Goal: Task Accomplishment & Management: Complete application form

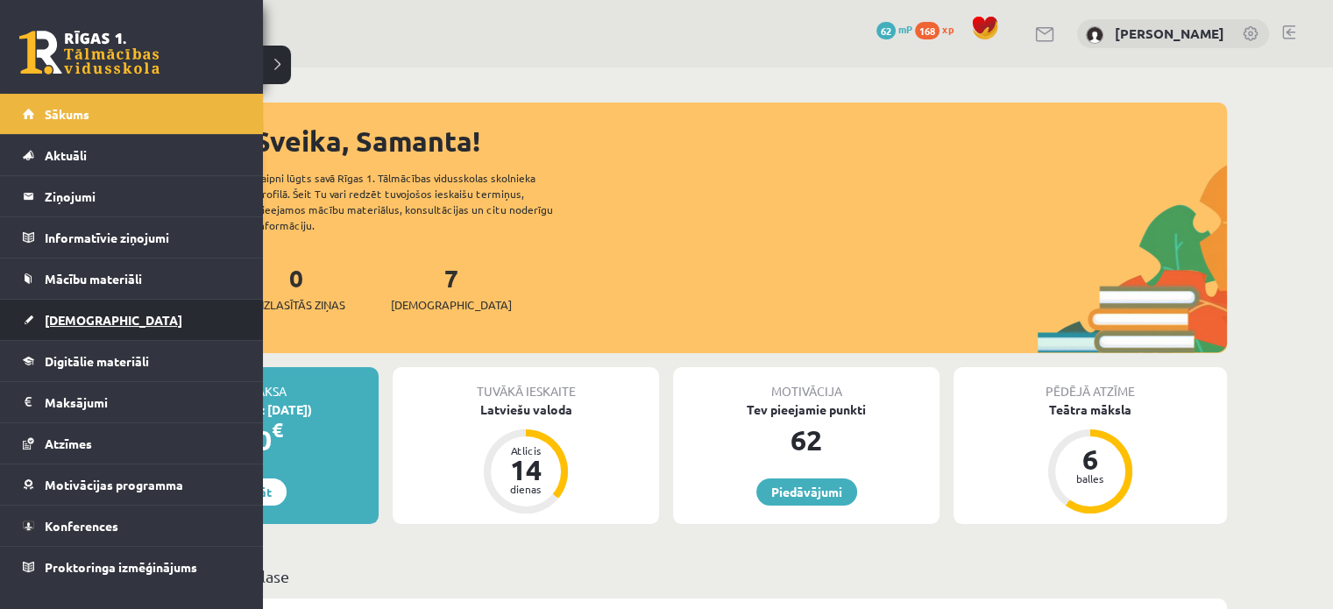
click at [80, 317] on span "[DEMOGRAPHIC_DATA]" at bounding box center [114, 320] width 138 height 16
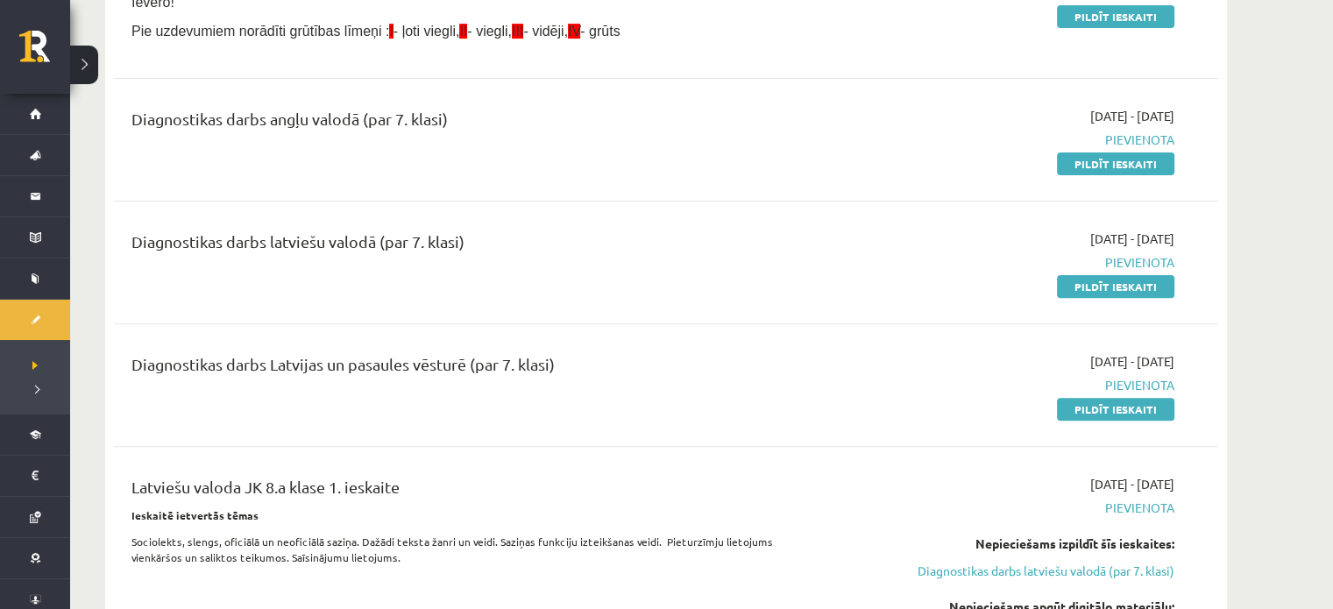
scroll to position [704, 0]
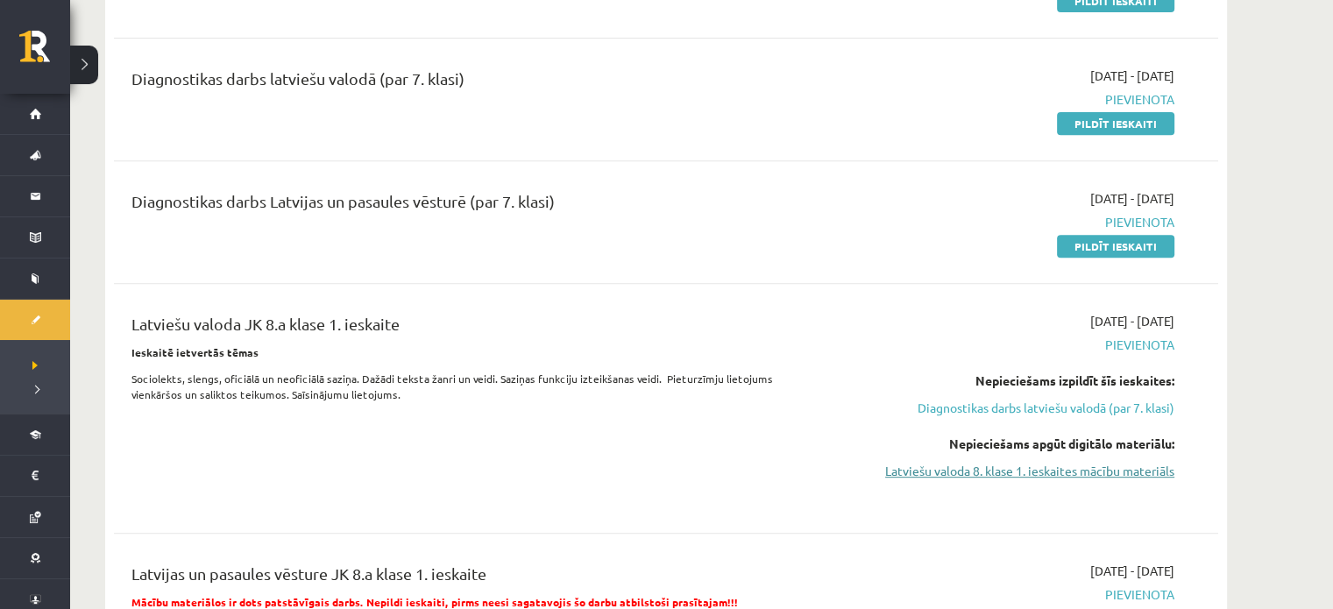
click at [1069, 470] on link "Latviešu valoda 8. klase 1. ieskaites mācību materiāls" at bounding box center [1009, 471] width 330 height 18
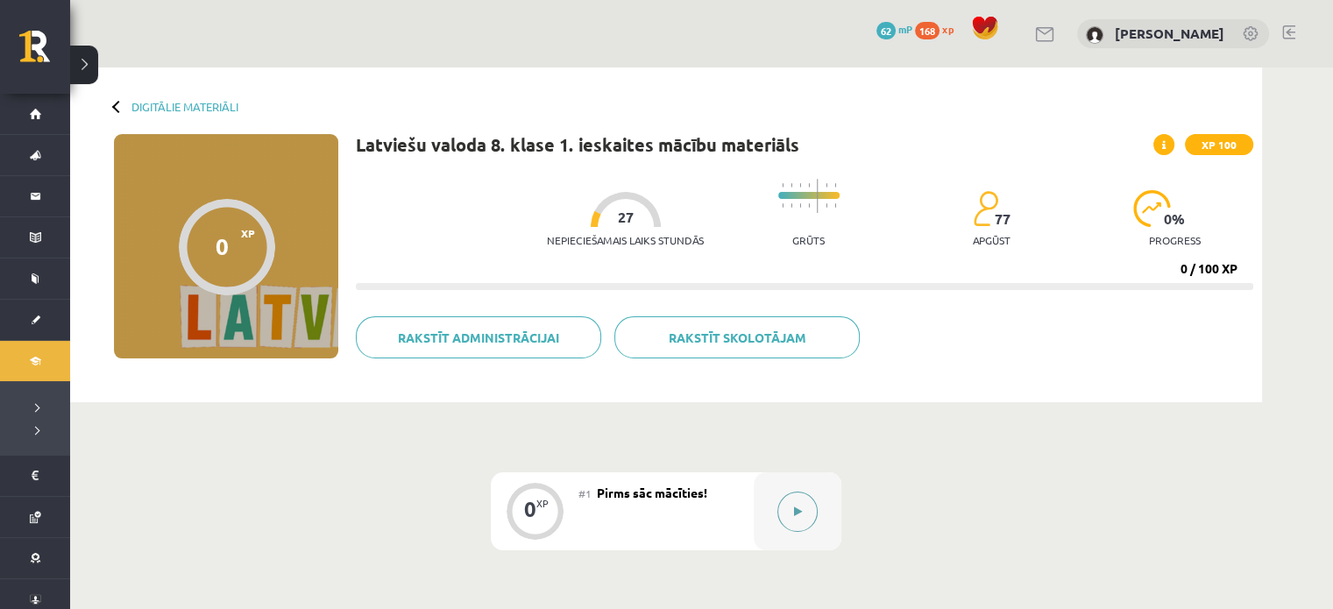
click at [796, 514] on icon at bounding box center [798, 511] width 8 height 11
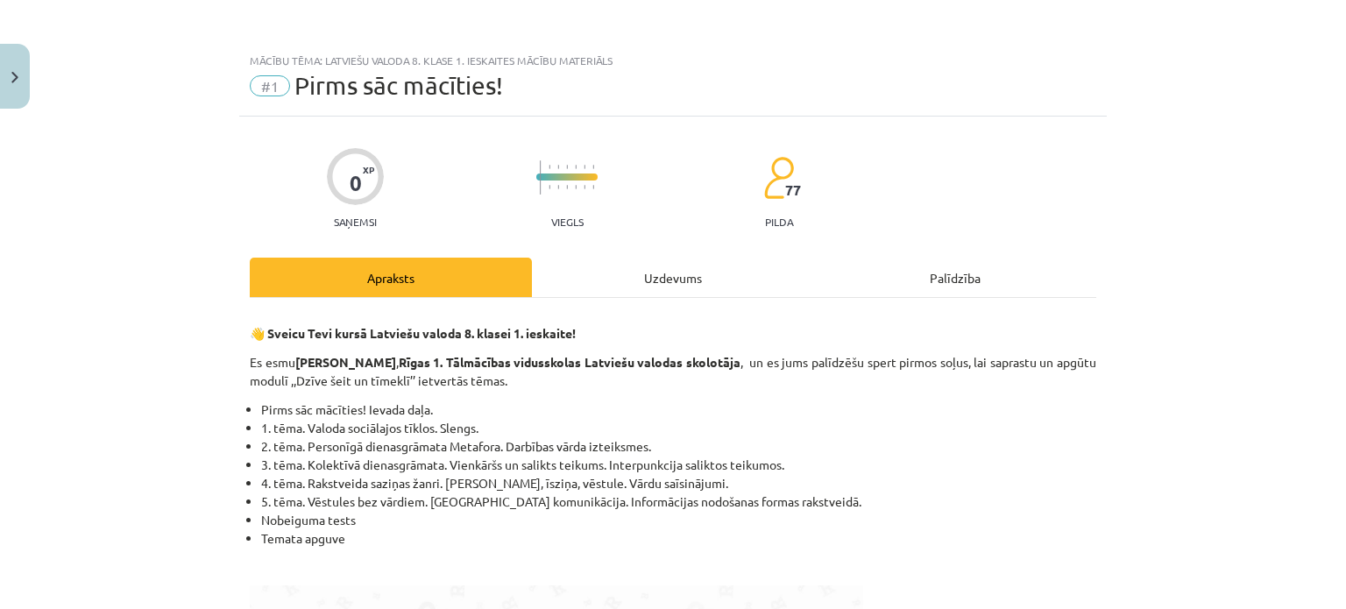
click at [435, 265] on div "Apraksts" at bounding box center [391, 277] width 282 height 39
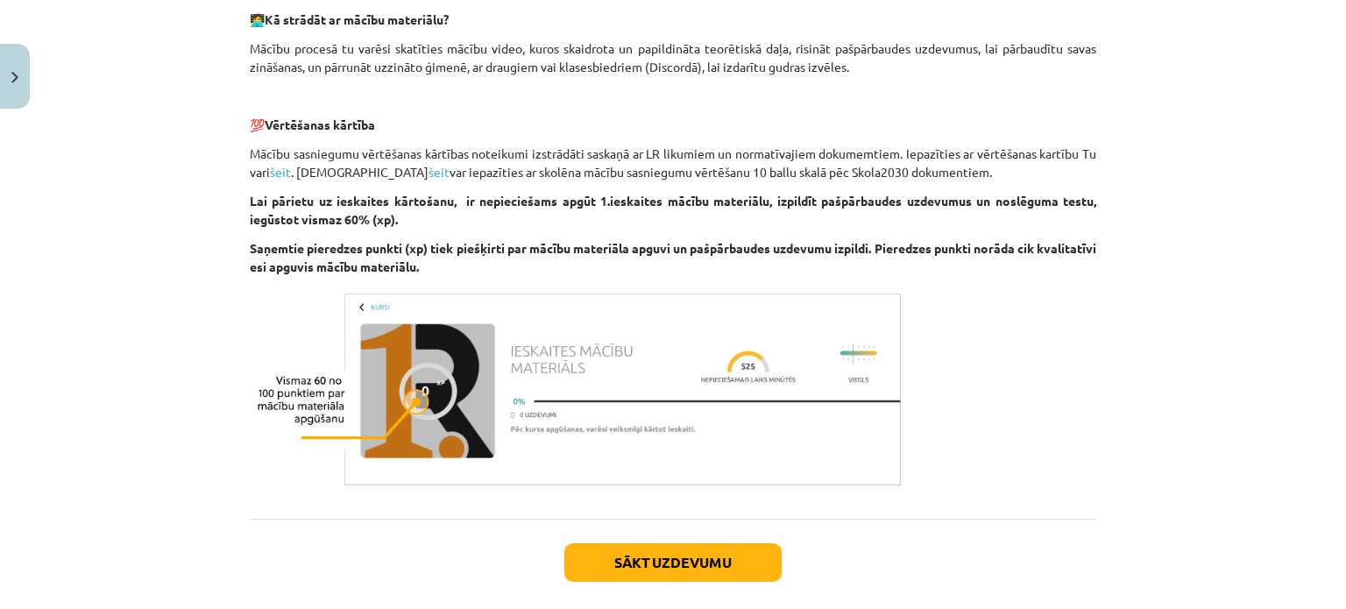
scroll to position [1350, 0]
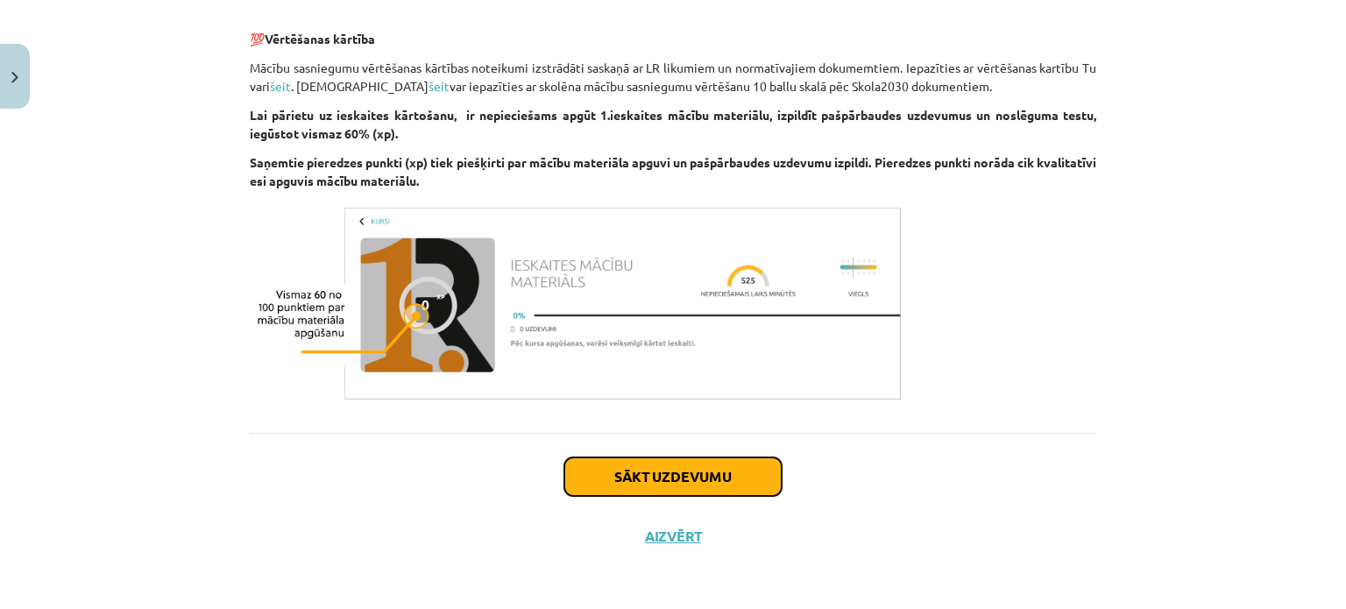
click at [681, 461] on button "Sākt uzdevumu" at bounding box center [672, 476] width 217 height 39
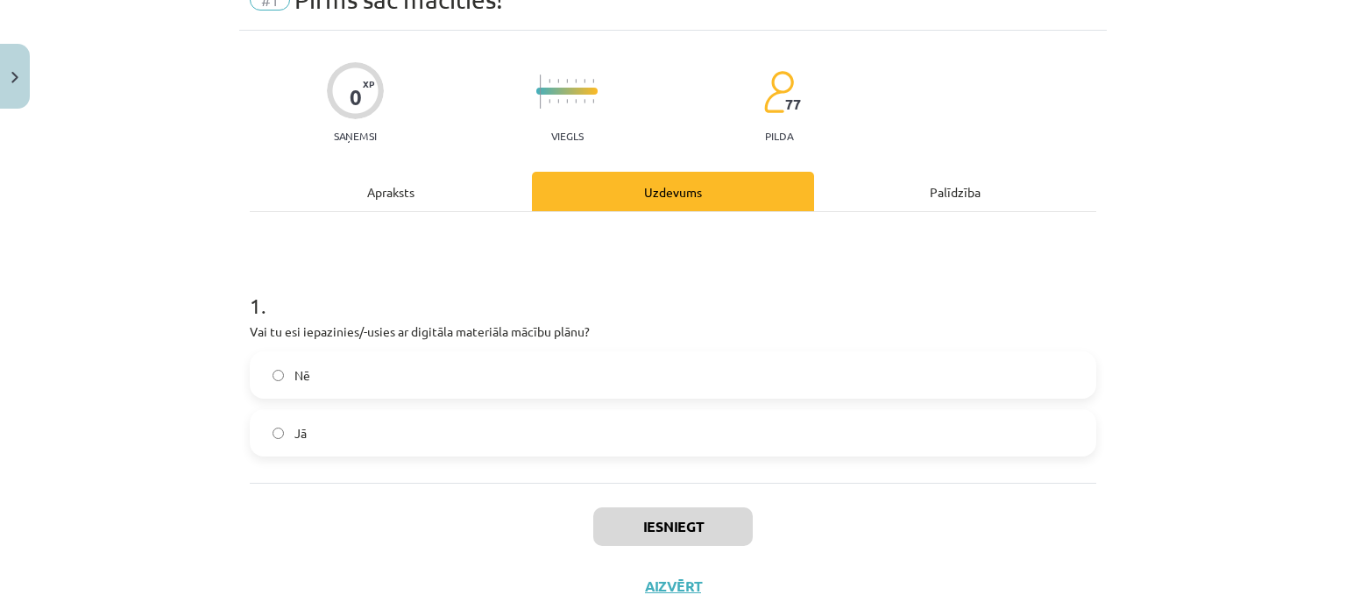
scroll to position [44, 0]
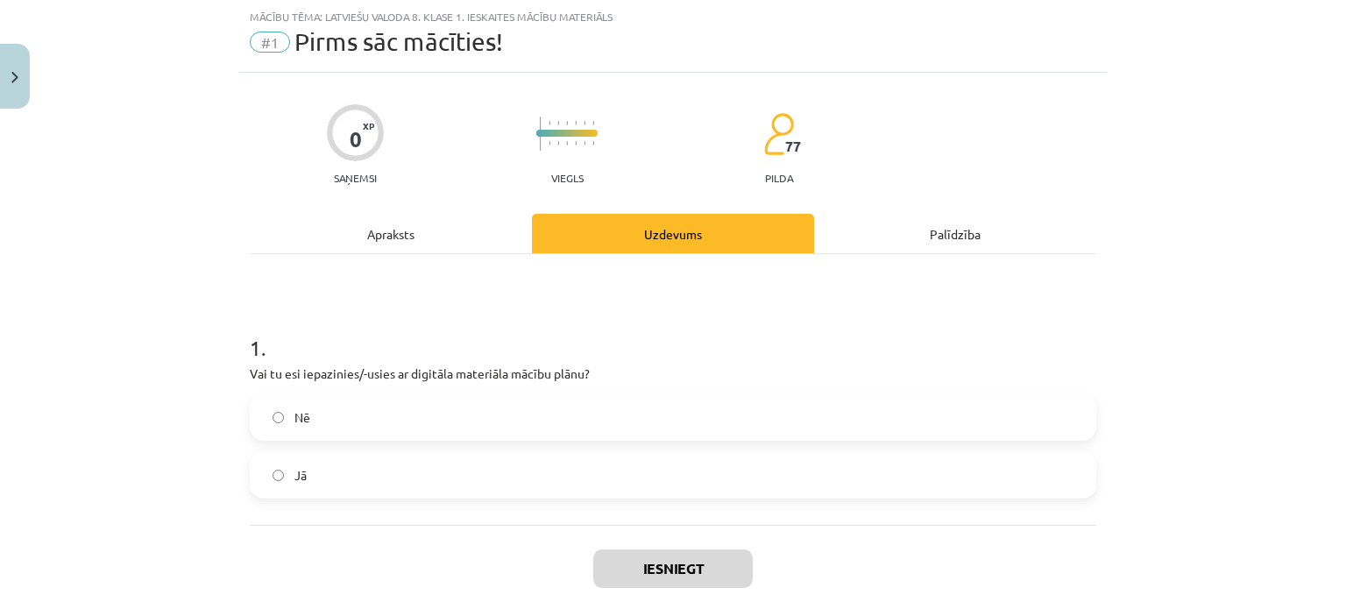
click at [540, 407] on label "Nē" at bounding box center [672, 417] width 843 height 44
click at [499, 469] on label "Jā" at bounding box center [672, 475] width 843 height 44
click at [659, 556] on button "Iesniegt" at bounding box center [672, 568] width 159 height 39
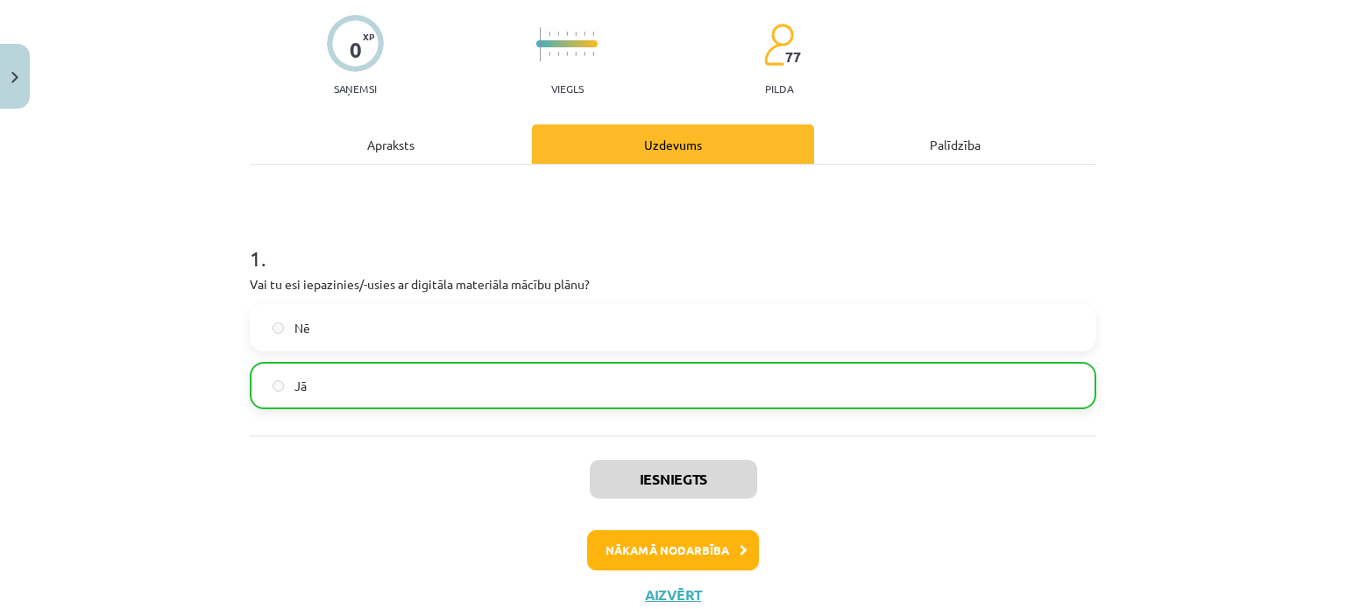
scroll to position [134, 0]
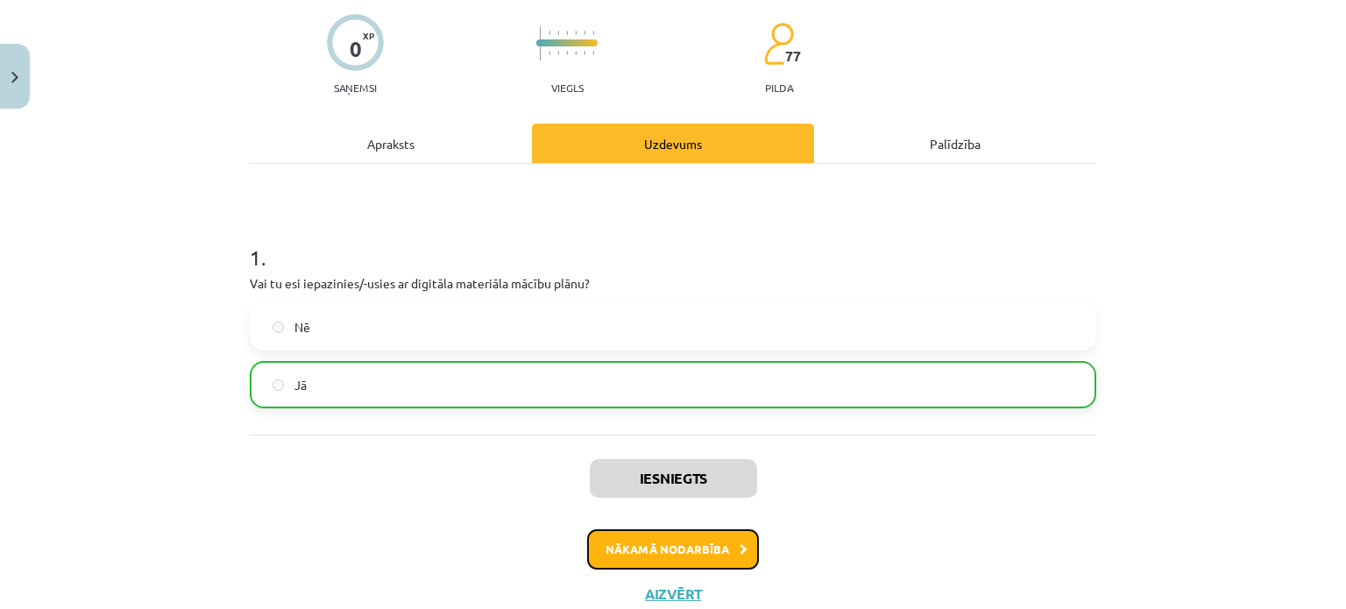
click at [683, 556] on button "Nākamā nodarbība" at bounding box center [673, 549] width 172 height 40
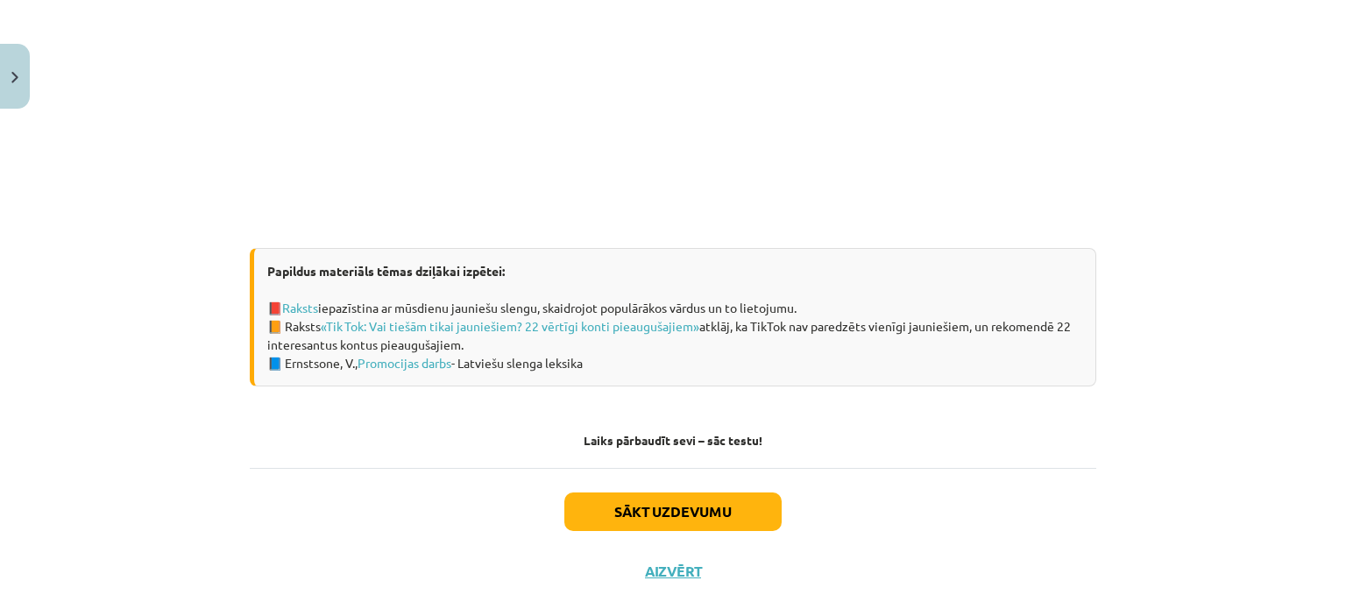
scroll to position [1086, 0]
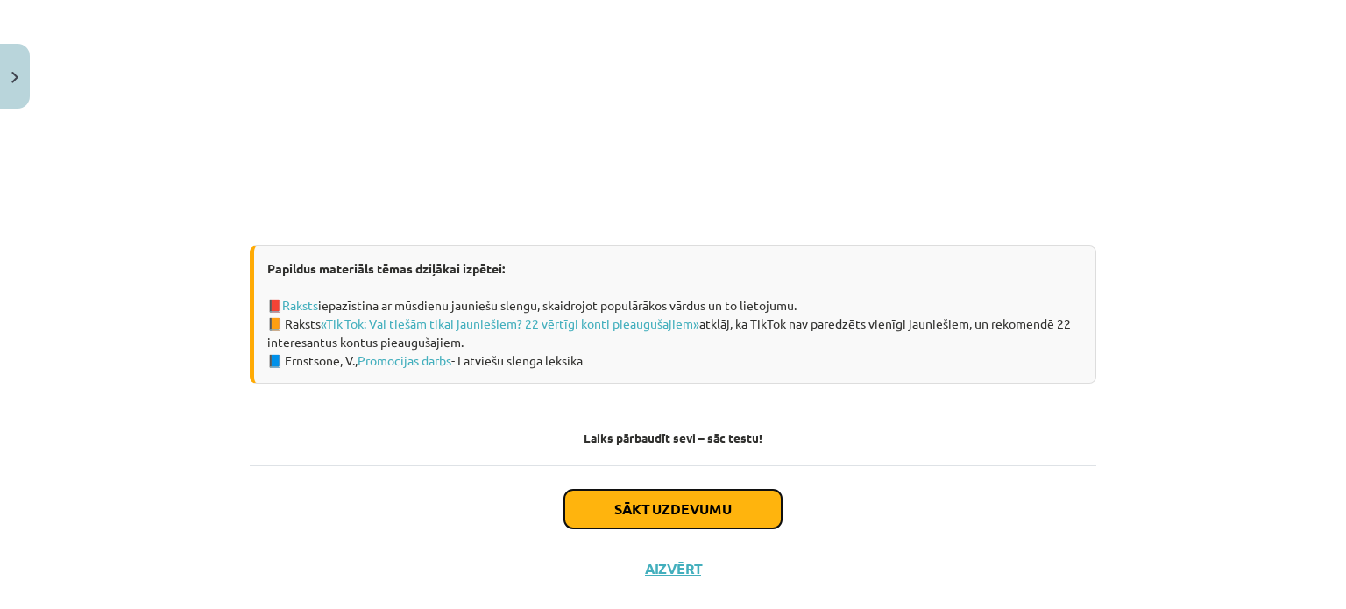
click at [701, 497] on button "Sākt uzdevumu" at bounding box center [672, 509] width 217 height 39
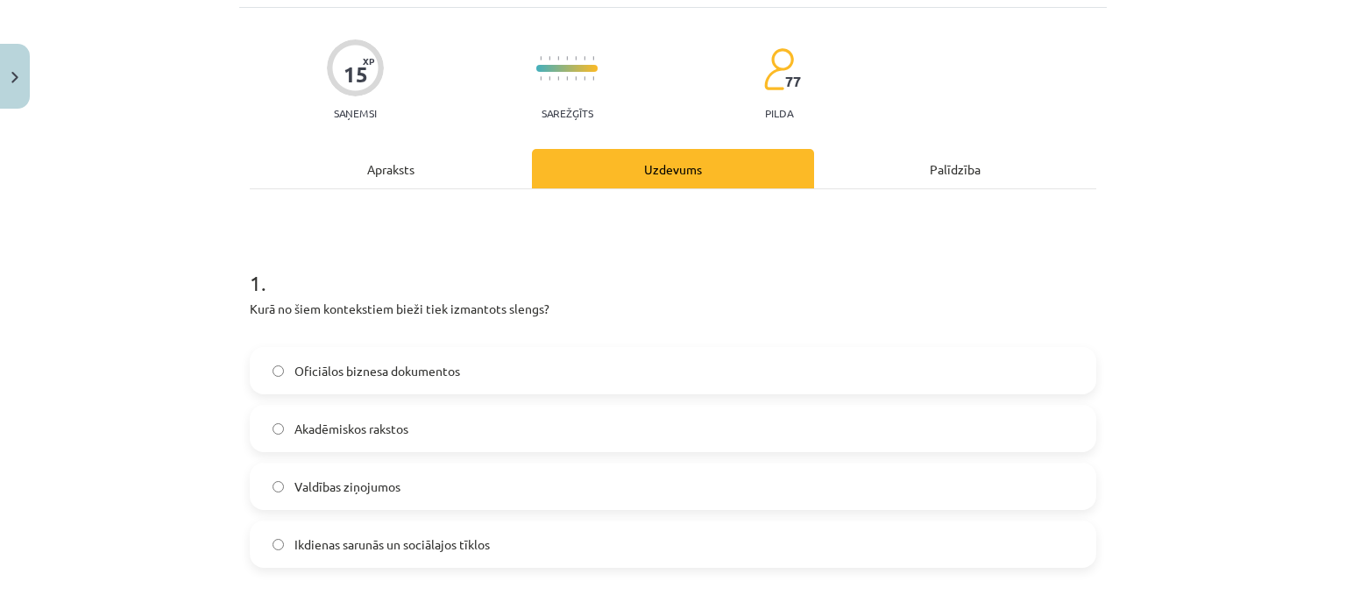
scroll to position [120, 0]
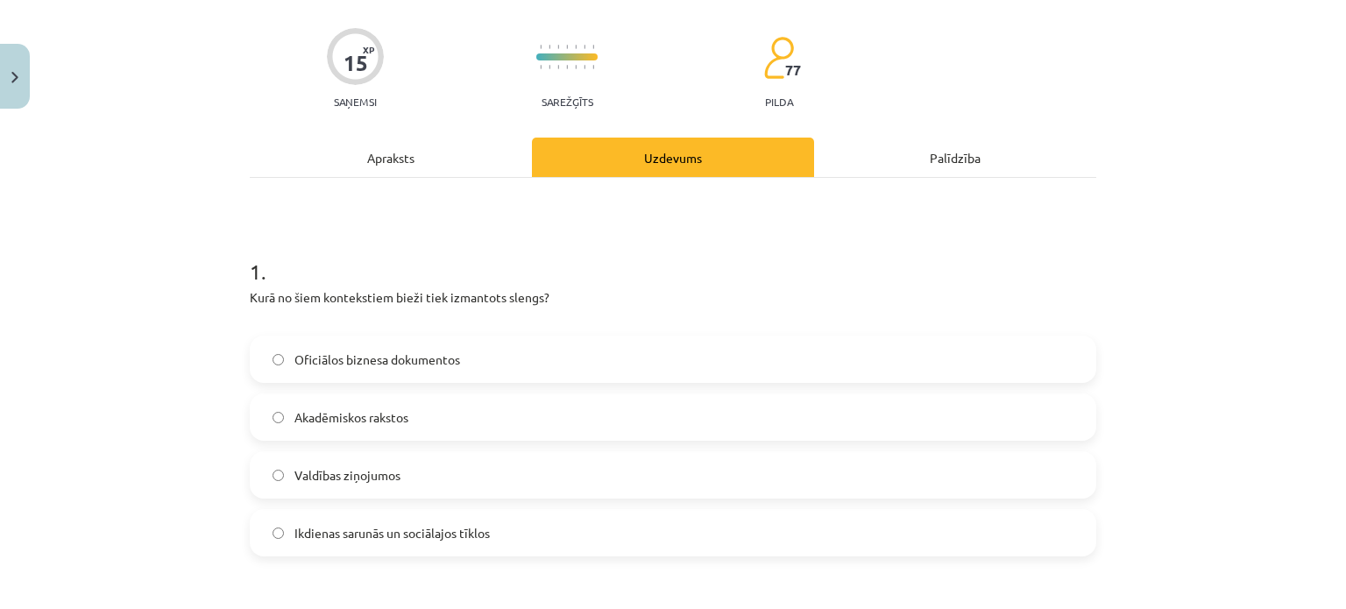
click at [757, 545] on label "Ikdienas sarunās un sociālajos tīklos" at bounding box center [672, 533] width 843 height 44
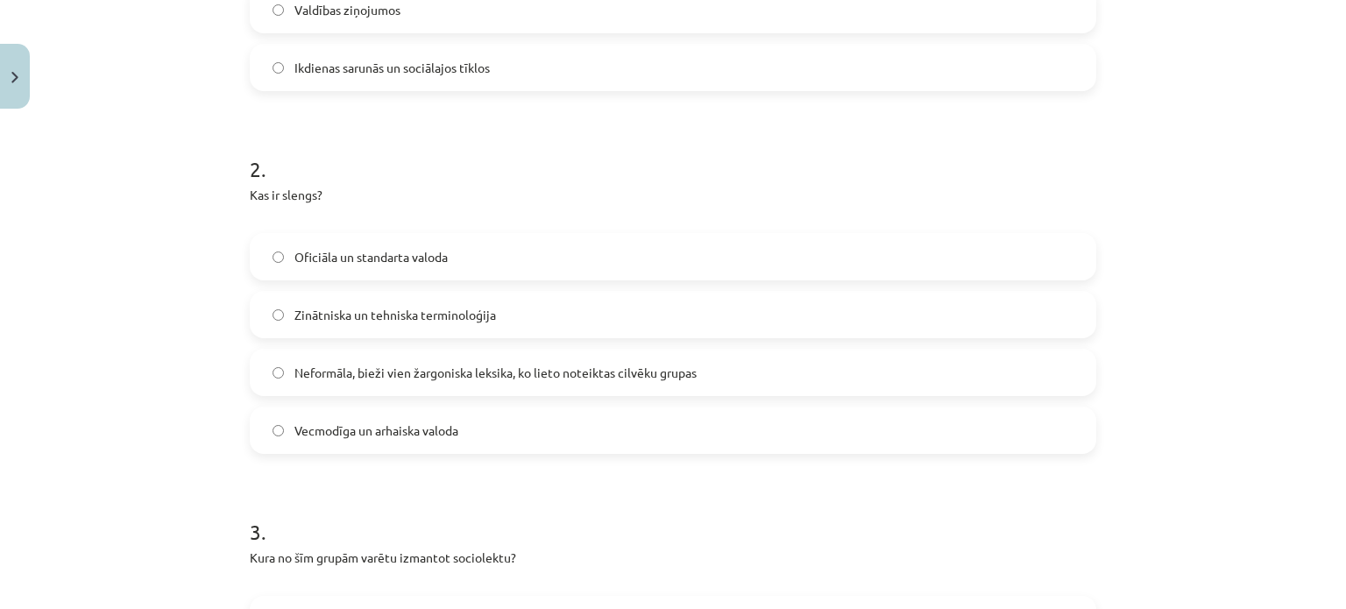
scroll to position [582, 0]
click at [887, 373] on label "Neformāla, bieži vien žargoniska leksika, ko lieto noteiktas cilvēku grupas" at bounding box center [672, 376] width 843 height 44
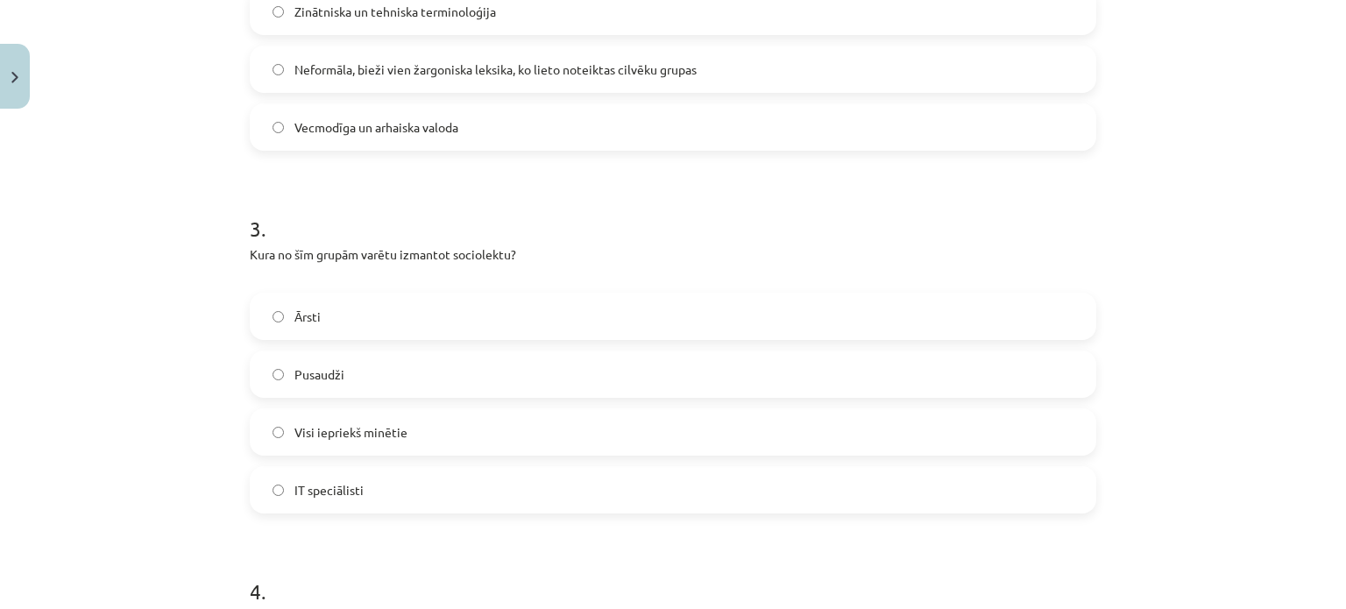
scroll to position [999, 0]
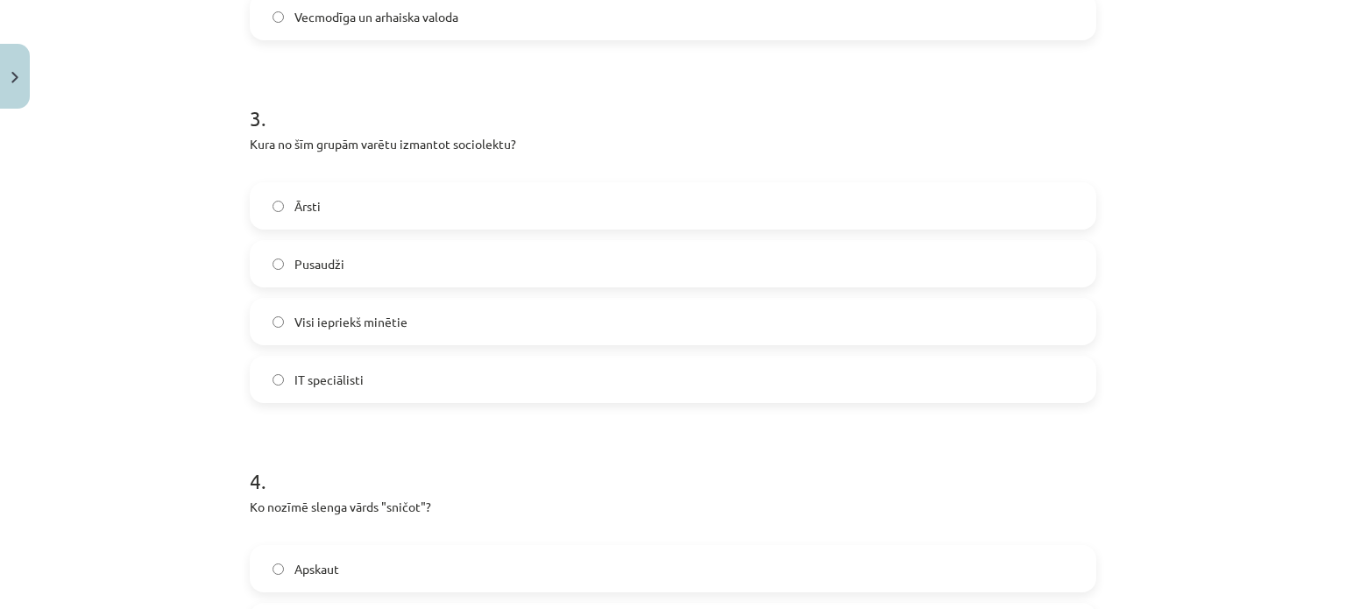
click at [994, 339] on label "Visi iepriekš minētie" at bounding box center [672, 322] width 843 height 44
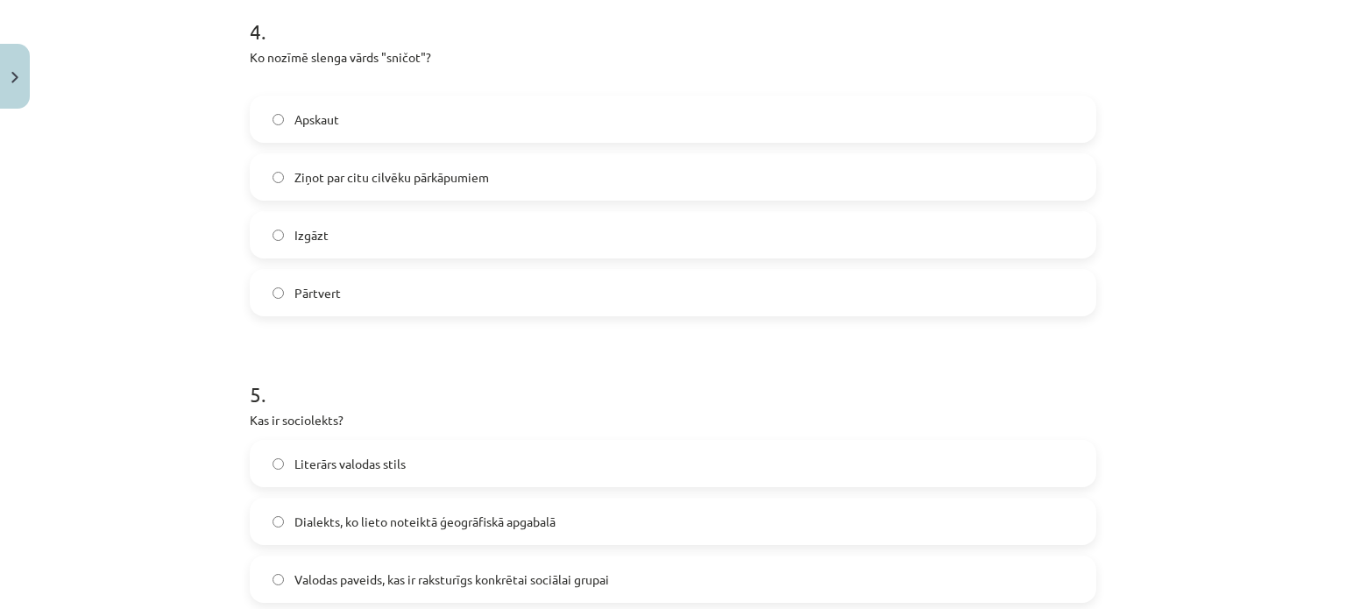
scroll to position [1457, 0]
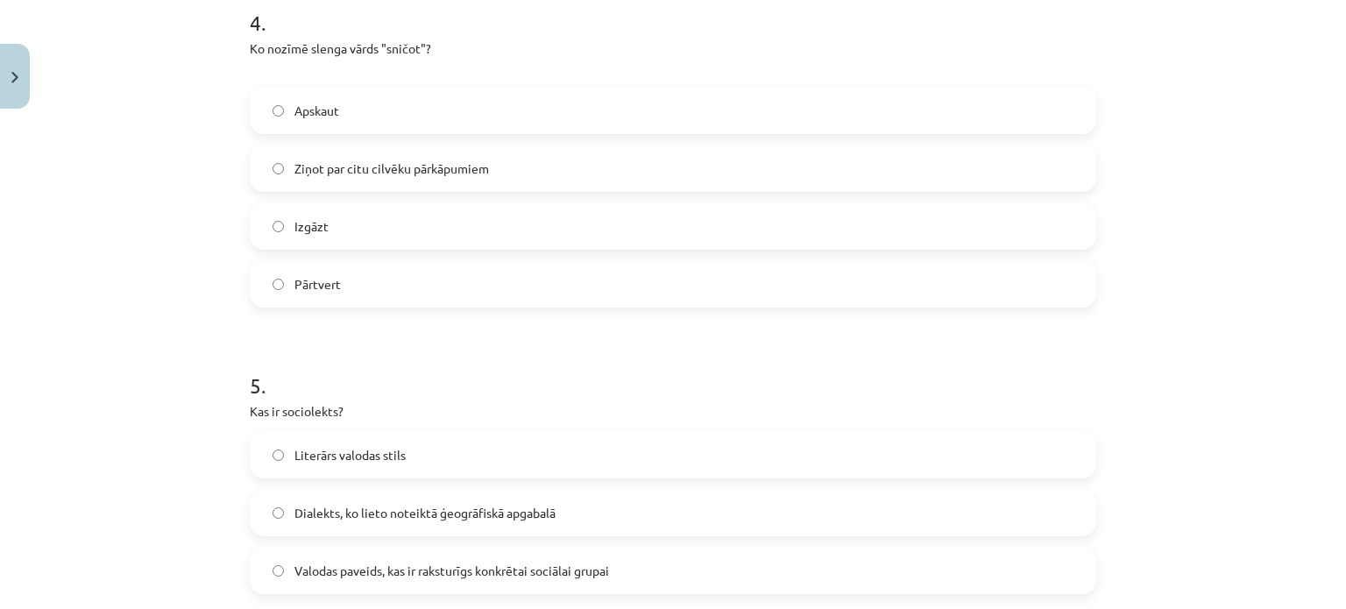
click at [430, 152] on label "Ziņot par citu cilvēku pārkāpumiem" at bounding box center [672, 168] width 843 height 44
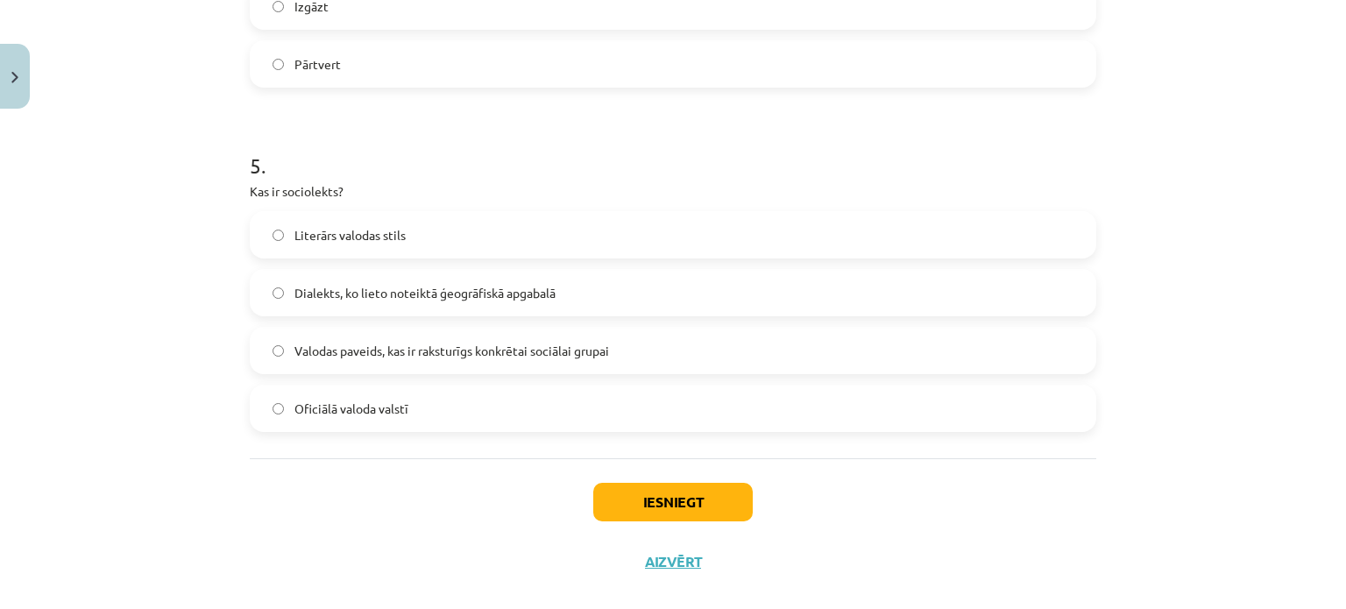
scroll to position [1674, 0]
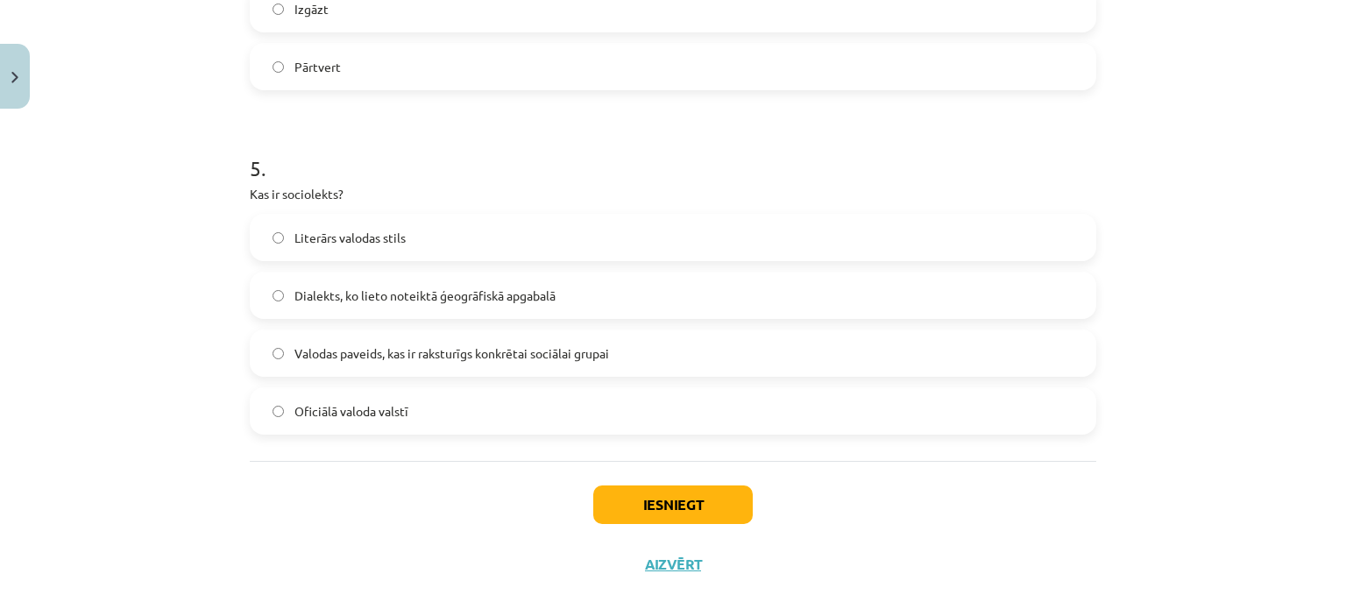
click at [862, 358] on label "Valodas paveids, kas ir raksturīgs konkrētai sociālai grupai" at bounding box center [672, 353] width 843 height 44
click at [719, 507] on button "Iesniegt" at bounding box center [672, 504] width 159 height 39
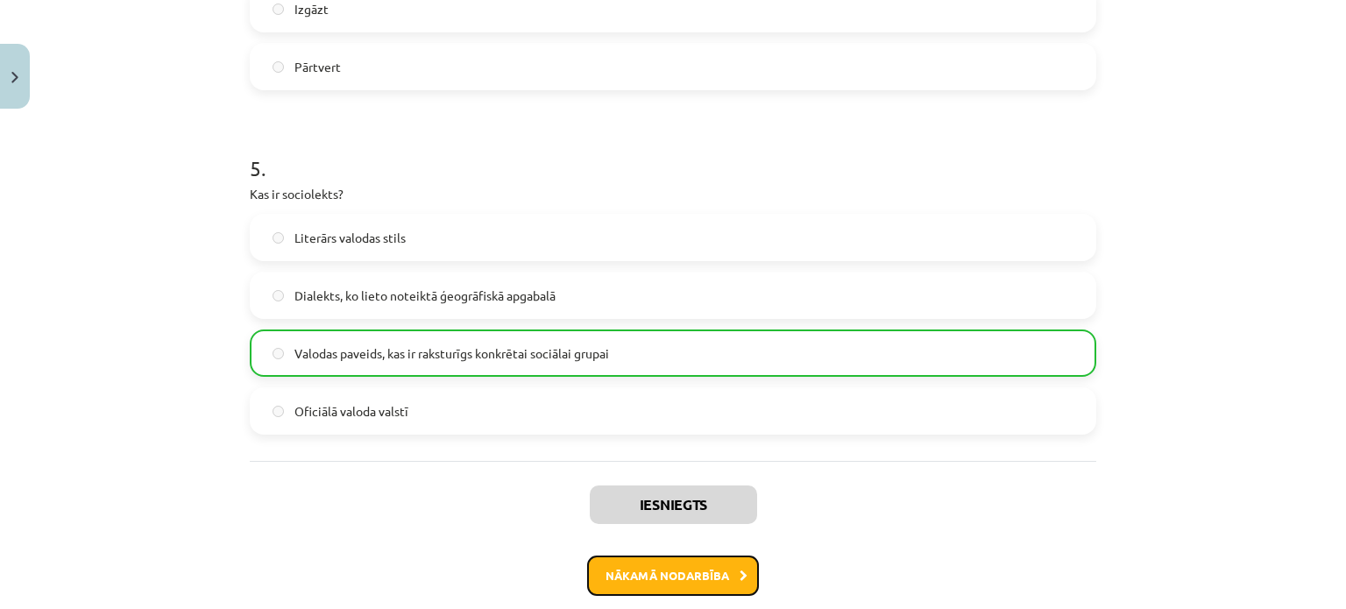
click at [678, 579] on button "Nākamā nodarbība" at bounding box center [673, 575] width 172 height 40
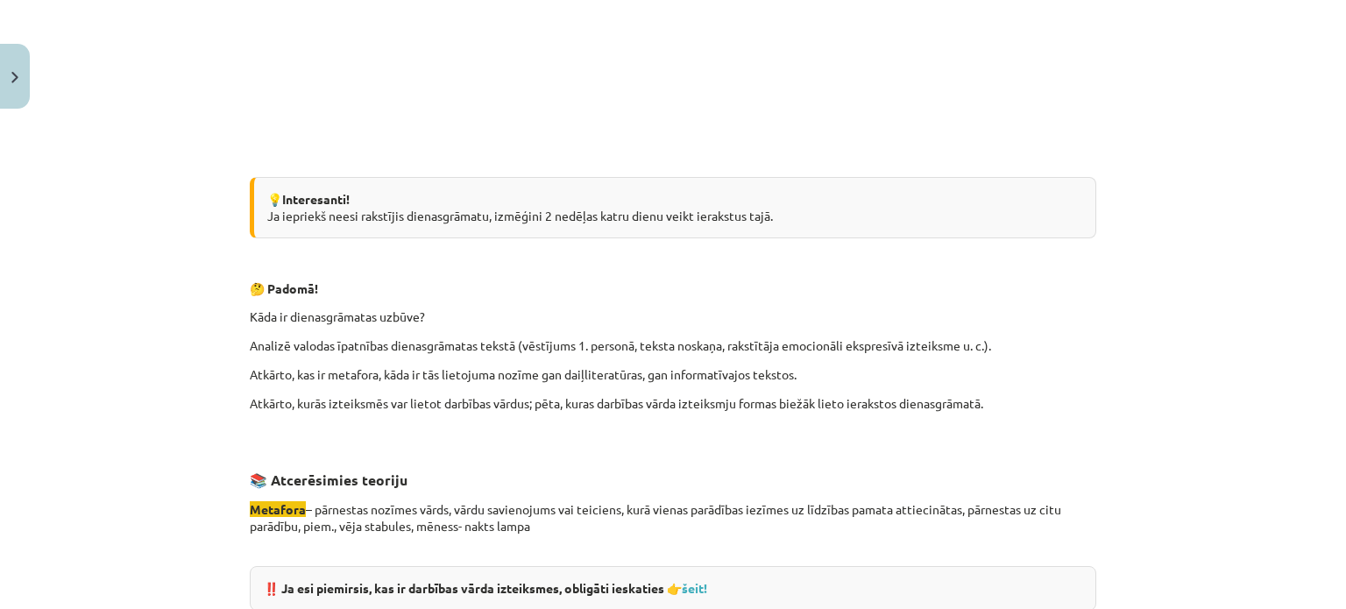
scroll to position [1685, 0]
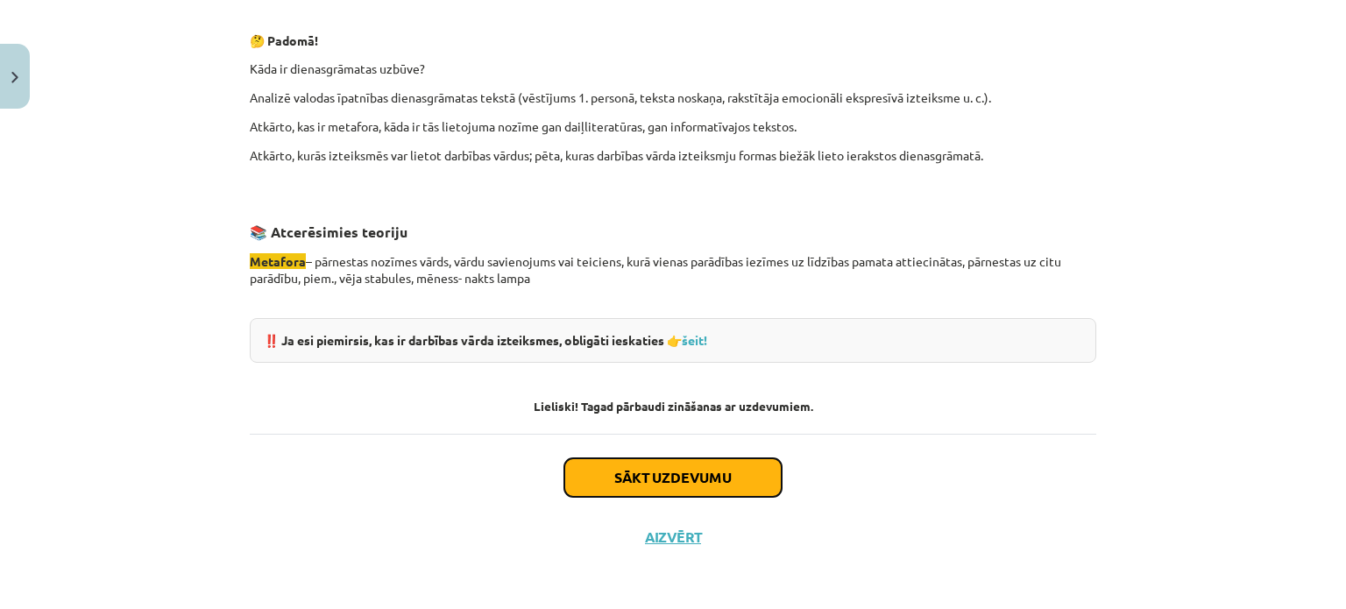
click at [665, 473] on button "Sākt uzdevumu" at bounding box center [672, 477] width 217 height 39
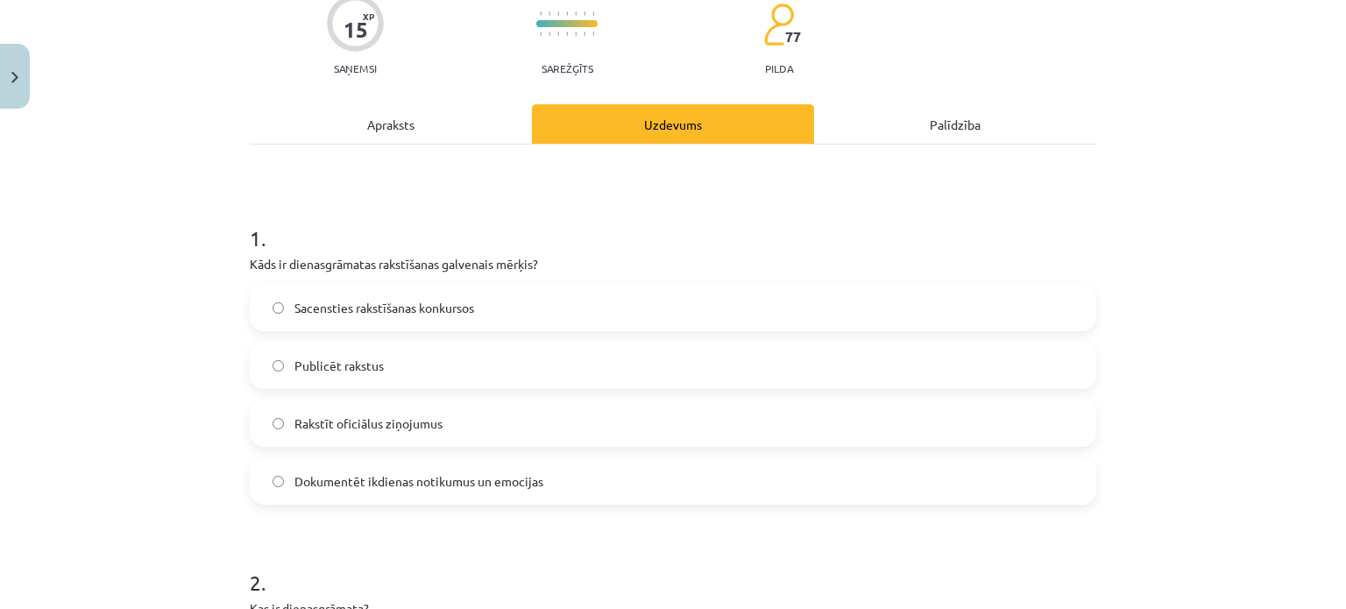
scroll to position [159, 0]
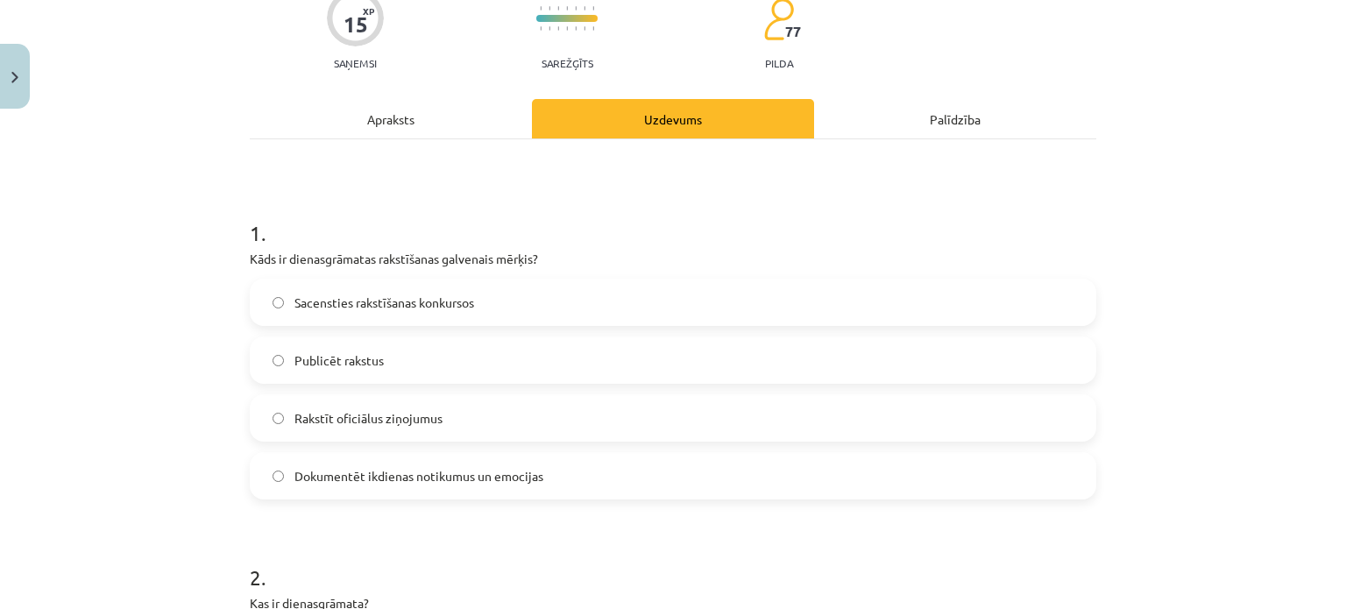
click at [888, 484] on label "Dokumentēt ikdienas notikumus un emocijas" at bounding box center [672, 476] width 843 height 44
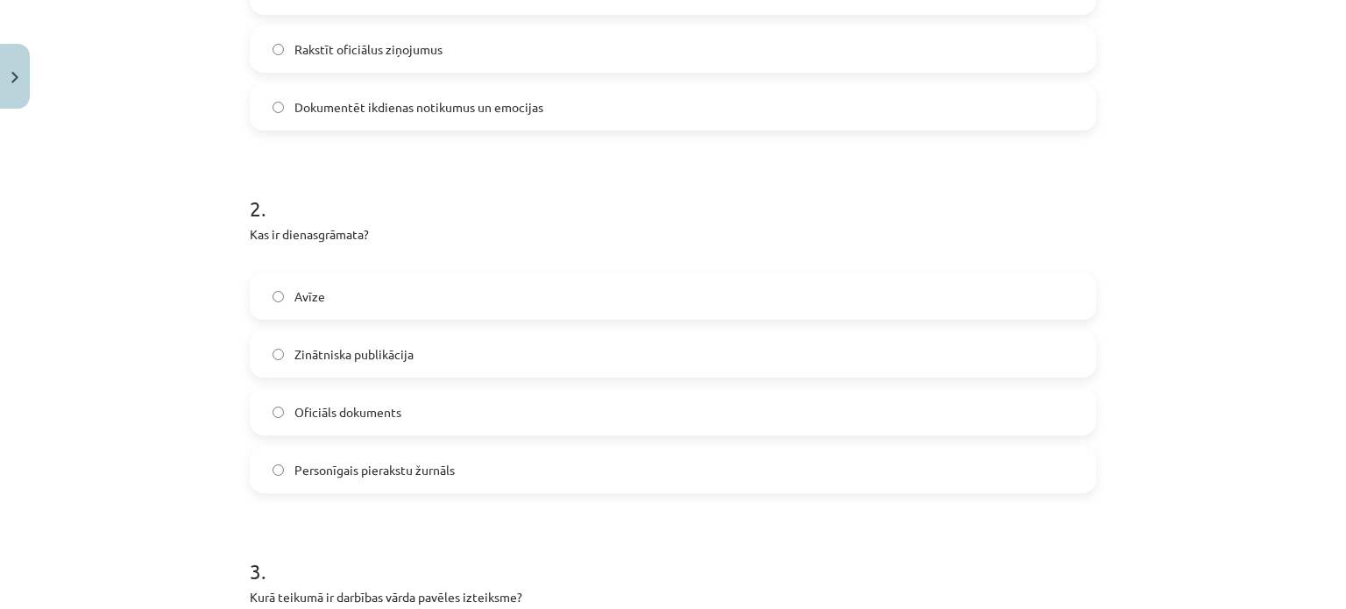
scroll to position [530, 0]
click at [939, 468] on label "Personīgais pierakstu žurnāls" at bounding box center [672, 467] width 843 height 44
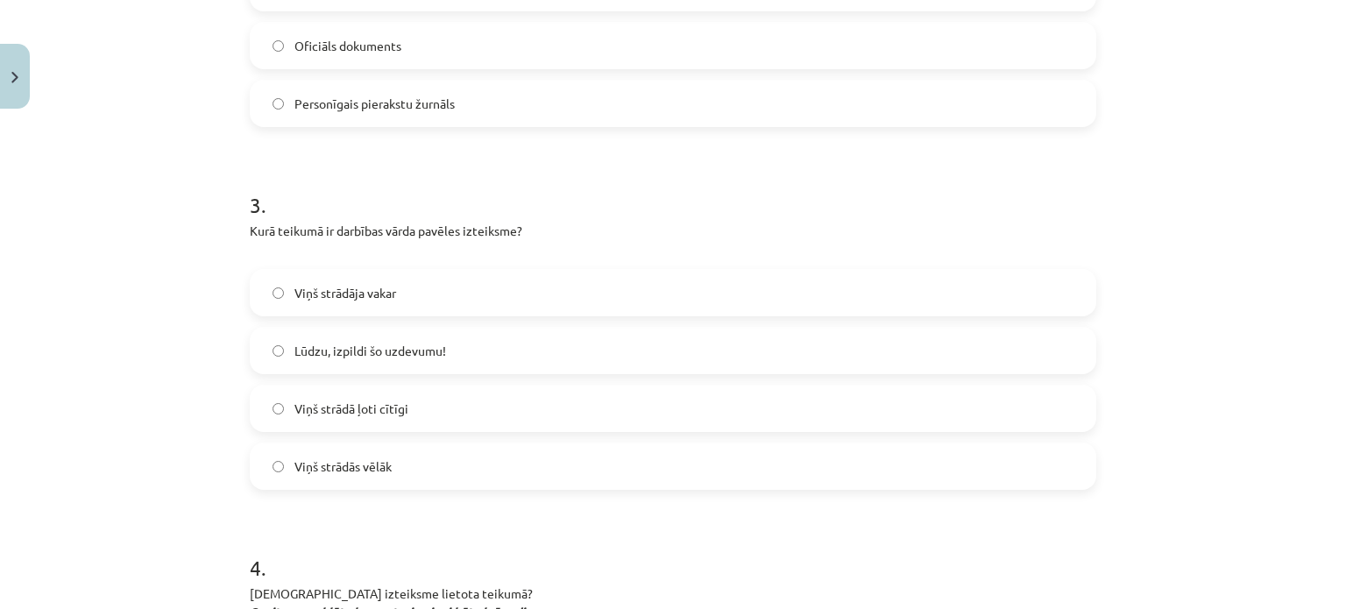
scroll to position [896, 0]
click at [890, 360] on label "Lūdzu, izpildi šo uzdevumu!" at bounding box center [672, 348] width 843 height 44
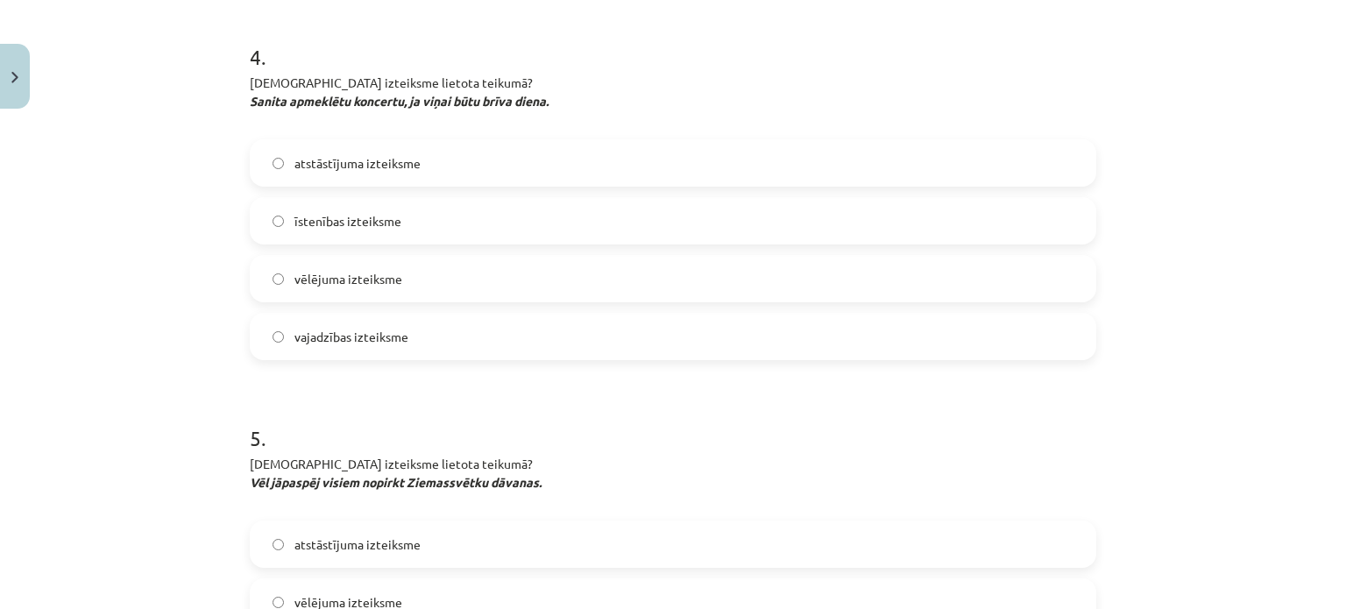
scroll to position [1407, 0]
click at [627, 166] on label "atstāstījuma izteiksme" at bounding box center [672, 160] width 843 height 44
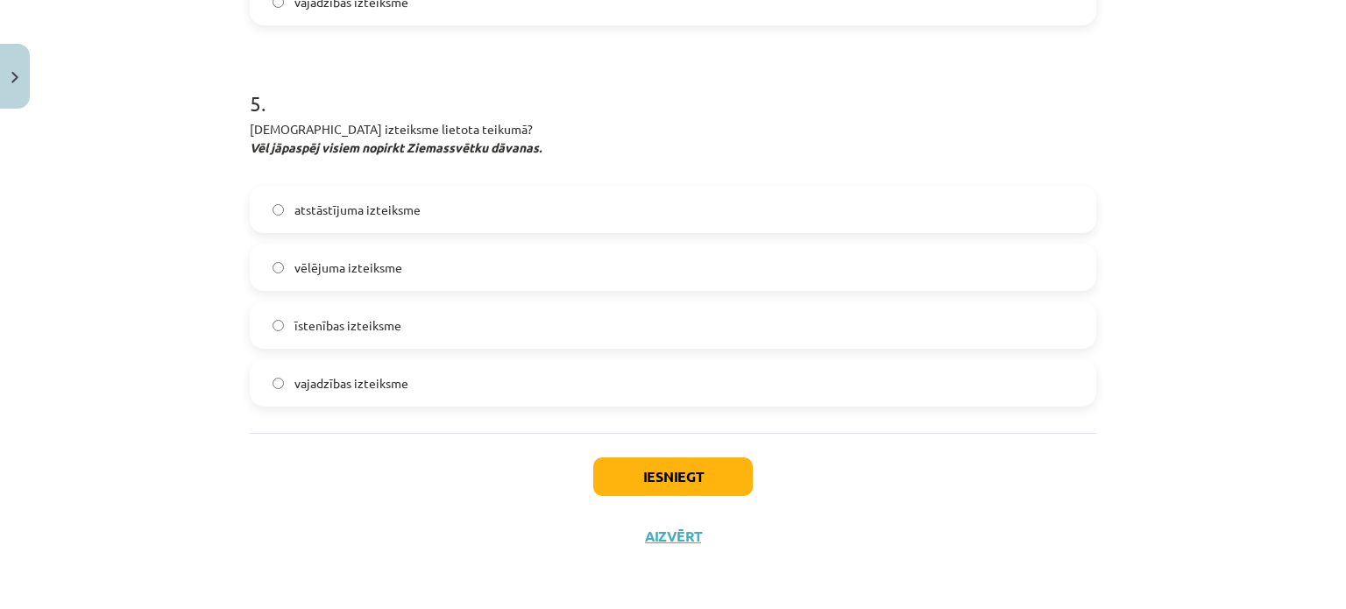
click at [649, 387] on label "vajadzības izteiksme" at bounding box center [672, 383] width 843 height 44
click at [651, 476] on button "Iesniegt" at bounding box center [672, 476] width 159 height 39
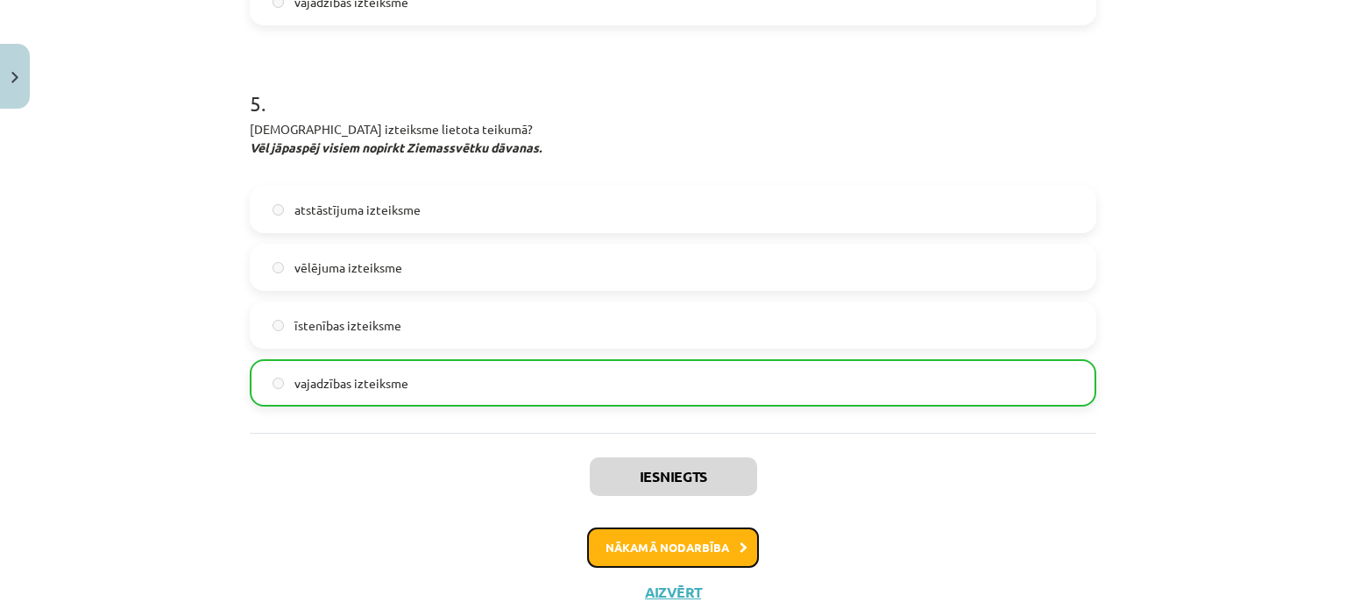
click at [649, 562] on button "Nākamā nodarbība" at bounding box center [673, 547] width 172 height 40
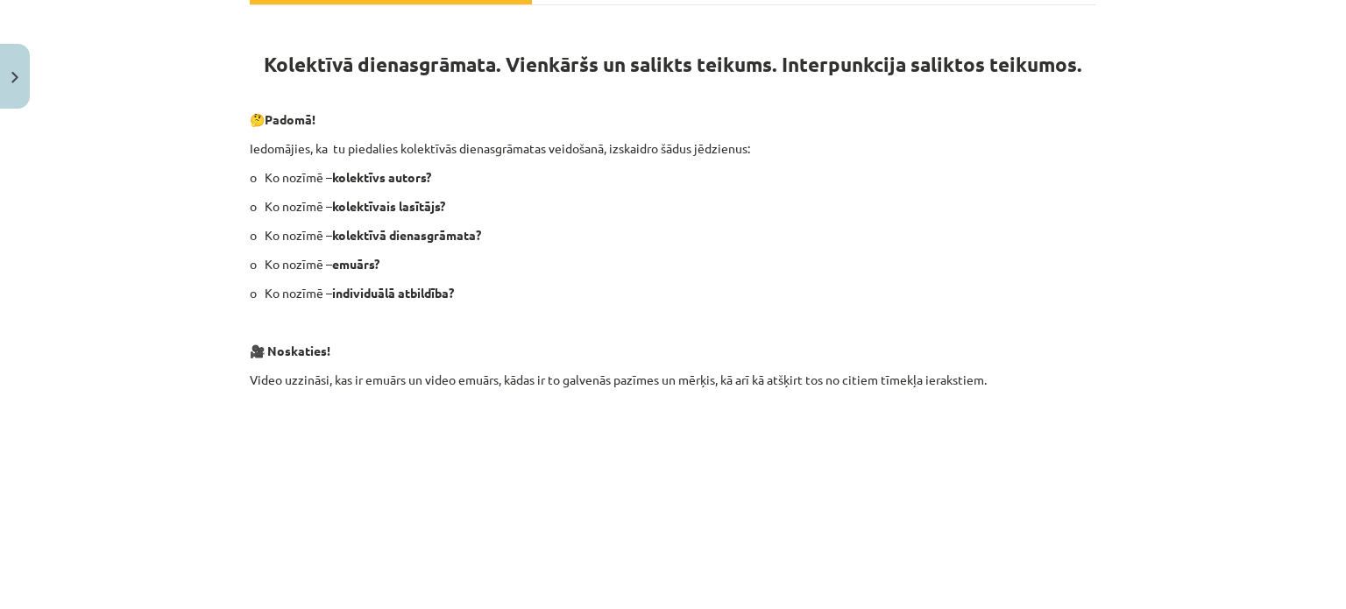
scroll to position [44, 0]
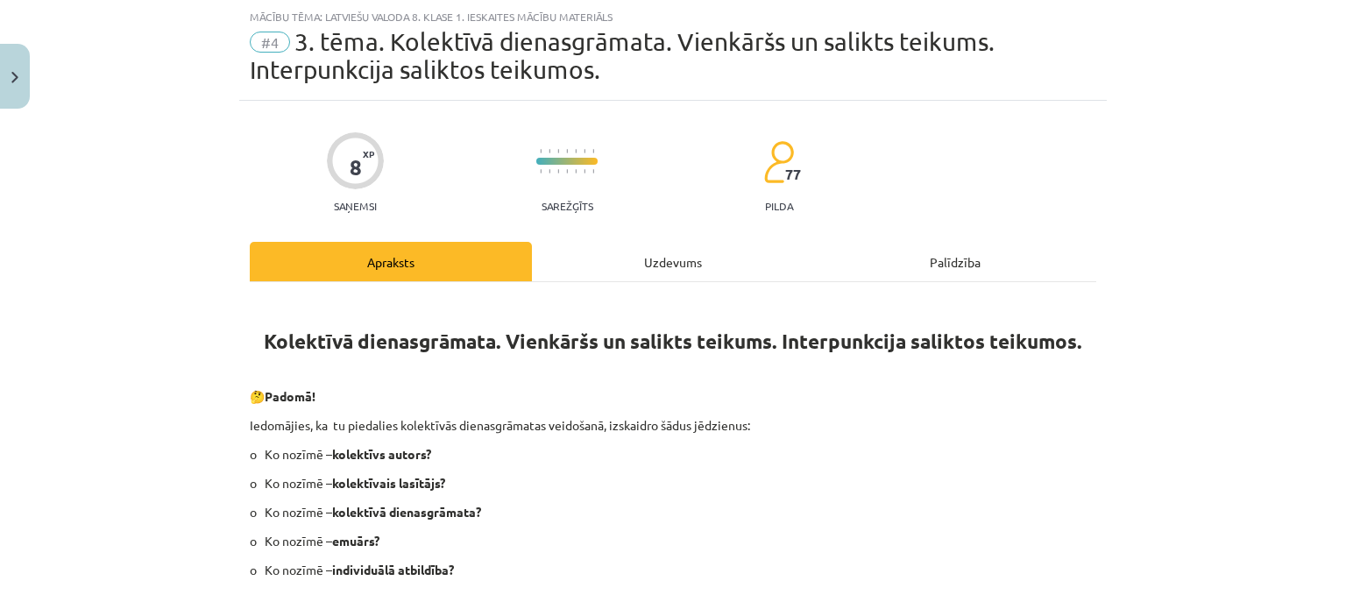
click at [650, 258] on div "Uzdevums" at bounding box center [673, 261] width 282 height 39
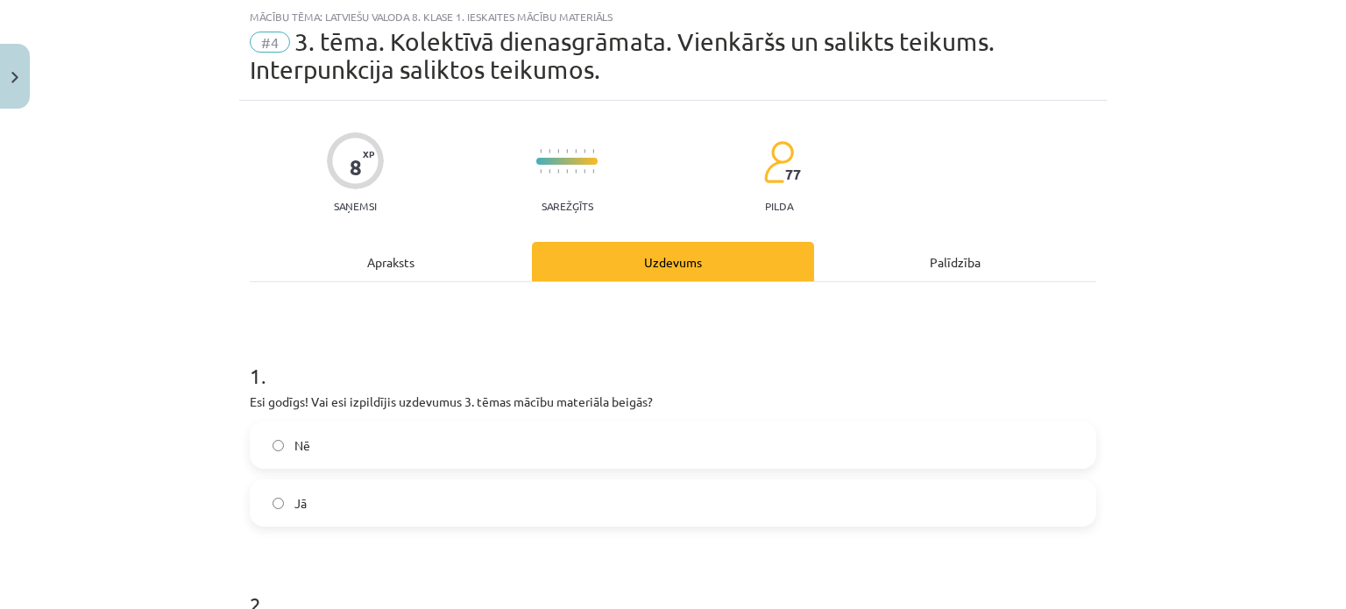
click at [416, 256] on div "Apraksts" at bounding box center [391, 261] width 282 height 39
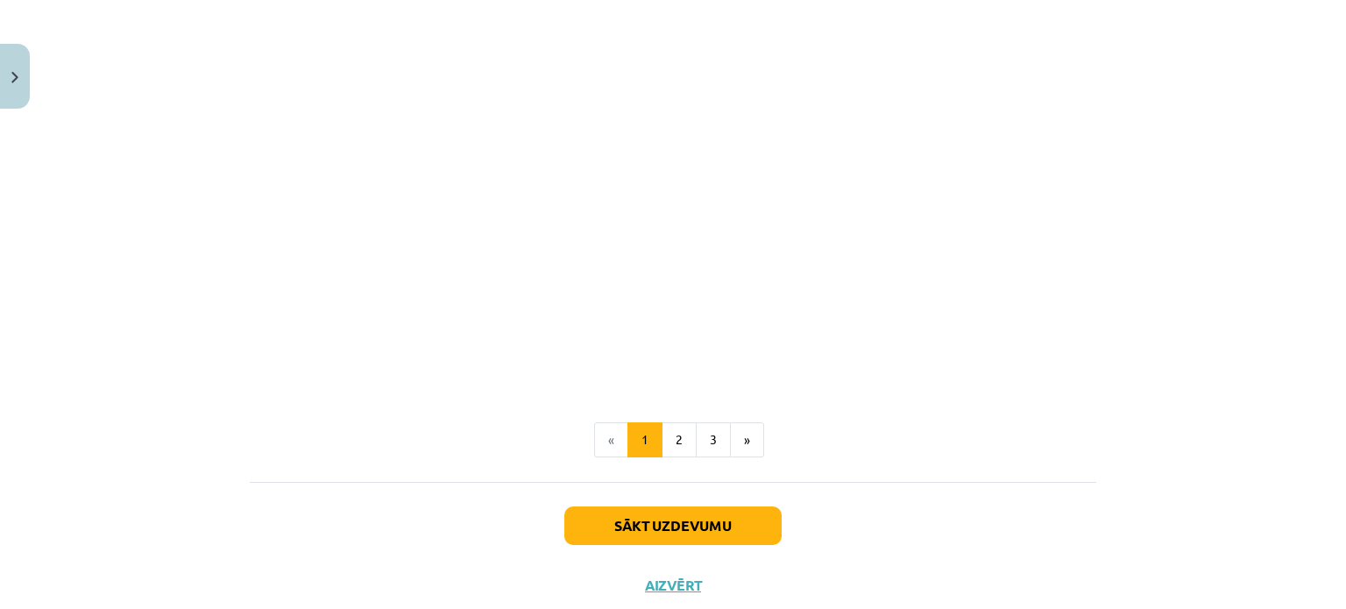
scroll to position [838, 0]
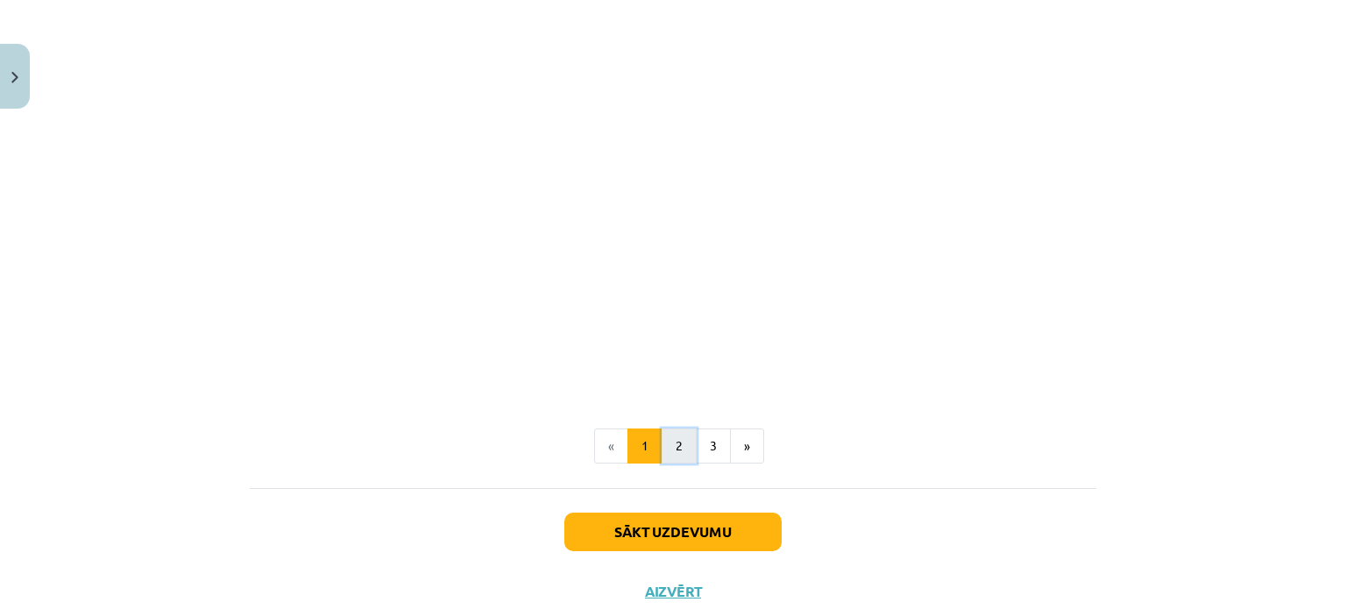
click at [665, 448] on button "2" at bounding box center [678, 445] width 35 height 35
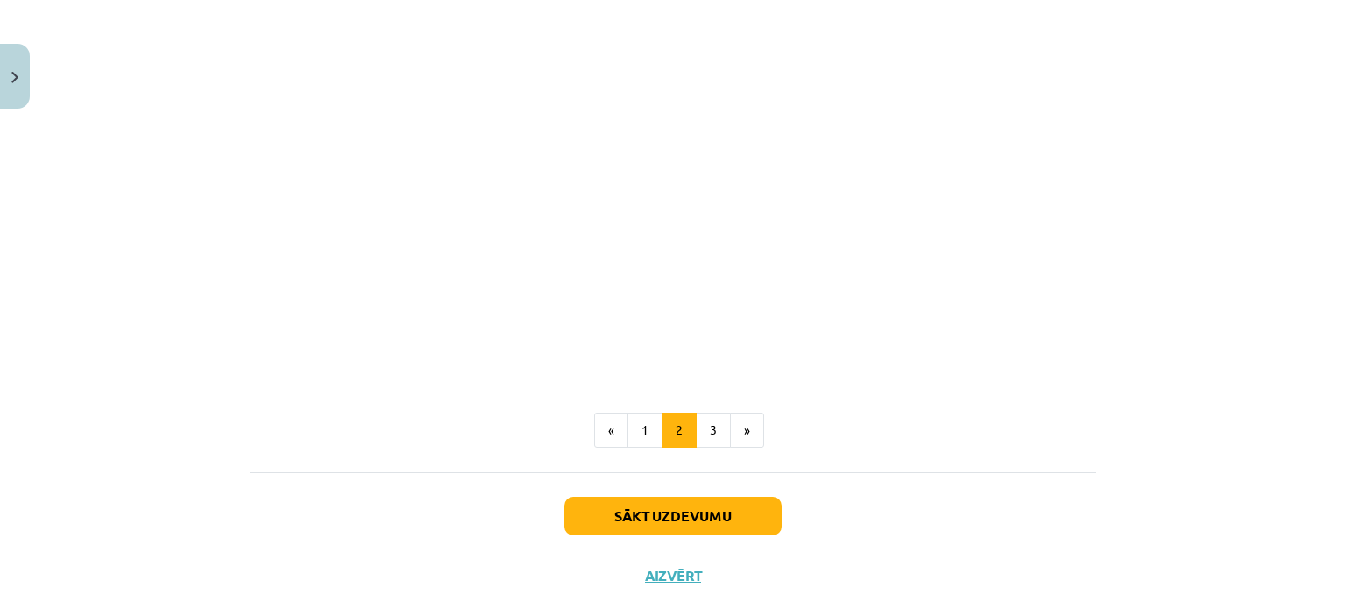
scroll to position [601, 0]
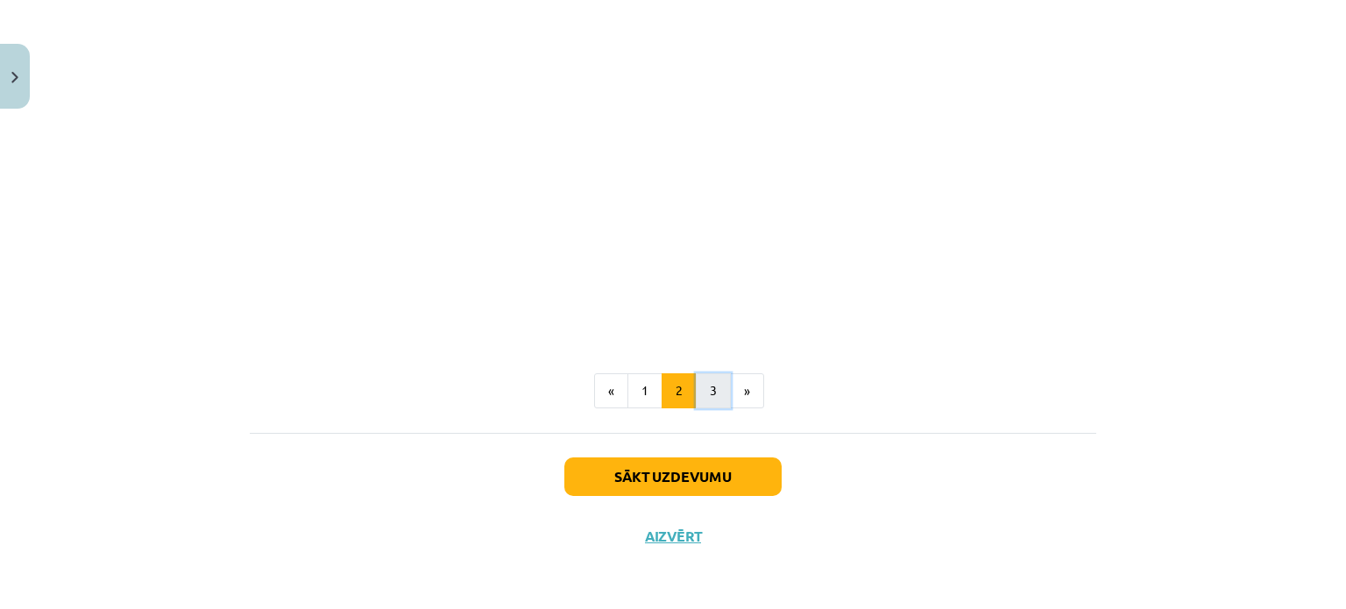
click at [702, 399] on button "3" at bounding box center [713, 390] width 35 height 35
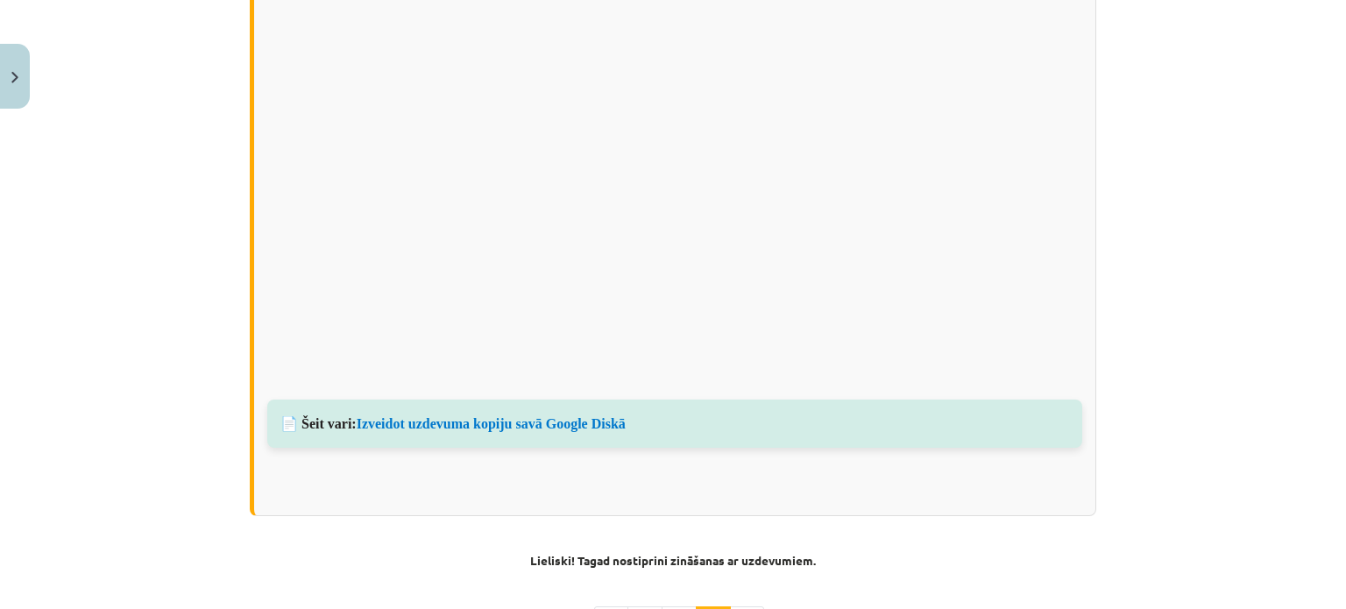
scroll to position [1424, 0]
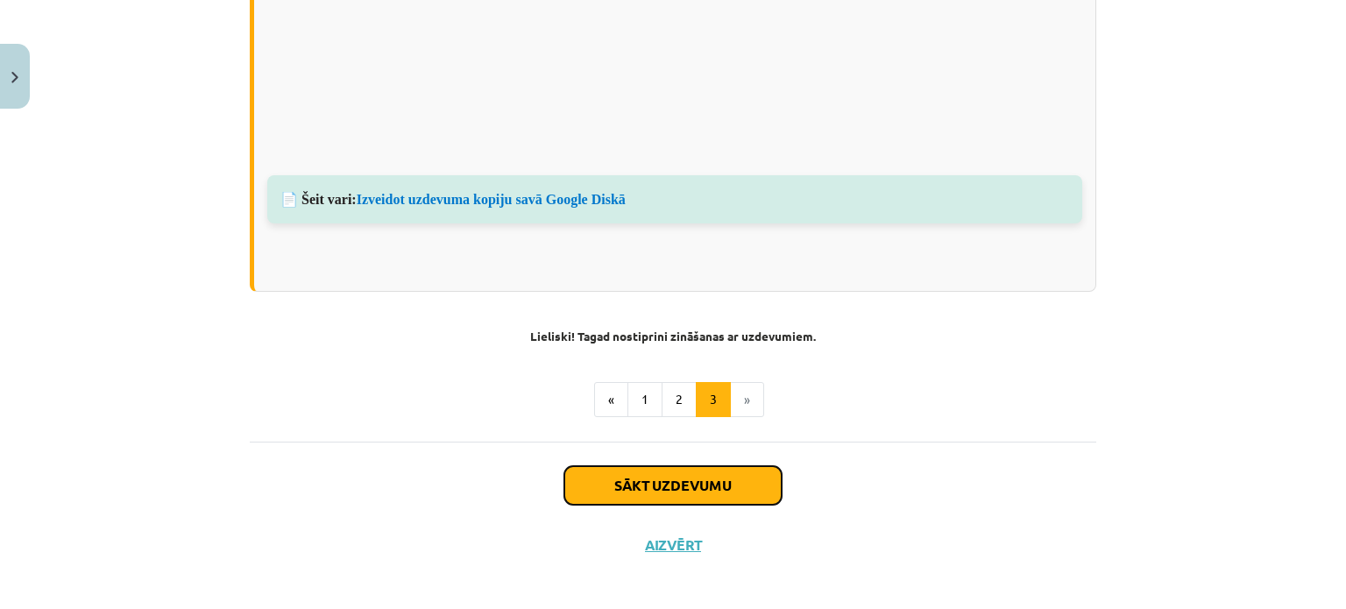
click at [680, 477] on button "Sākt uzdevumu" at bounding box center [672, 485] width 217 height 39
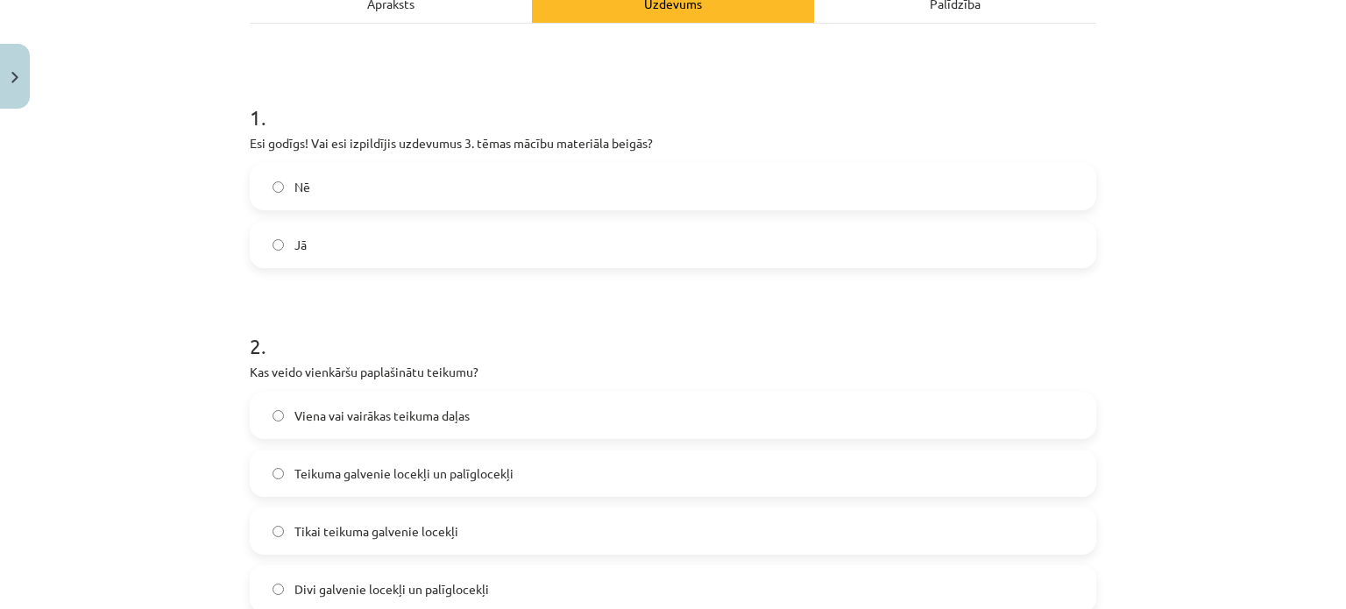
scroll to position [44, 0]
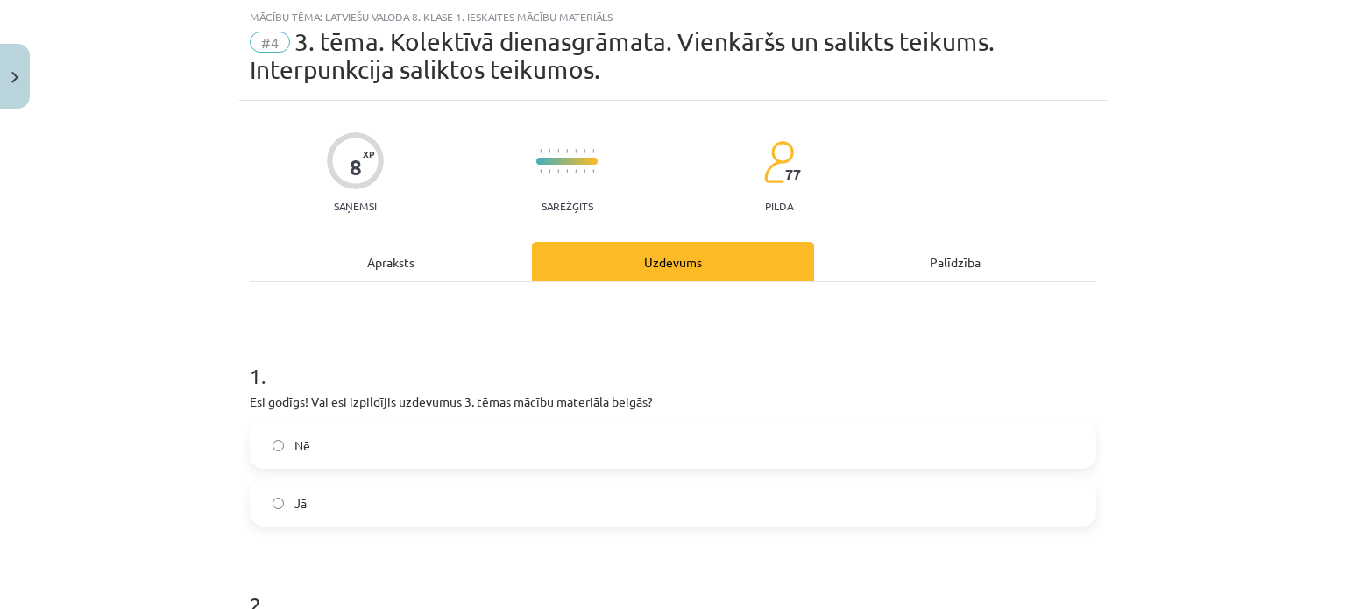
click at [680, 477] on div "Nē Jā" at bounding box center [673, 473] width 846 height 105
click at [679, 485] on label "Jā" at bounding box center [672, 503] width 843 height 44
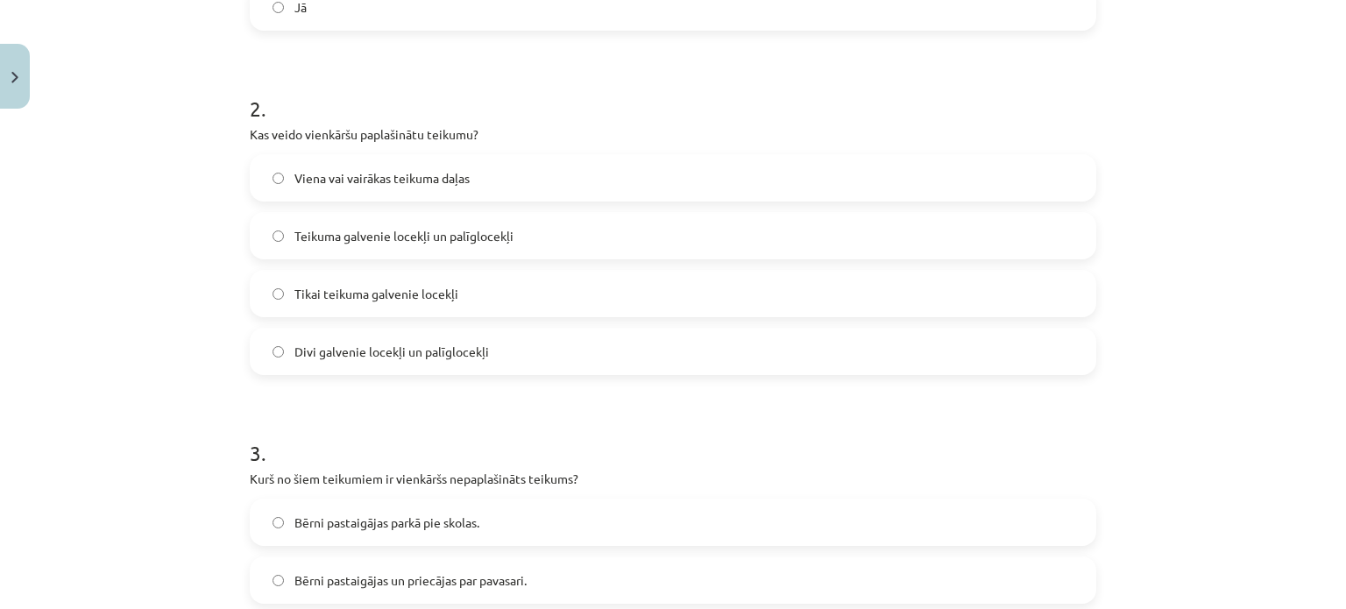
scroll to position [542, 0]
click at [735, 229] on label "Teikuma galvenie locekļi un palīglocekļi" at bounding box center [672, 233] width 843 height 44
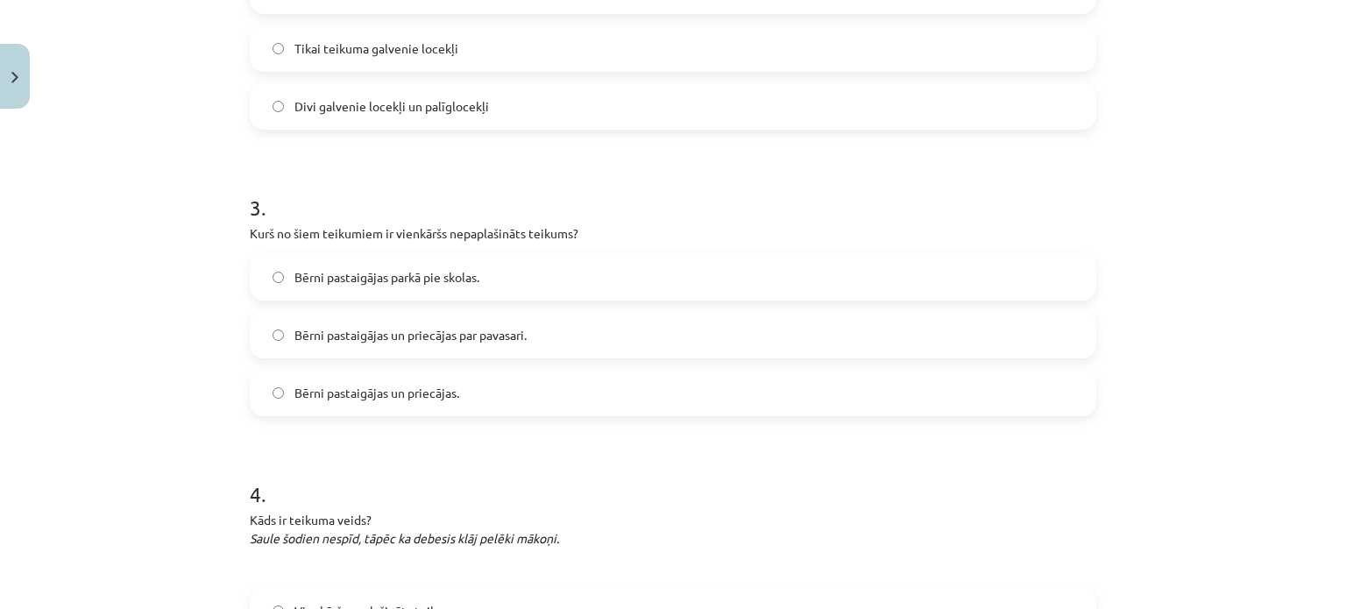
scroll to position [819, 0]
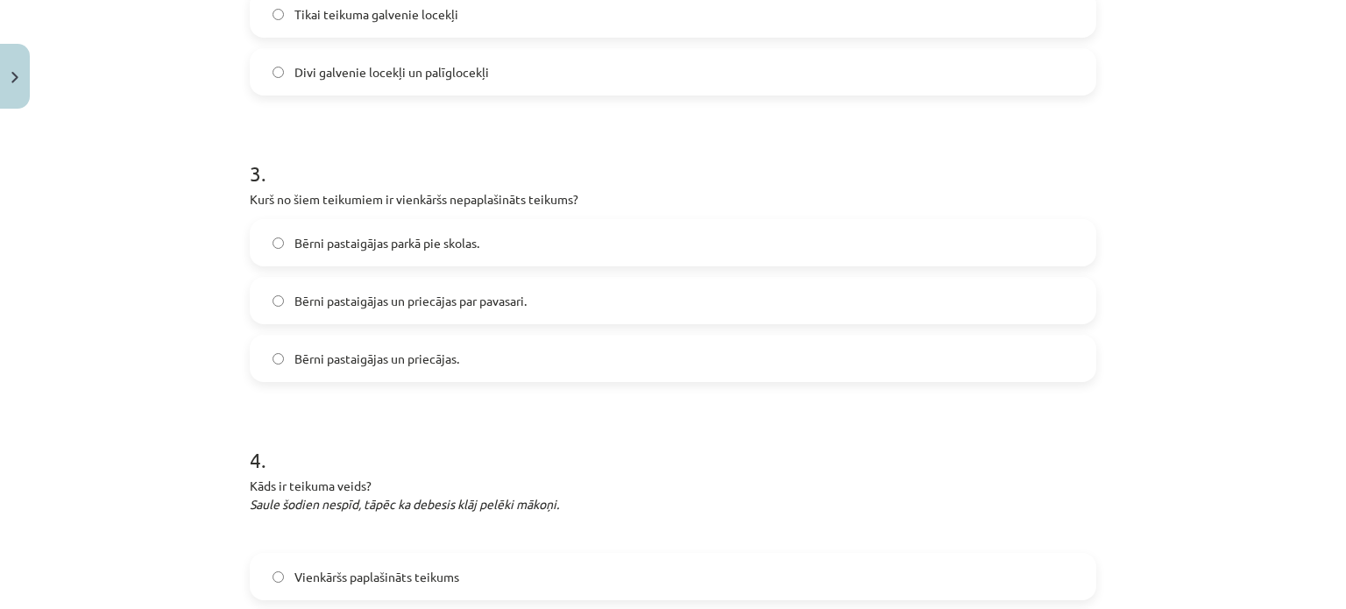
click at [697, 367] on label "Bērni pastaigājas un priecājas." at bounding box center [672, 358] width 843 height 44
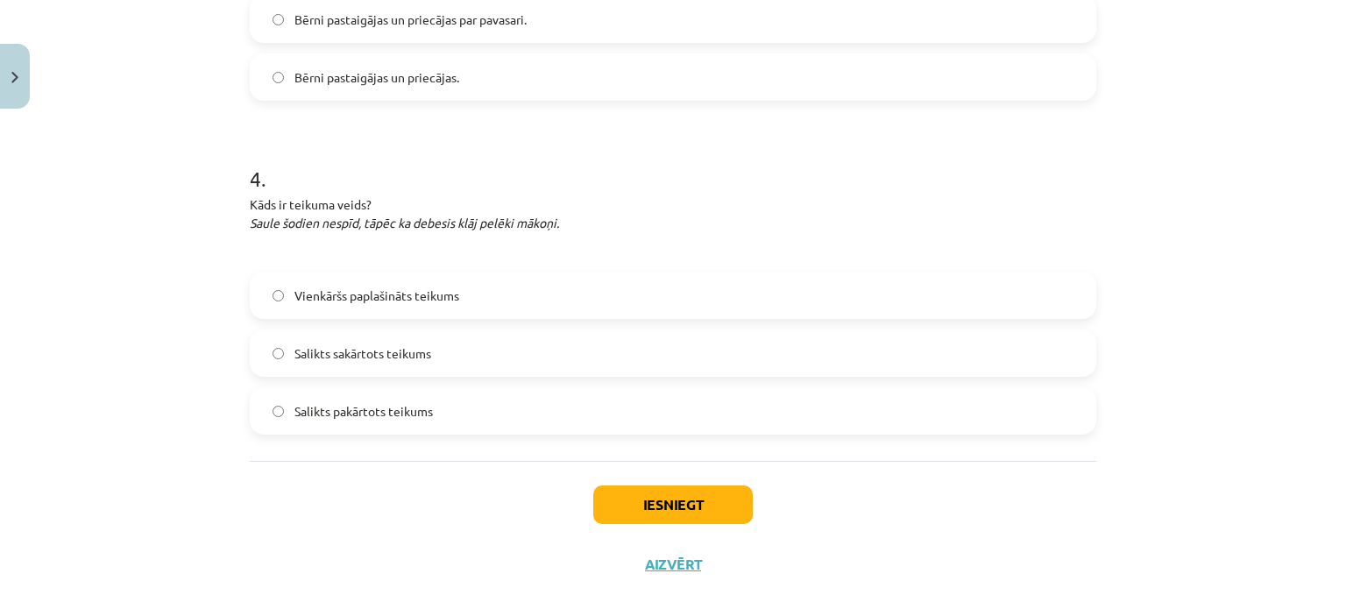
scroll to position [1128, 0]
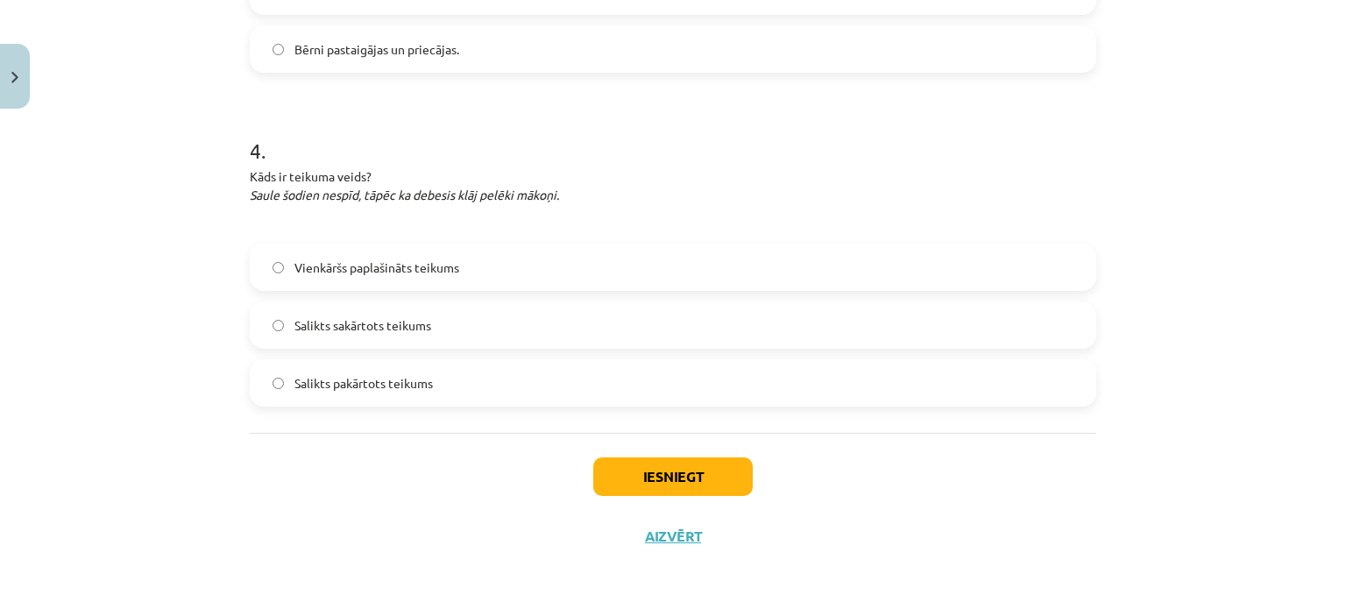
click at [859, 324] on label "Salikts sakārtots teikums" at bounding box center [672, 325] width 843 height 44
click at [666, 476] on button "Iesniegt" at bounding box center [672, 476] width 159 height 39
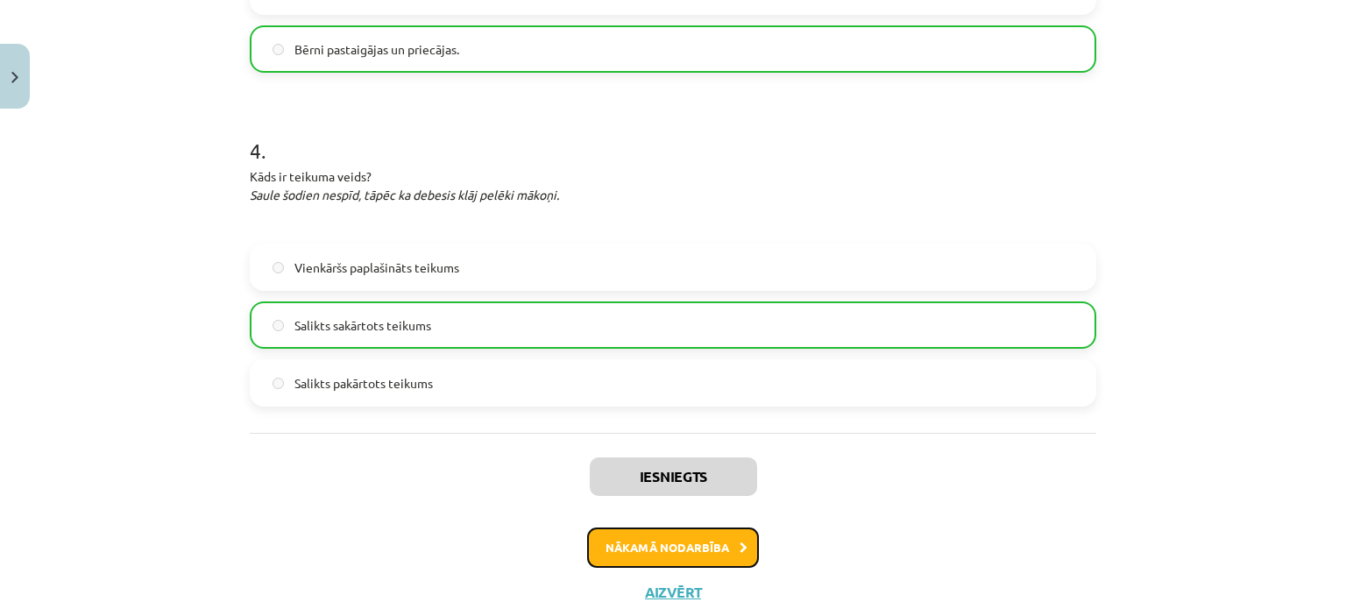
click at [634, 530] on button "Nākamā nodarbība" at bounding box center [673, 547] width 172 height 40
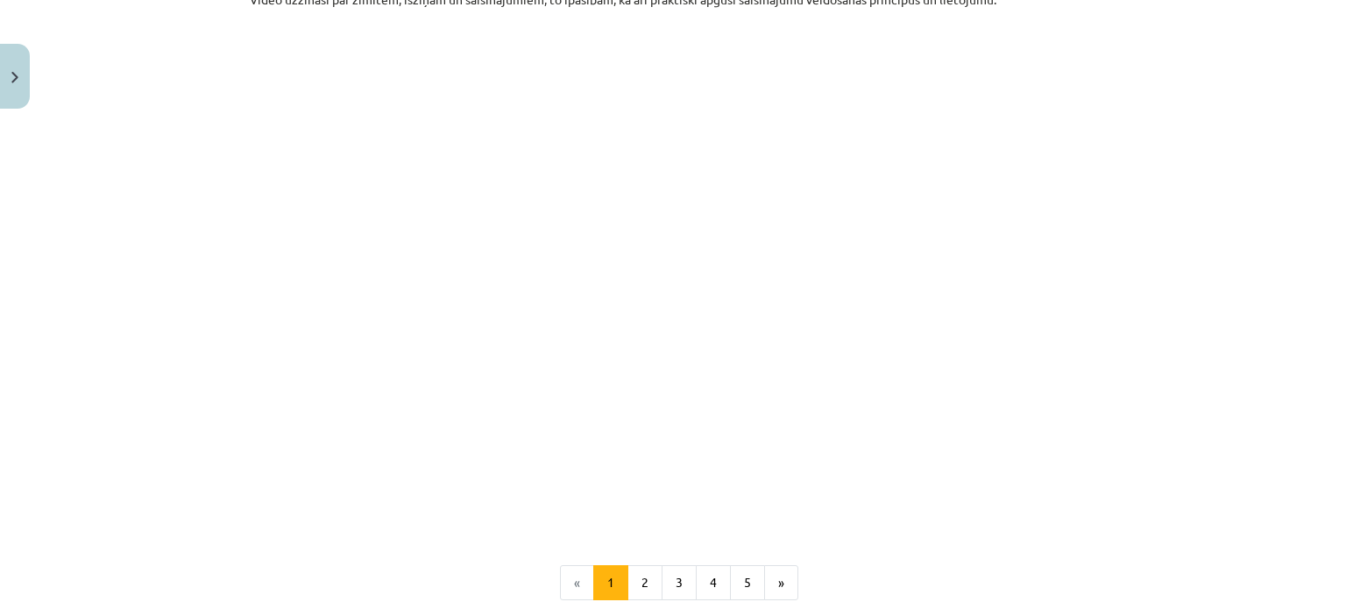
scroll to position [683, 0]
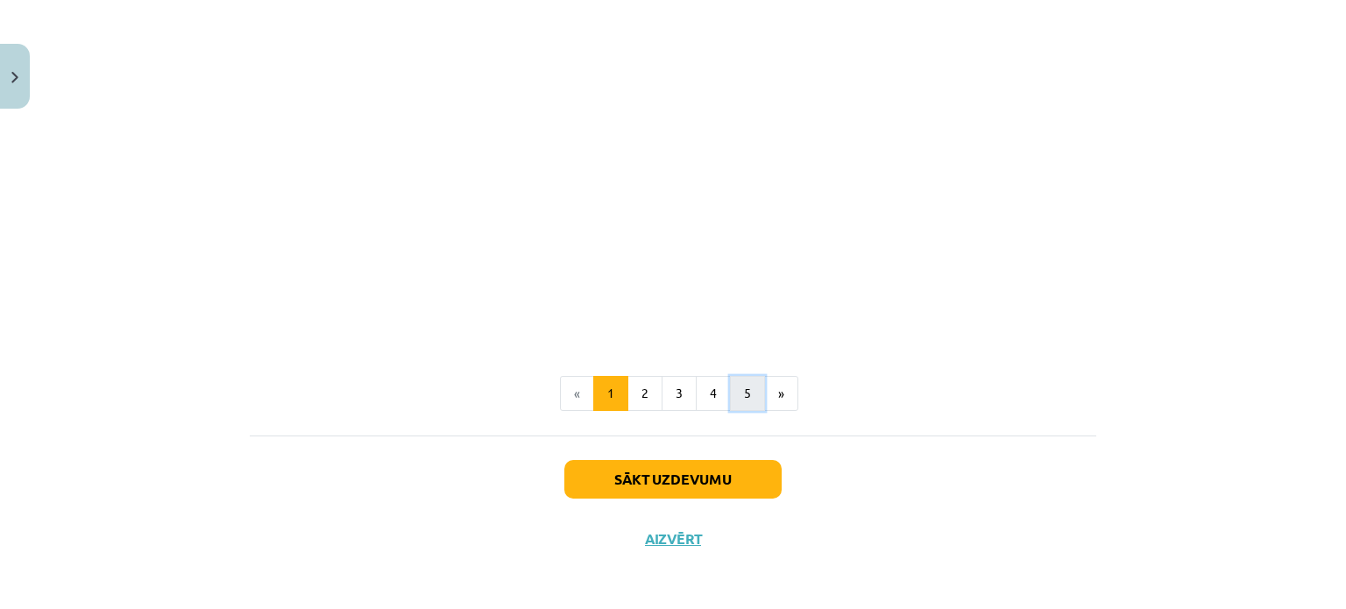
click at [735, 389] on button "5" at bounding box center [747, 393] width 35 height 35
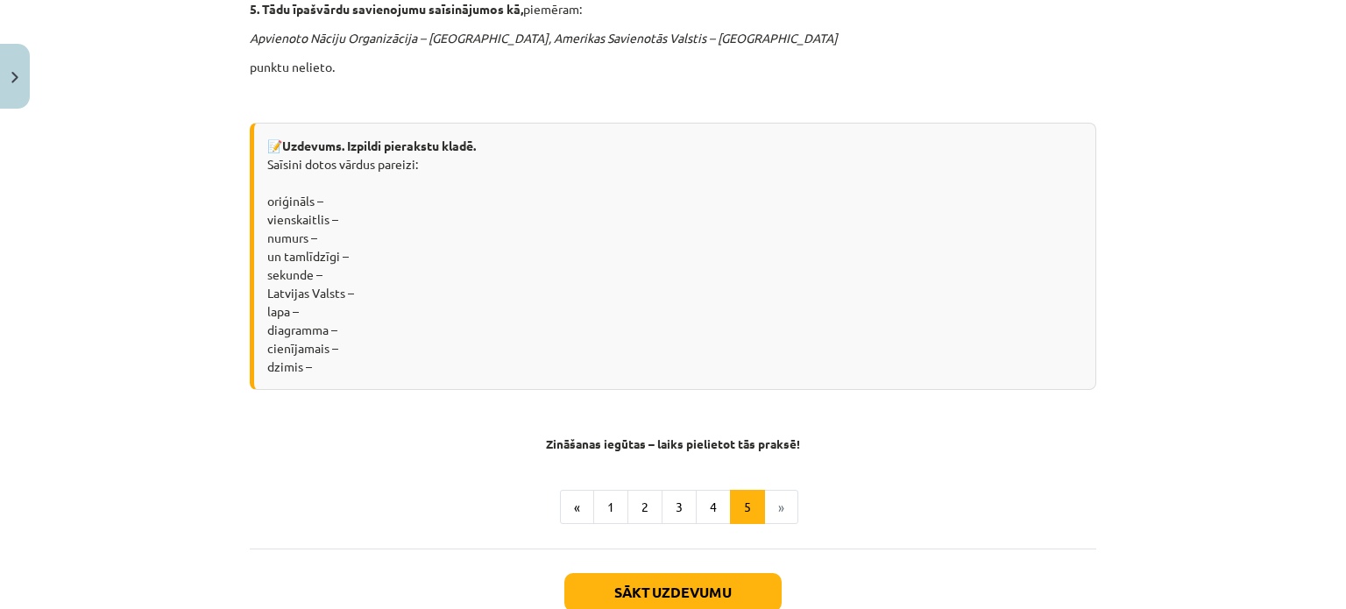
scroll to position [1517, 0]
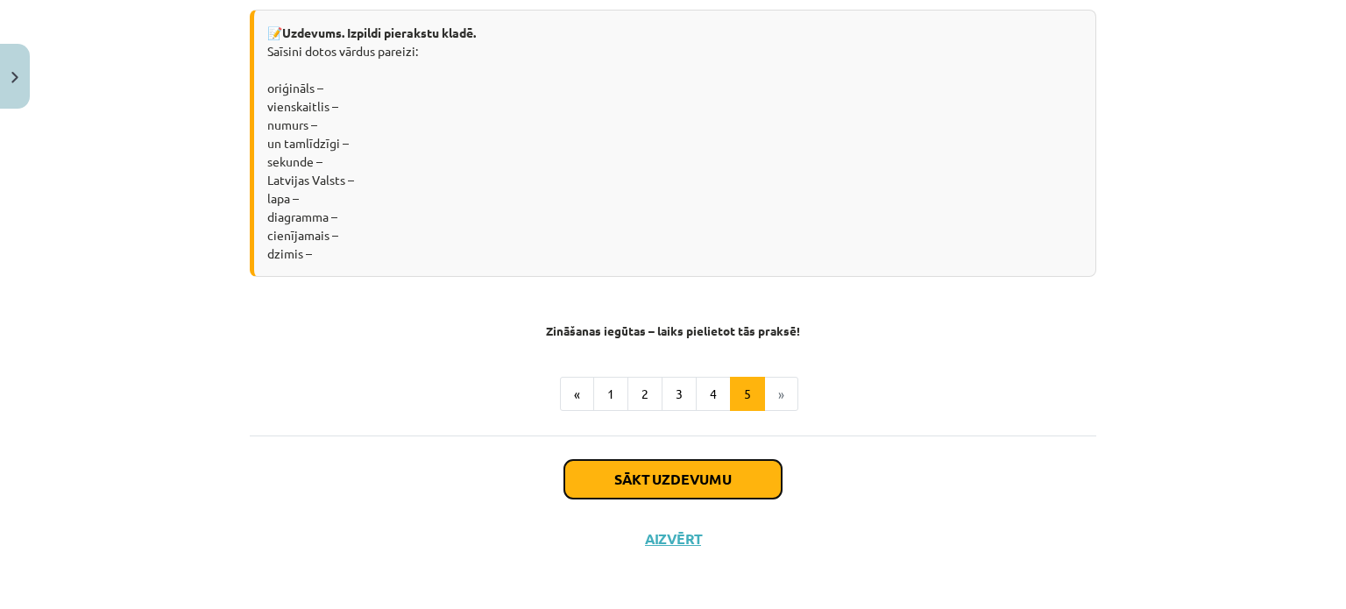
click at [697, 473] on button "Sākt uzdevumu" at bounding box center [672, 479] width 217 height 39
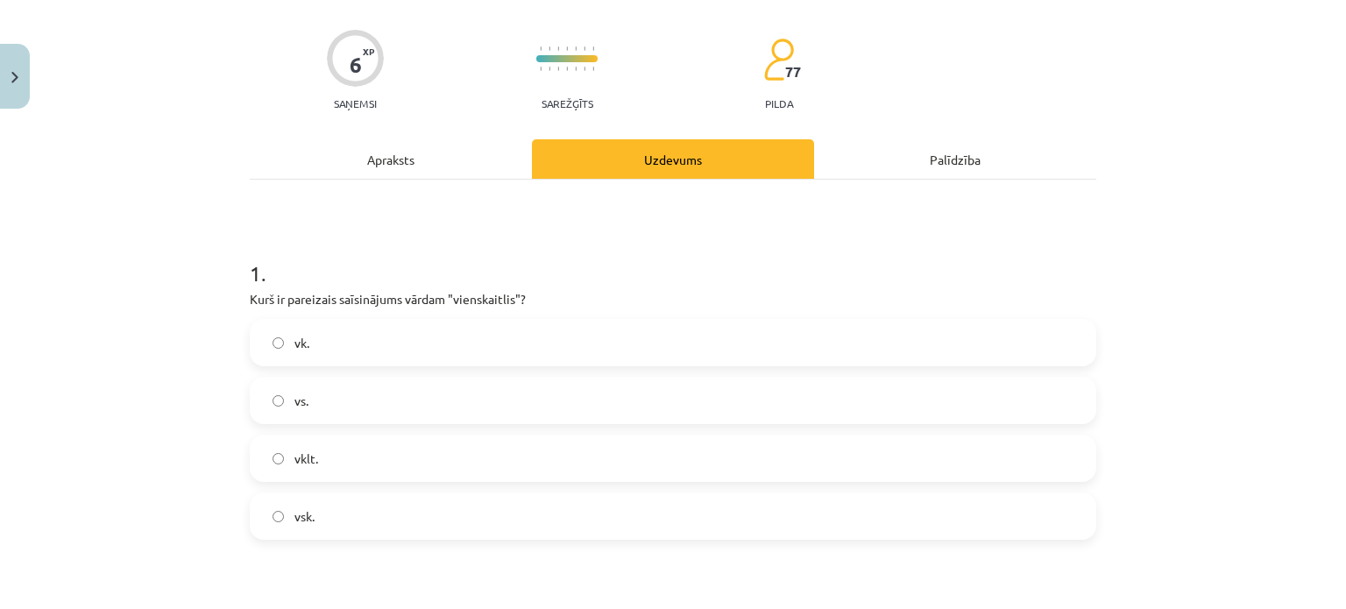
scroll to position [172, 0]
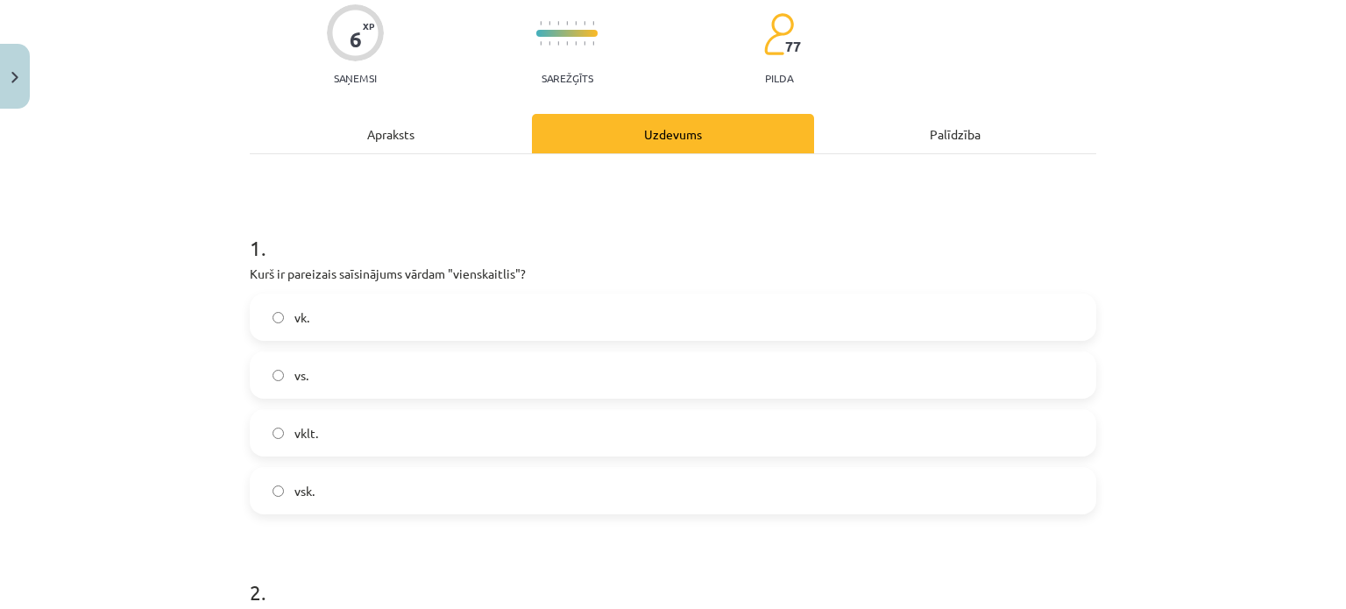
click at [578, 486] on label "vsk." at bounding box center [672, 491] width 843 height 44
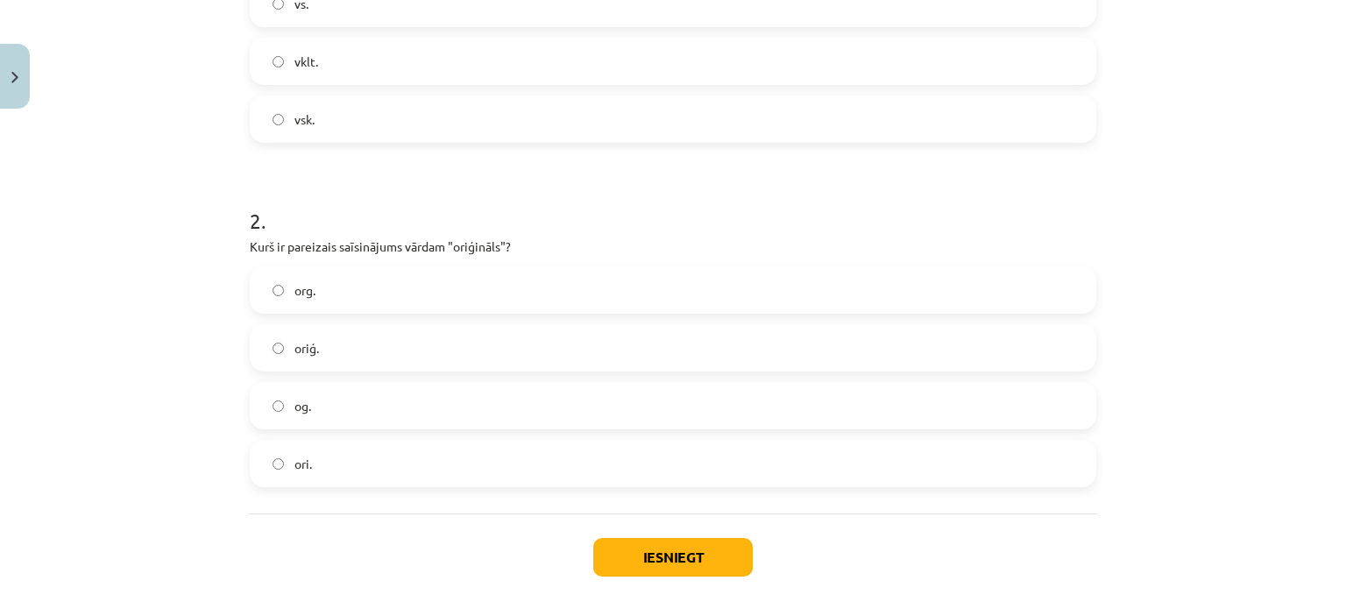
scroll to position [561, 0]
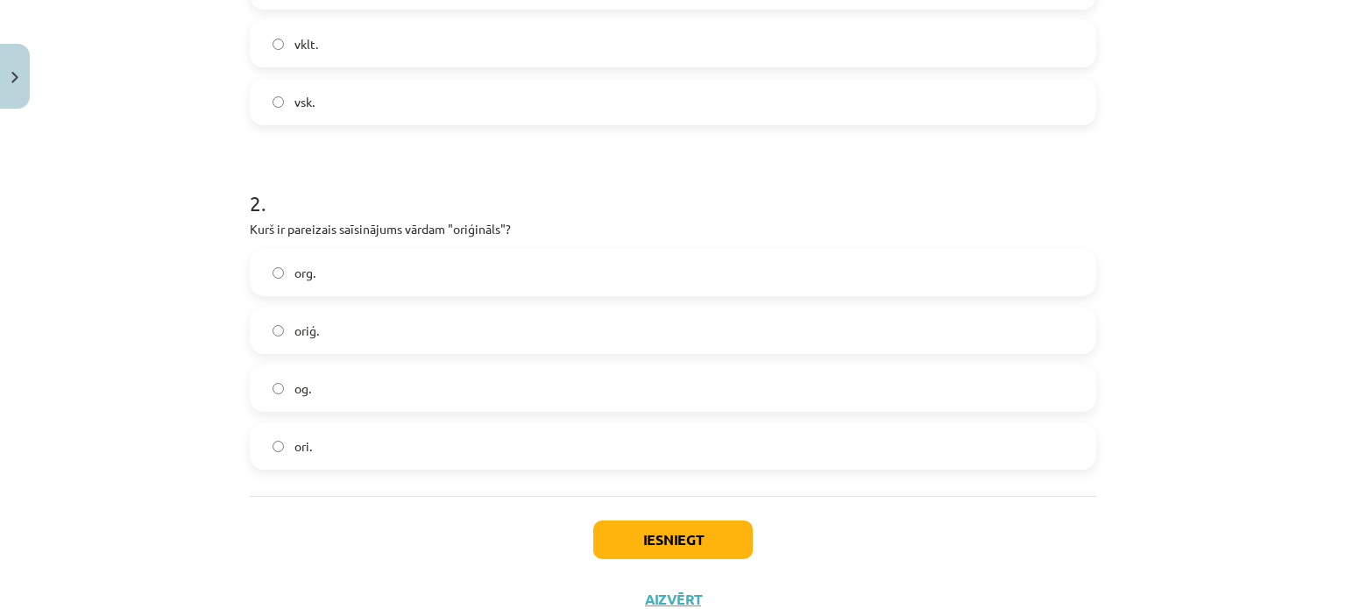
click at [393, 324] on label "oriģ." at bounding box center [672, 330] width 843 height 44
click at [612, 532] on button "Iesniegt" at bounding box center [672, 539] width 159 height 39
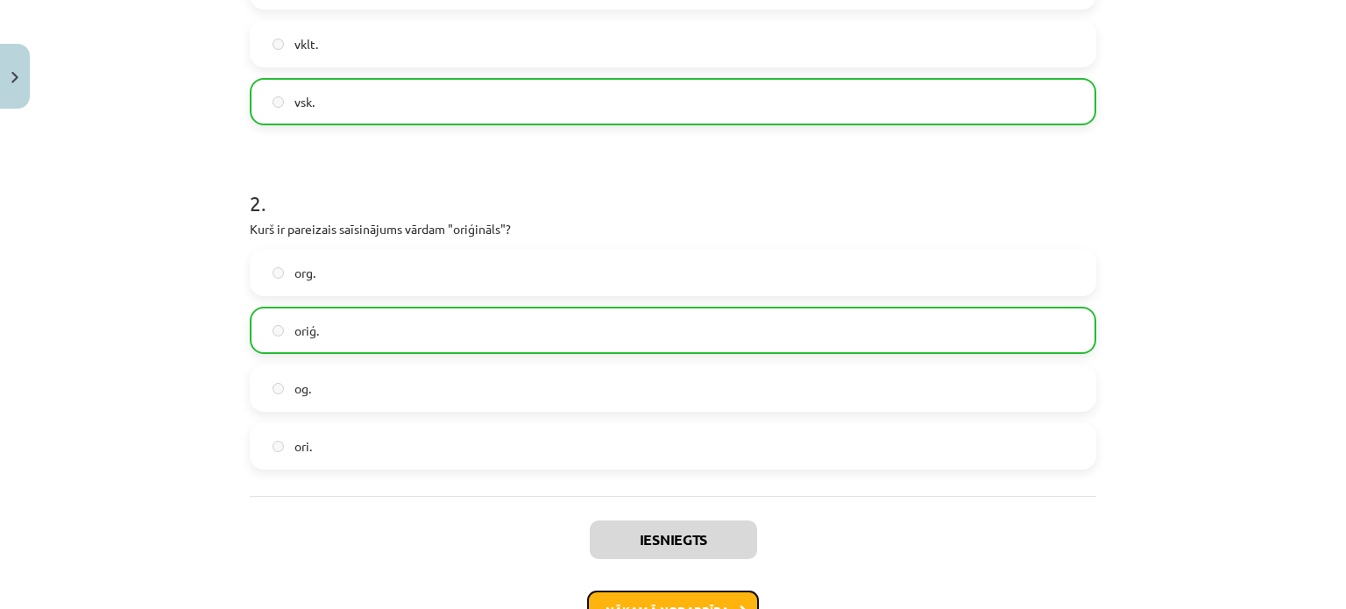
click at [687, 598] on button "Nākamā nodarbība" at bounding box center [673, 611] width 172 height 40
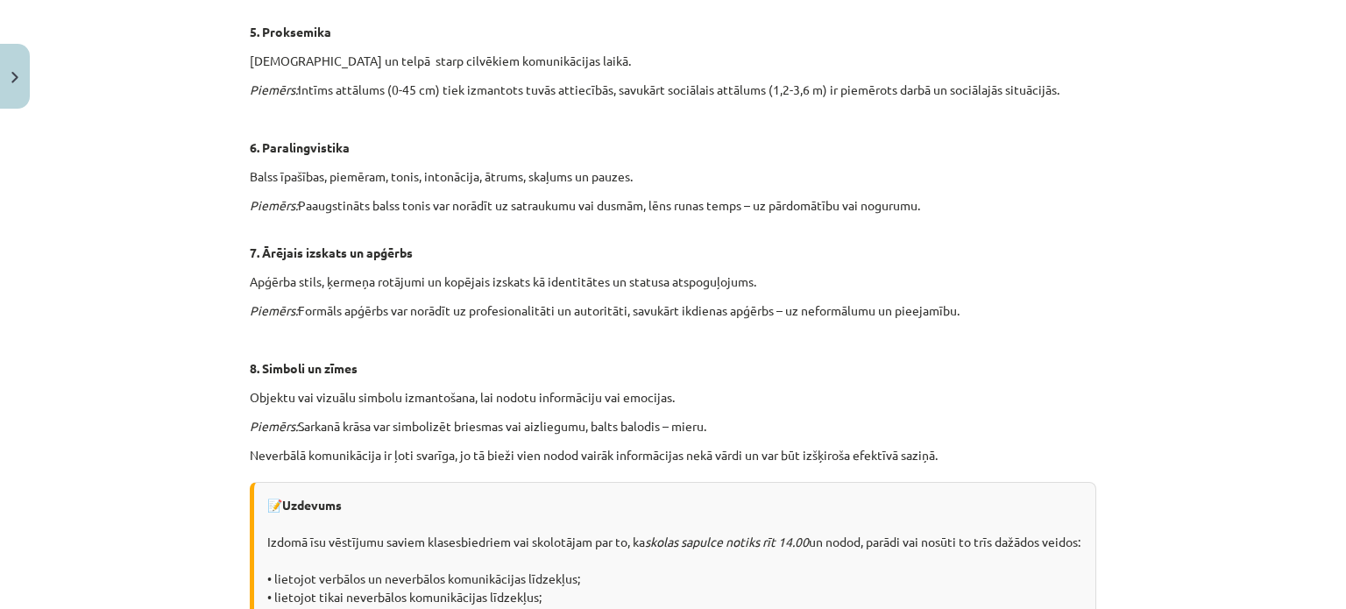
scroll to position [1265, 0]
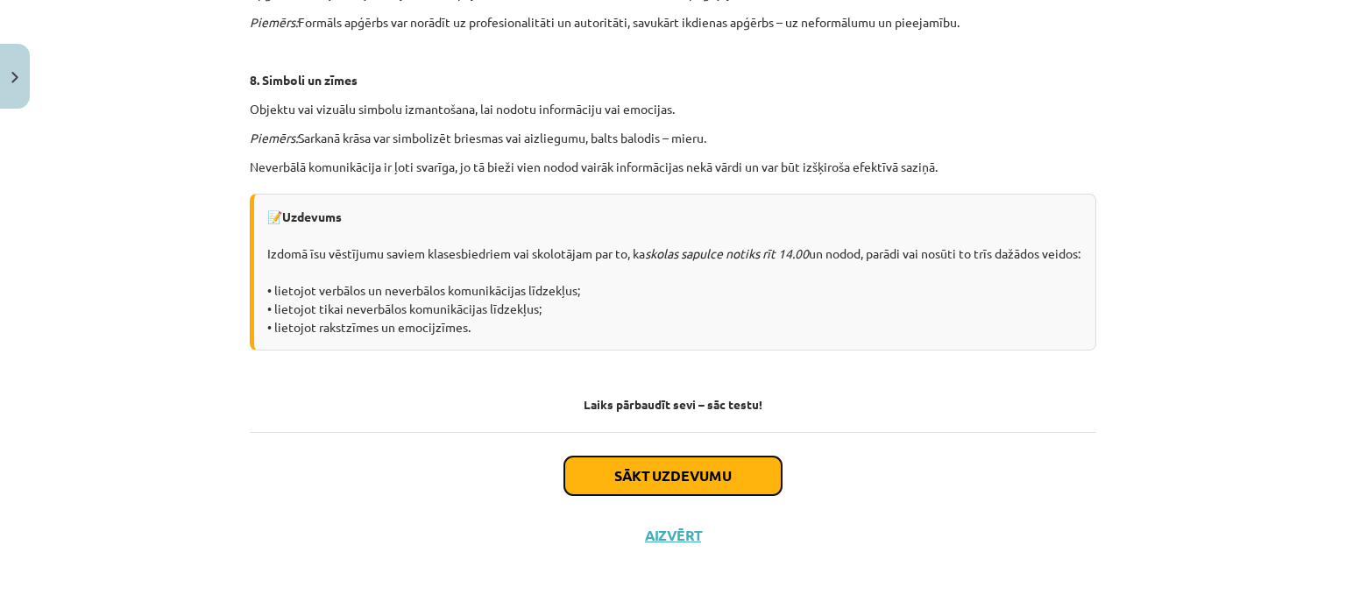
click at [718, 465] on button "Sākt uzdevumu" at bounding box center [672, 475] width 217 height 39
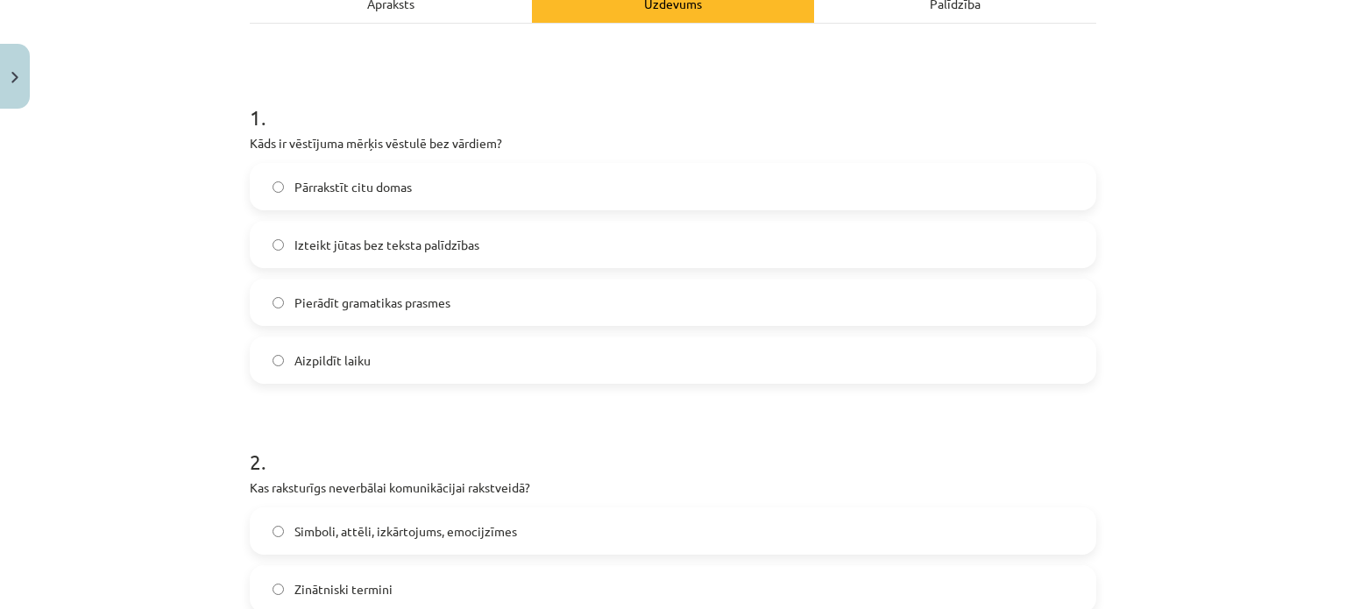
scroll to position [294, 0]
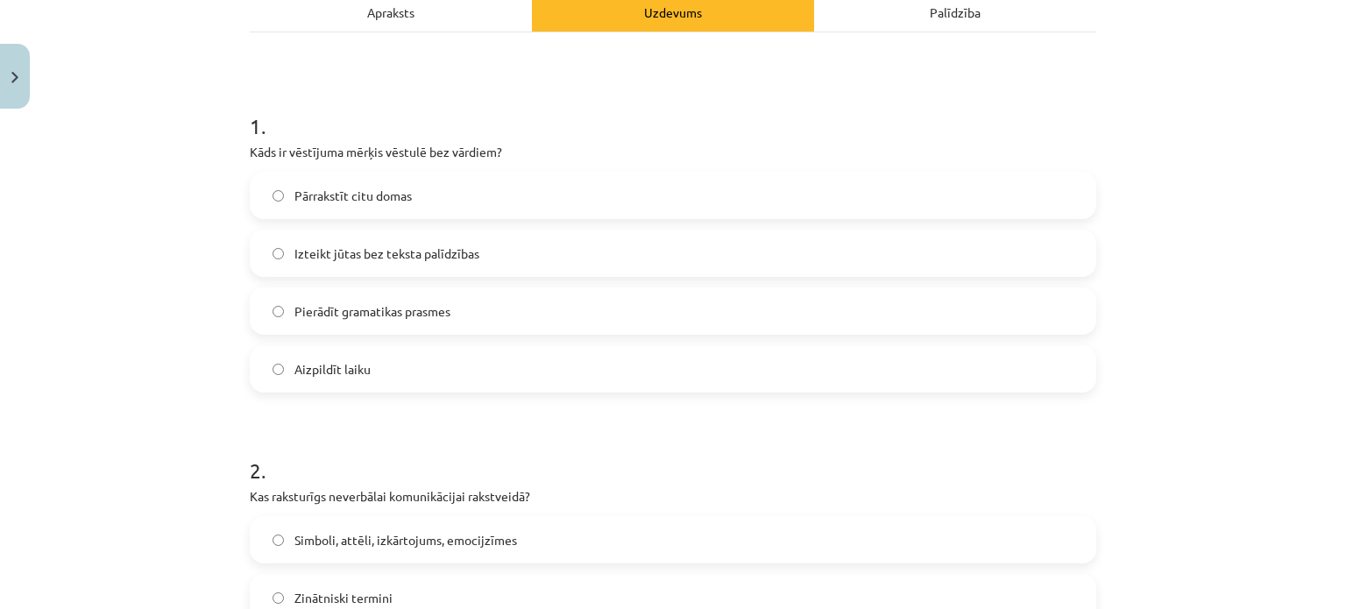
click at [774, 251] on label "Izteikt jūtas bez teksta palīdzības" at bounding box center [672, 253] width 843 height 44
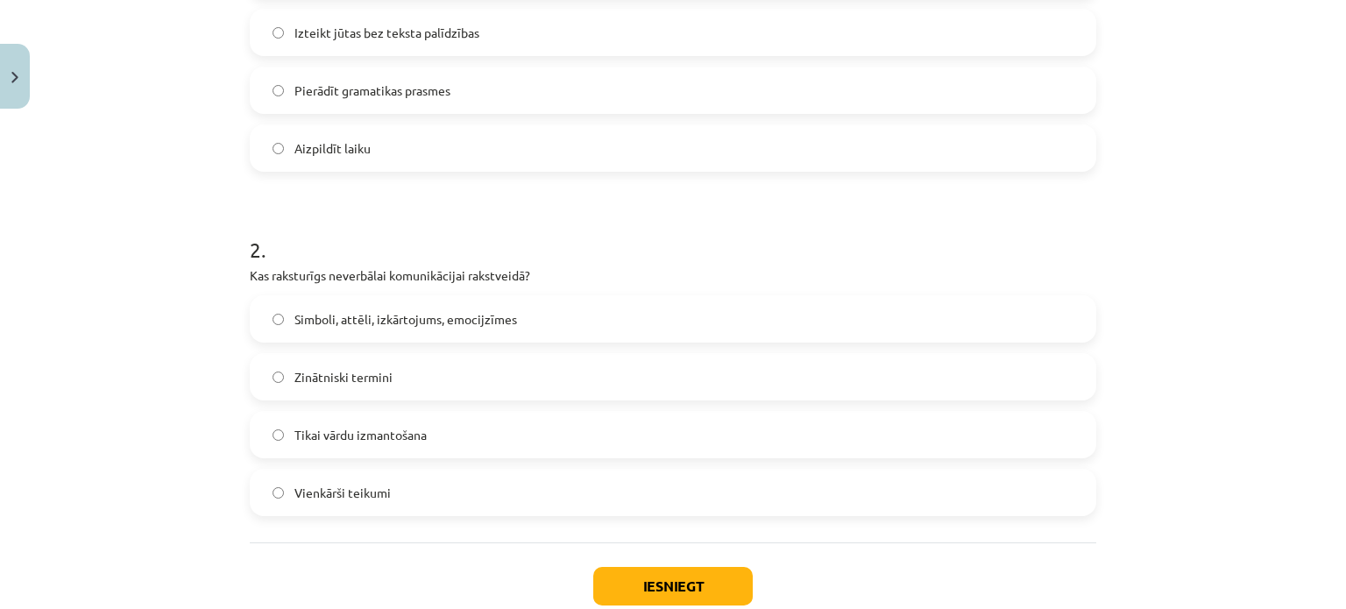
scroll to position [526, 0]
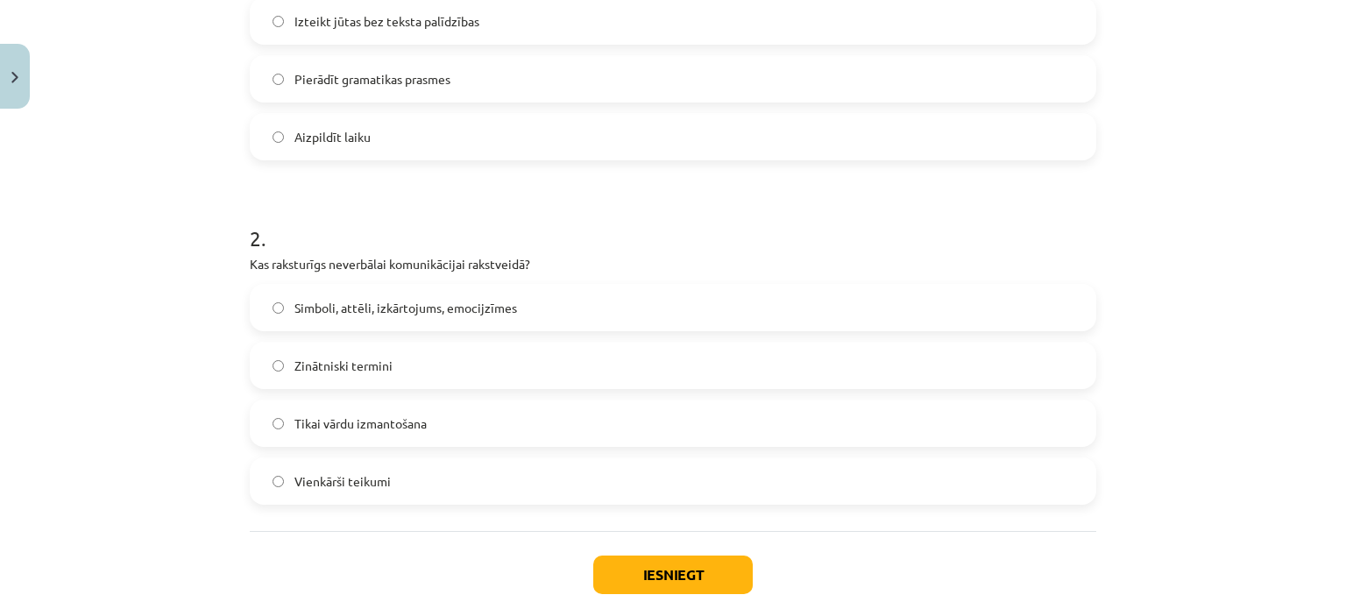
click at [818, 312] on label "Simboli, attēli, izkārtojums, emocijzīmes" at bounding box center [672, 308] width 843 height 44
click at [688, 566] on button "Iesniegt" at bounding box center [672, 574] width 159 height 39
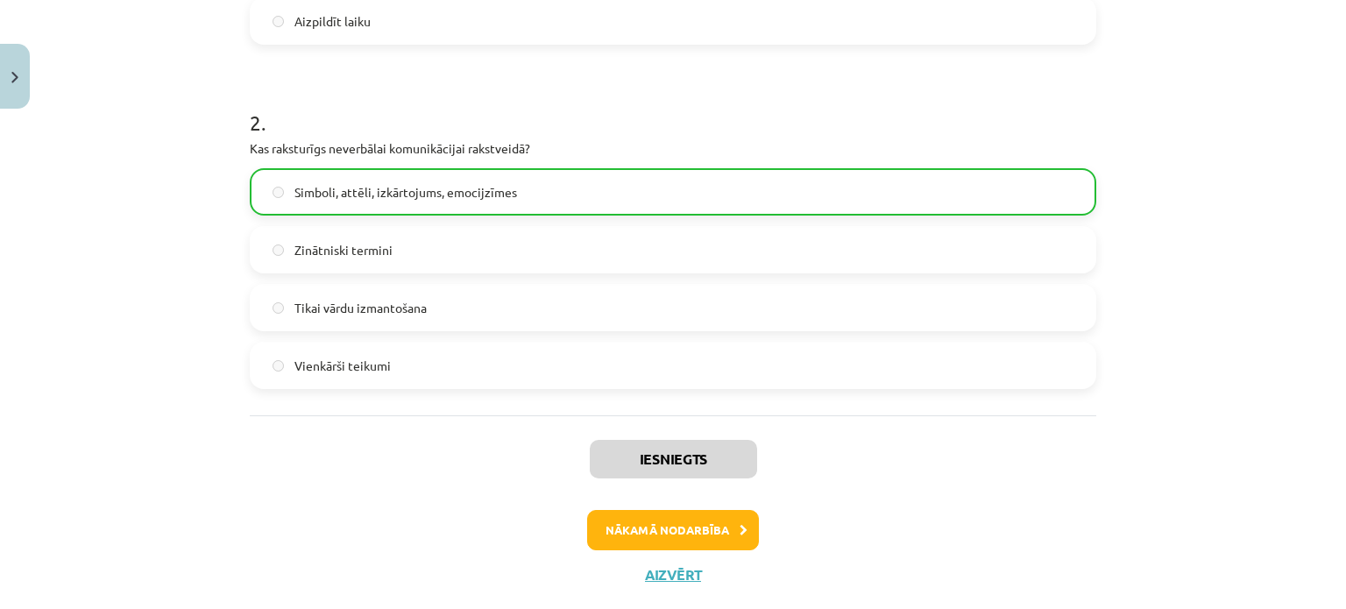
scroll to position [642, 0]
click at [662, 527] on button "Nākamā nodarbība" at bounding box center [673, 529] width 172 height 40
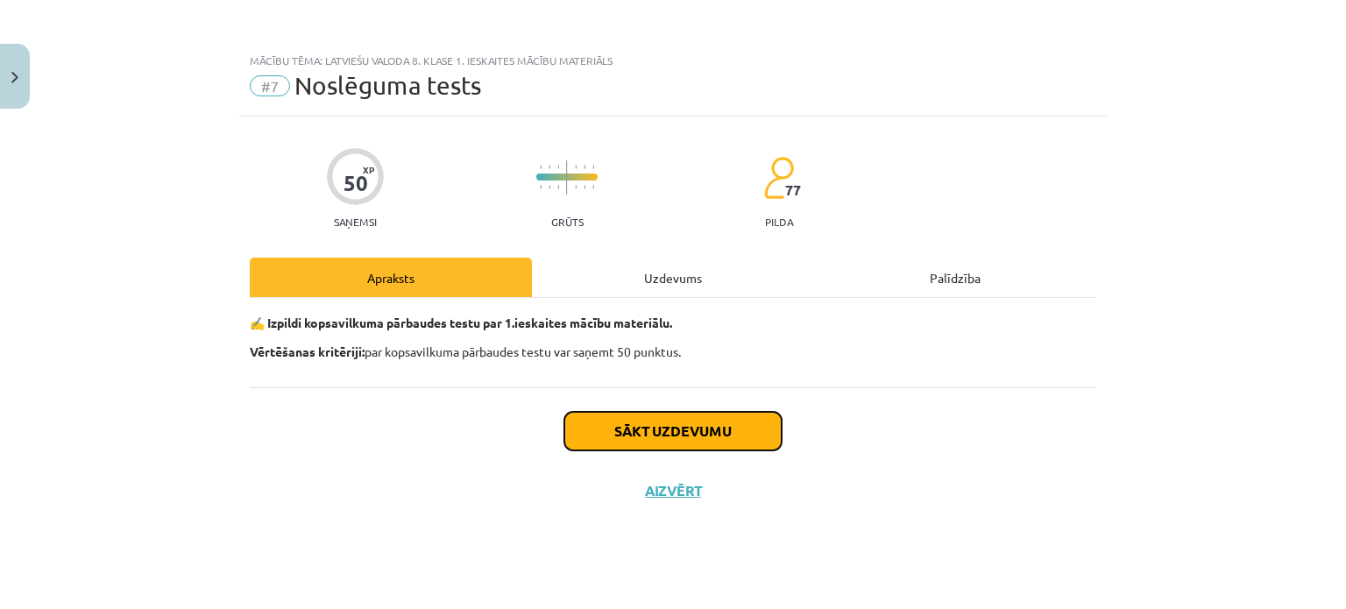
click at [695, 420] on button "Sākt uzdevumu" at bounding box center [672, 431] width 217 height 39
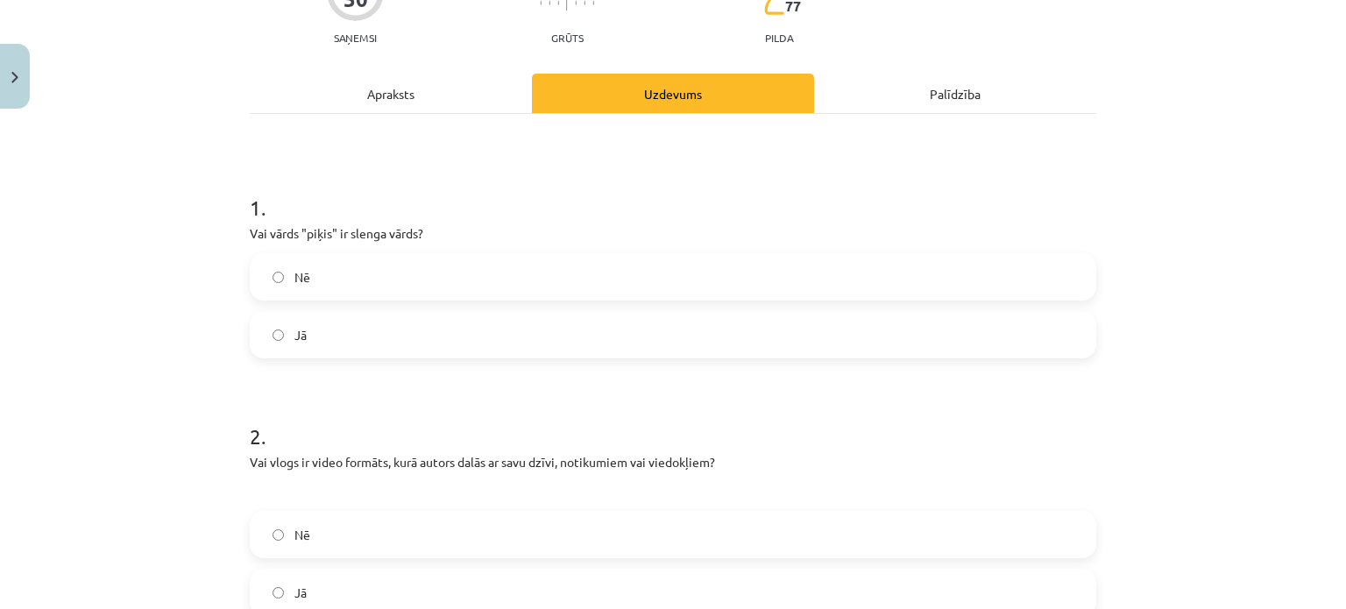
scroll to position [187, 0]
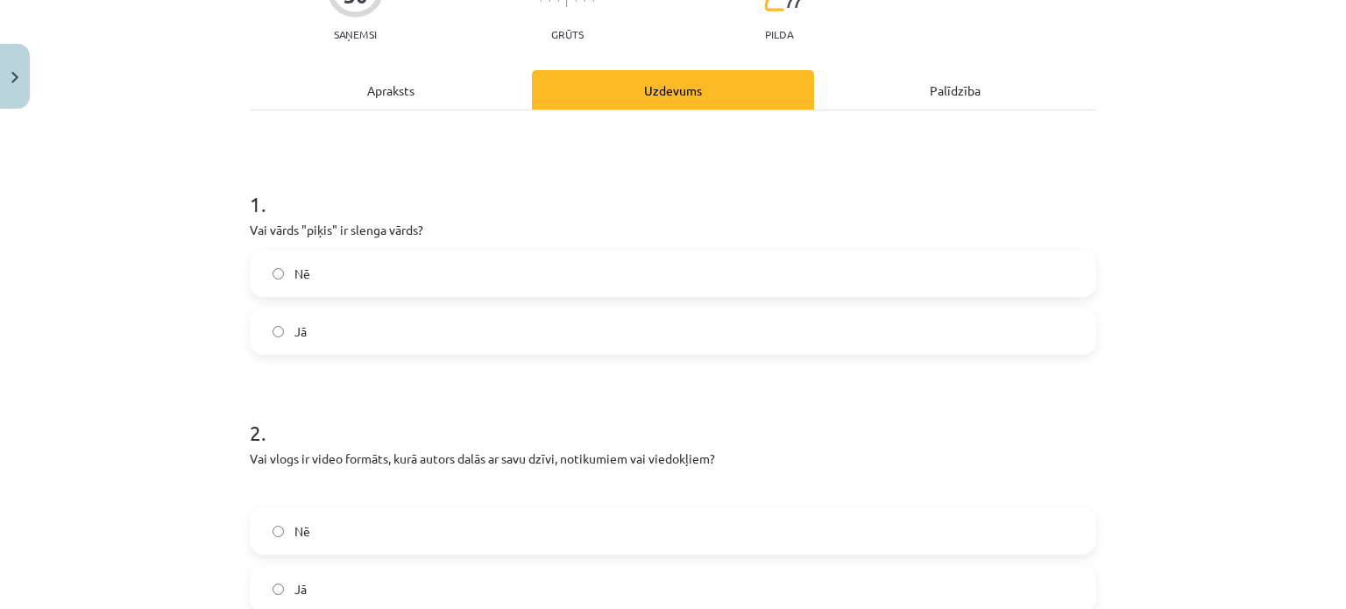
click at [953, 319] on label "Jā" at bounding box center [672, 331] width 843 height 44
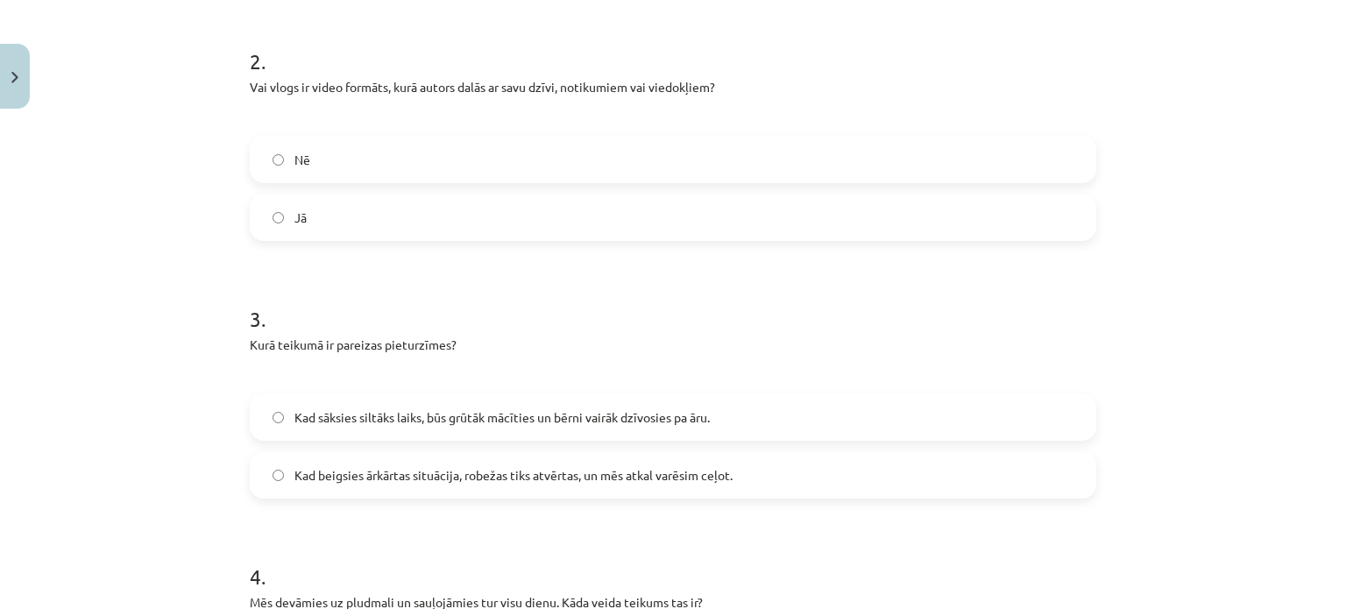
scroll to position [570, 0]
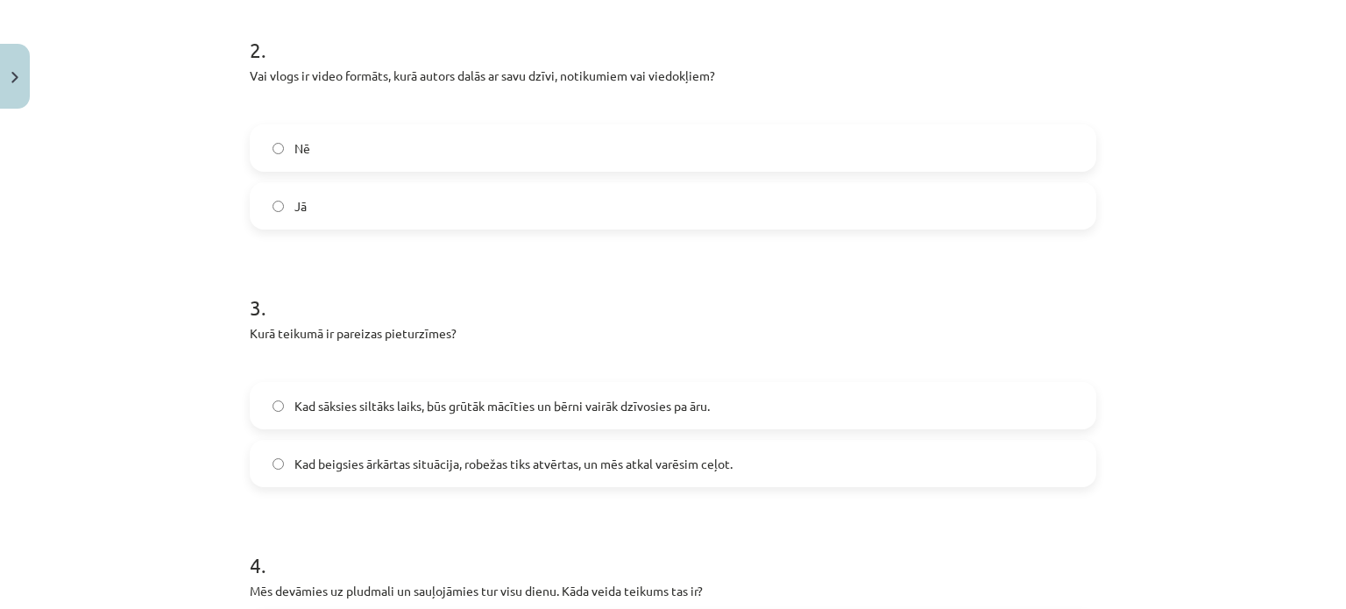
click at [827, 201] on label "Jā" at bounding box center [672, 206] width 843 height 44
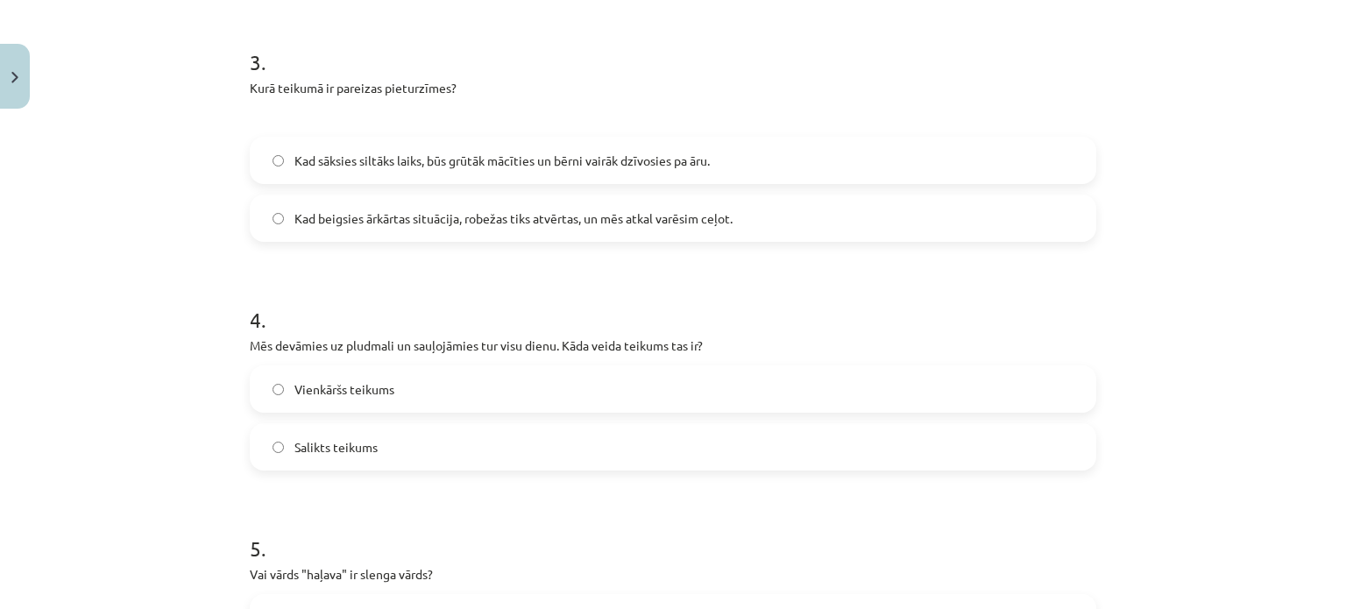
scroll to position [808, 0]
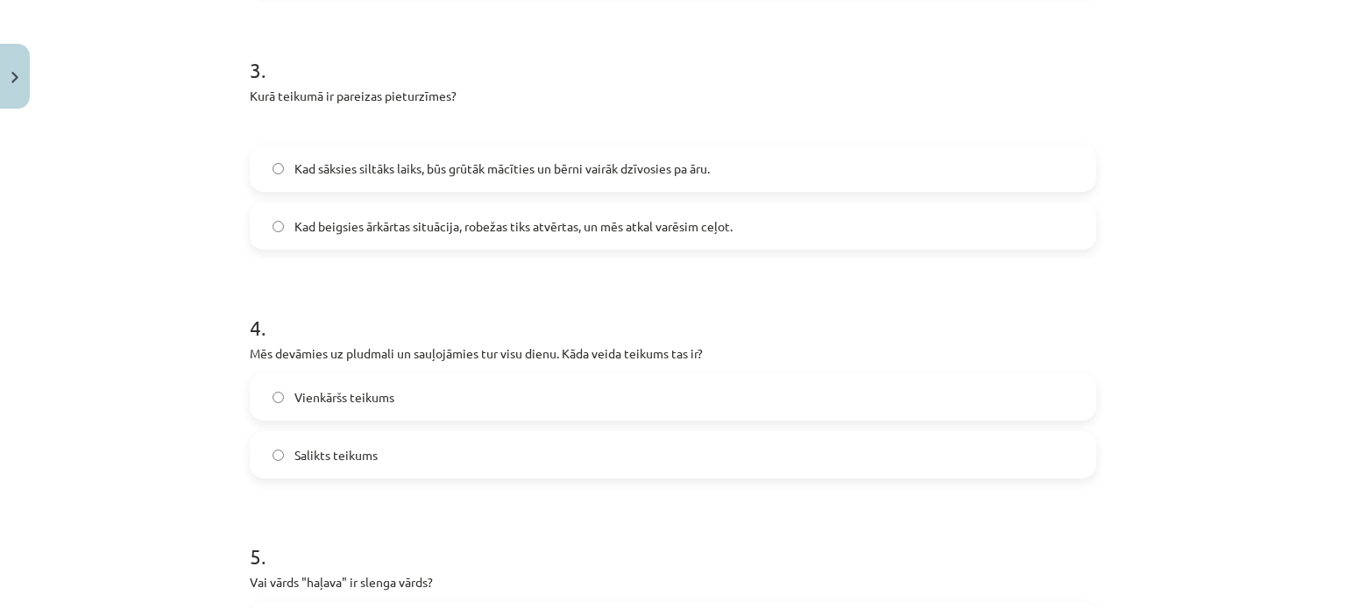
click at [777, 225] on label "Kad beigsies ārkārtas situācija, robežas tiks atvērtas, un mēs atkal varēsim ce…" at bounding box center [672, 226] width 843 height 44
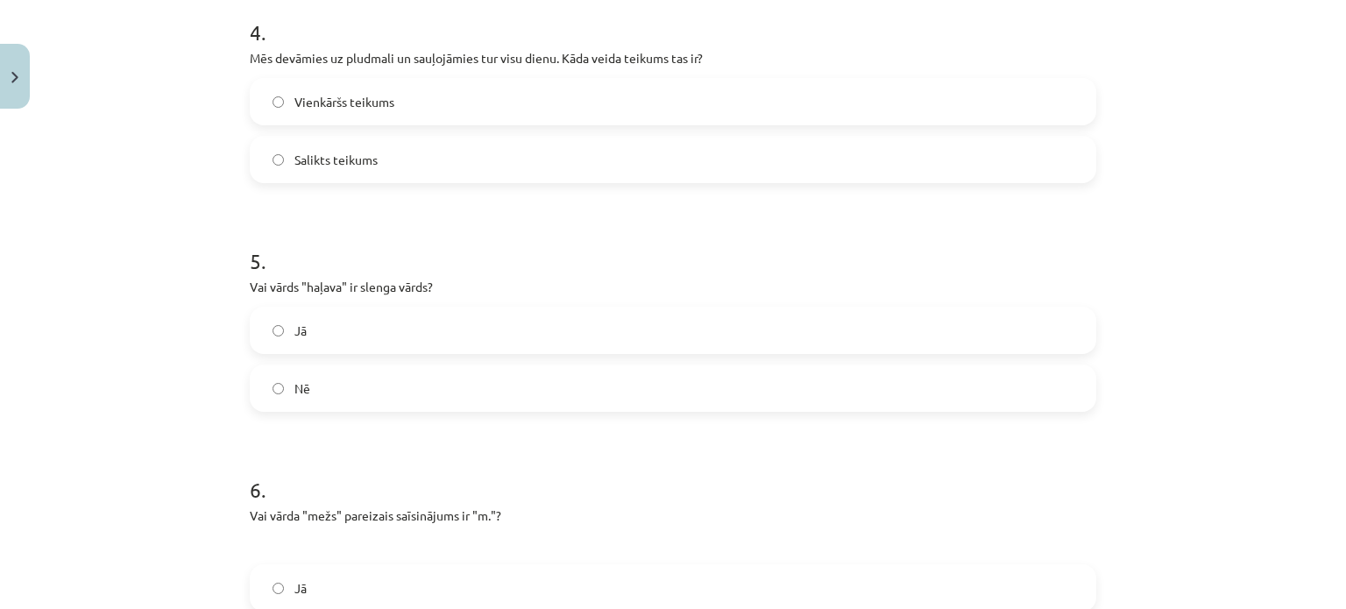
scroll to position [1107, 0]
click at [539, 329] on label "Jā" at bounding box center [672, 327] width 843 height 44
click at [378, 138] on label "Salikts teikums" at bounding box center [672, 156] width 843 height 44
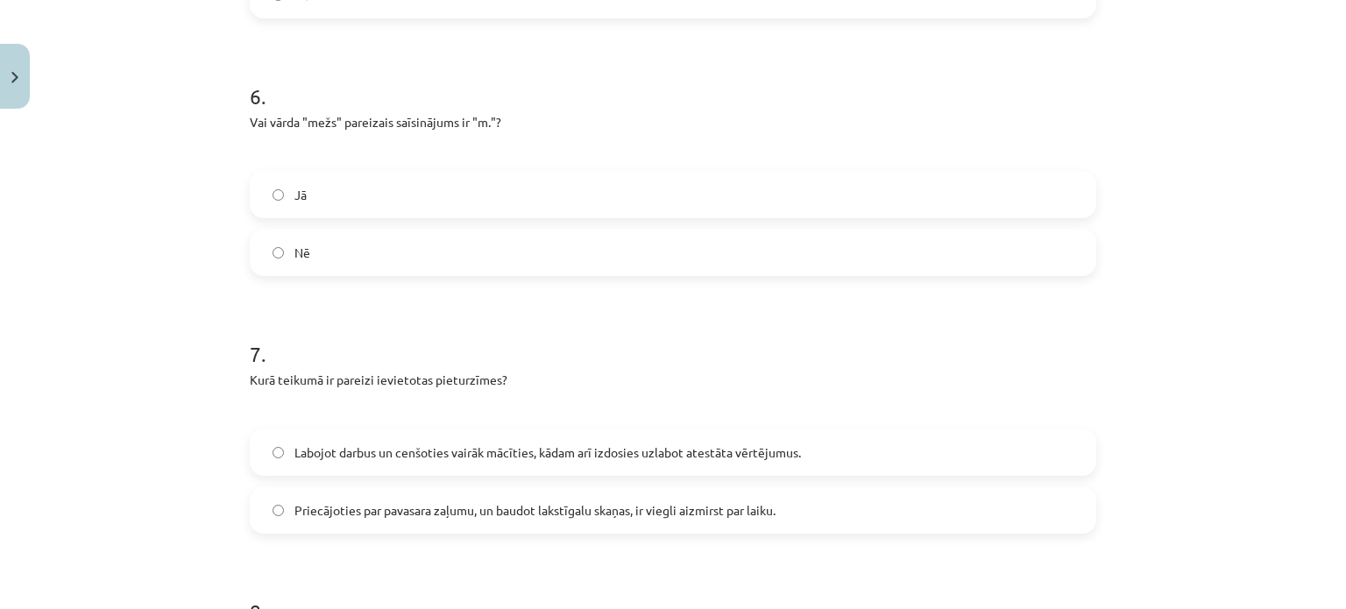
scroll to position [1500, 0]
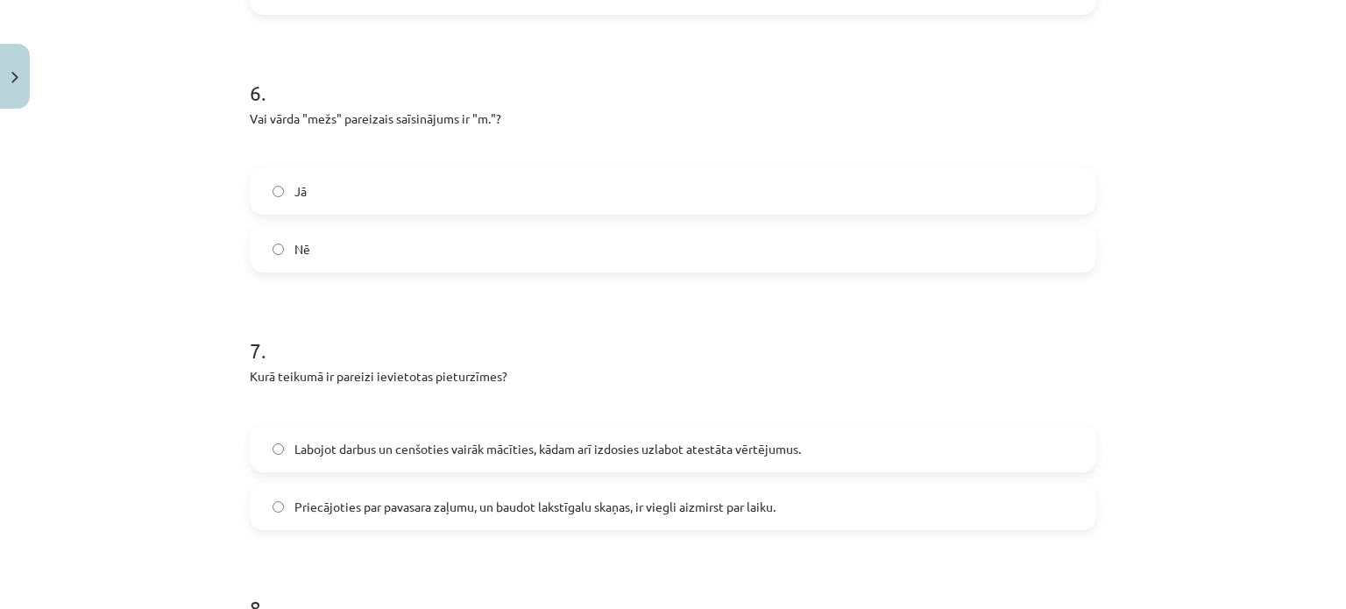
click at [1041, 189] on label "Jā" at bounding box center [672, 191] width 843 height 44
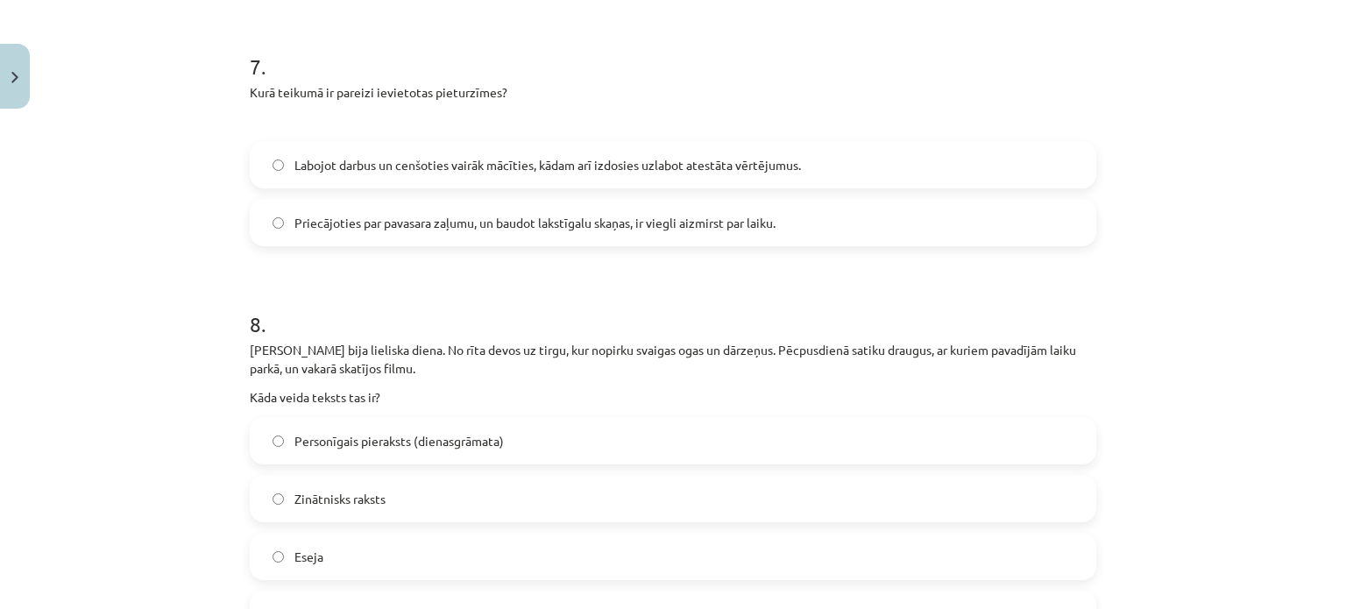
scroll to position [1791, 0]
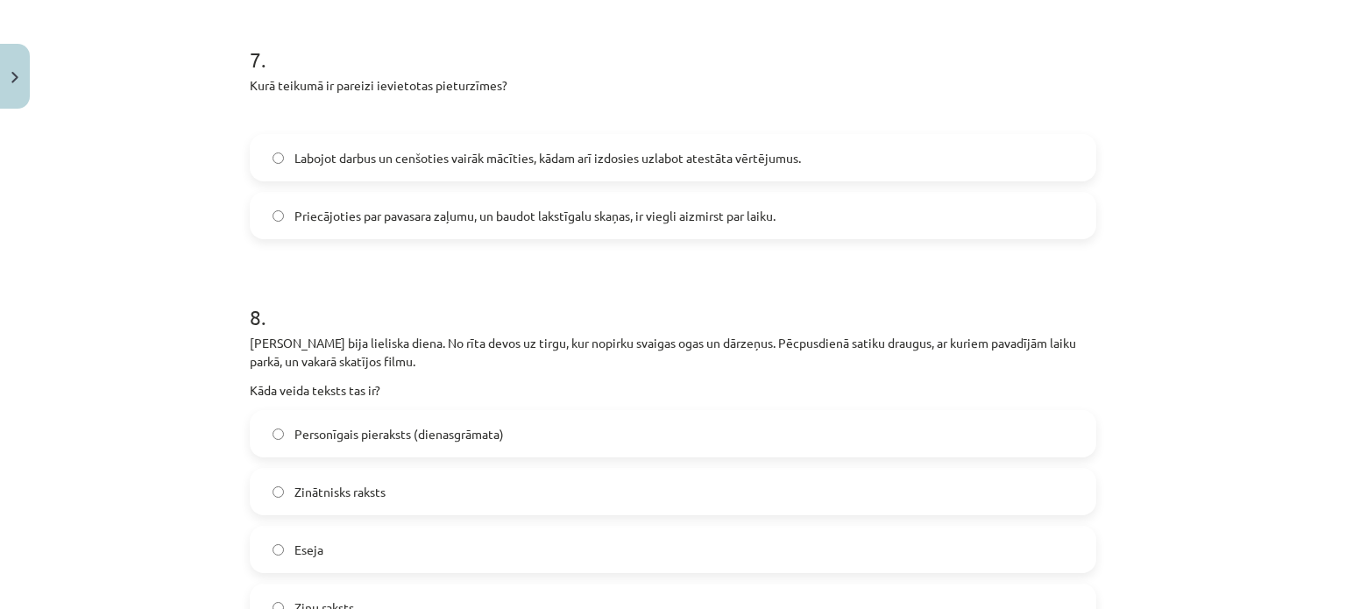
click at [955, 153] on label "Labojot darbus un cenšoties vairāk mācīties, kādam arī izdosies uzlabot atestāt…" at bounding box center [672, 158] width 843 height 44
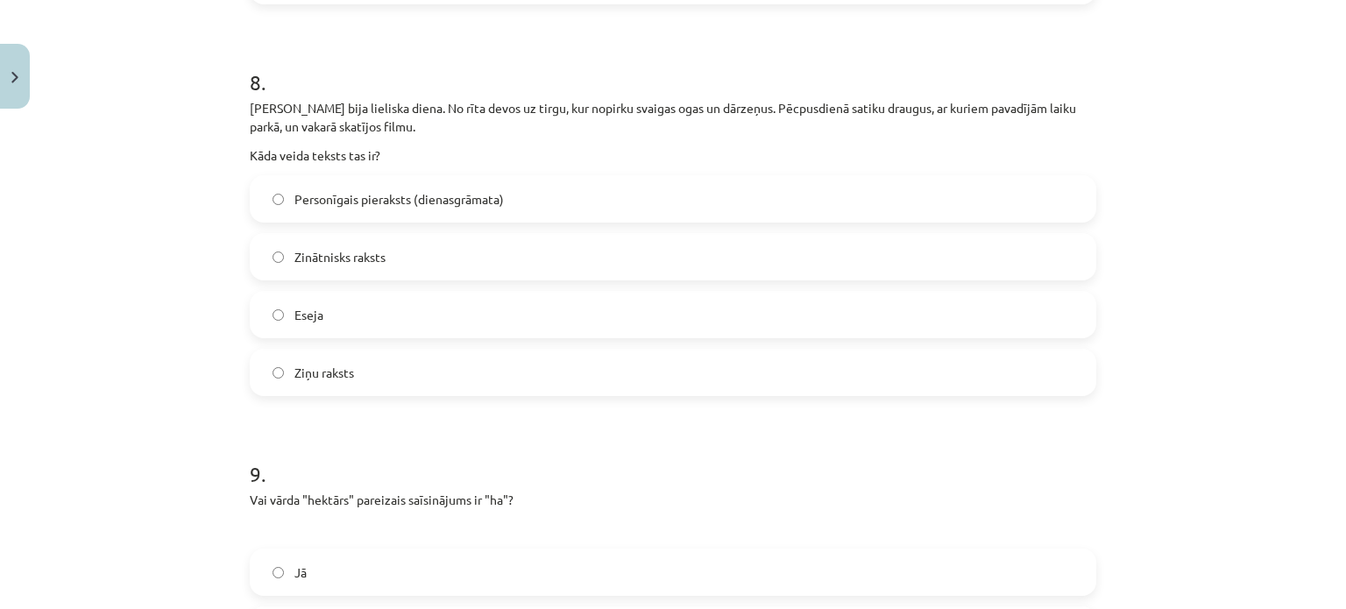
scroll to position [2044, 0]
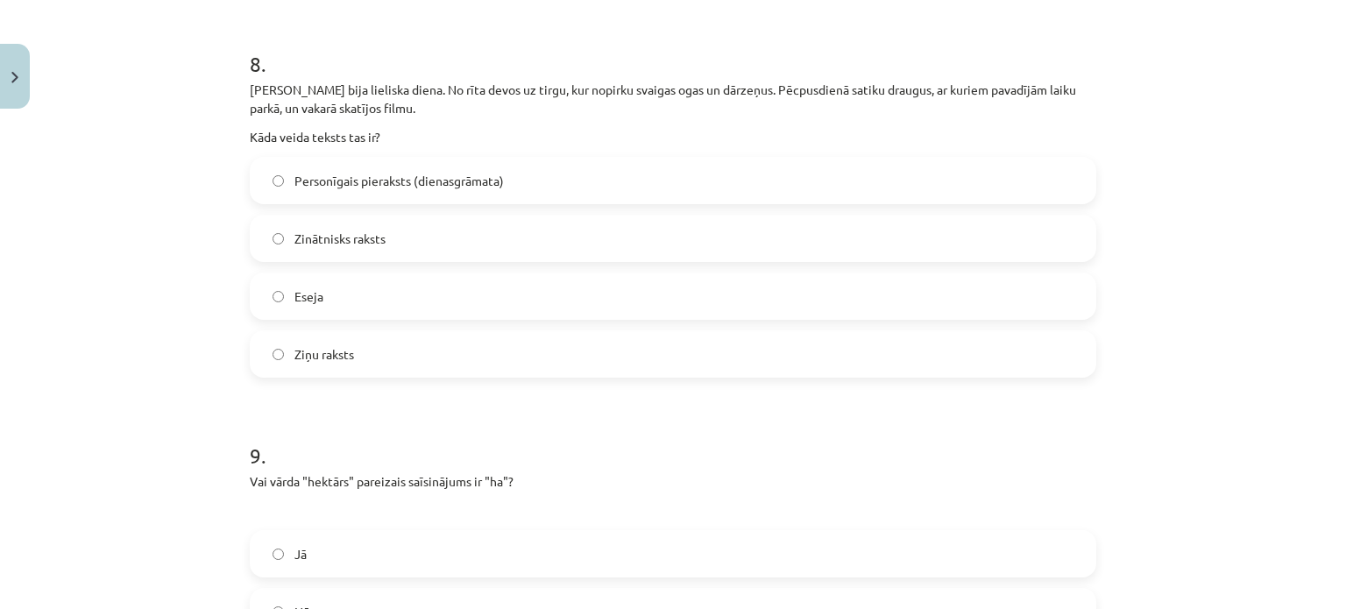
click at [1063, 189] on label "Personīgais pieraksts (dienasgrāmata)" at bounding box center [672, 181] width 843 height 44
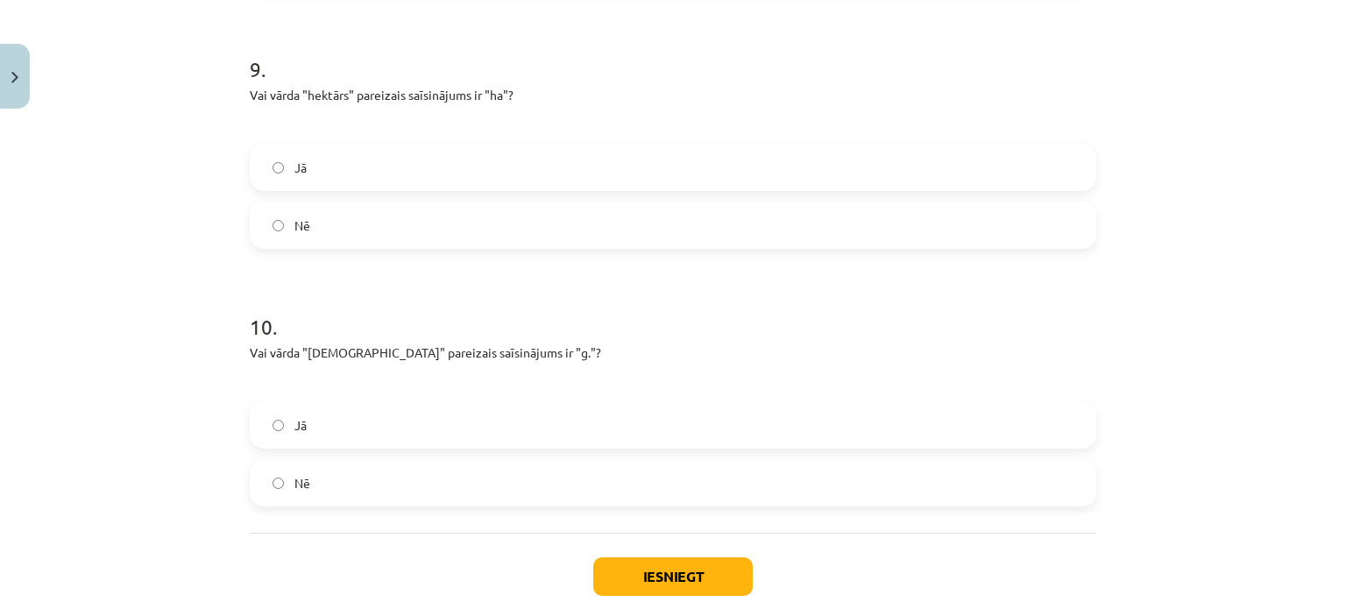
scroll to position [2435, 0]
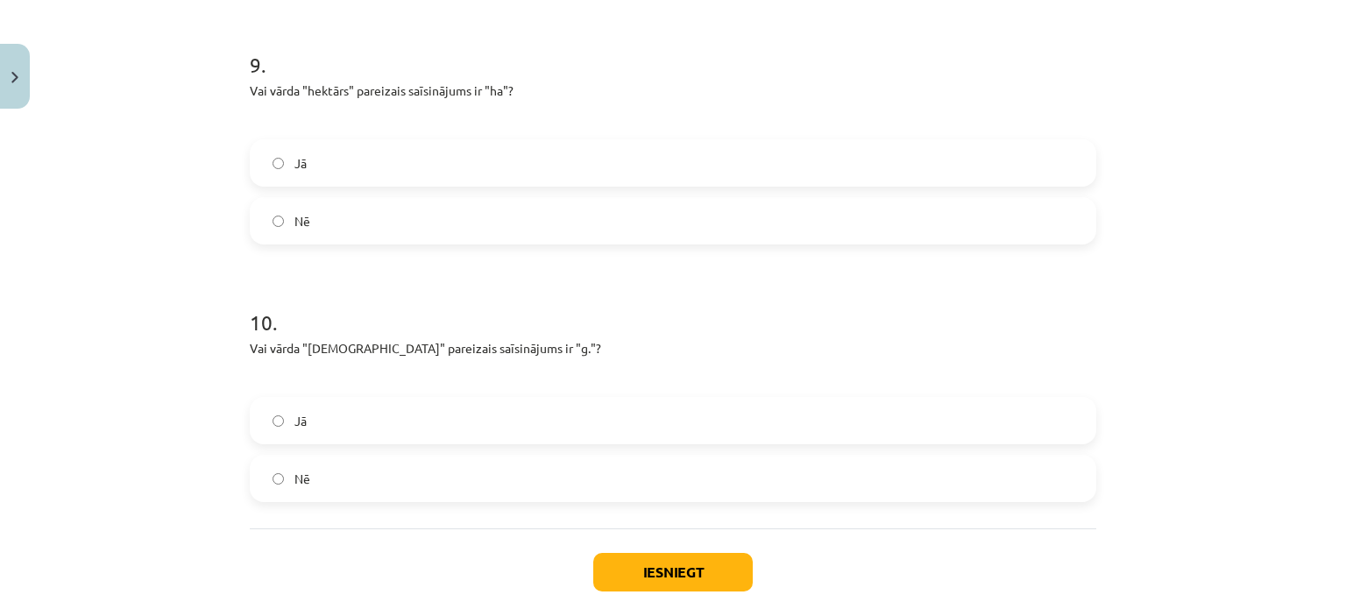
click at [952, 143] on label "Jā" at bounding box center [672, 163] width 843 height 44
click at [581, 470] on label "Nē" at bounding box center [672, 478] width 843 height 44
click at [667, 575] on button "Iesniegt" at bounding box center [672, 572] width 159 height 39
drag, startPoint x: 1022, startPoint y: 396, endPoint x: 1132, endPoint y: 430, distance: 114.7
click at [1132, 430] on div "Mācību tēma: Latviešu valoda 8. klase 1. ieskaites mācību materiāls #7 Noslēgum…" at bounding box center [673, 304] width 1346 height 609
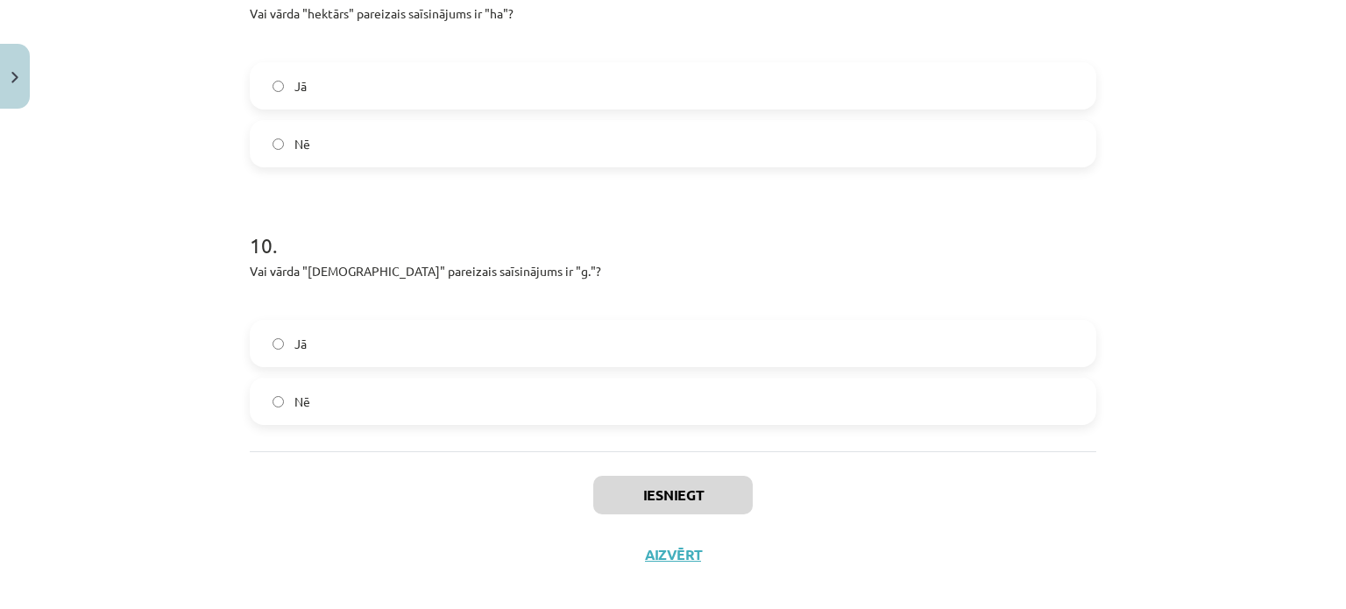
scroll to position [2530, 0]
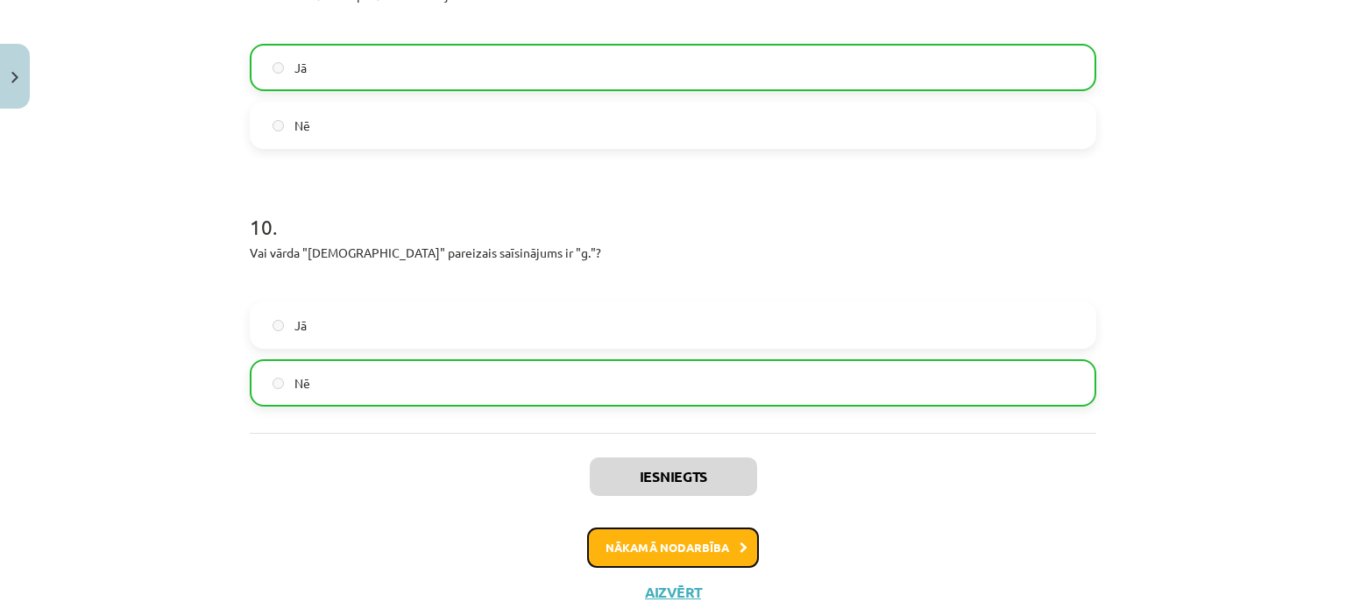
click at [646, 548] on button "Nākamā nodarbība" at bounding box center [673, 547] width 172 height 40
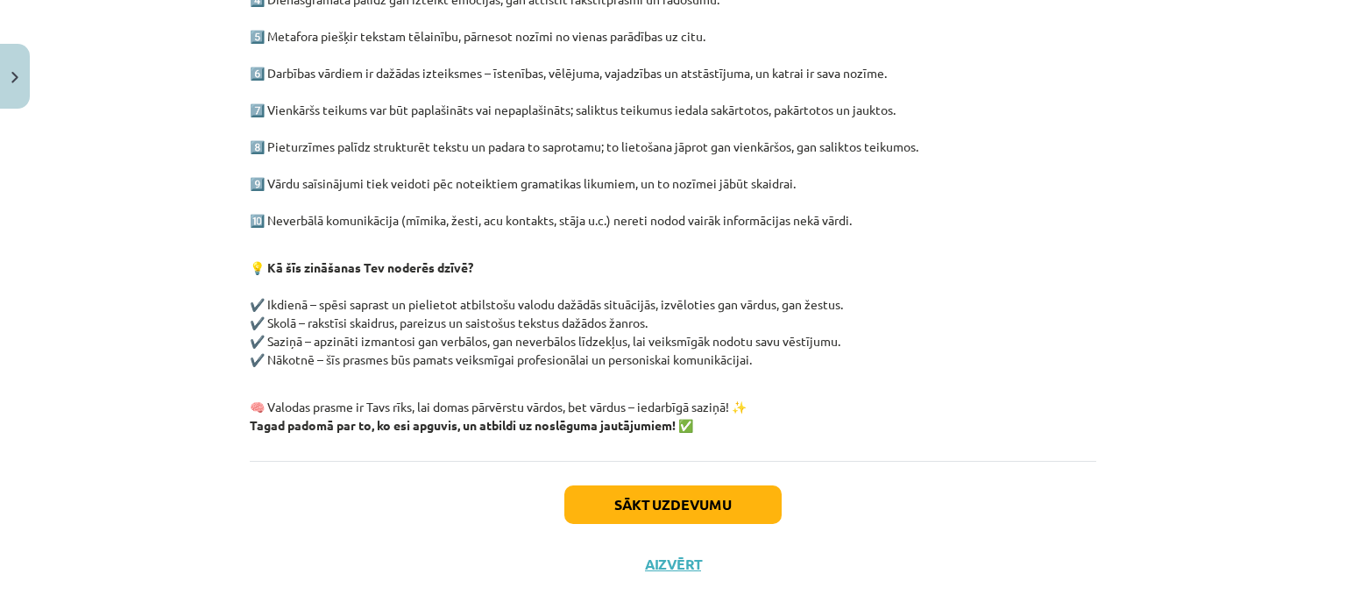
scroll to position [520, 0]
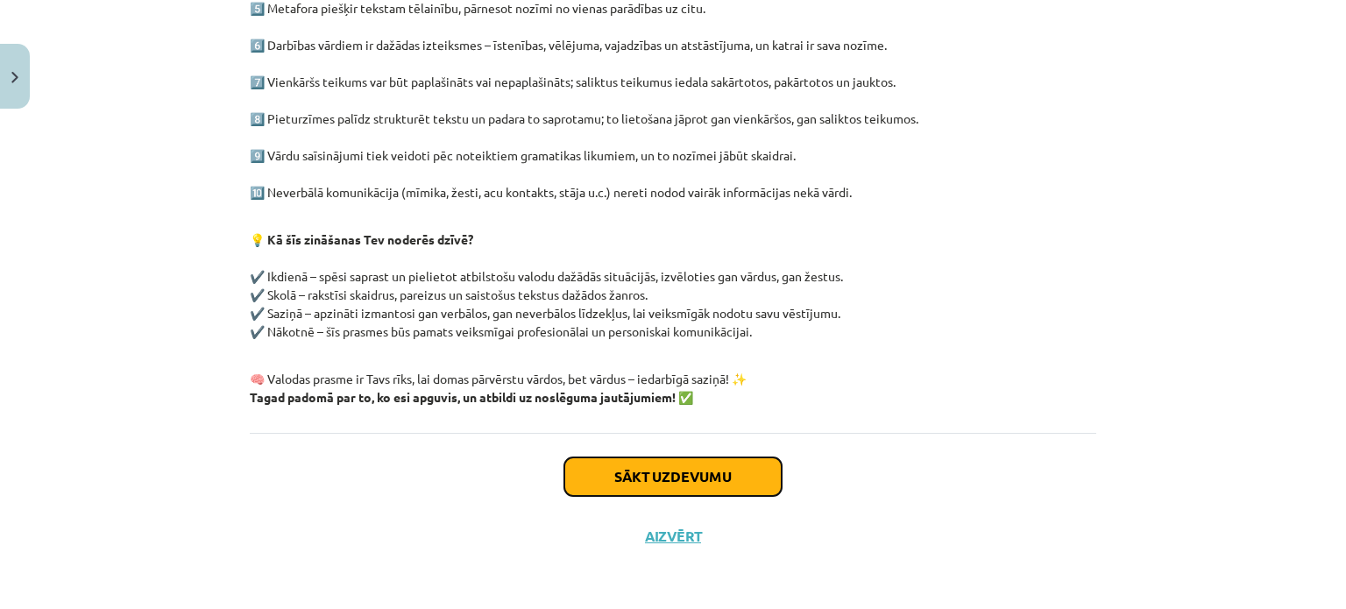
click at [716, 476] on button "Sākt uzdevumu" at bounding box center [672, 476] width 217 height 39
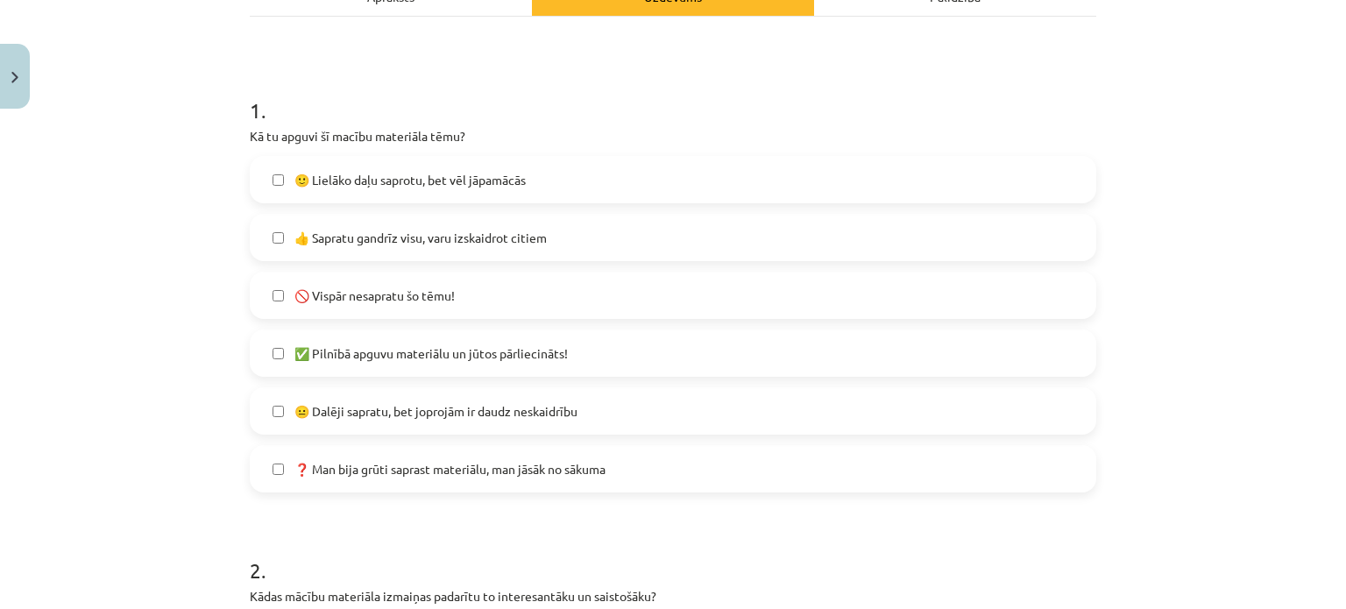
scroll to position [44, 0]
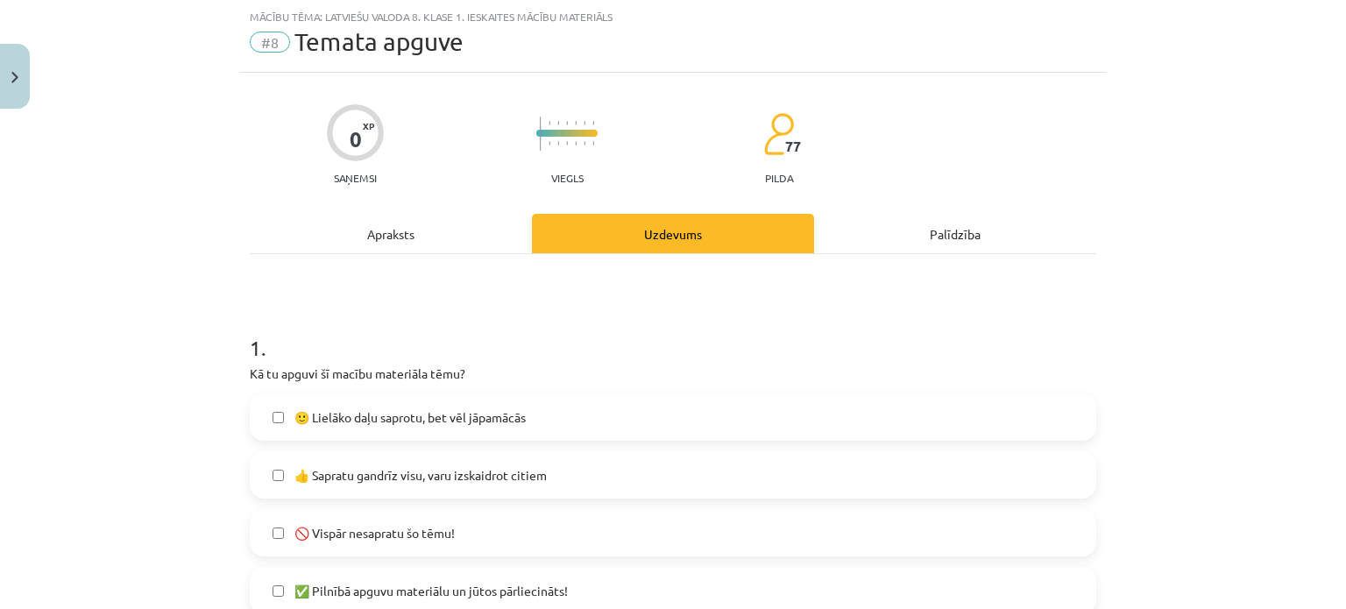
click at [810, 476] on label "👍 Sapratu gandrīz visu, varu izskaidrot citiem" at bounding box center [672, 475] width 843 height 44
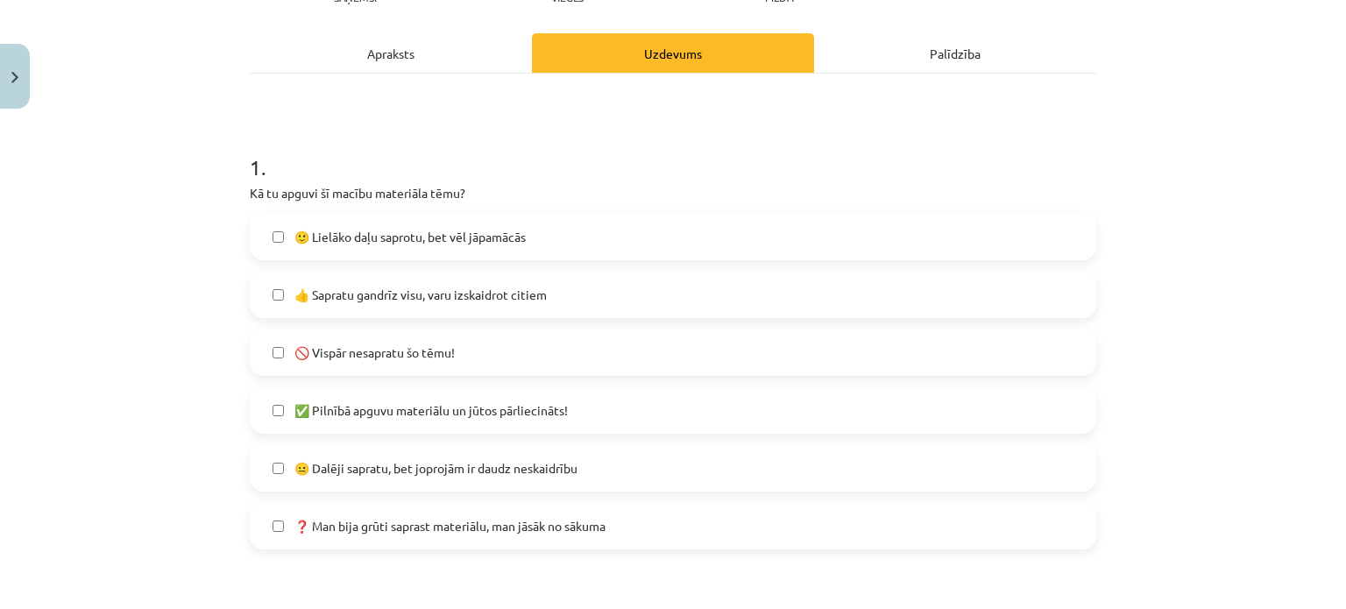
scroll to position [214, 0]
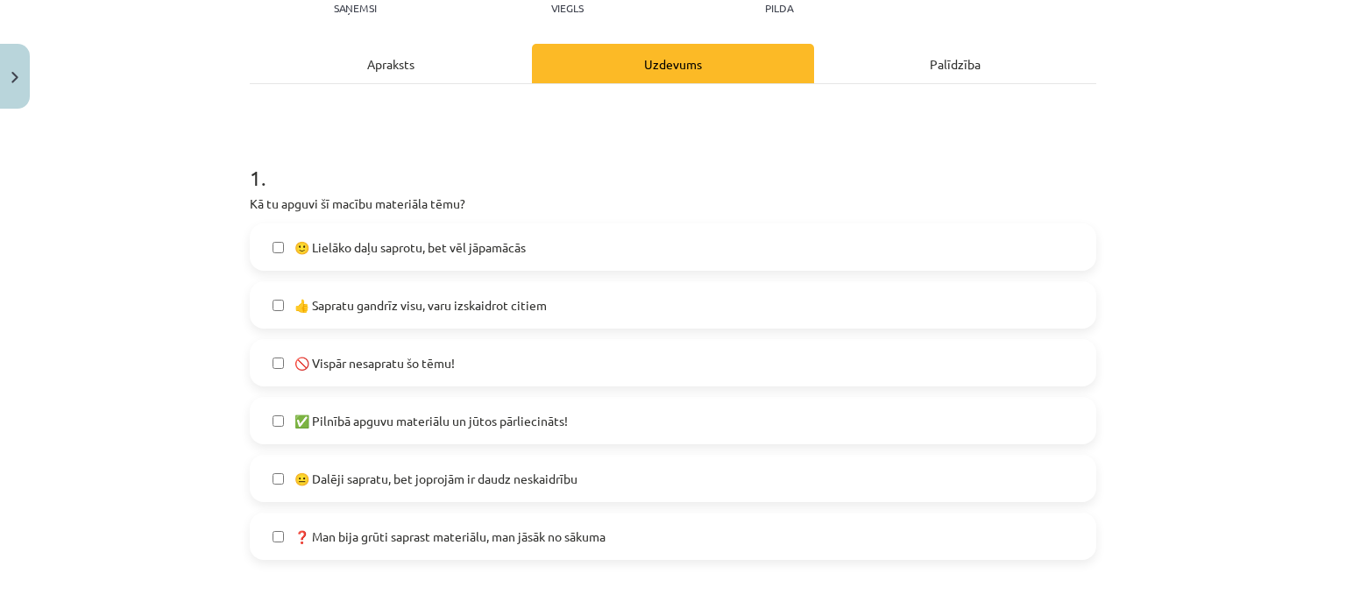
click at [955, 410] on label "✅ Pilnībā apguvu materiālu un jūtos pārliecināts!" at bounding box center [672, 421] width 843 height 44
click at [902, 286] on label "👍 Sapratu gandrīz visu, varu izskaidrot citiem" at bounding box center [672, 305] width 843 height 44
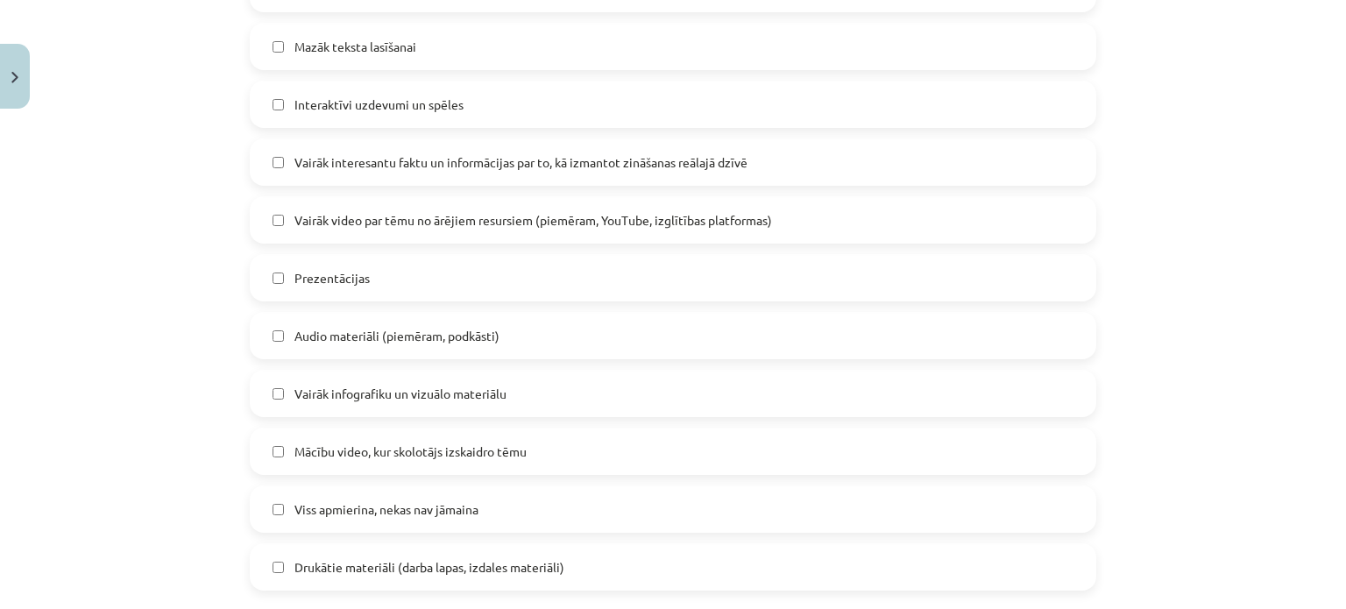
scroll to position [945, 0]
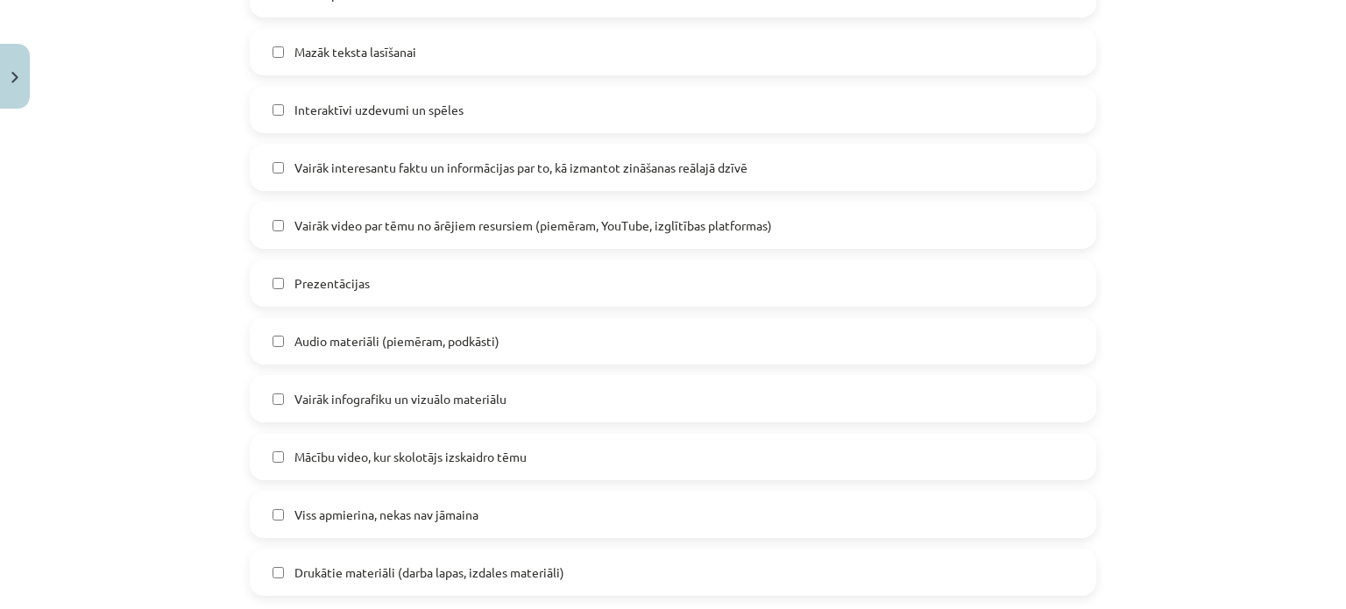
click at [1266, 318] on div "Mācību tēma: Latviešu valoda 8. klase 1. ieskaites mācību materiāls #8 Temata a…" at bounding box center [673, 304] width 1346 height 609
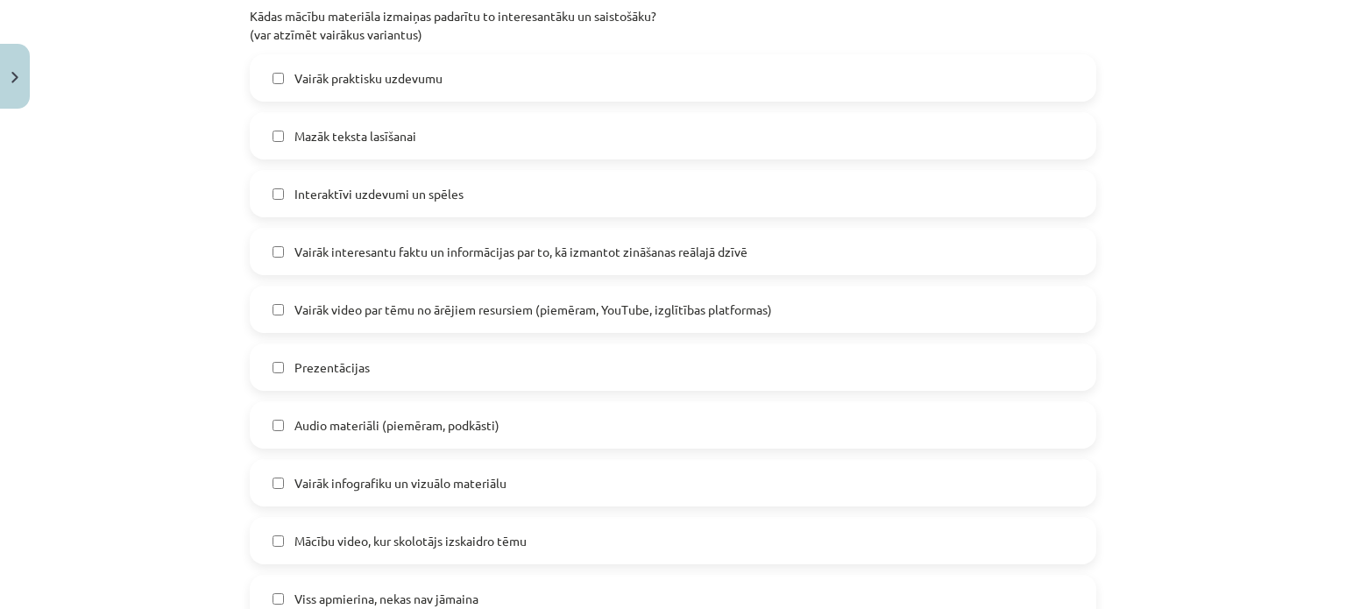
scroll to position [864, 0]
click at [924, 136] on label "Mazāk teksta lasīšanai" at bounding box center [672, 133] width 843 height 44
click at [882, 71] on label "Vairāk praktisku uzdevumu" at bounding box center [672, 75] width 843 height 44
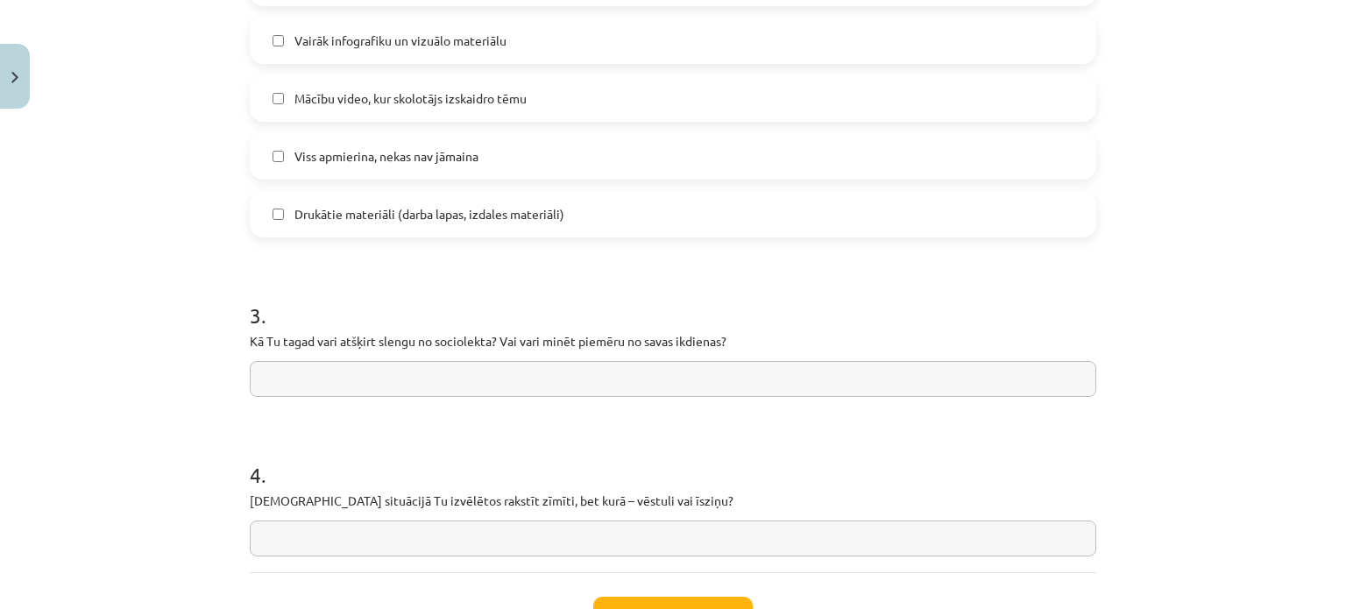
scroll to position [1346, 0]
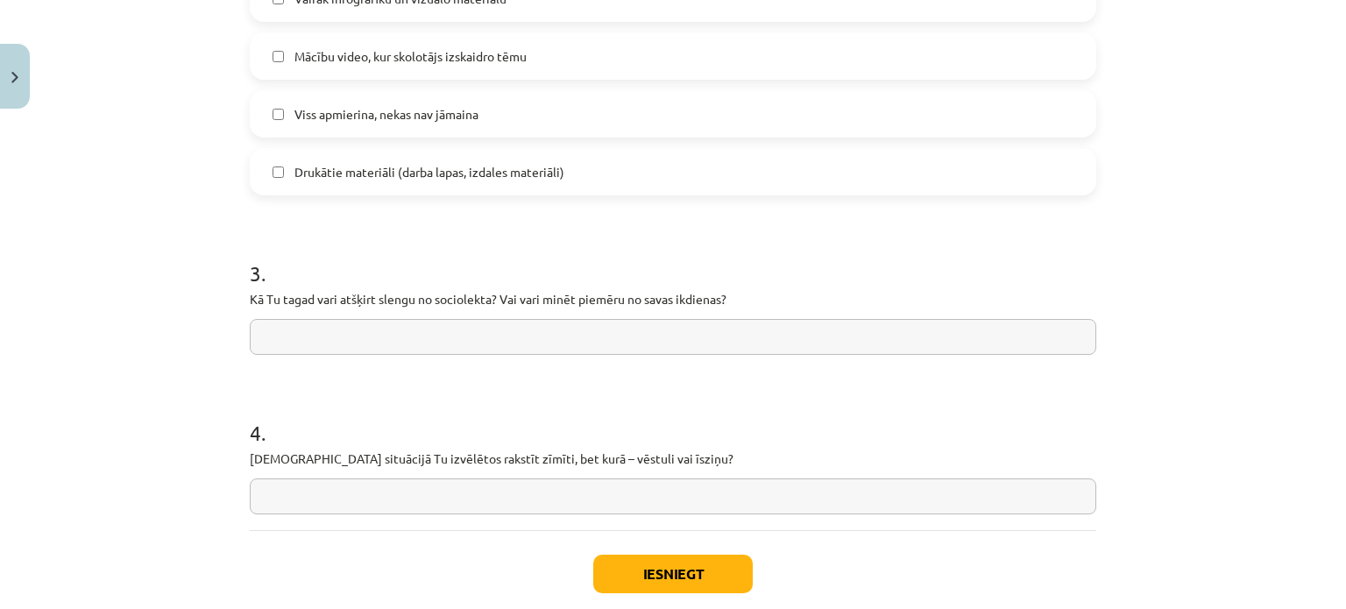
click at [821, 337] on input "text" at bounding box center [673, 337] width 846 height 36
type input "*"
type input "**********"
click at [447, 485] on input "text" at bounding box center [673, 496] width 846 height 36
type input "*"
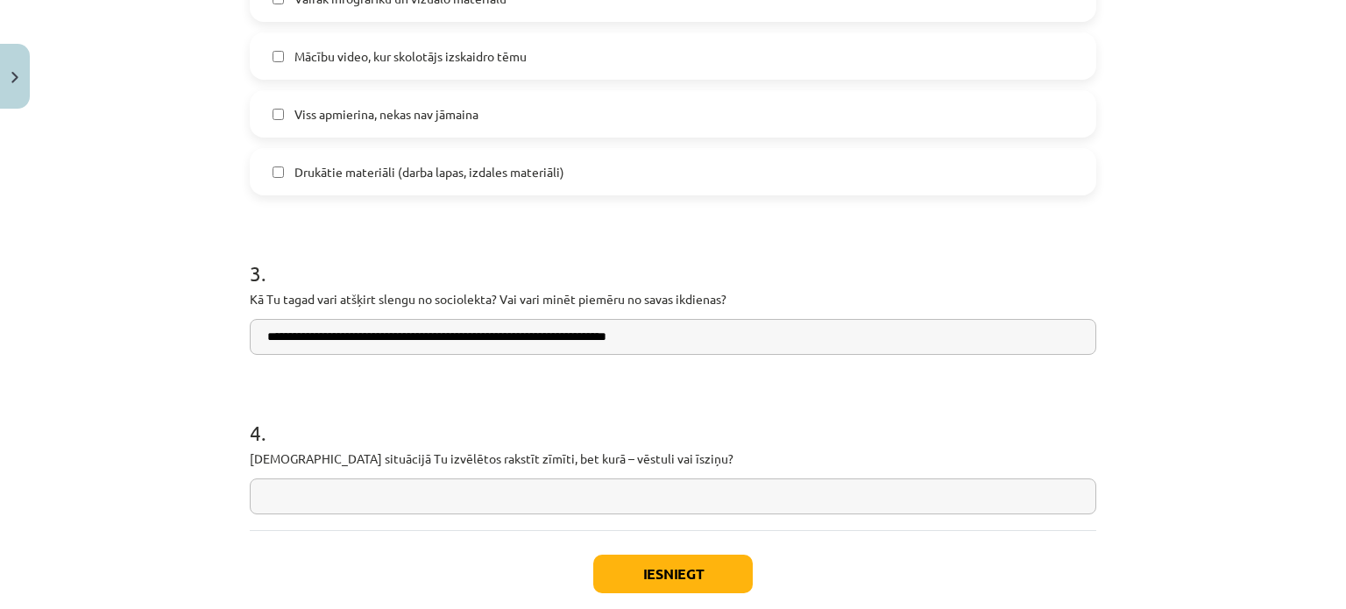
type input "*"
click at [631, 566] on button "Iesniegt" at bounding box center [672, 574] width 159 height 39
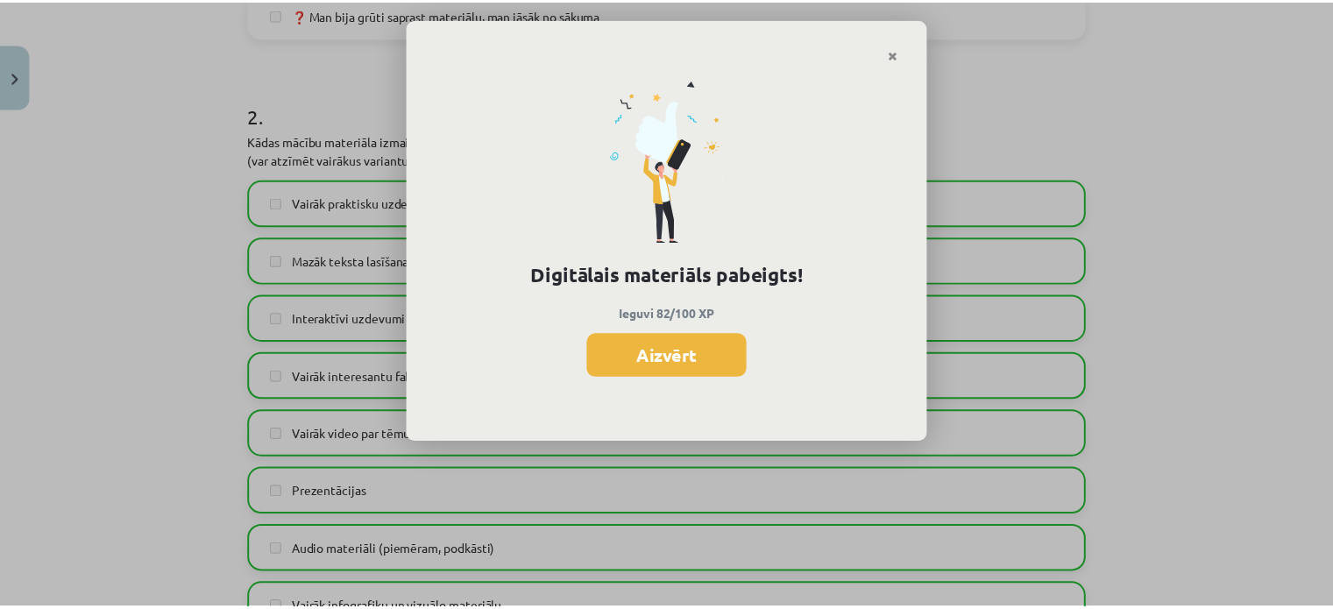
scroll to position [798, 0]
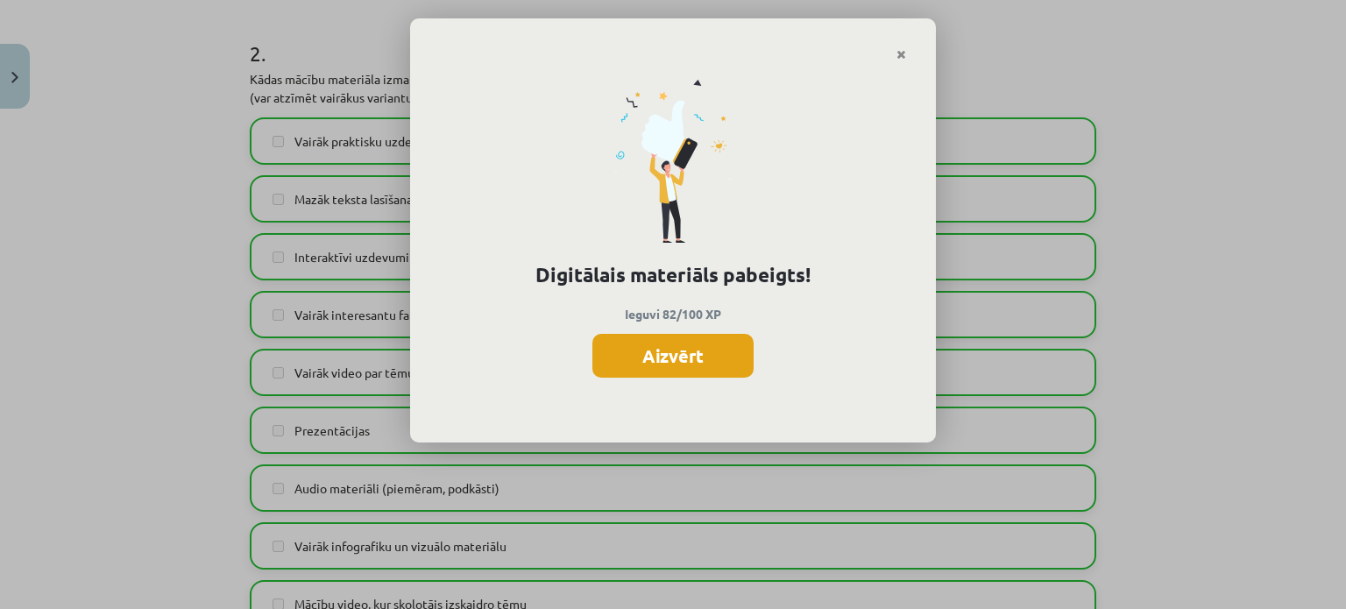
click at [662, 345] on button "Aizvērt" at bounding box center [672, 356] width 161 height 44
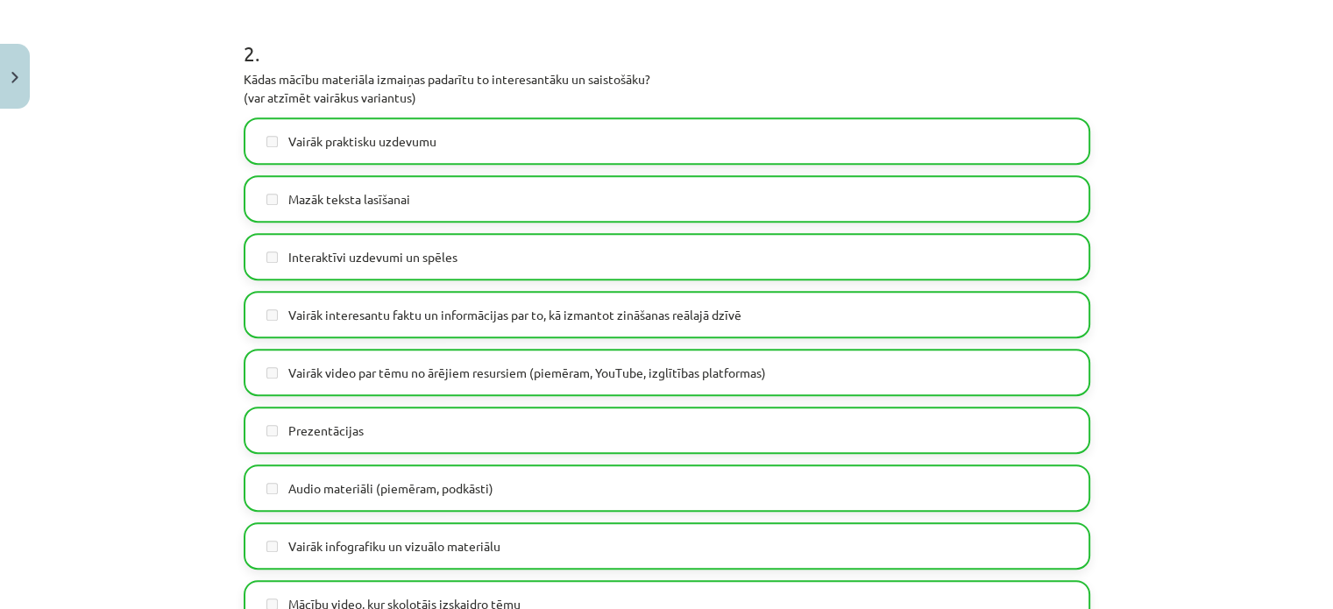
click at [1312, 266] on div "Mācību tēma: Latviešu valoda 8. klase 1. ieskaites mācību materiāls #8 Temata a…" at bounding box center [666, 304] width 1333 height 609
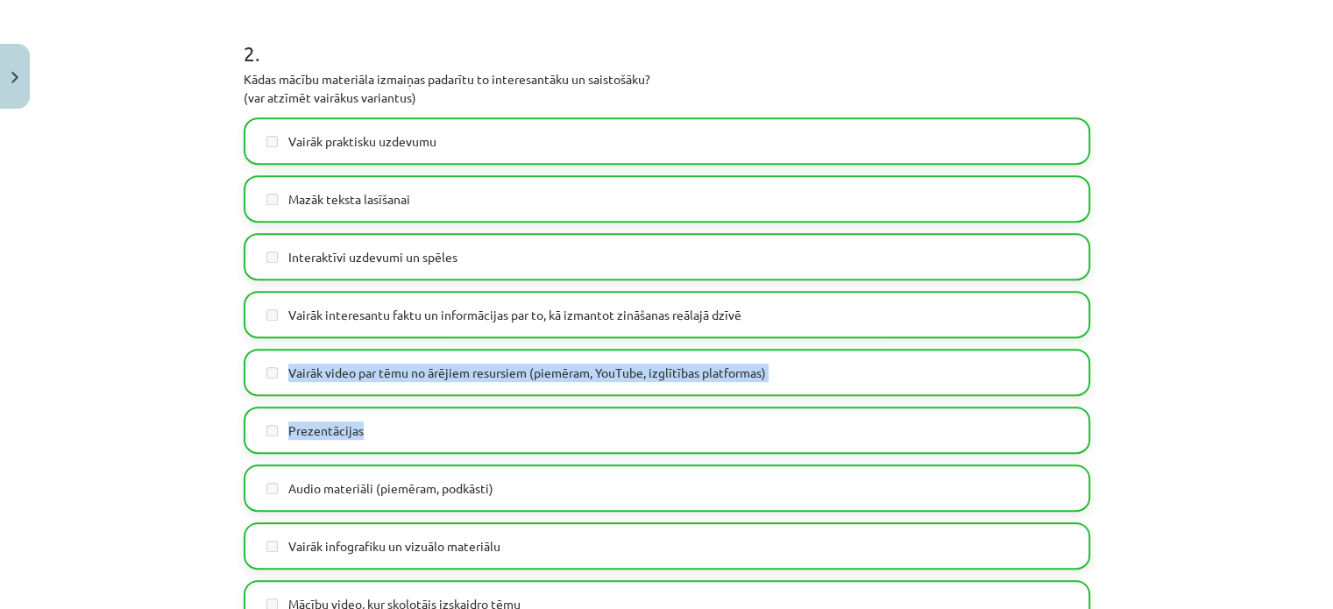
drag, startPoint x: 1318, startPoint y: 331, endPoint x: 1331, endPoint y: 452, distance: 121.6
click at [1331, 452] on div "Mācību tēma: Latviešu valoda 8. klase 1. ieskaites mācību materiāls #8 Temata a…" at bounding box center [666, 304] width 1333 height 609
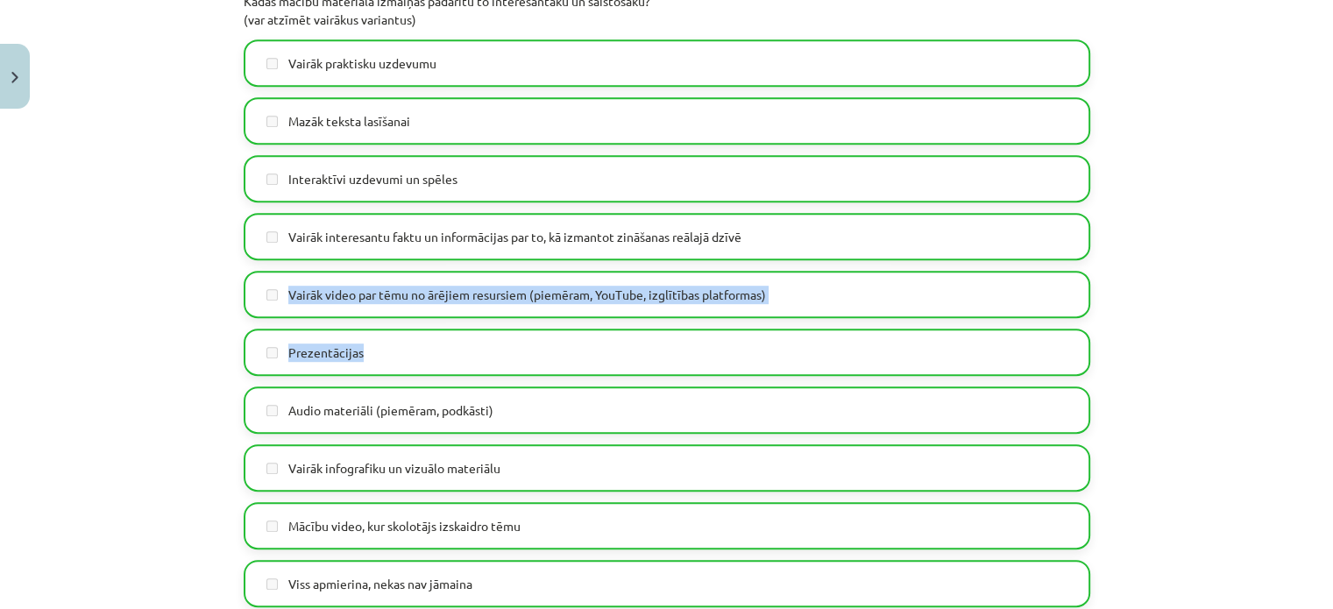
scroll to position [1443, 0]
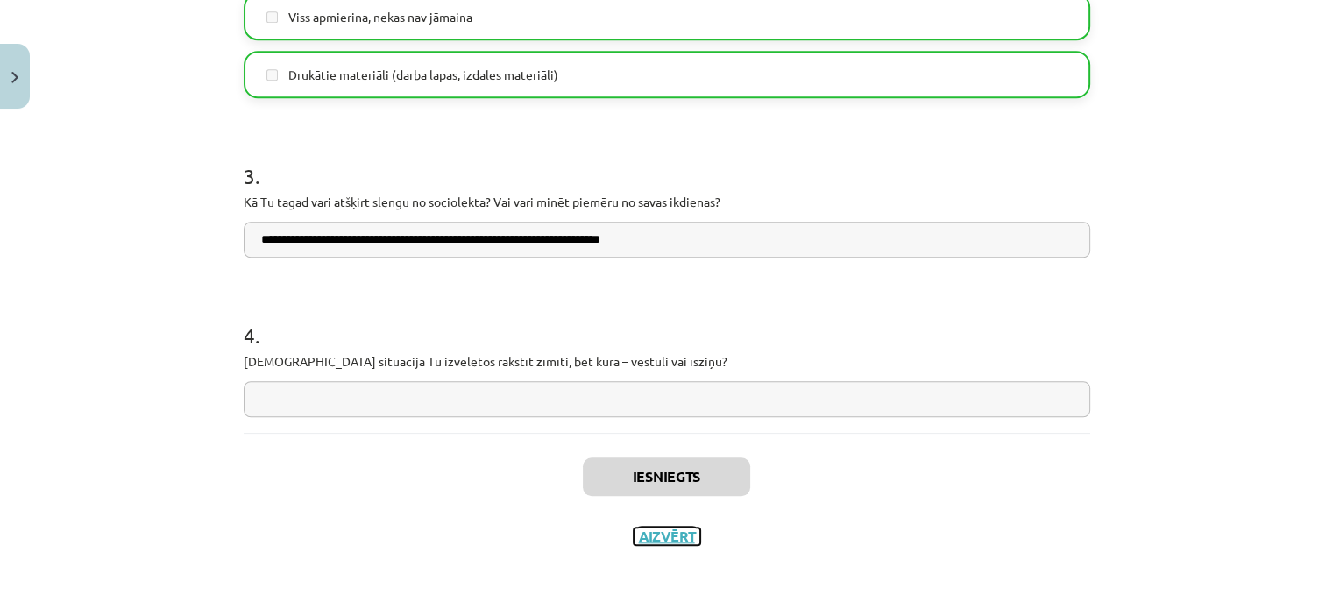
click at [674, 541] on button "Aizvērt" at bounding box center [666, 536] width 67 height 18
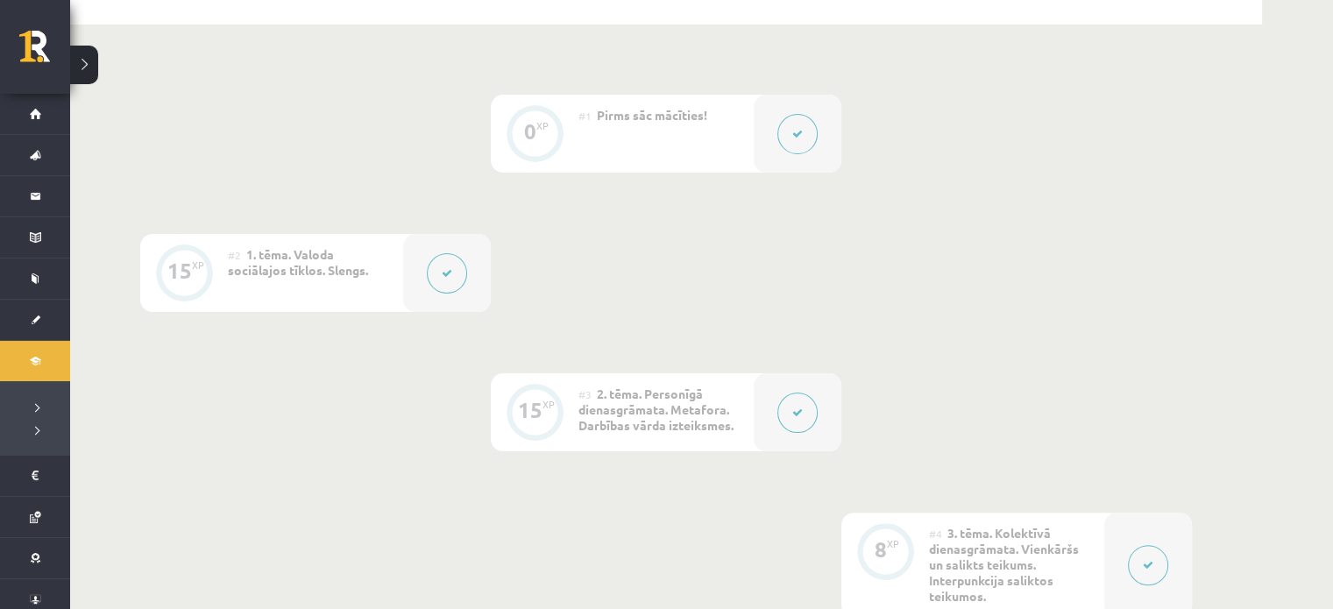
scroll to position [389, 0]
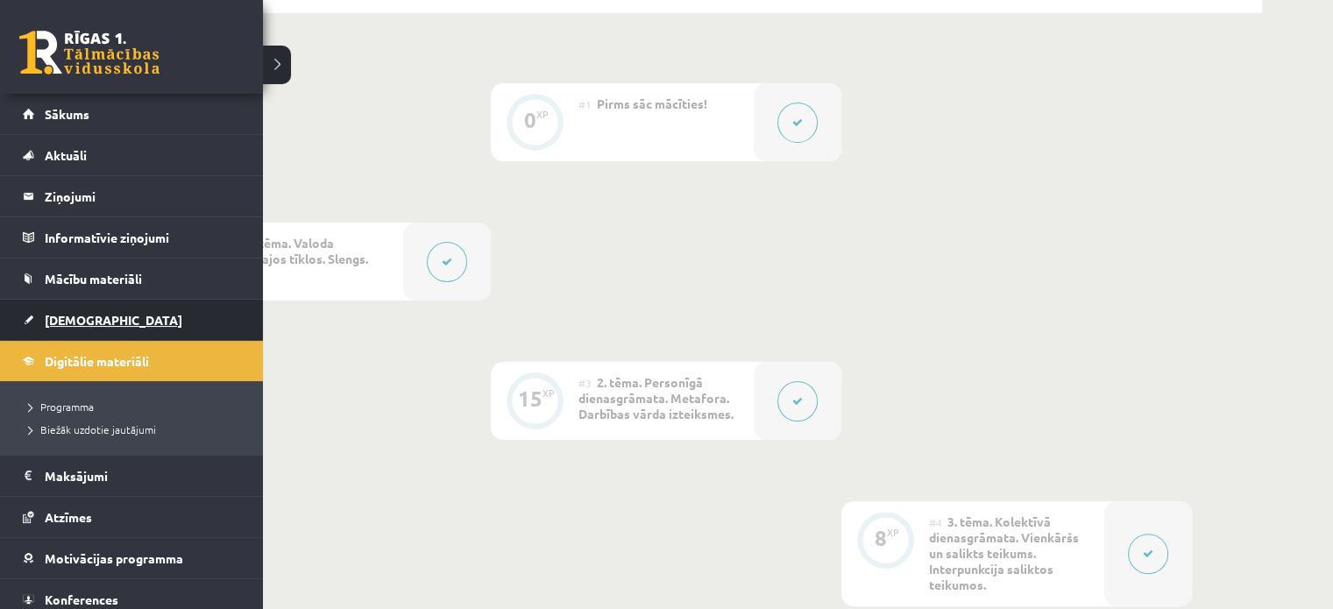
click at [34, 309] on link "[DEMOGRAPHIC_DATA]" at bounding box center [132, 320] width 218 height 40
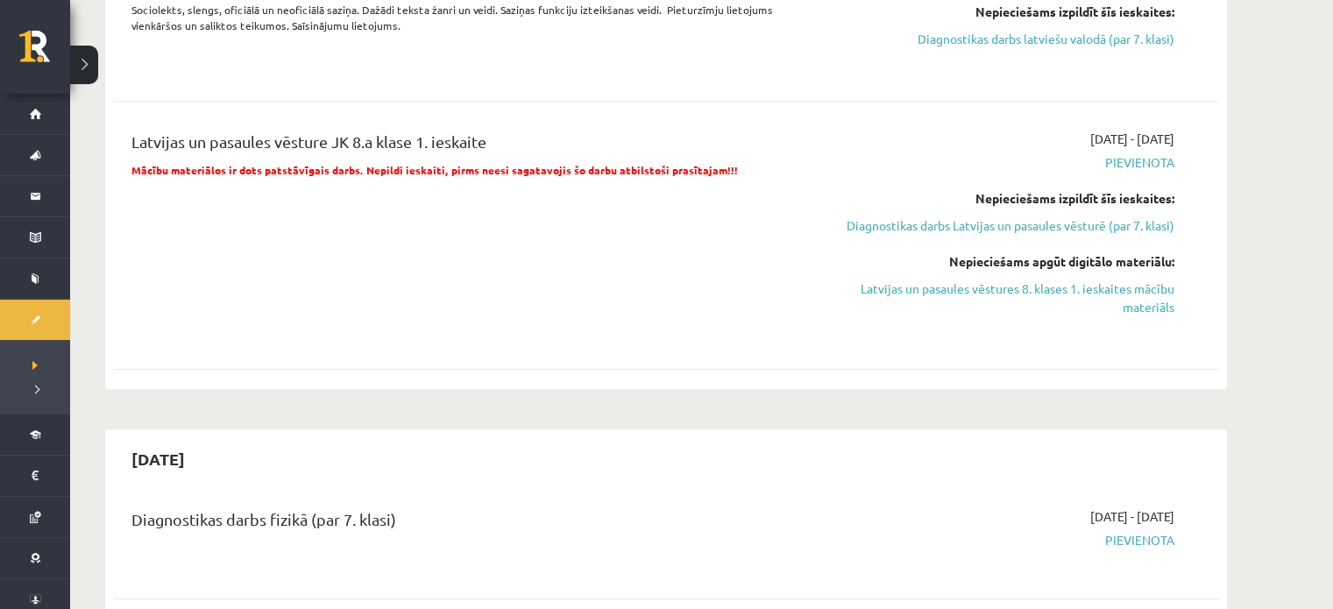
scroll to position [887, 0]
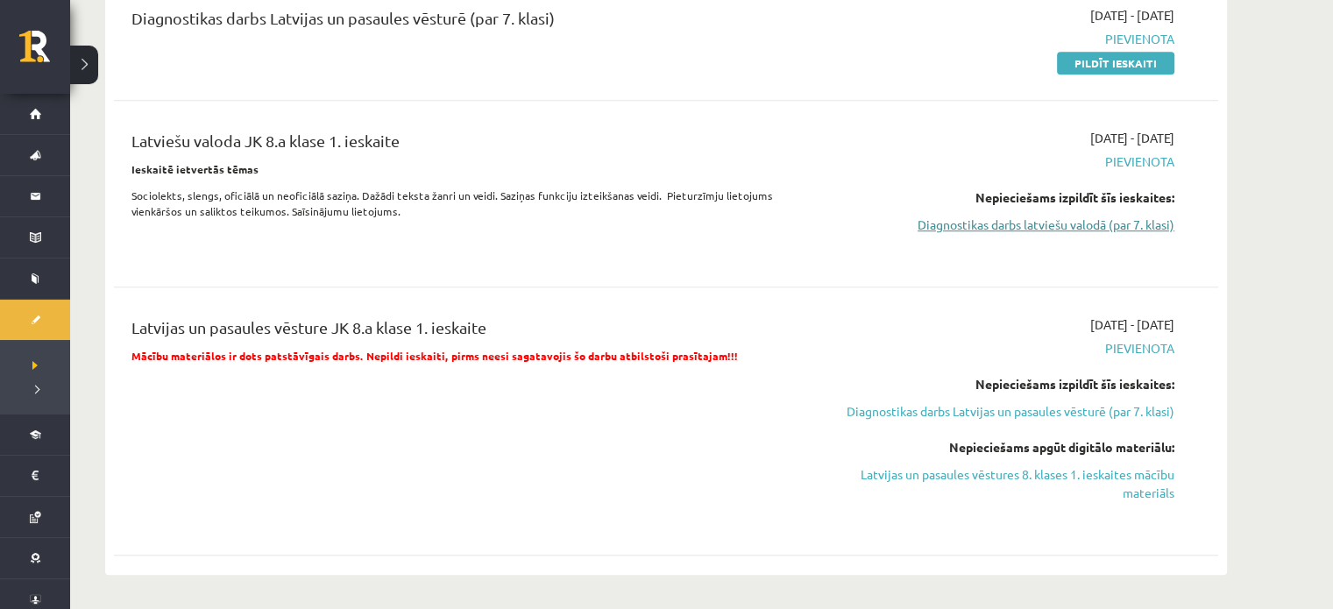
click at [1121, 220] on link "Diagnostikas darbs latviešu valodā (par 7. klasi)" at bounding box center [1009, 225] width 330 height 18
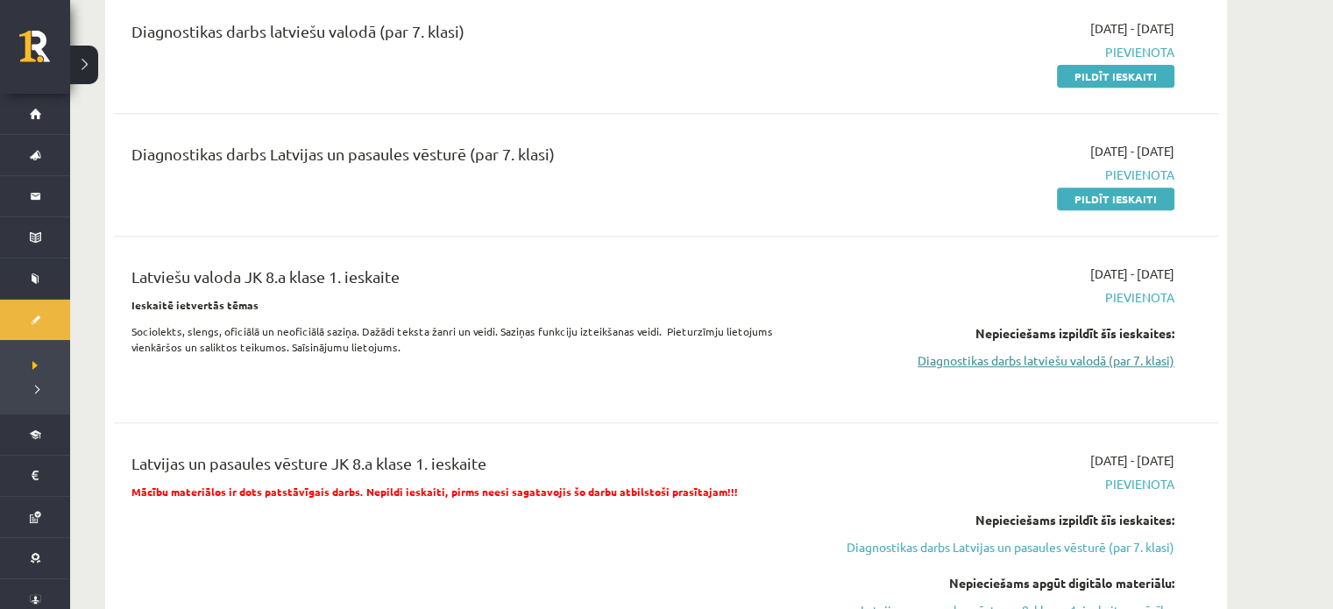
click at [1029, 362] on link "Diagnostikas darbs latviešu valodā (par 7. klasi)" at bounding box center [1009, 360] width 330 height 18
click at [1024, 357] on link "Diagnostikas darbs latviešu valodā (par 7. klasi)" at bounding box center [1009, 360] width 330 height 18
click at [1040, 356] on link "Diagnostikas darbs latviešu valodā (par 7. klasi)" at bounding box center [1009, 360] width 330 height 18
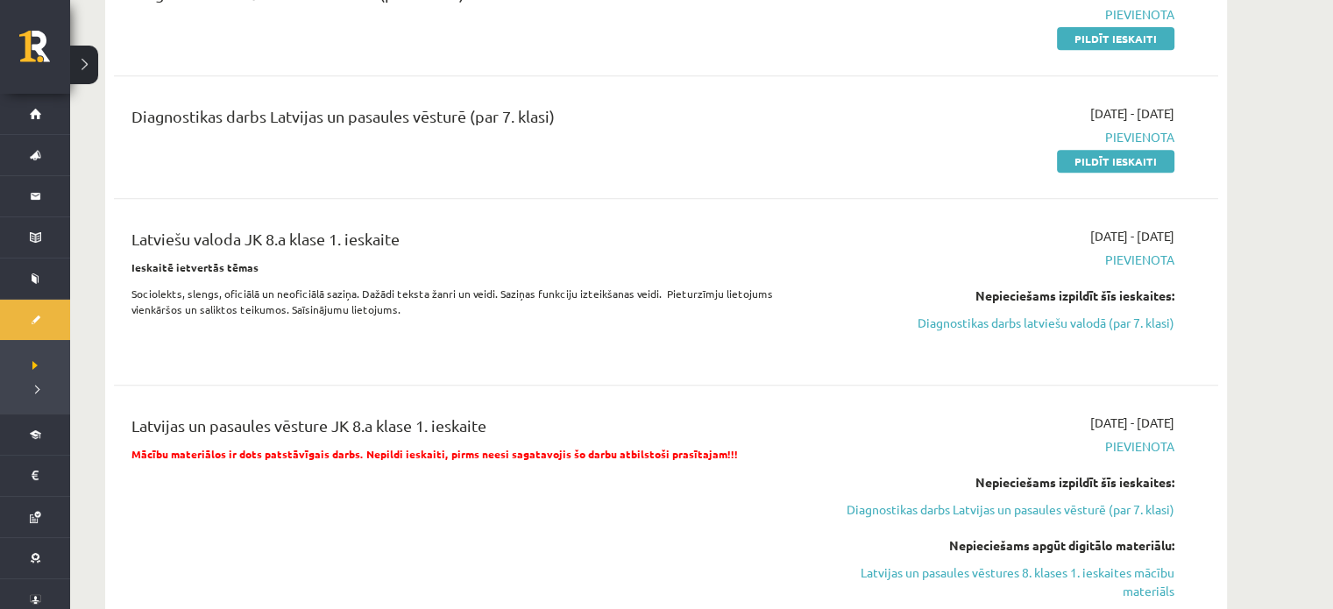
scroll to position [811, 0]
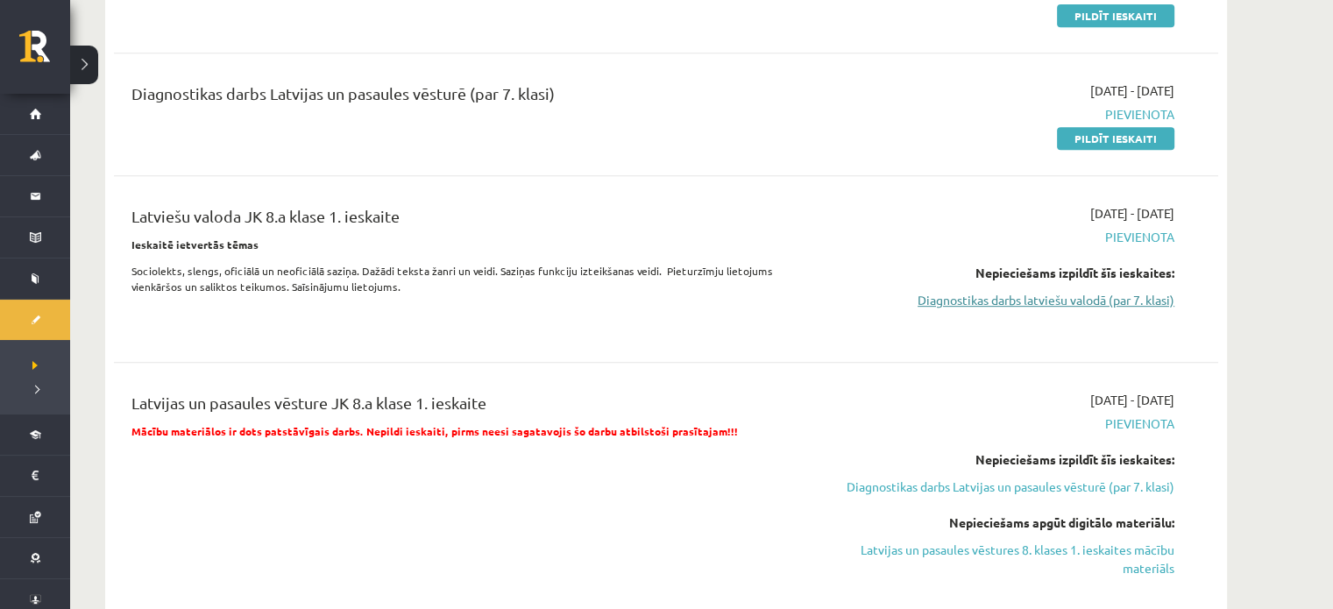
click at [1072, 301] on link "Diagnostikas darbs latviešu valodā (par 7. klasi)" at bounding box center [1009, 300] width 330 height 18
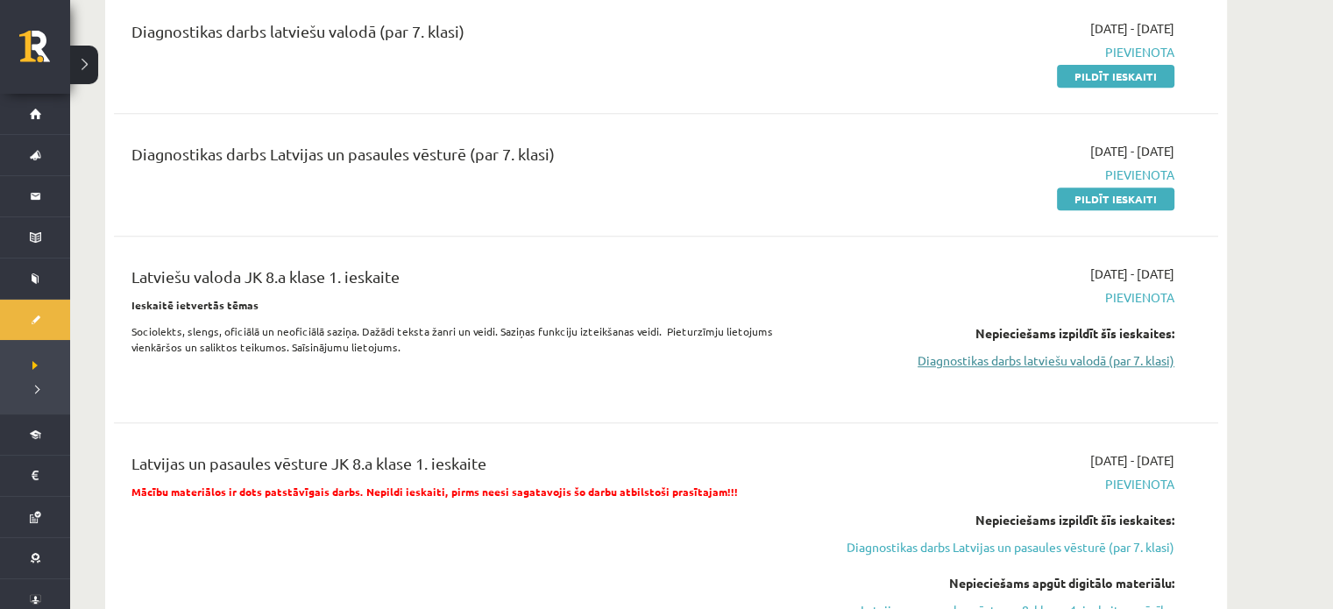
click at [1070, 358] on link "Diagnostikas darbs latviešu valodā (par 7. klasi)" at bounding box center [1009, 360] width 330 height 18
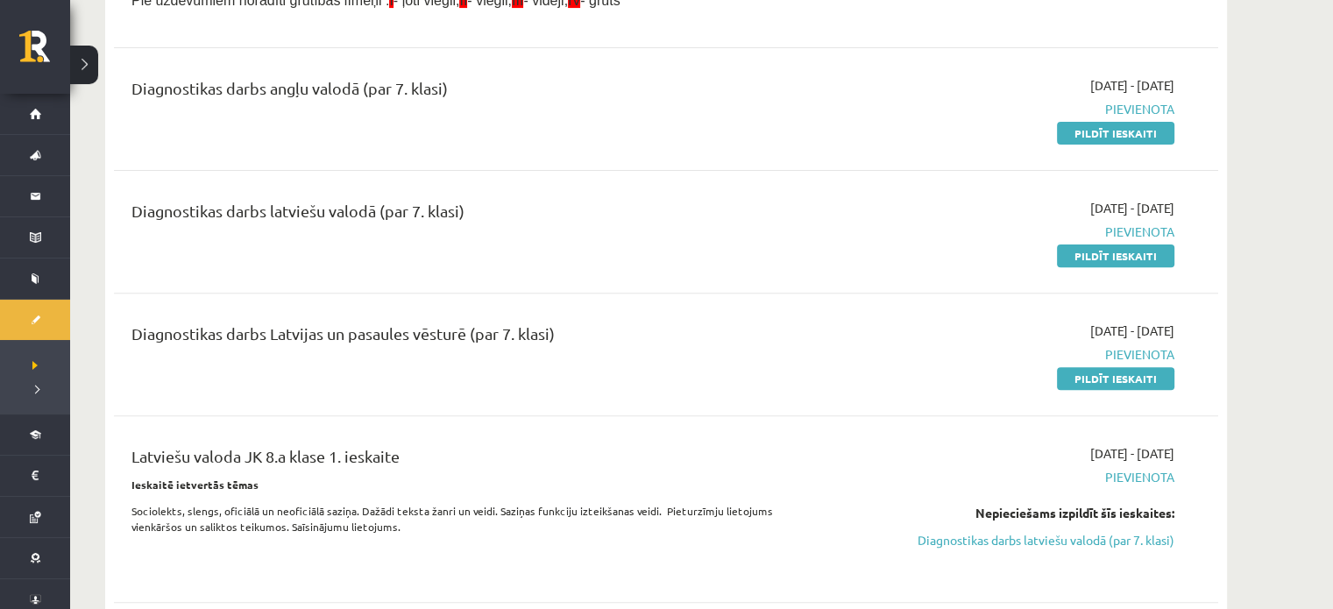
scroll to position [479, 0]
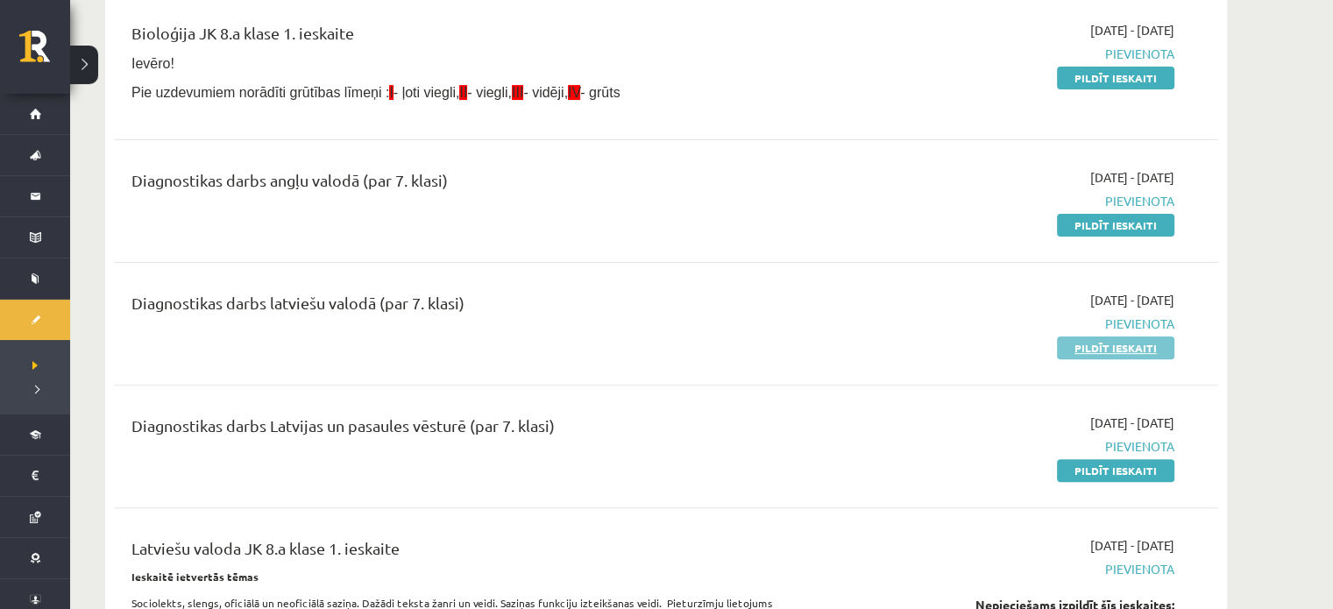
click at [1121, 349] on link "Pildīt ieskaiti" at bounding box center [1115, 347] width 117 height 23
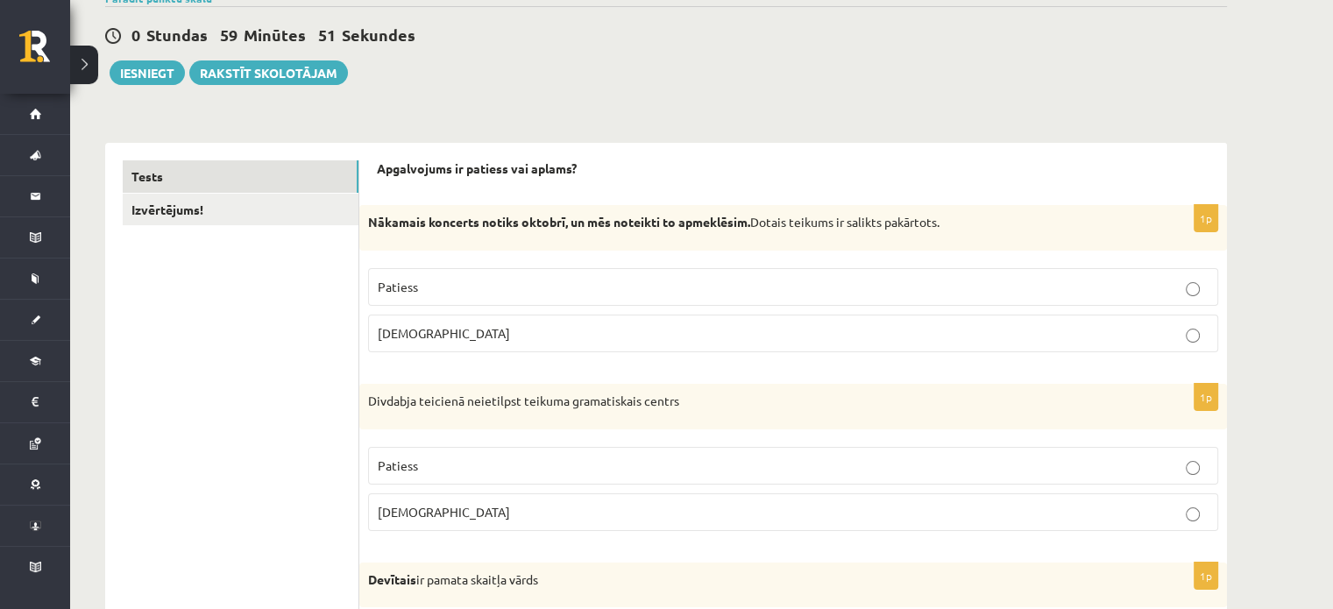
scroll to position [168, 0]
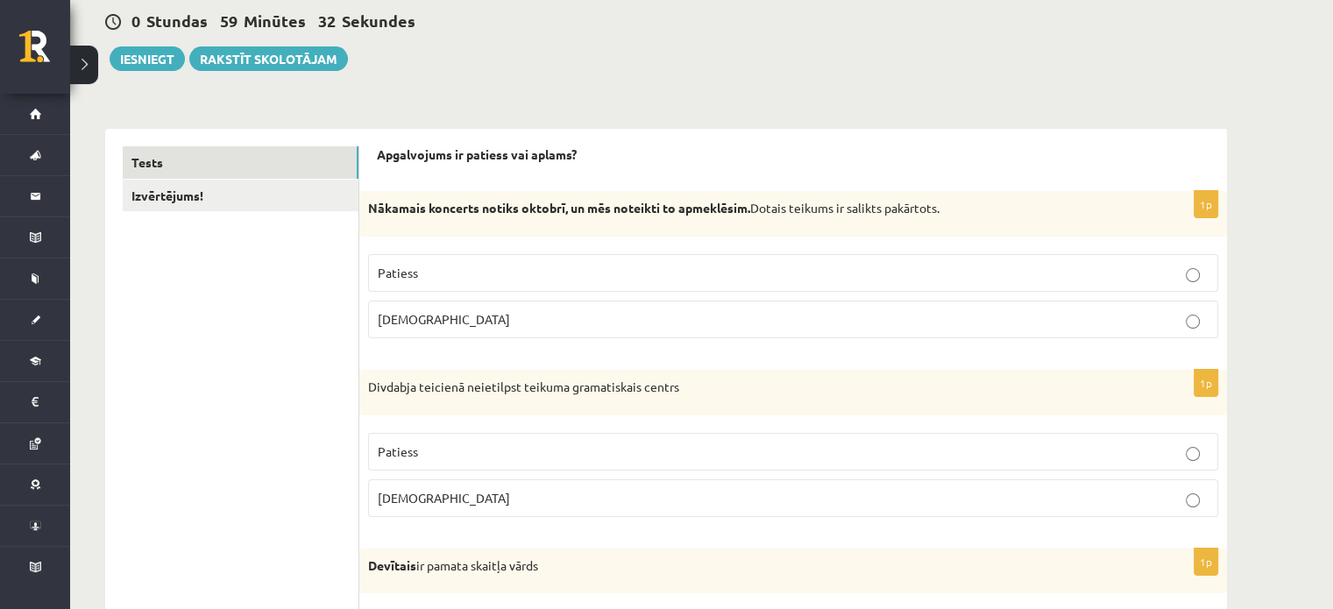
click at [1178, 279] on p "Patiess" at bounding box center [793, 273] width 831 height 18
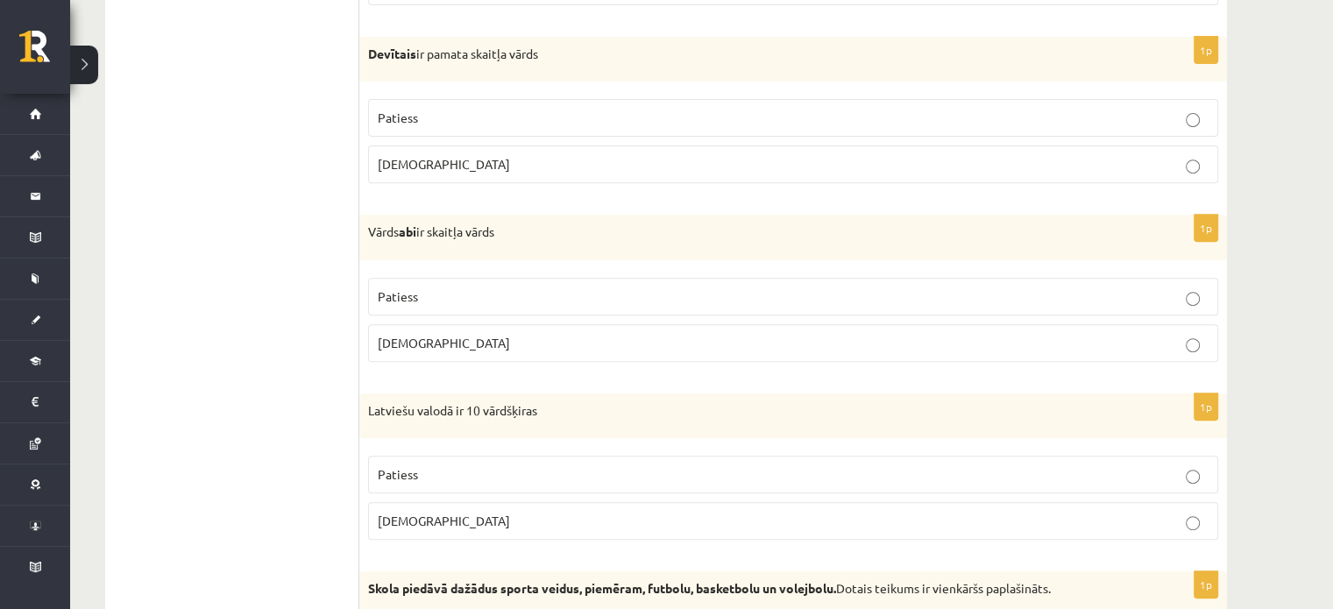
scroll to position [673, 0]
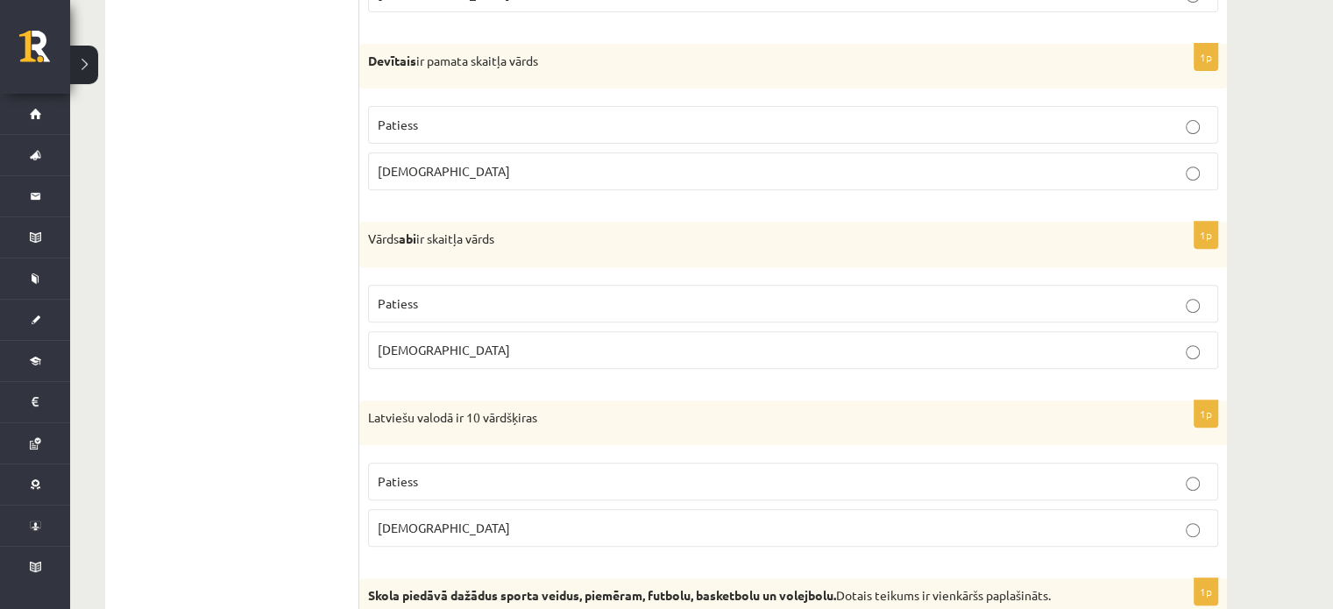
click at [1149, 126] on p "Patiess" at bounding box center [793, 125] width 831 height 18
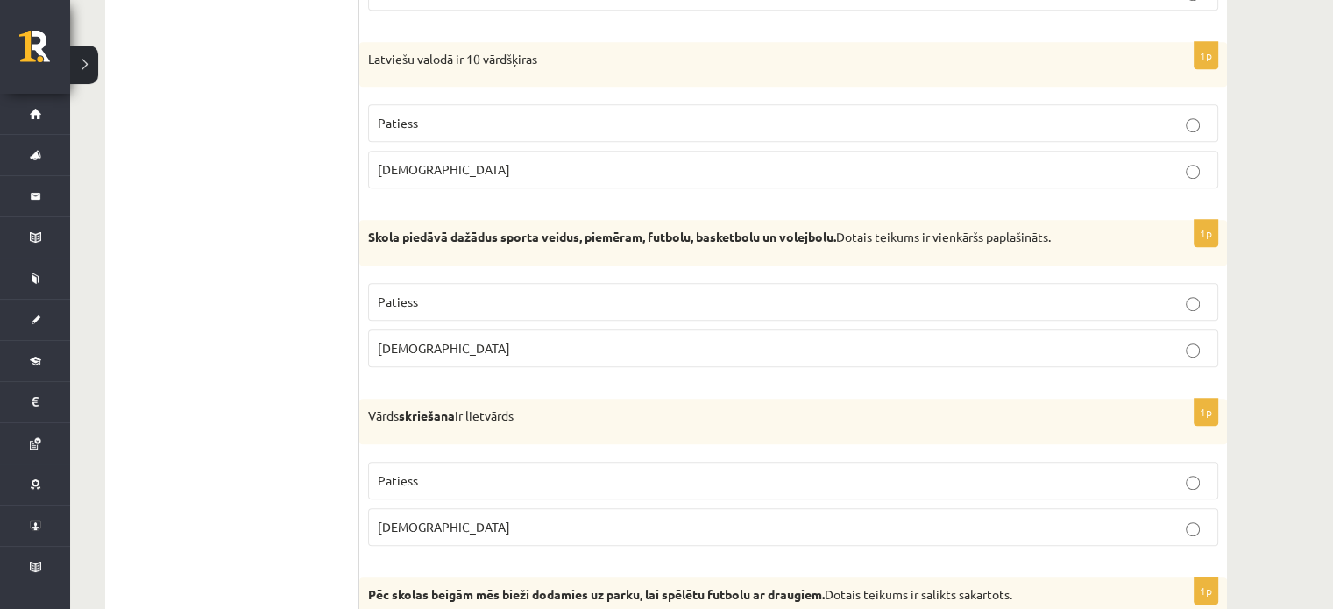
scroll to position [1052, 0]
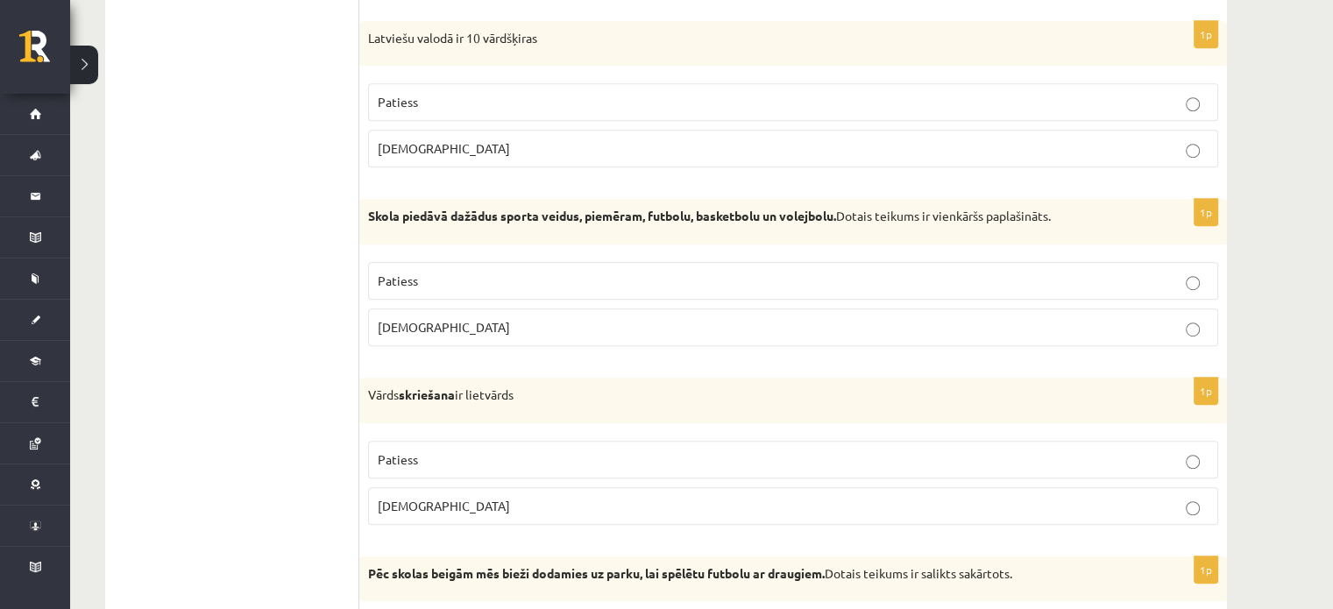
click at [1198, 111] on label "Patiess" at bounding box center [793, 102] width 850 height 38
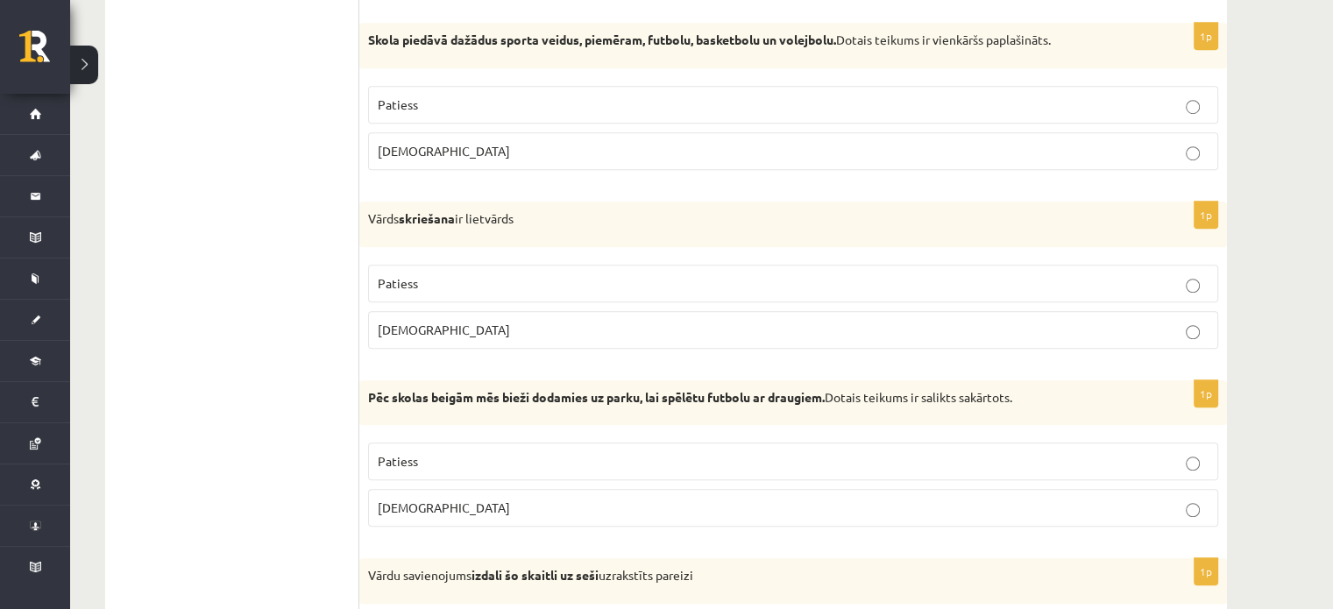
scroll to position [1235, 0]
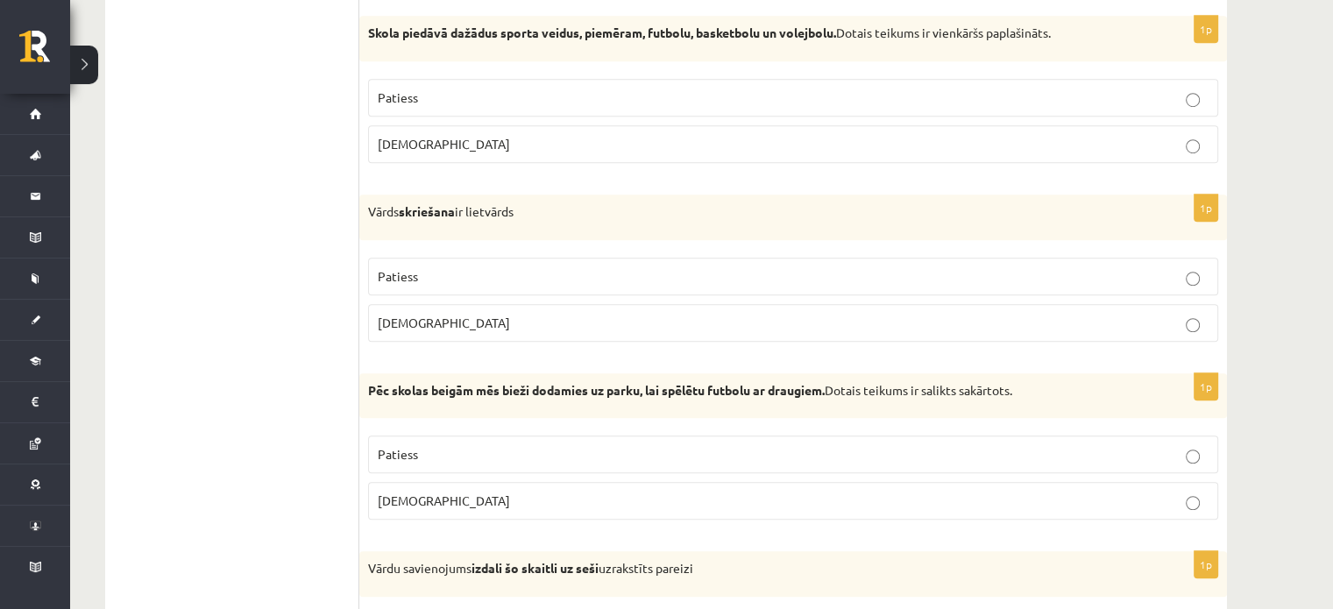
click at [1162, 92] on p "Patiess" at bounding box center [793, 97] width 831 height 18
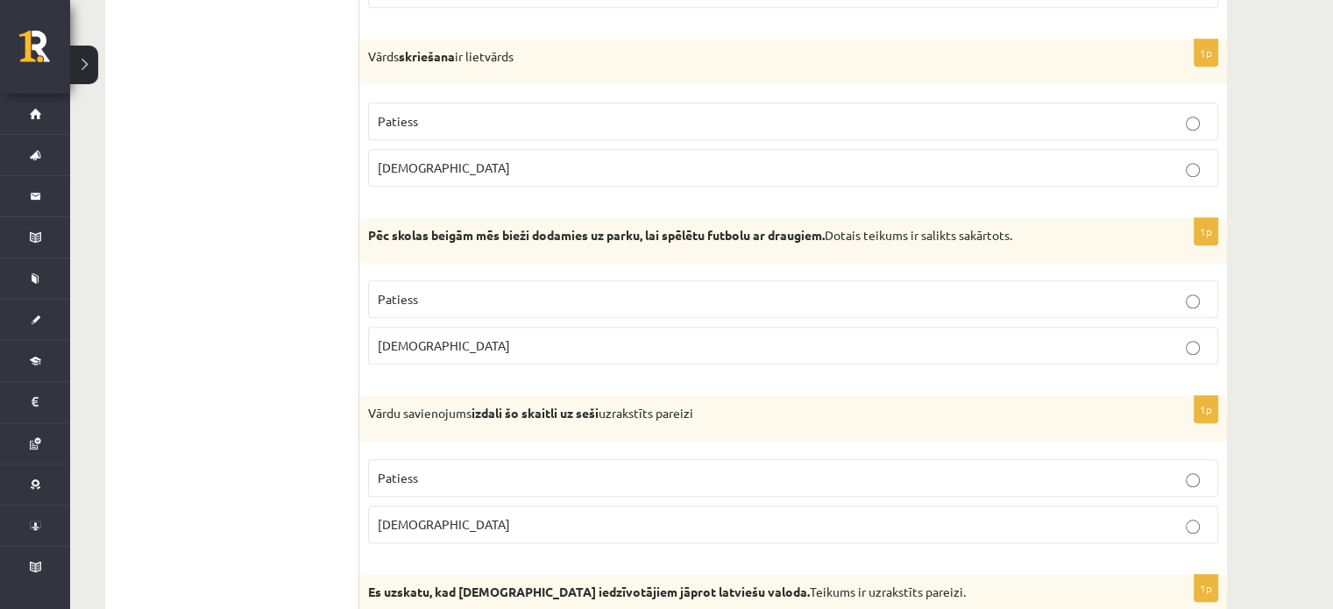
scroll to position [1411, 0]
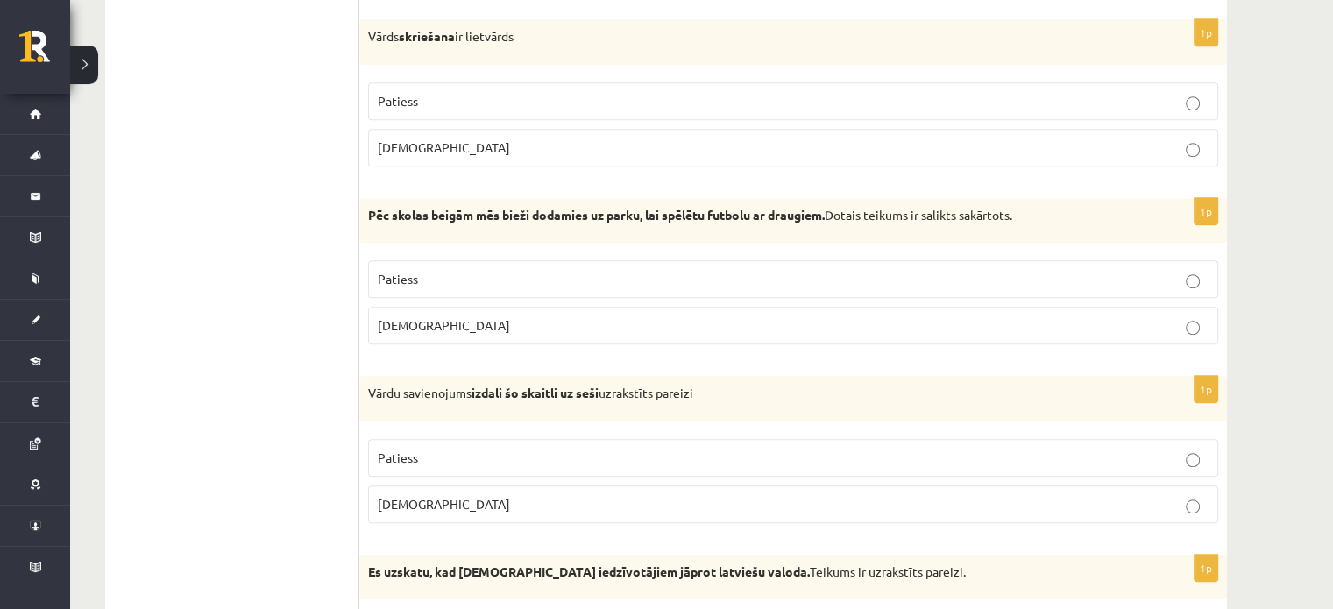
click at [1180, 102] on p "Patiess" at bounding box center [793, 101] width 831 height 18
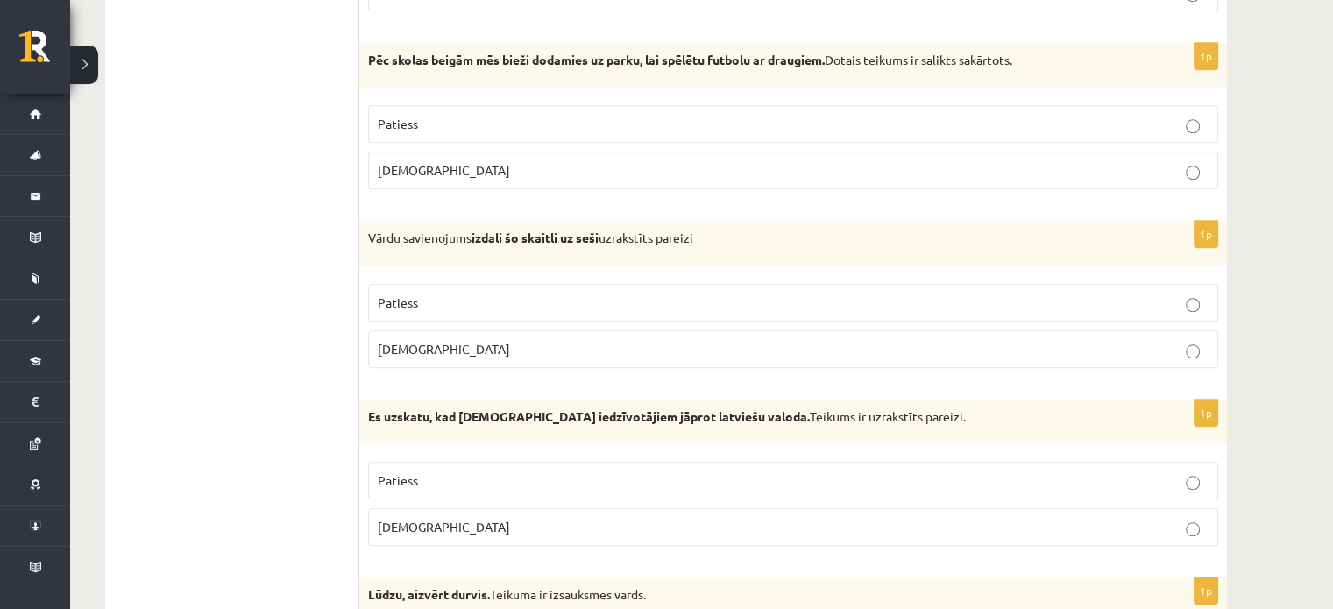
scroll to position [1573, 0]
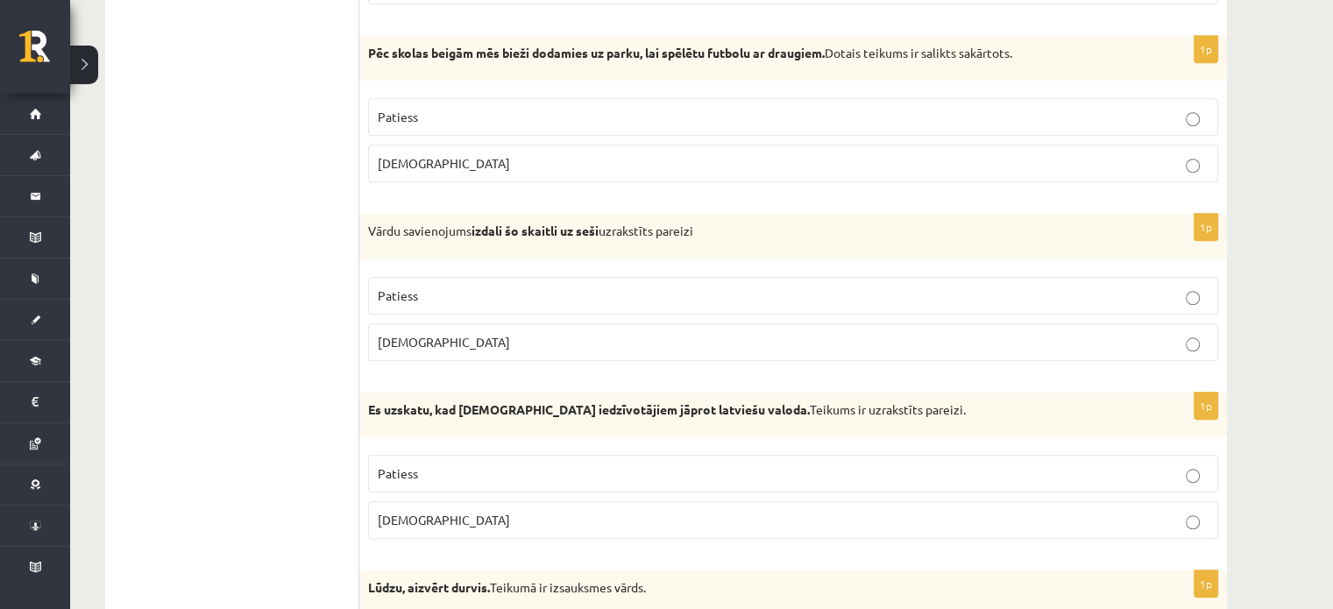
click at [1166, 162] on p "Aplams" at bounding box center [793, 163] width 831 height 18
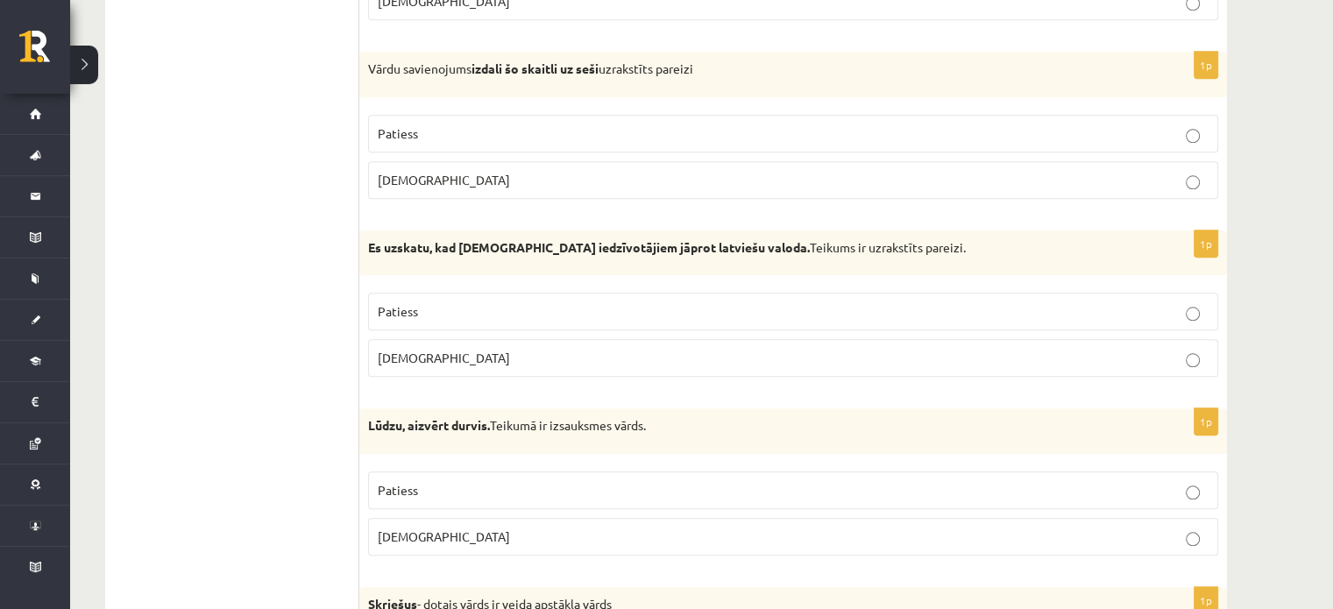
scroll to position [1770, 0]
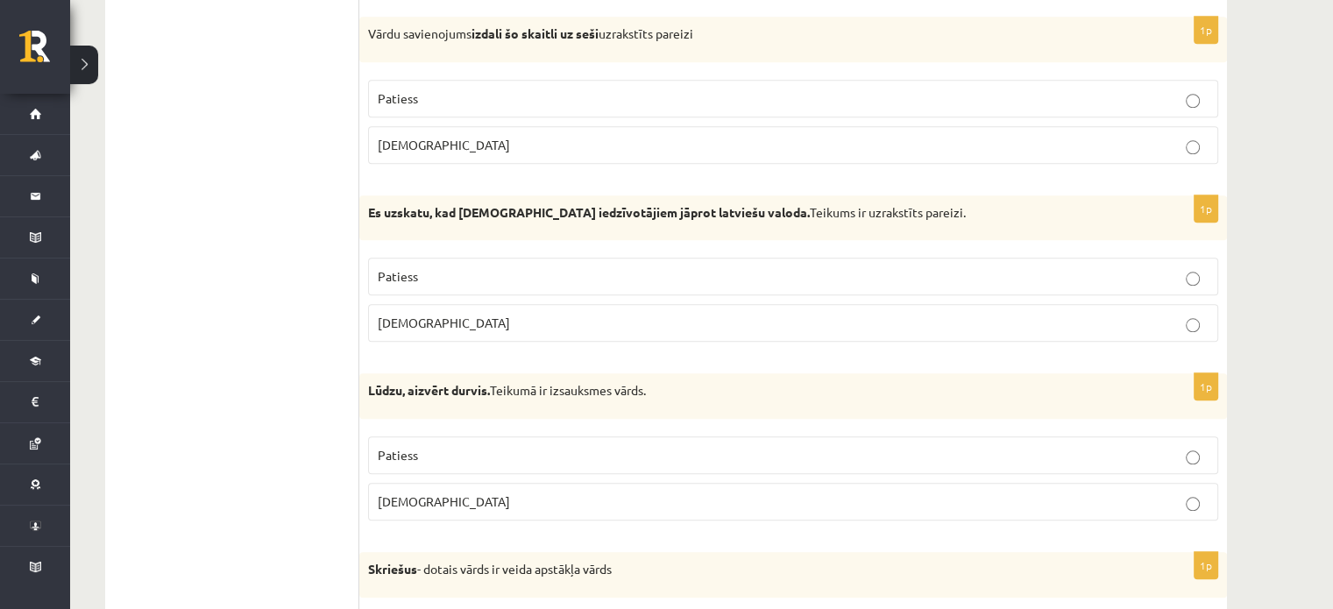
click at [1154, 80] on label "Patiess" at bounding box center [793, 99] width 850 height 38
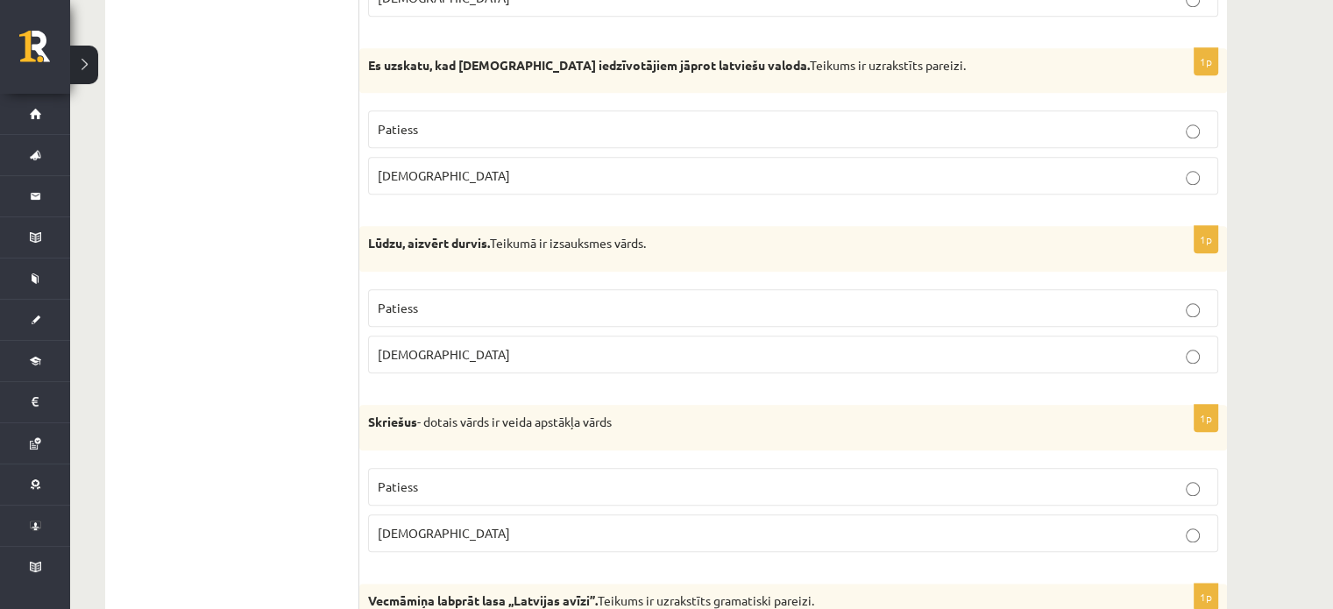
scroll to position [1938, 0]
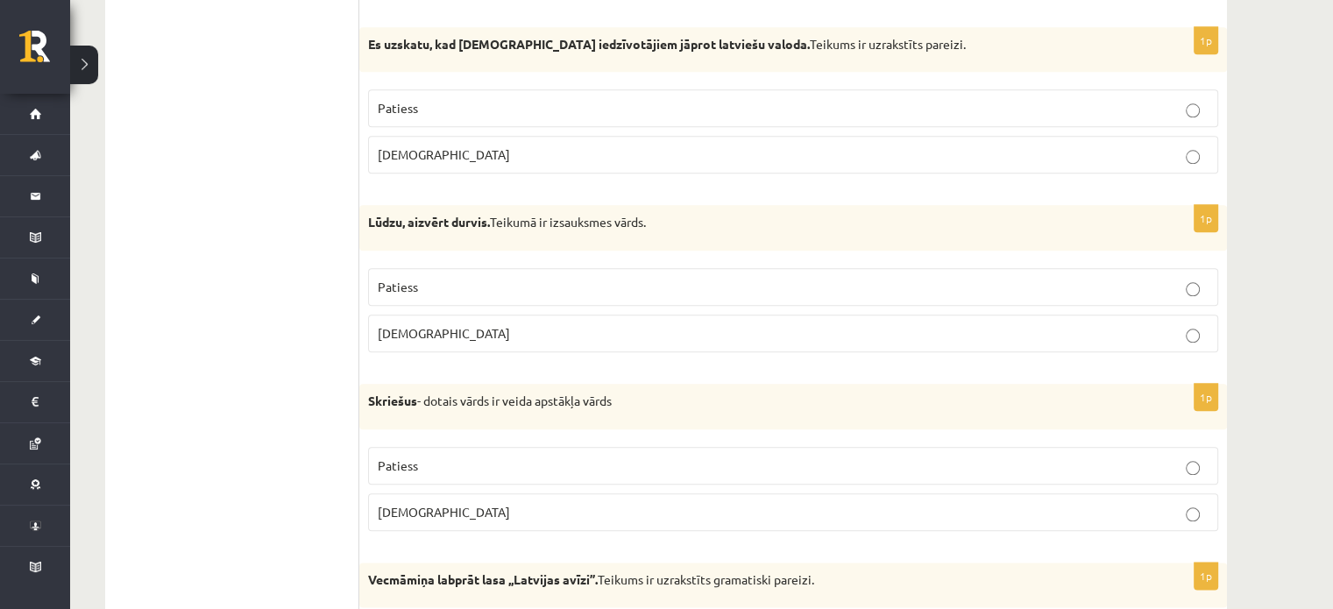
click at [1178, 89] on label "Patiess" at bounding box center [793, 108] width 850 height 38
click at [880, 329] on p "[DEMOGRAPHIC_DATA]" at bounding box center [793, 333] width 831 height 18
click at [901, 278] on p "Patiess" at bounding box center [793, 287] width 831 height 18
click at [815, 506] on p "Aplams" at bounding box center [793, 512] width 831 height 18
click at [897, 456] on p "Patiess" at bounding box center [793, 465] width 831 height 18
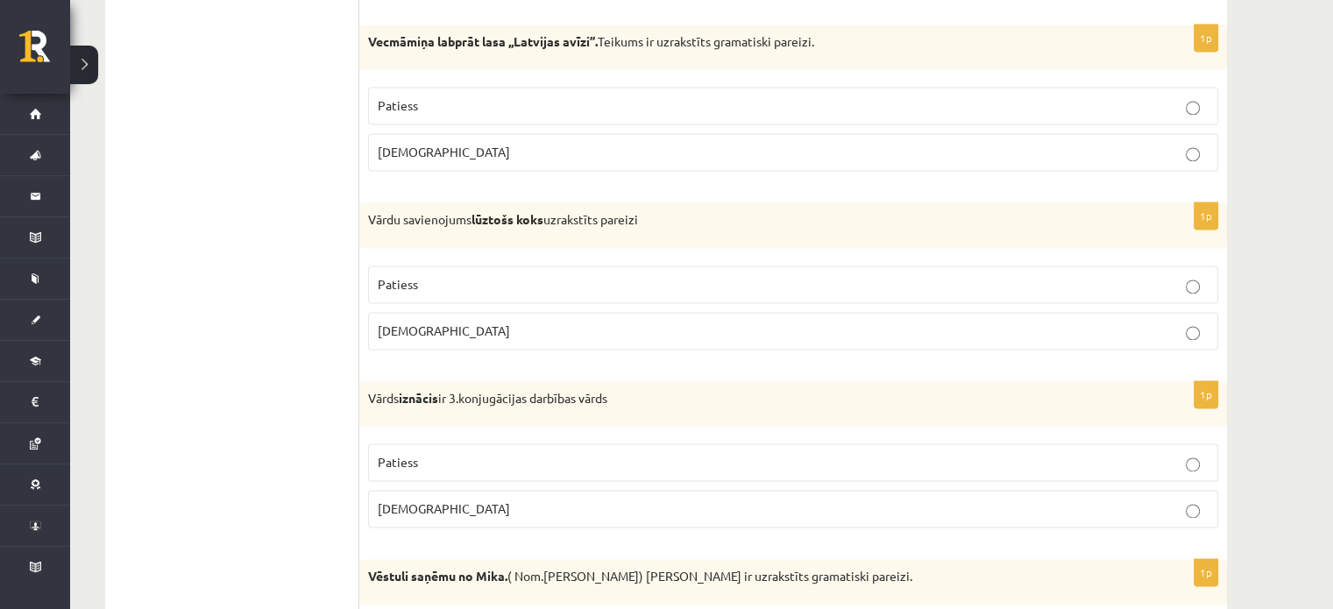
scroll to position [2469, 0]
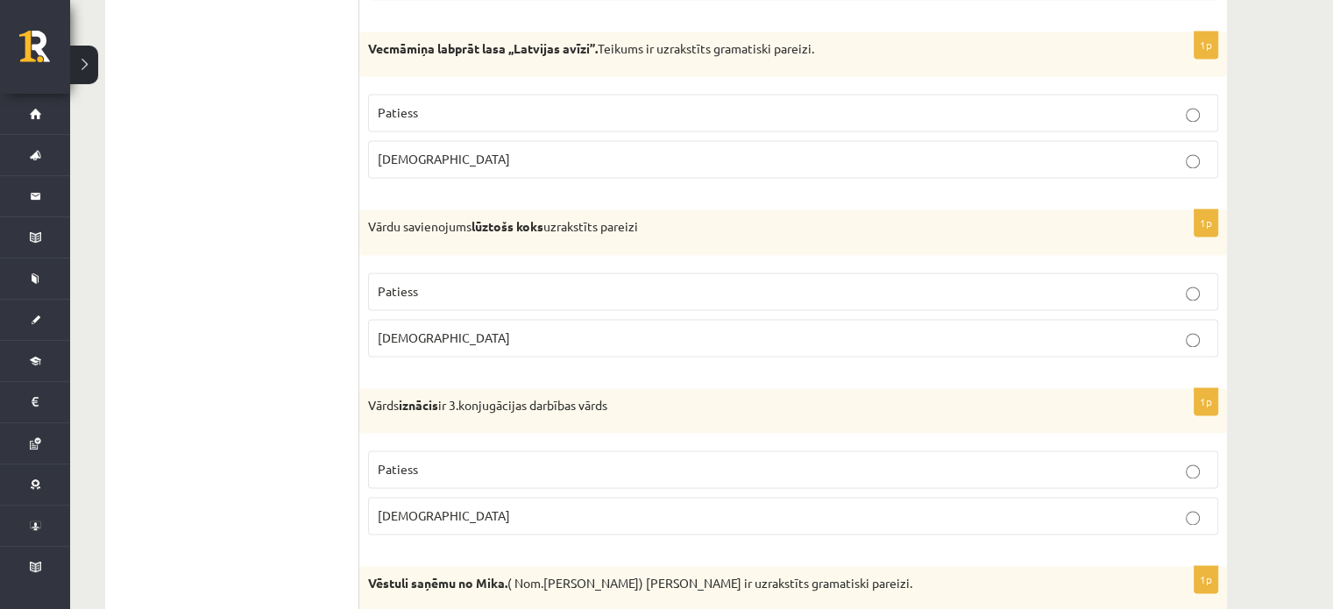
click at [1206, 118] on label "Patiess" at bounding box center [793, 113] width 850 height 38
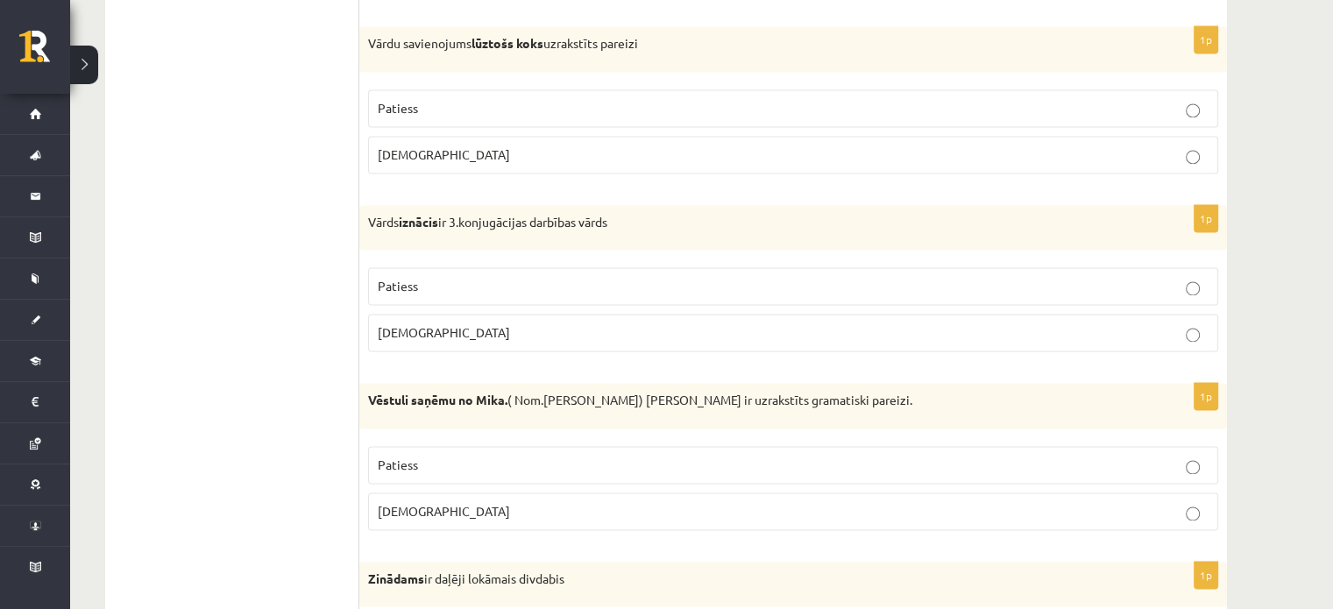
scroll to position [2645, 0]
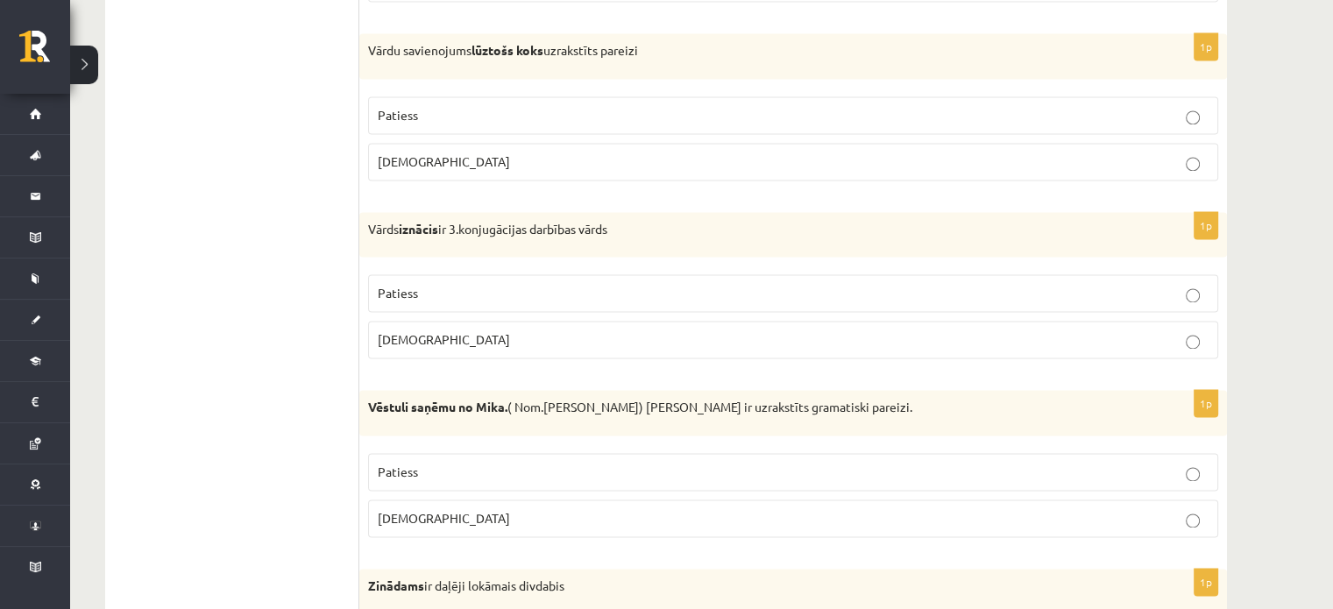
click at [1157, 106] on p "Patiess" at bounding box center [793, 115] width 831 height 18
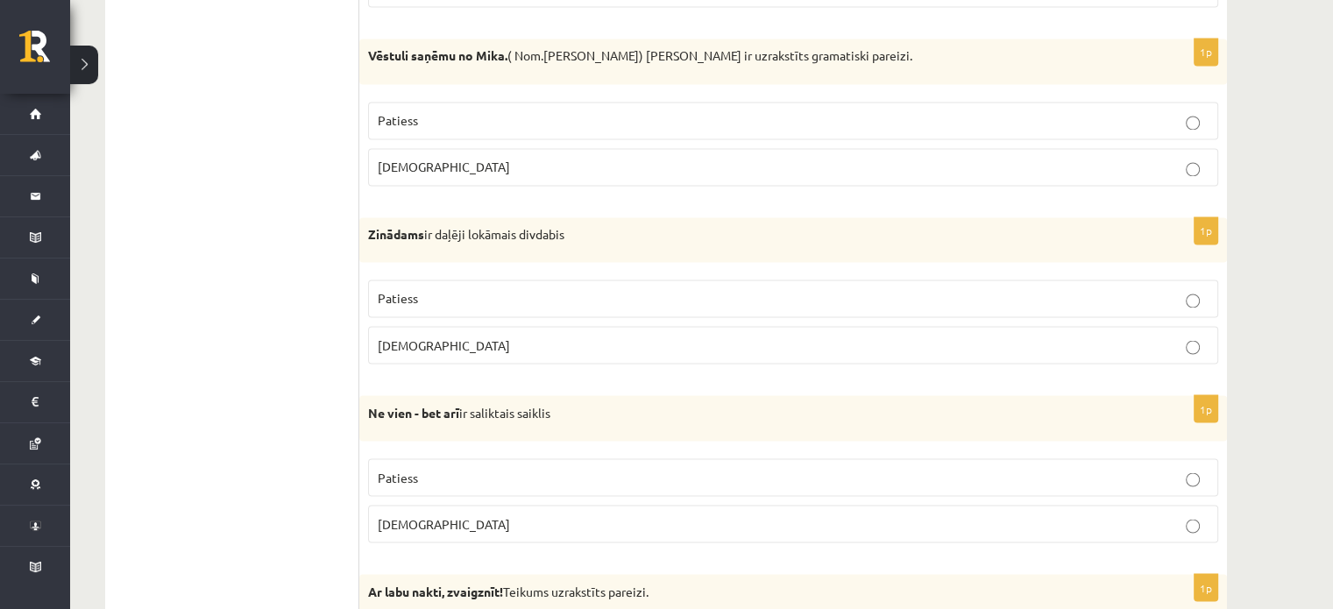
scroll to position [3003, 0]
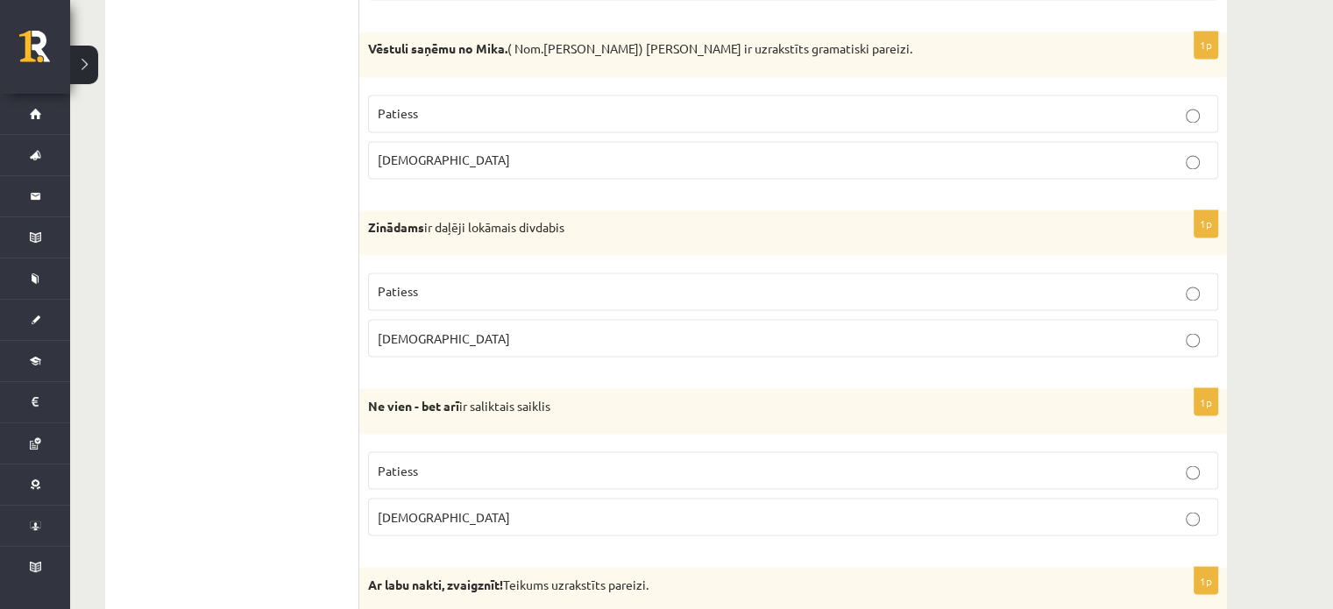
click at [1087, 104] on p "Patiess" at bounding box center [793, 113] width 831 height 18
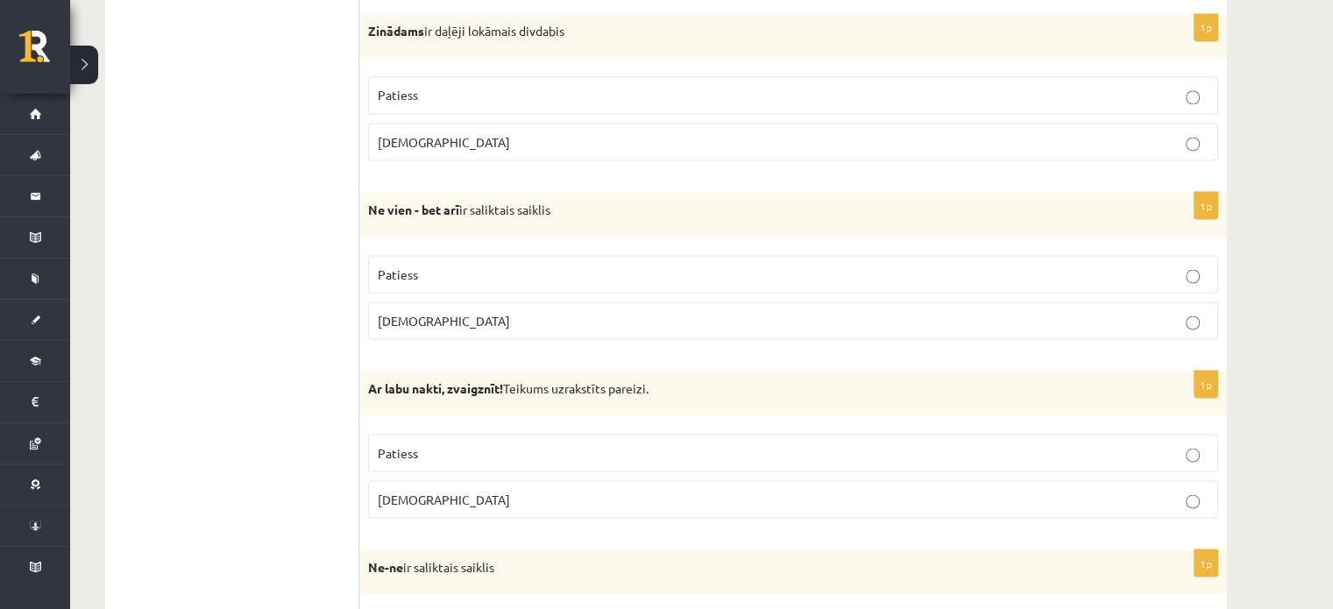
scroll to position [3193, 0]
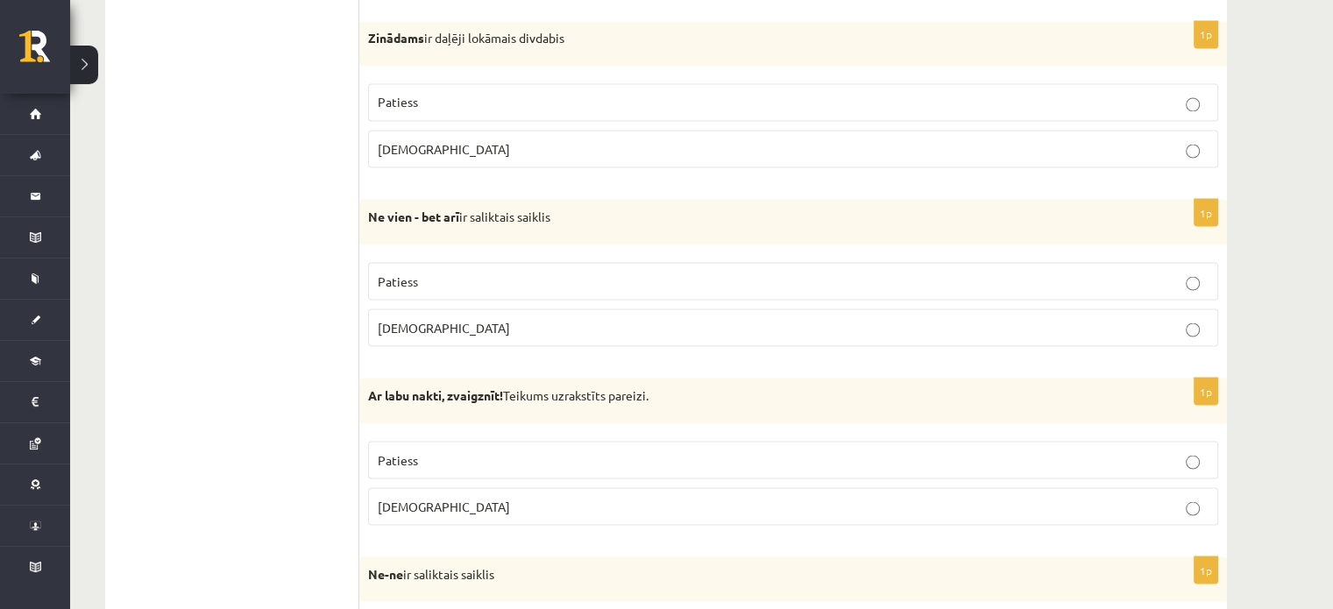
click at [1201, 94] on p "Patiess" at bounding box center [793, 102] width 831 height 18
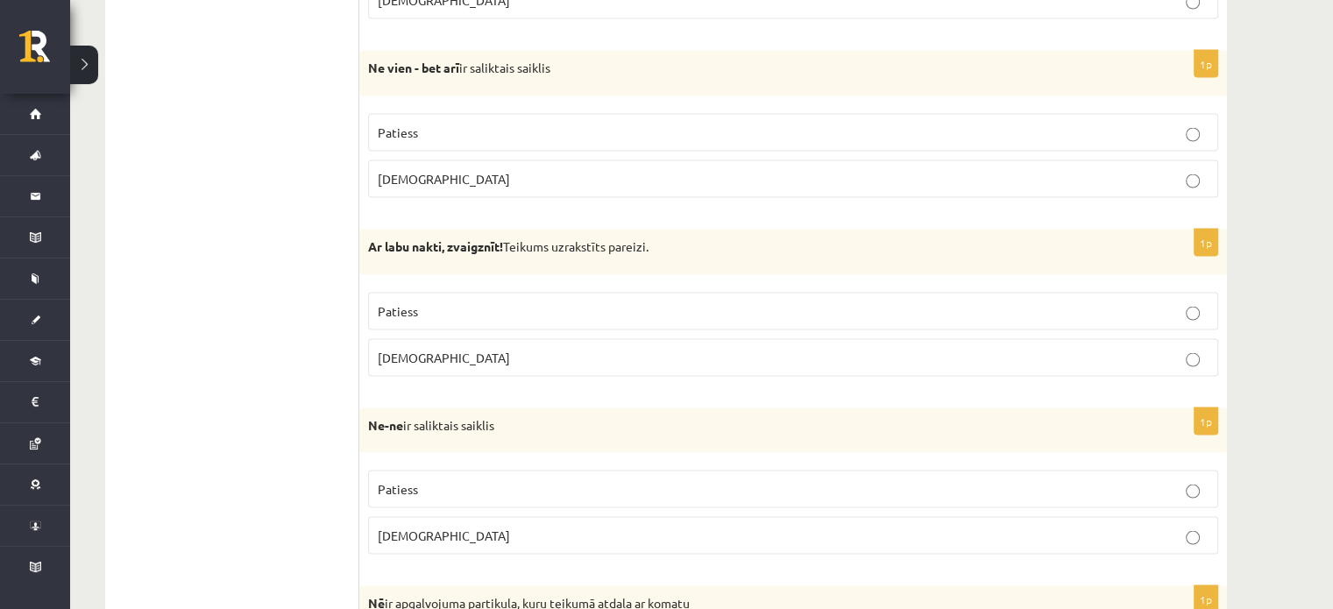
scroll to position [3355, 0]
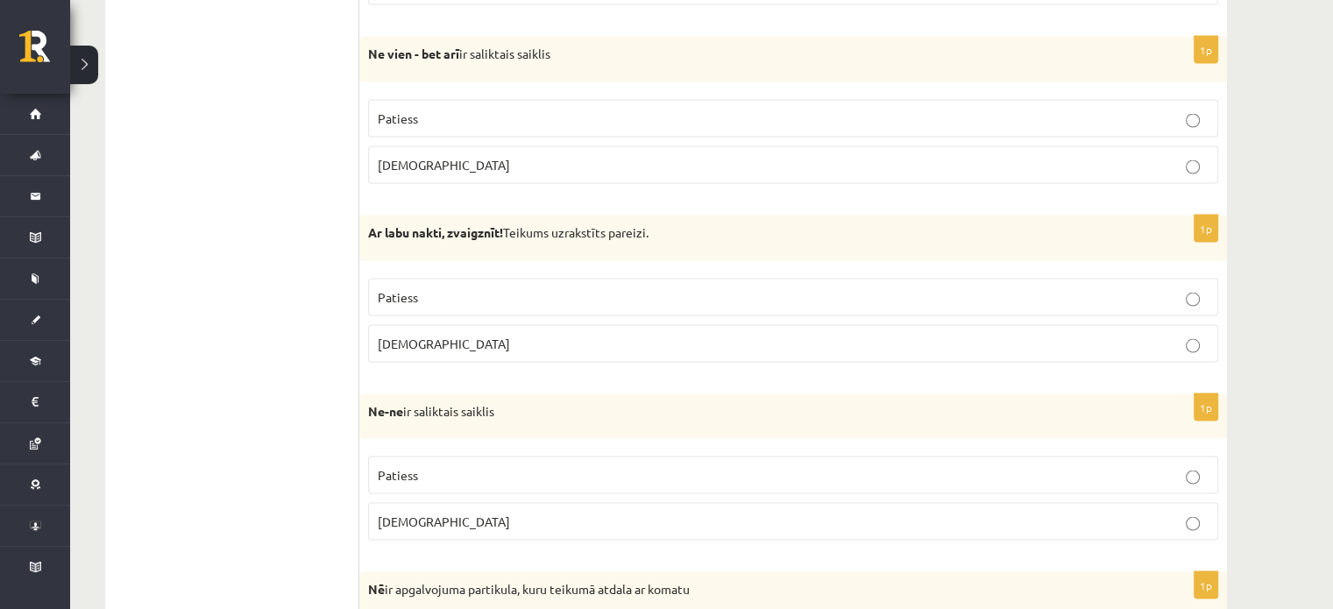
click at [1135, 110] on p "Patiess" at bounding box center [793, 119] width 831 height 18
click at [1212, 286] on label "Patiess" at bounding box center [793, 298] width 850 height 38
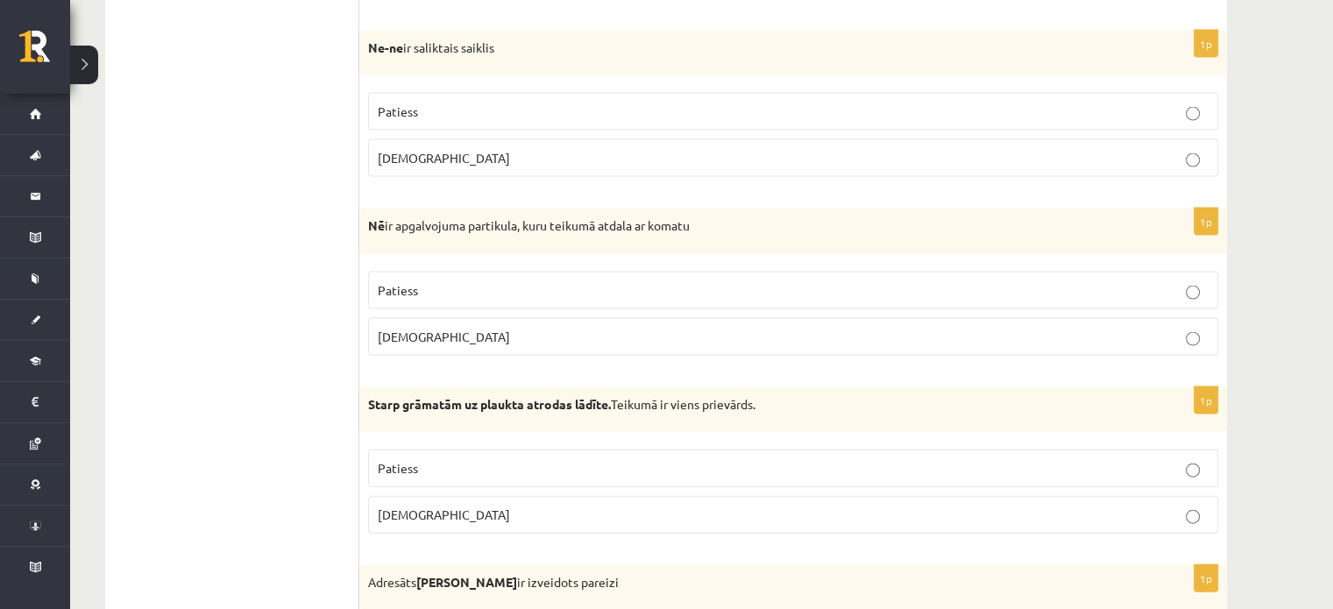
scroll to position [3704, 0]
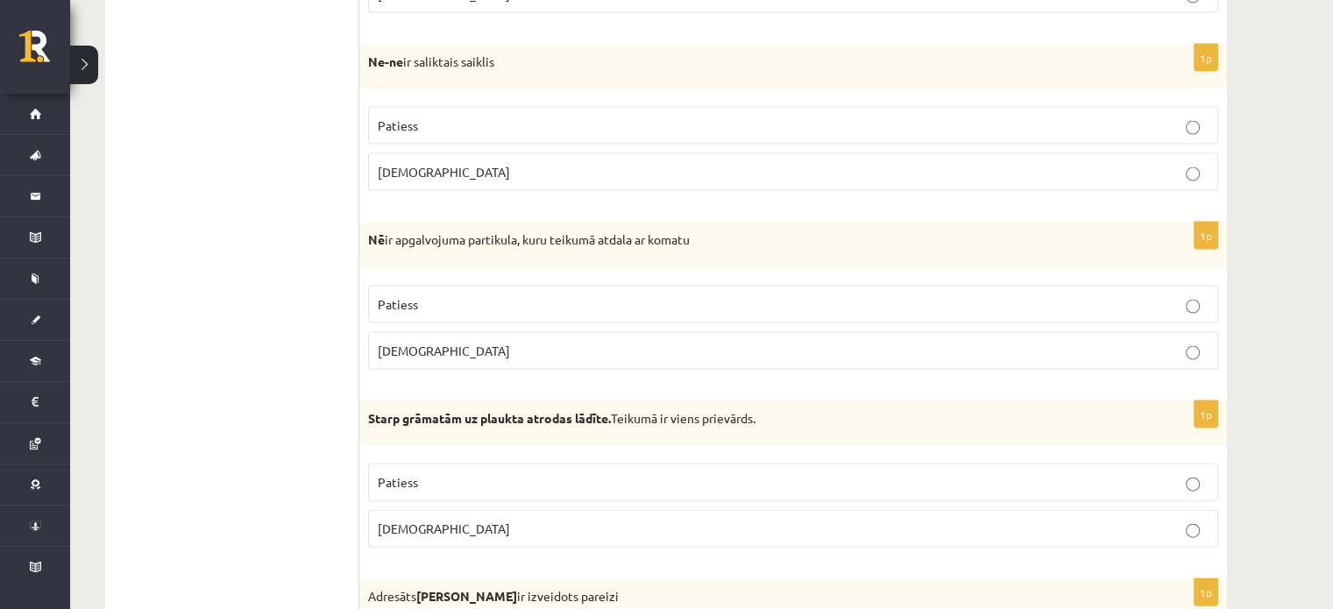
click at [1150, 163] on p "Aplams" at bounding box center [793, 172] width 831 height 18
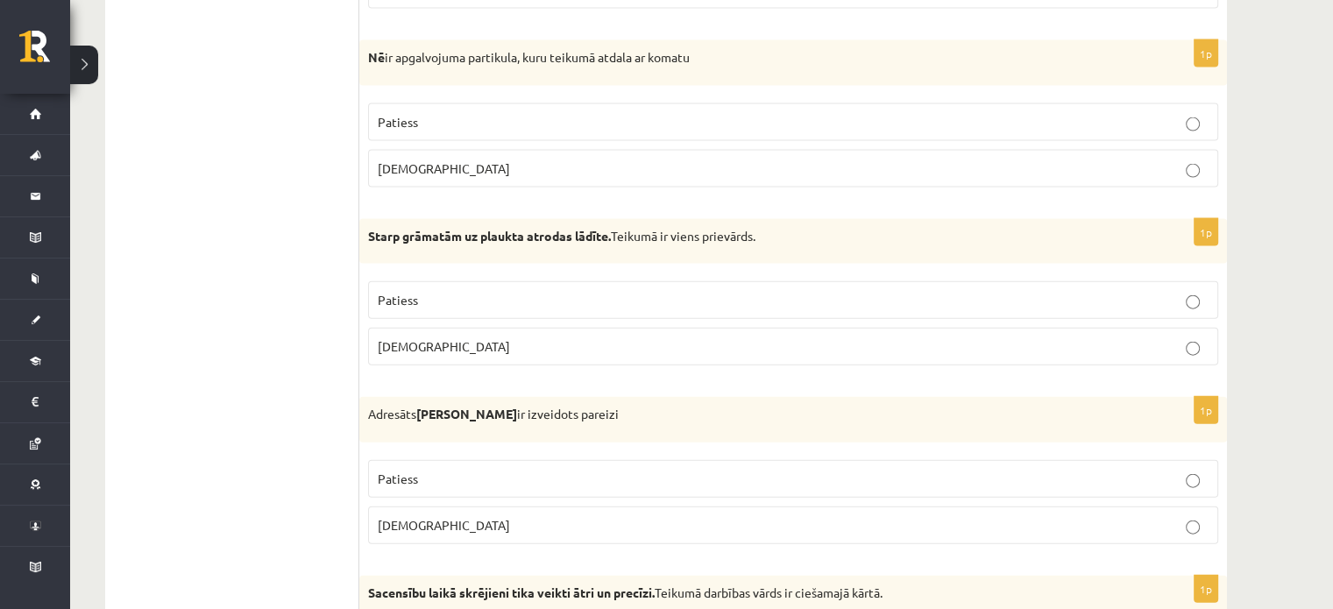
scroll to position [3894, 0]
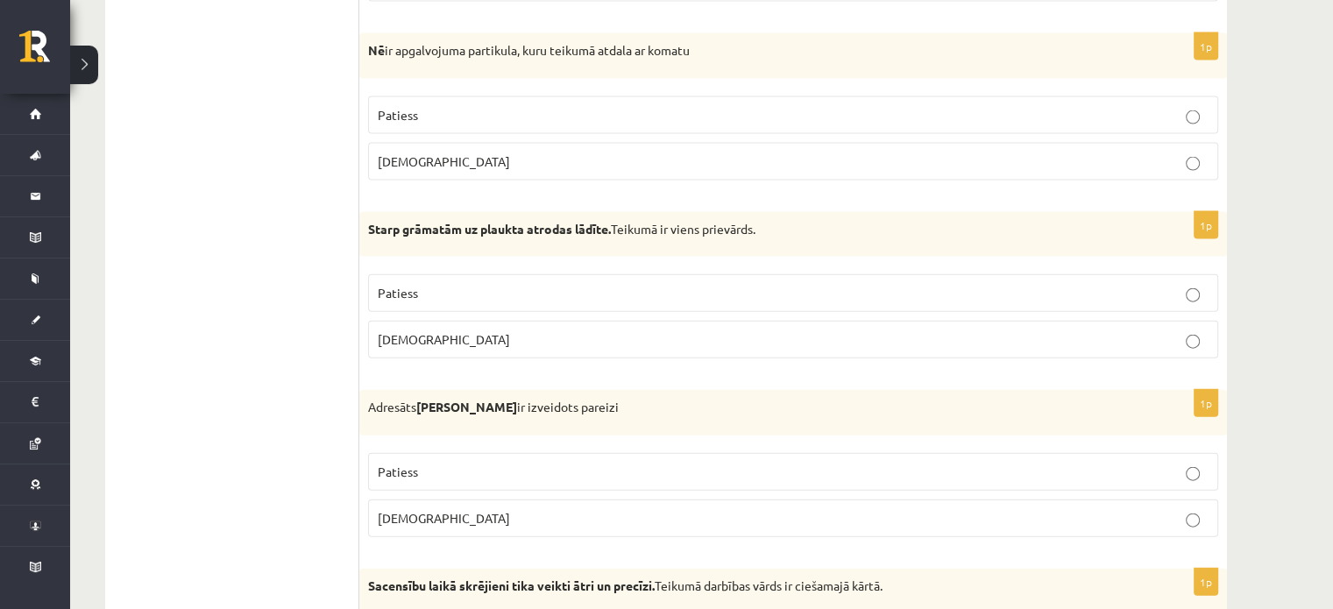
click at [1100, 109] on p "Patiess" at bounding box center [793, 115] width 831 height 18
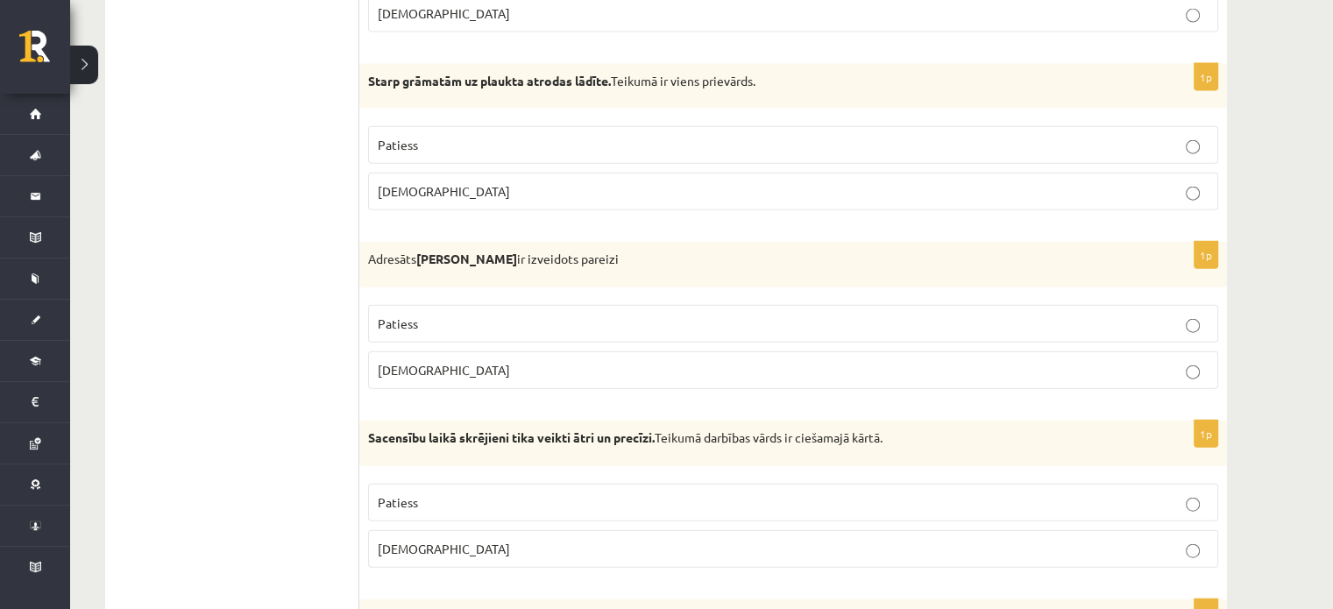
scroll to position [4063, 0]
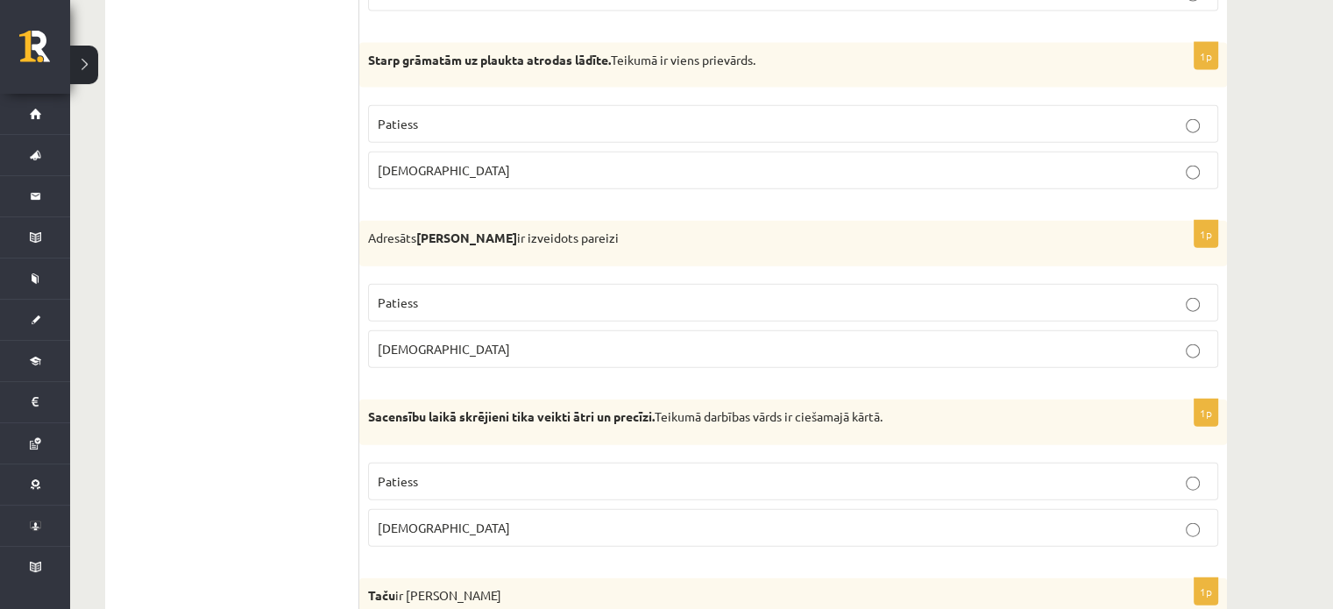
click at [1139, 152] on label "Aplams" at bounding box center [793, 171] width 850 height 38
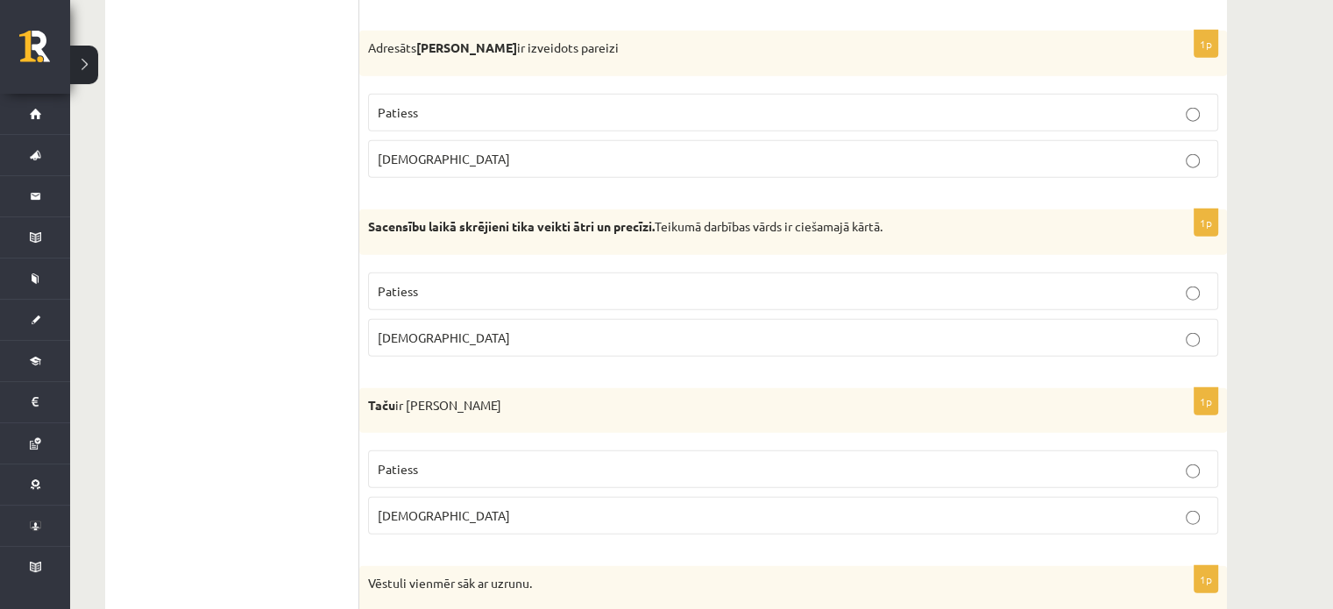
scroll to position [4246, 0]
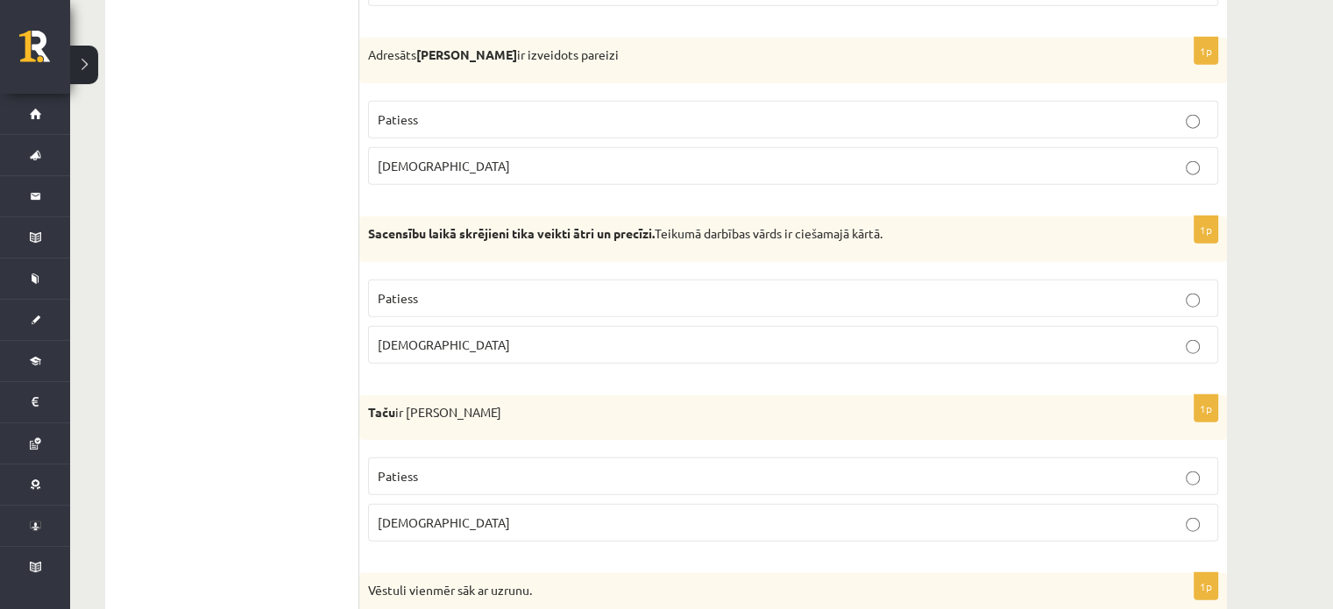
click at [1176, 110] on p "Patiess" at bounding box center [793, 119] width 831 height 18
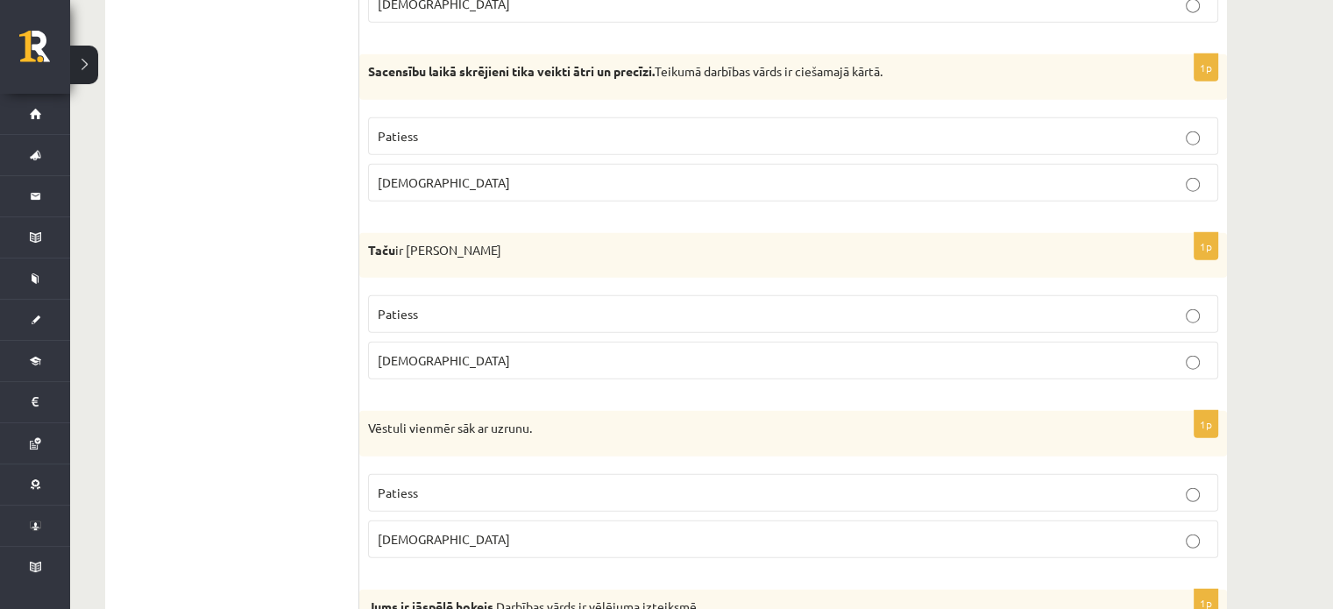
scroll to position [4442, 0]
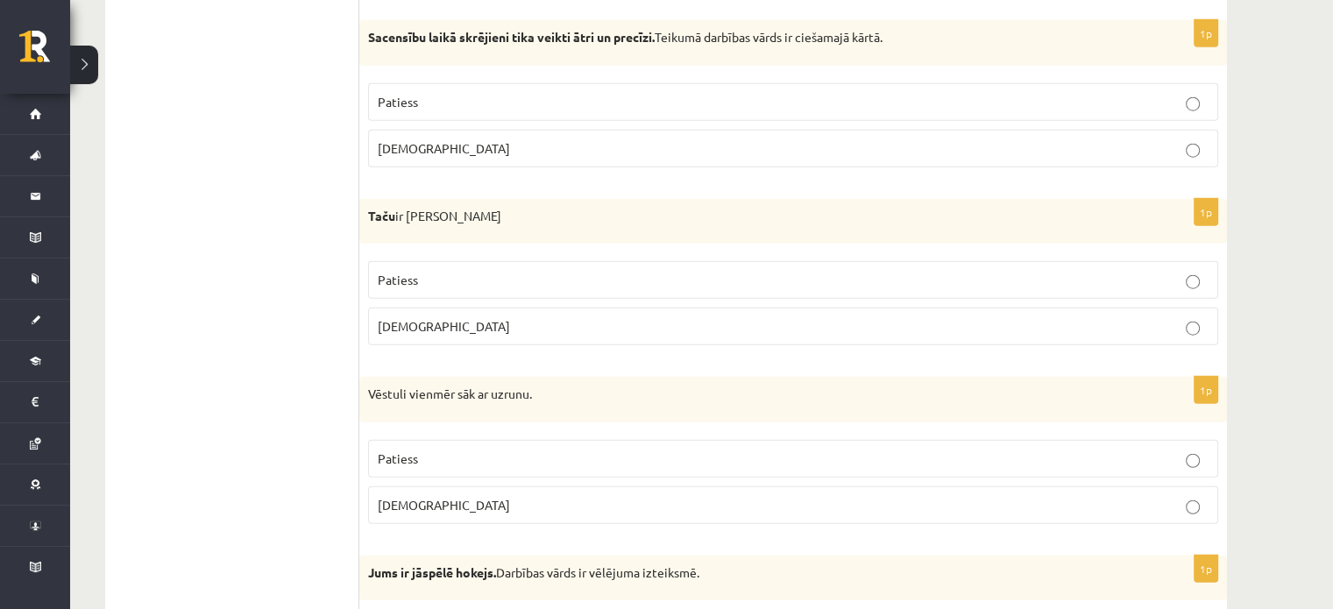
click at [1177, 97] on label "Patiess" at bounding box center [793, 102] width 850 height 38
click at [1171, 308] on label "Aplams" at bounding box center [793, 327] width 850 height 38
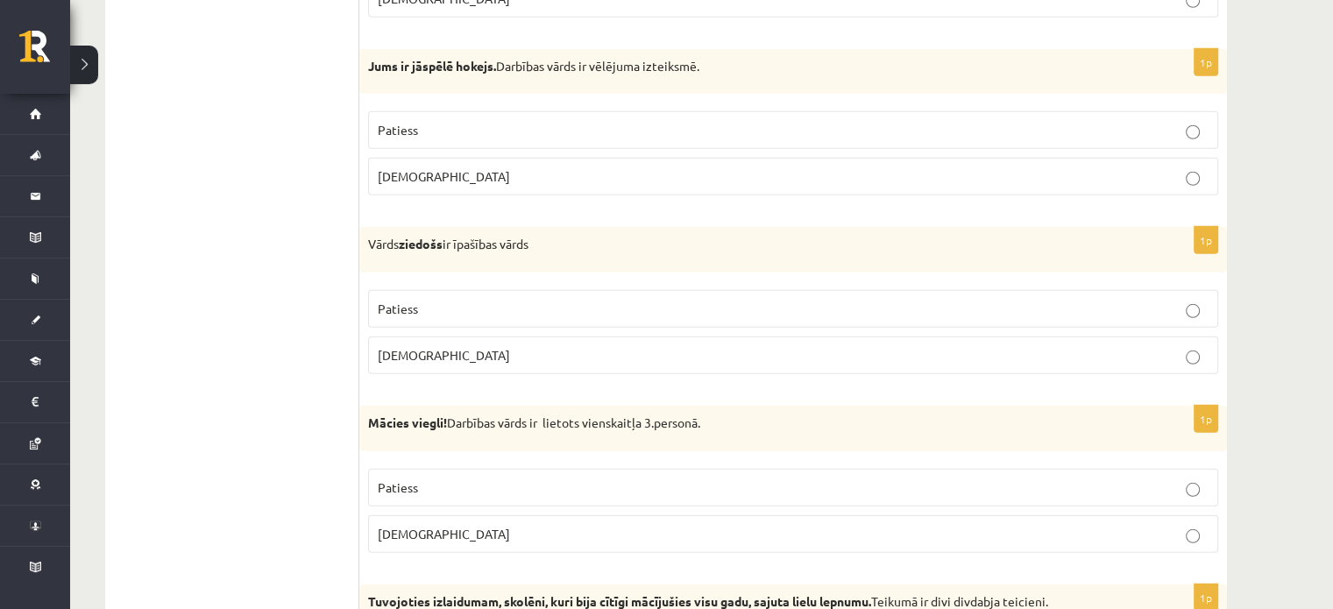
scroll to position [4962, 0]
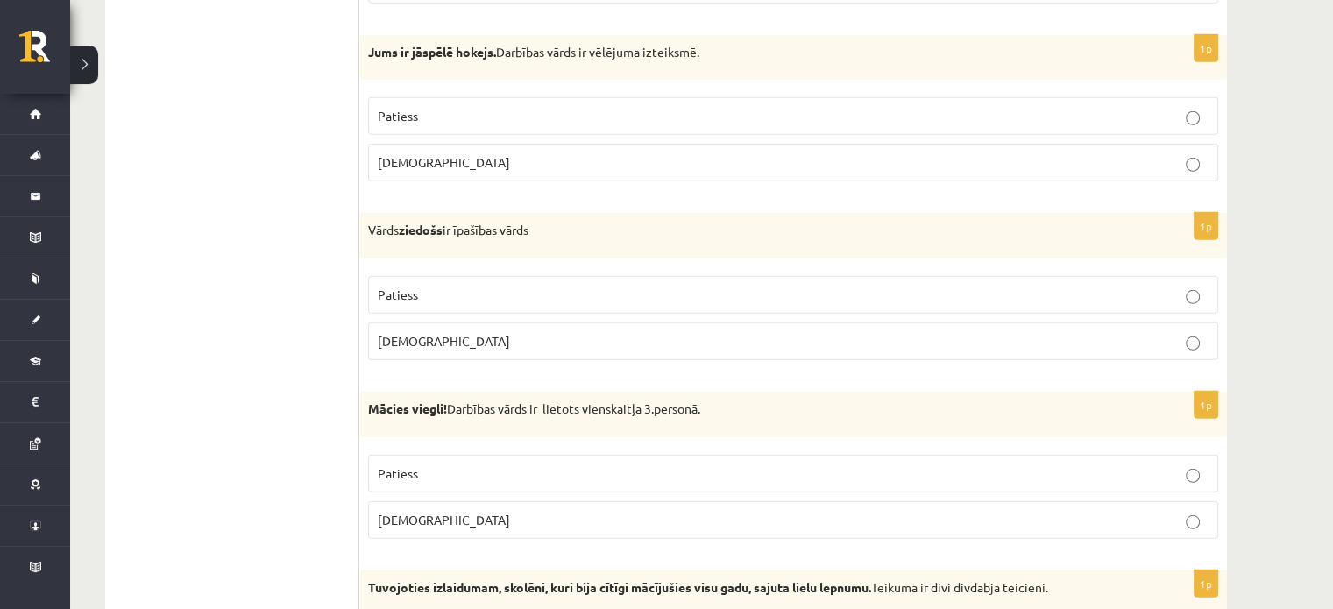
click at [1188, 115] on label "Patiess" at bounding box center [793, 116] width 850 height 38
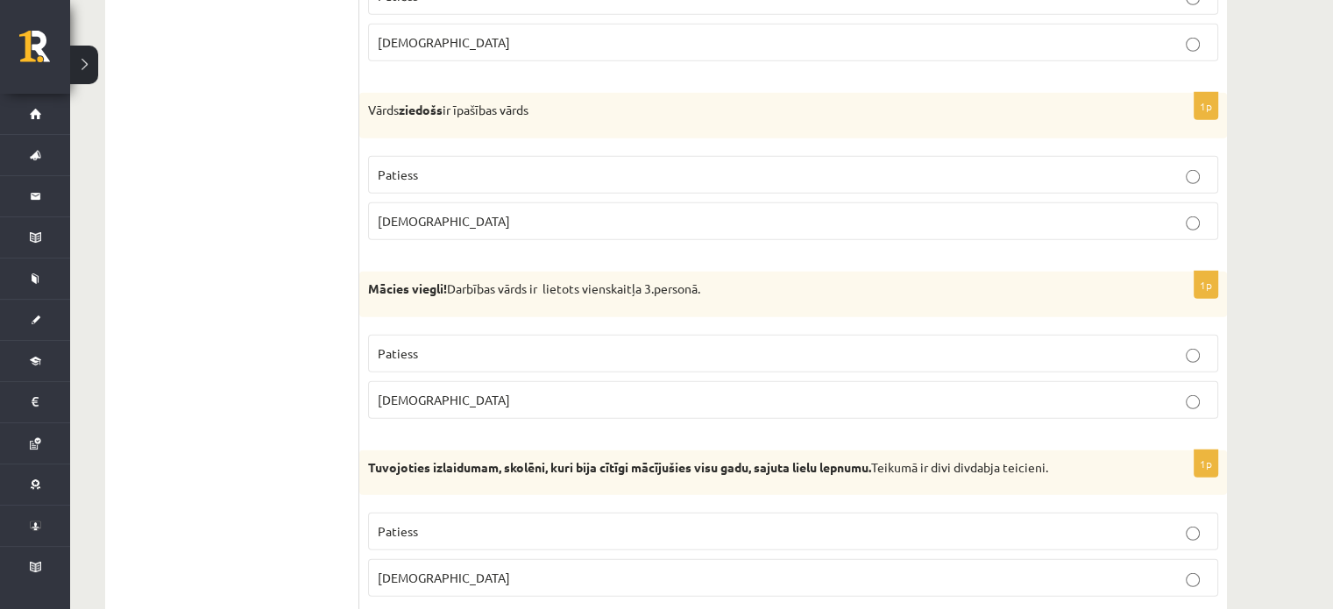
scroll to position [5116, 0]
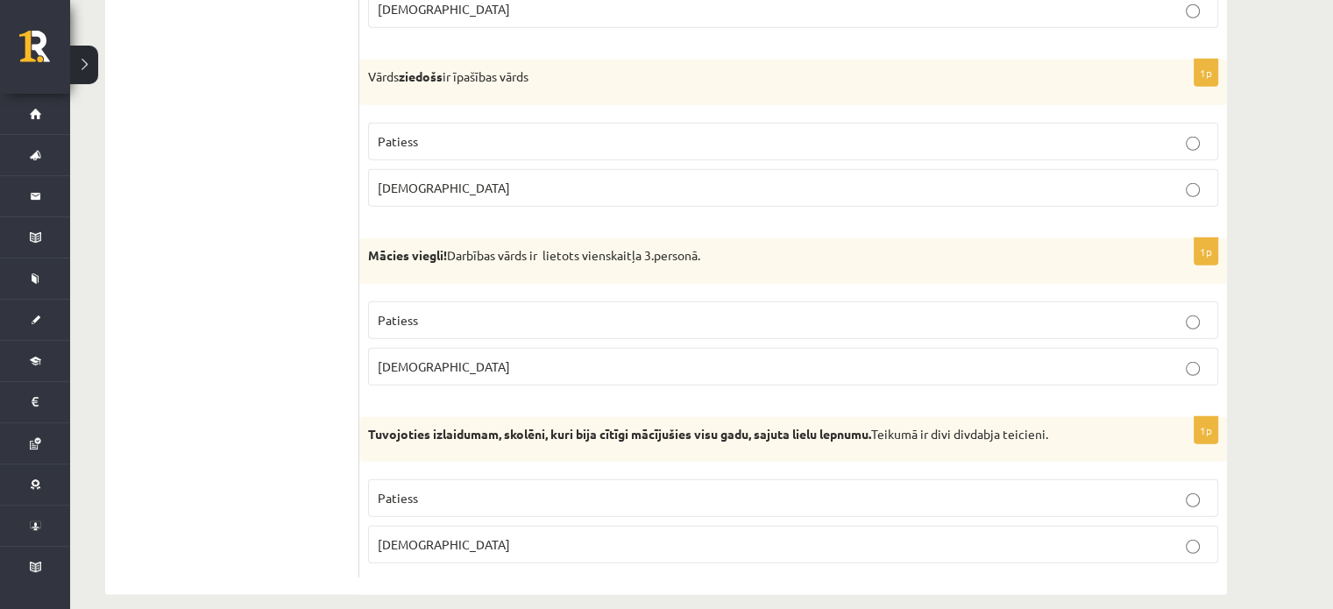
click at [1192, 311] on p "Patiess" at bounding box center [793, 320] width 831 height 18
click at [1185, 489] on p "Patiess" at bounding box center [793, 498] width 831 height 18
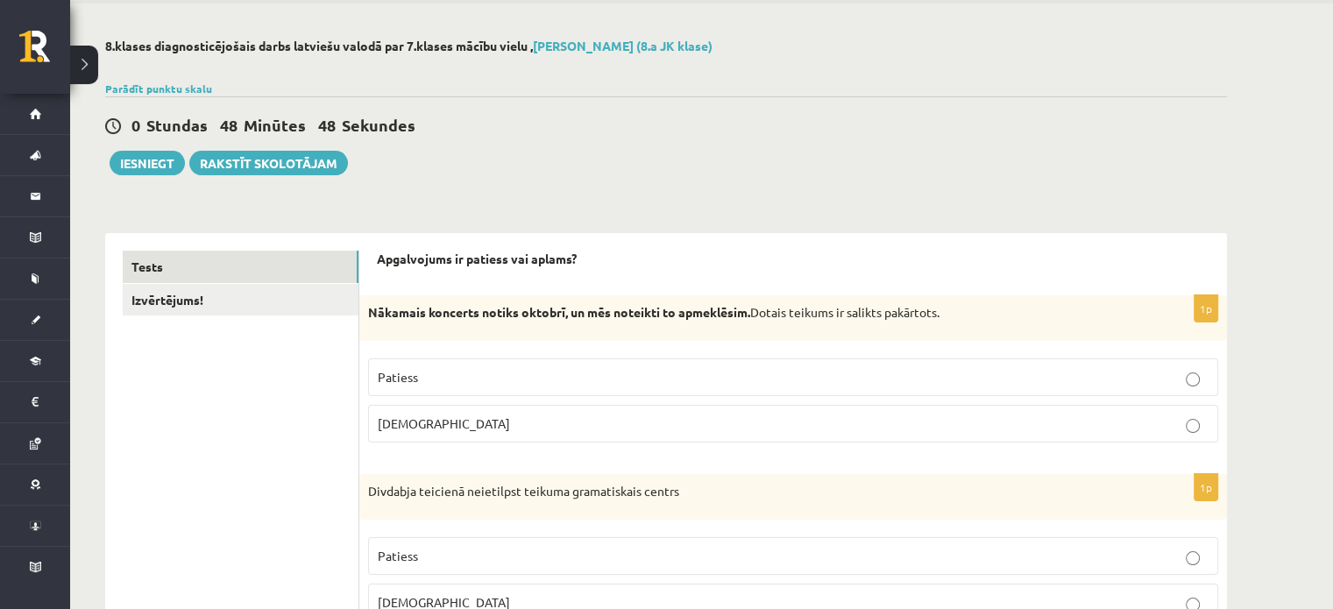
scroll to position [0, 0]
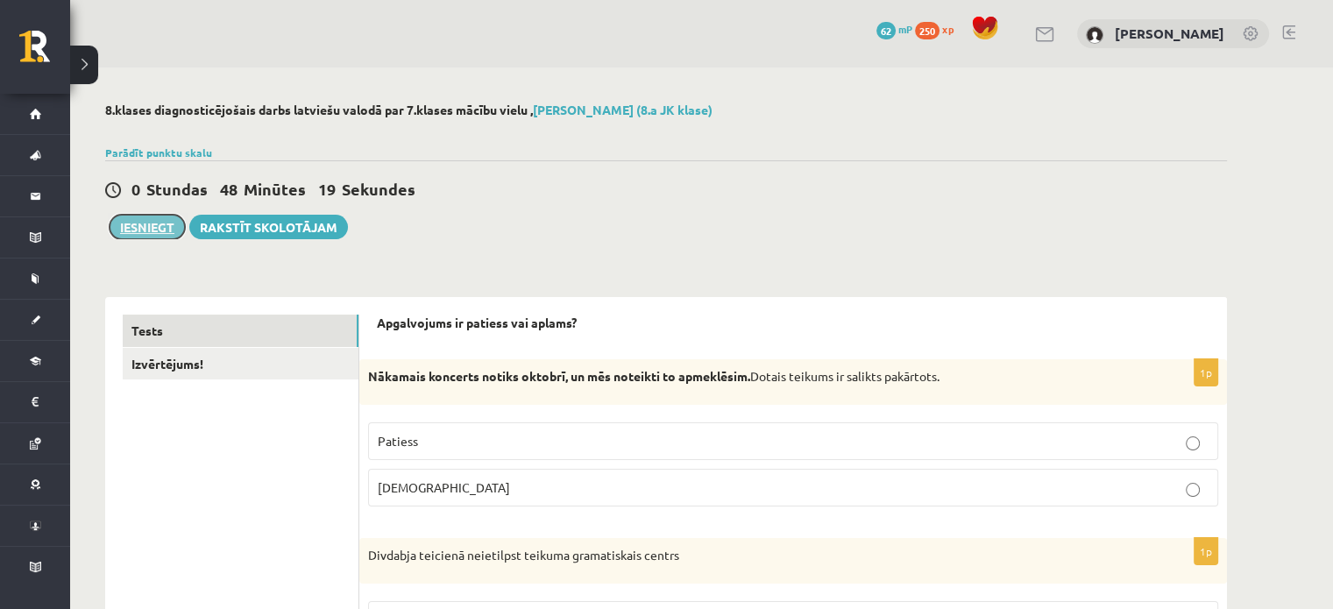
click at [153, 228] on button "Iesniegt" at bounding box center [147, 227] width 75 height 25
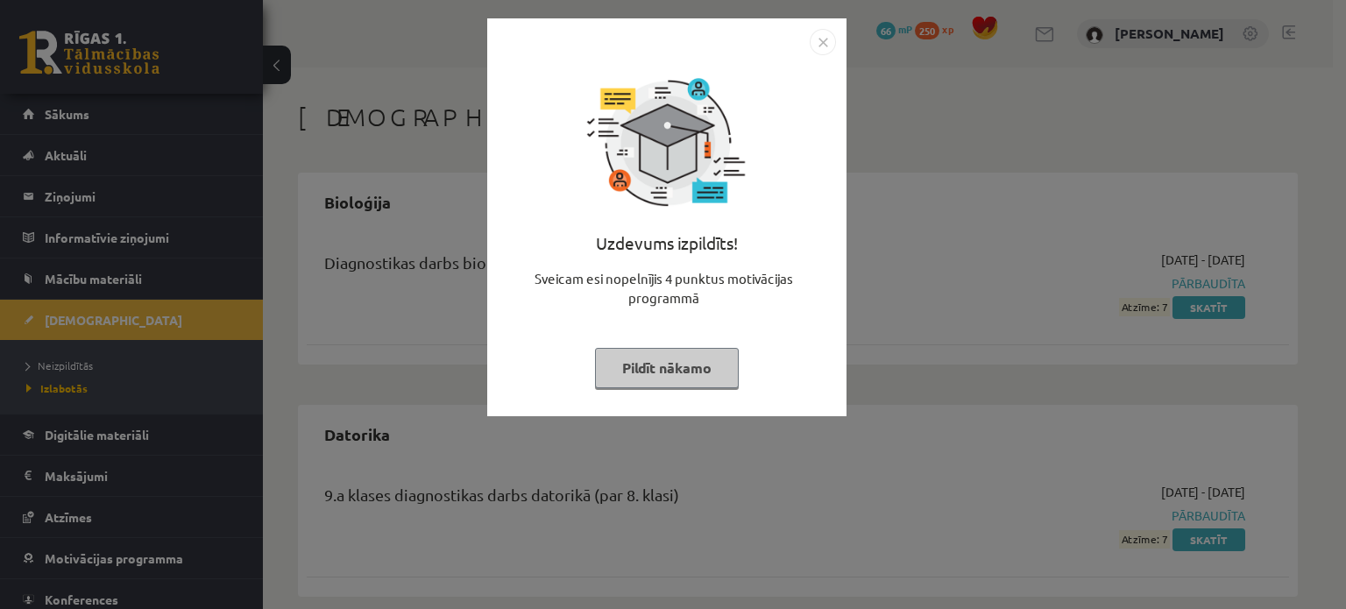
click at [668, 356] on button "Pildīt nākamo" at bounding box center [667, 368] width 144 height 40
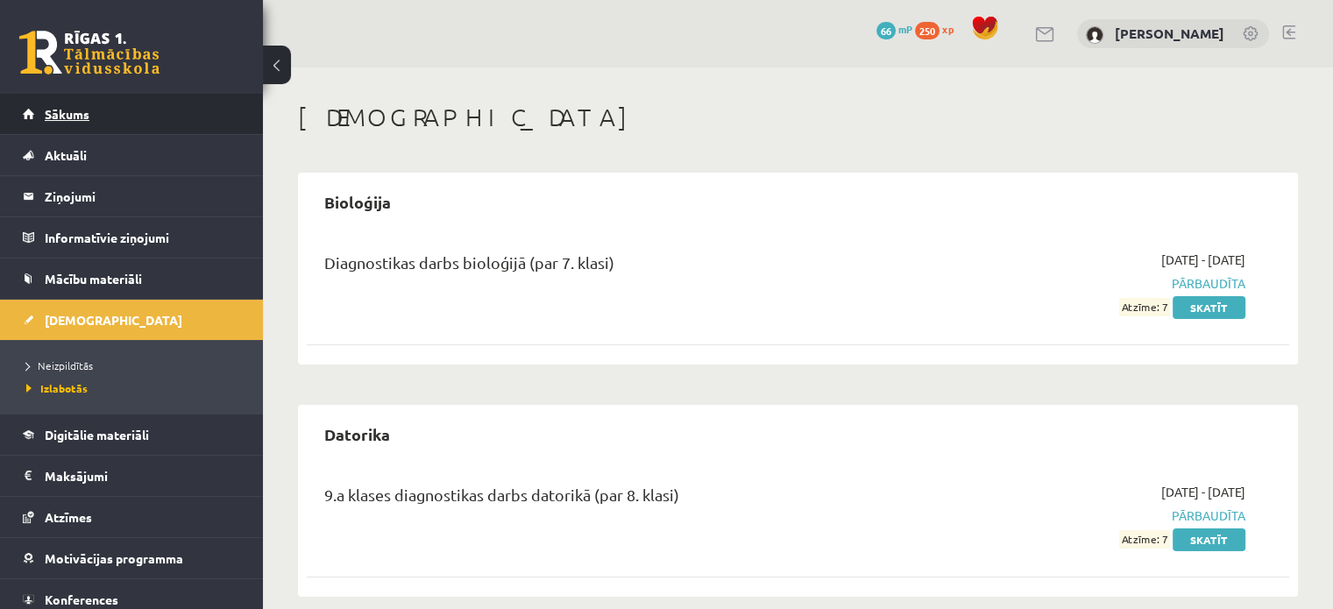
click at [210, 118] on link "Sākums" at bounding box center [132, 114] width 218 height 40
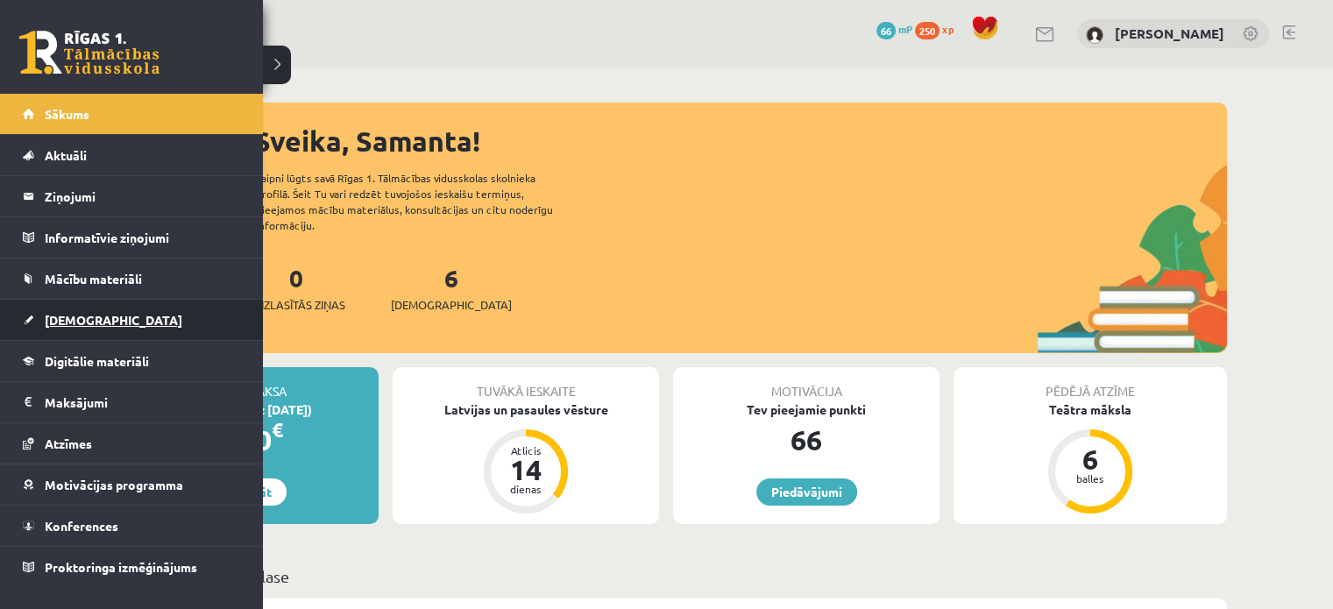
click at [75, 316] on span "[DEMOGRAPHIC_DATA]" at bounding box center [114, 320] width 138 height 16
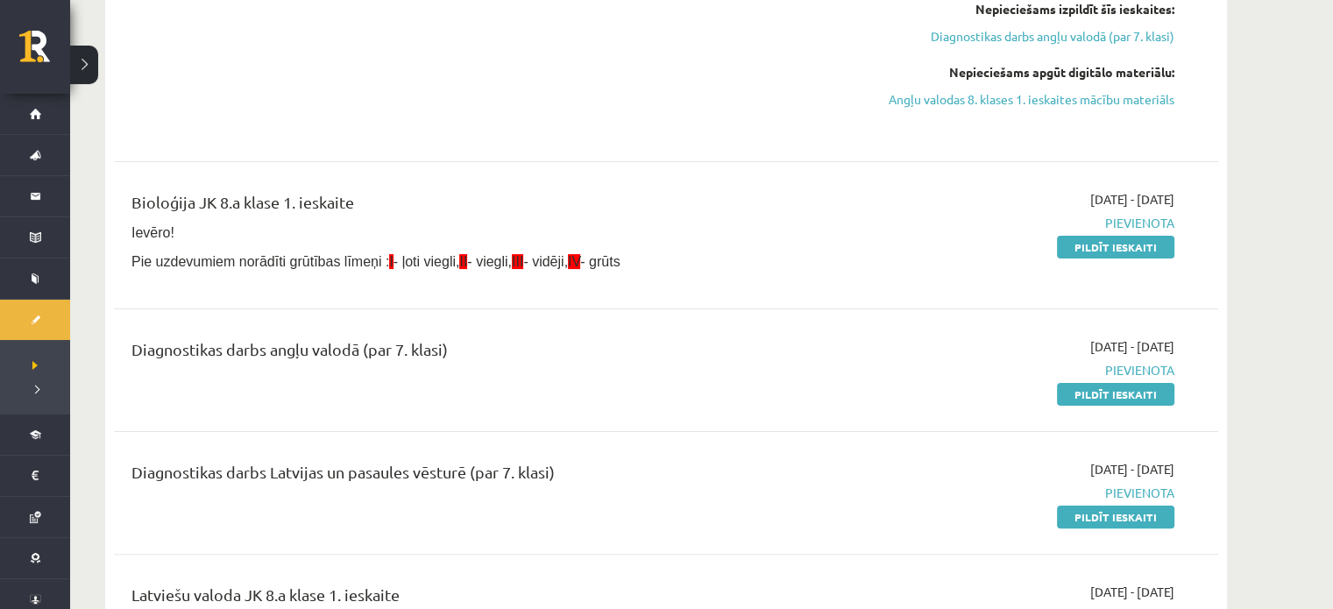
scroll to position [356, 0]
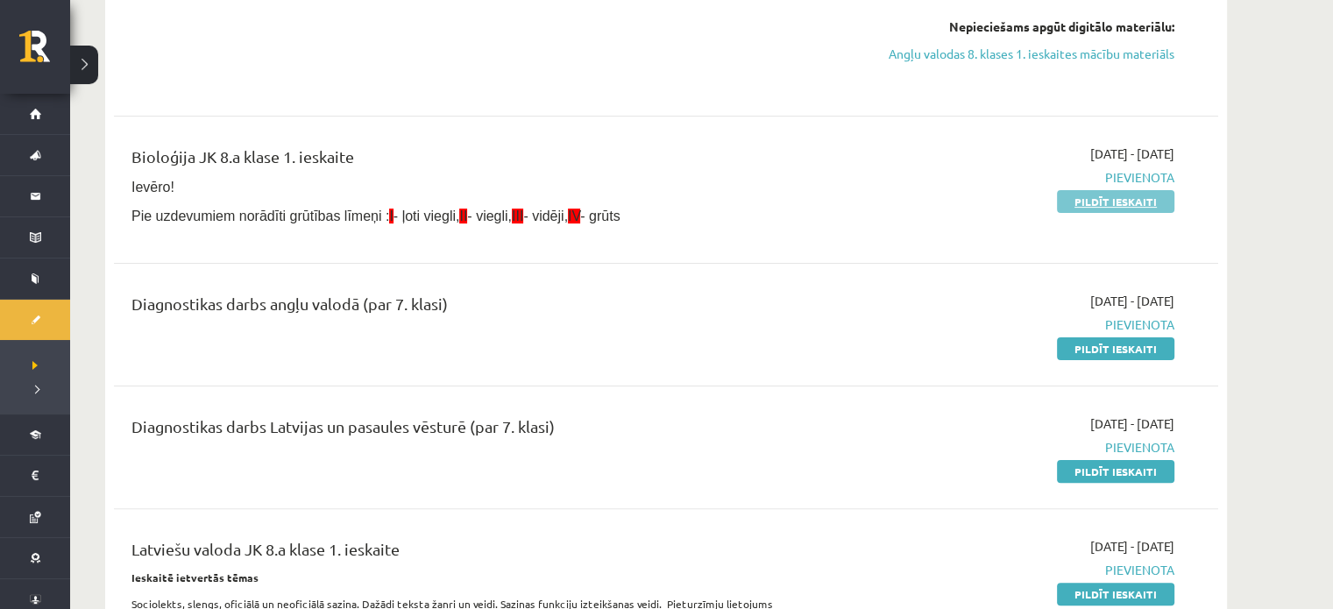
click at [1086, 206] on link "Pildīt ieskaiti" at bounding box center [1115, 201] width 117 height 23
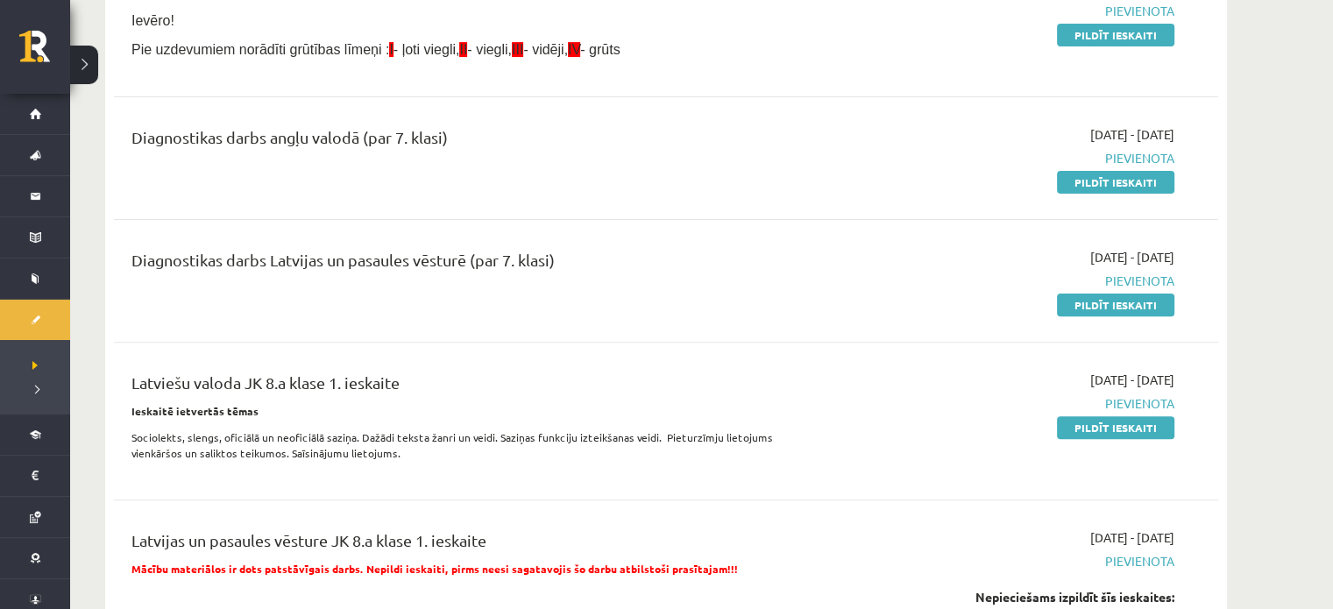
scroll to position [546, 0]
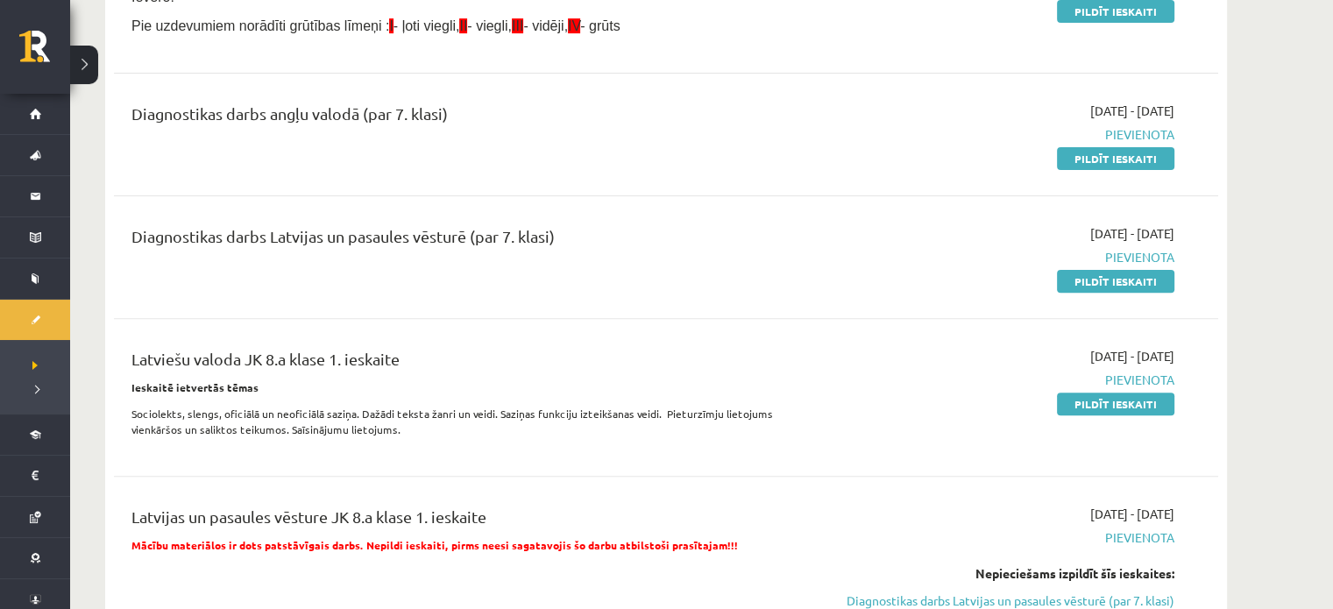
drag, startPoint x: 1121, startPoint y: 397, endPoint x: 762, endPoint y: 59, distance: 493.4
click at [1121, 397] on link "Pildīt ieskaiti" at bounding box center [1115, 404] width 117 height 23
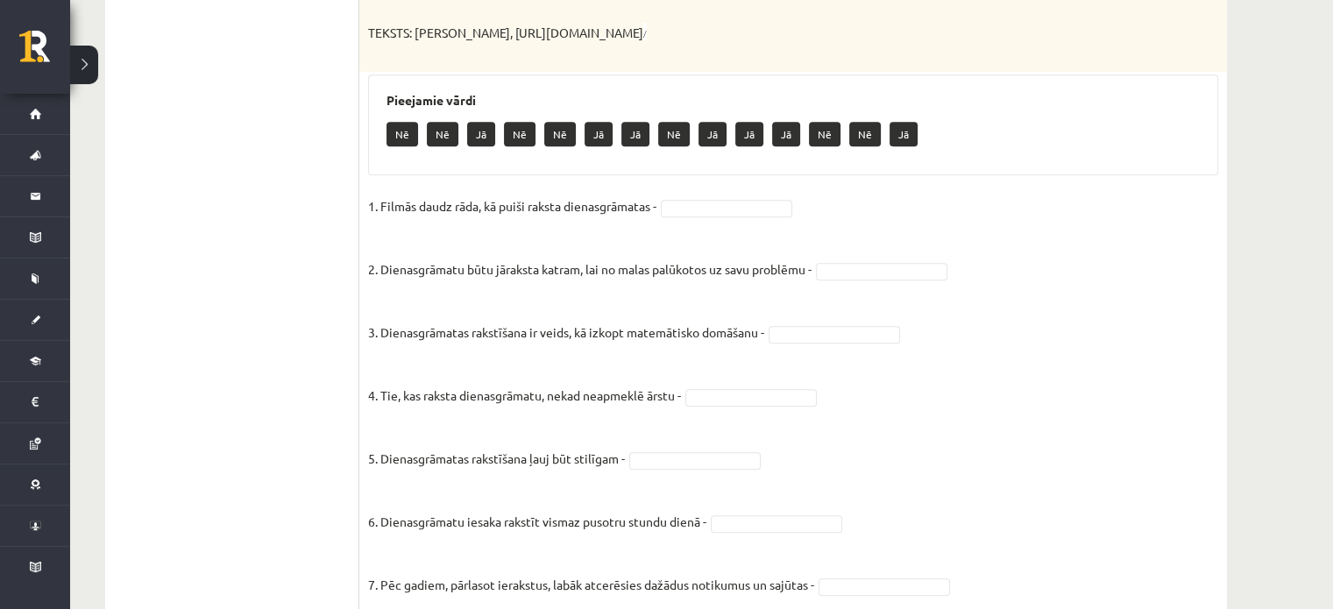
scroll to position [1149, 0]
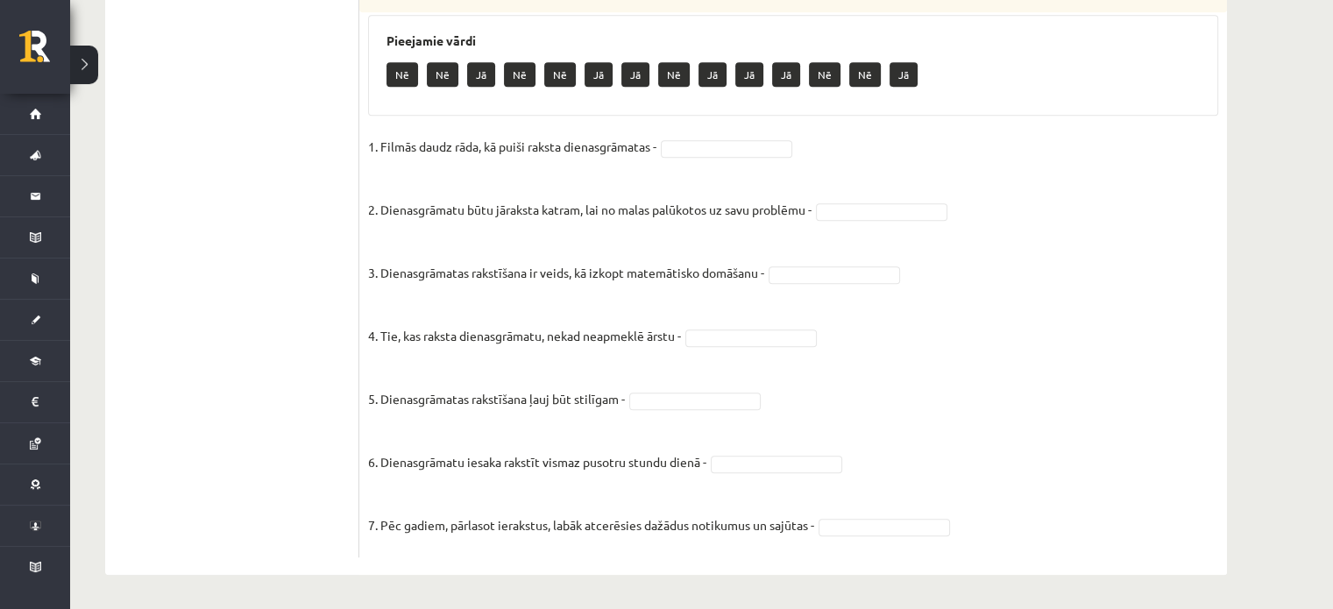
click at [409, 68] on p "Nē" at bounding box center [402, 74] width 32 height 25
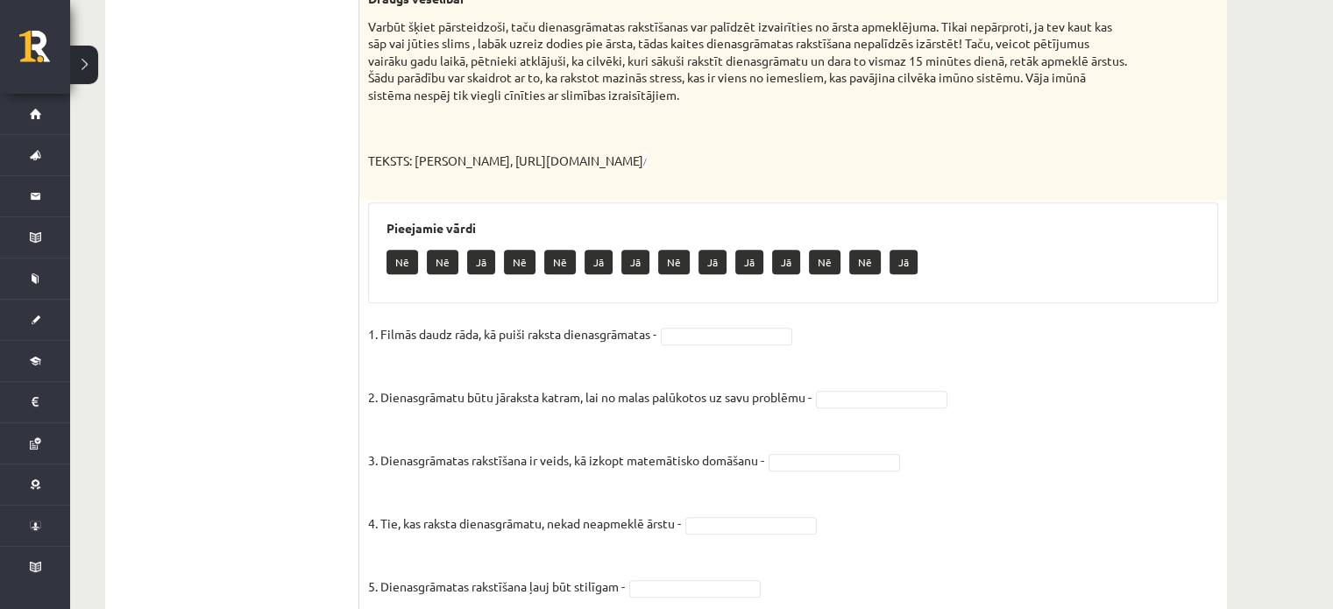
scroll to position [975, 0]
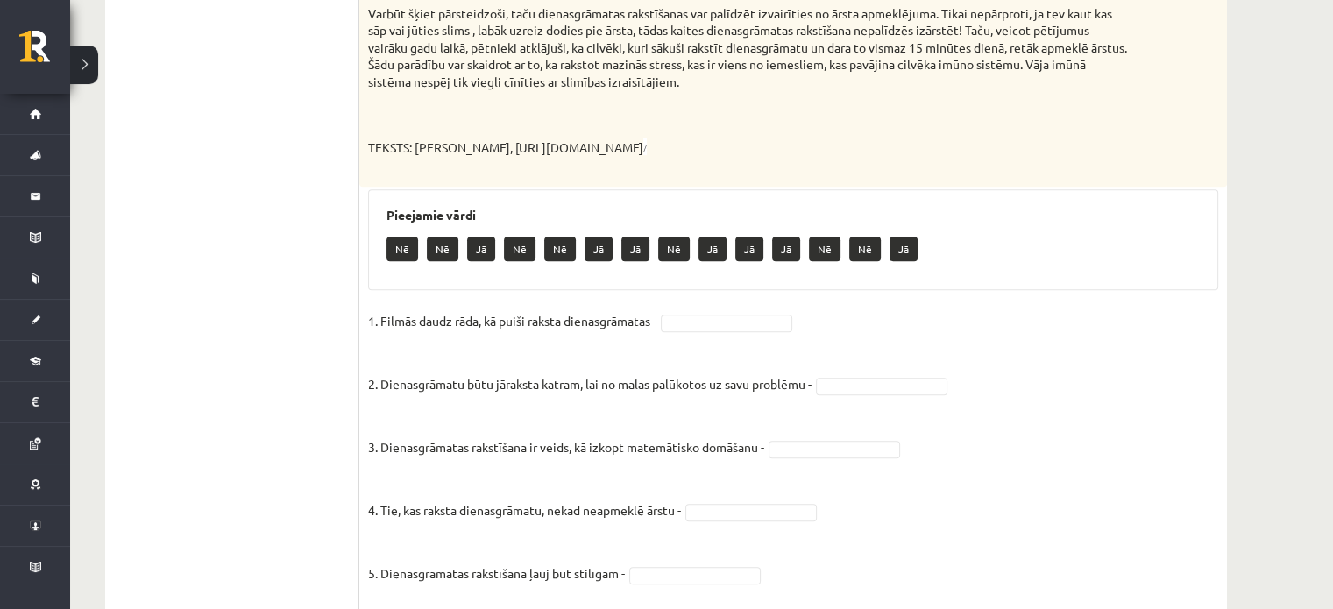
click at [755, 132] on p "TEKSTS: [PERSON_NAME], [URL][DOMAIN_NAME] /" at bounding box center [749, 148] width 762 height 38
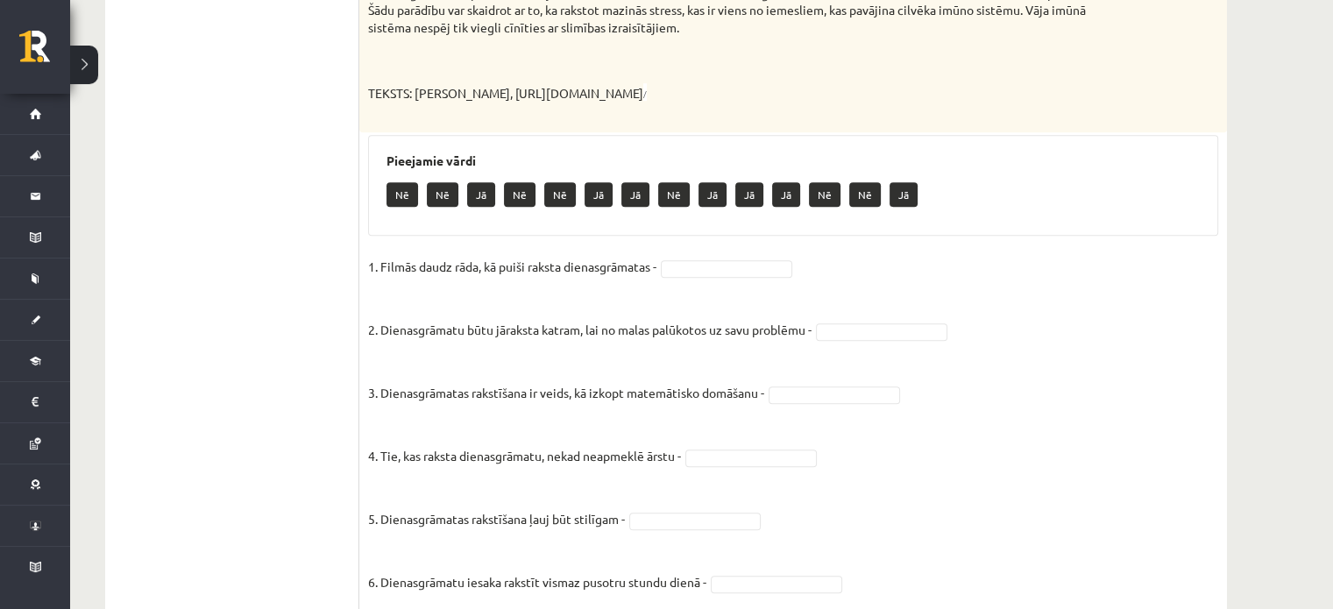
scroll to position [1020, 0]
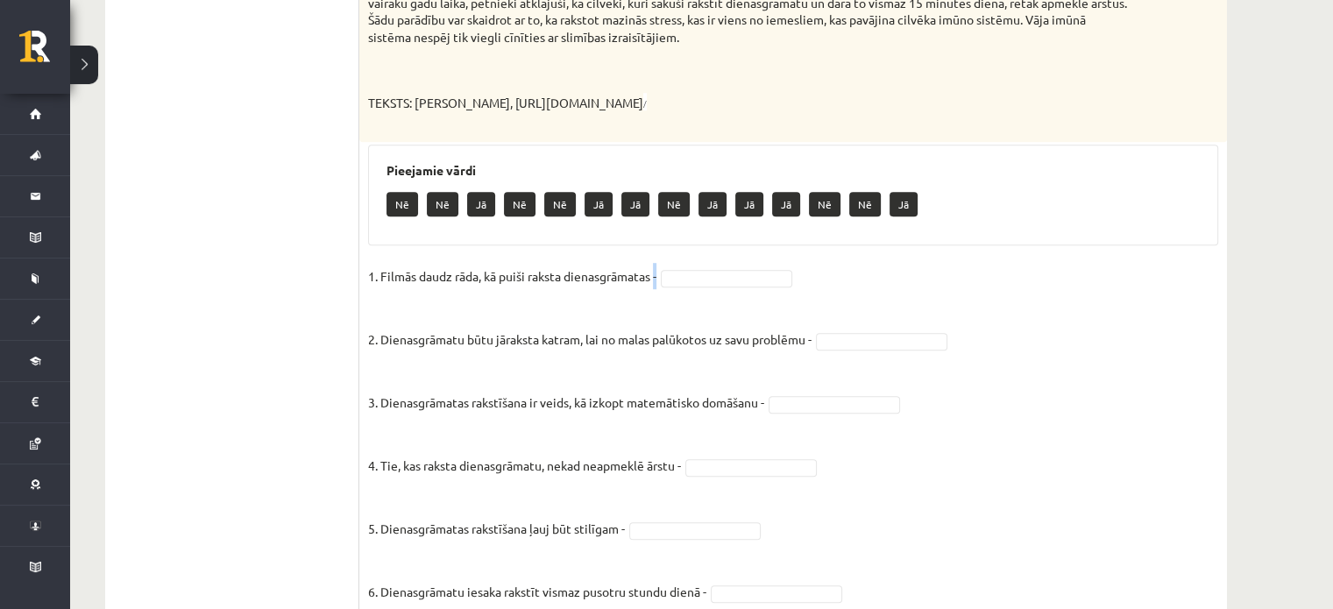
click at [656, 272] on p "1. Filmās daudz rāda, kā puiši raksta dienasgrāmatas -" at bounding box center [512, 276] width 288 height 26
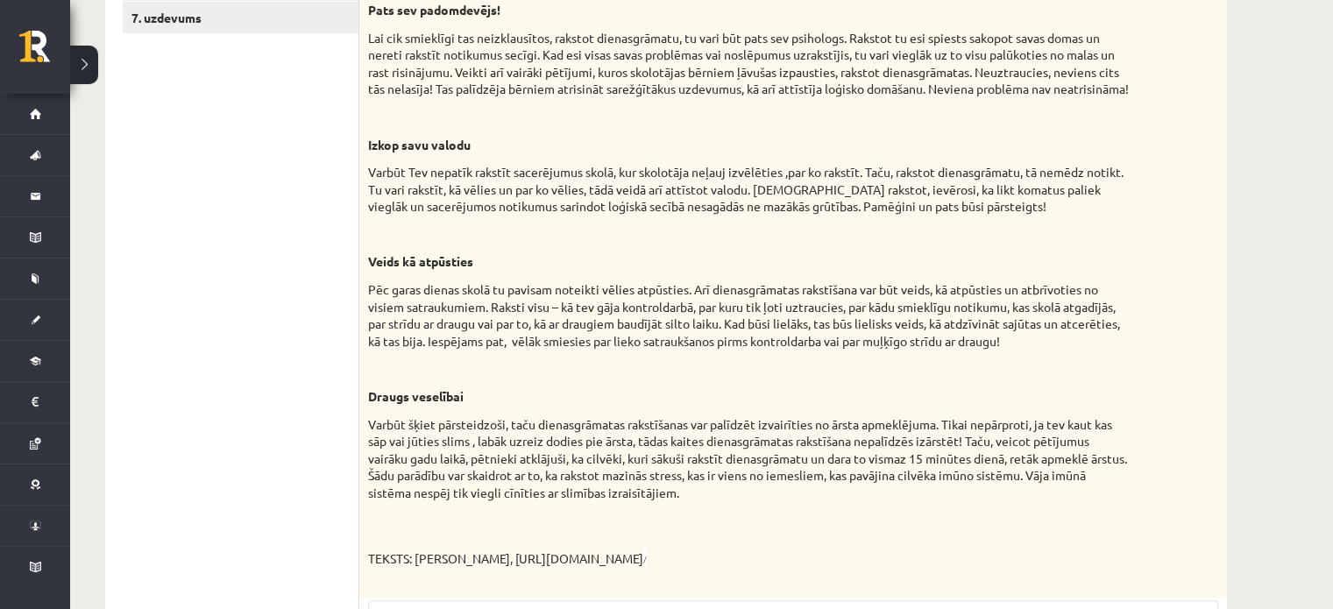
scroll to position [555, 0]
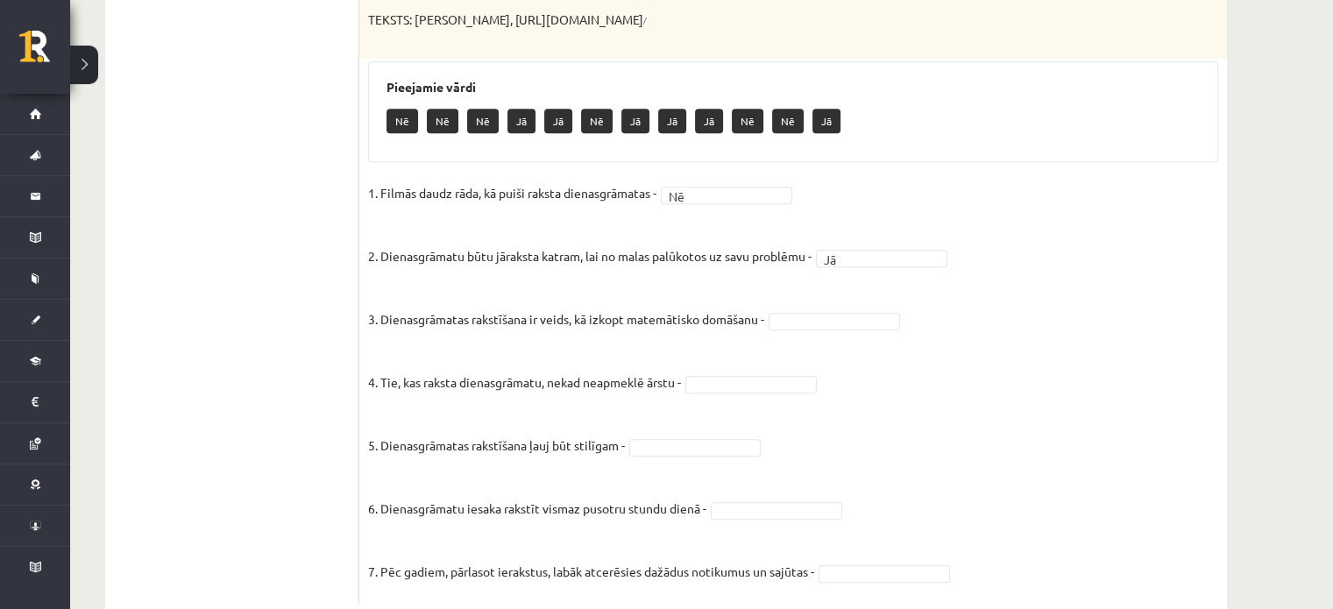
scroll to position [1149, 0]
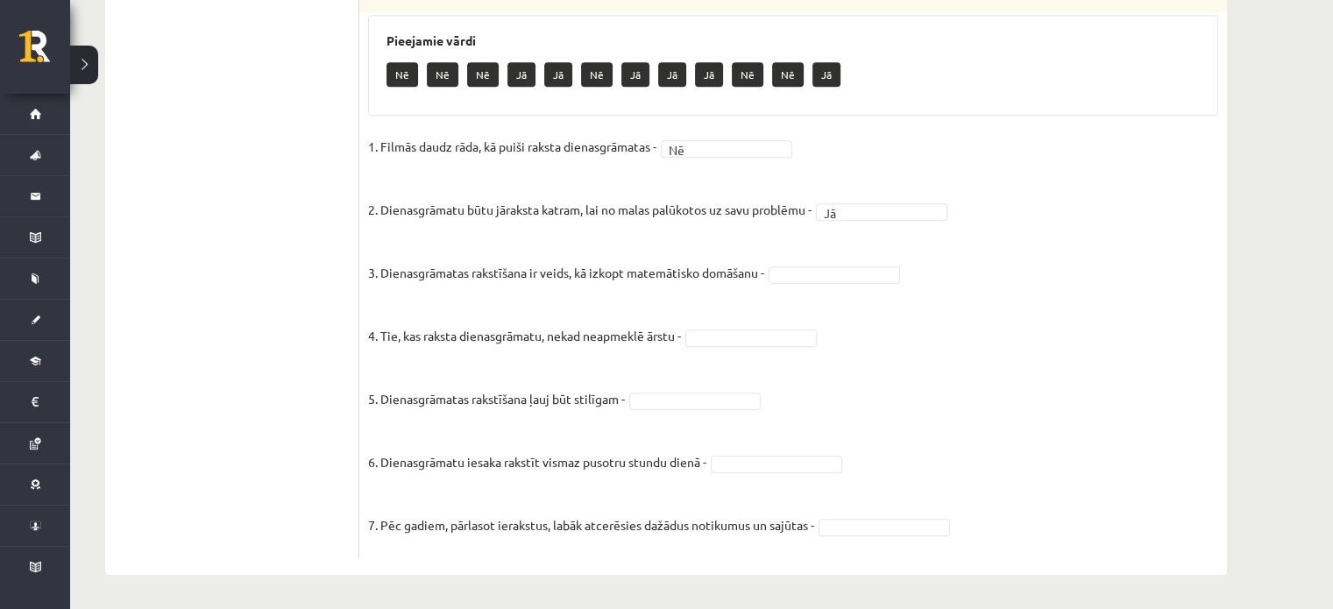
drag, startPoint x: 1328, startPoint y: 398, endPoint x: 1339, endPoint y: 412, distance: 17.5
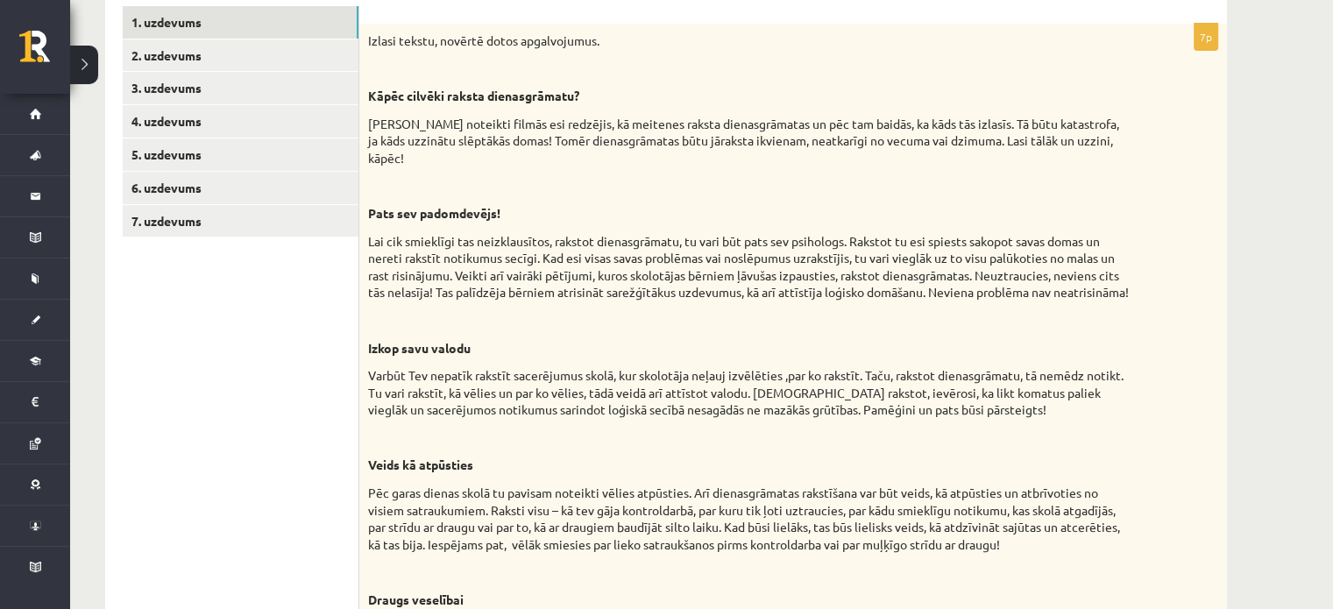
scroll to position [291, 0]
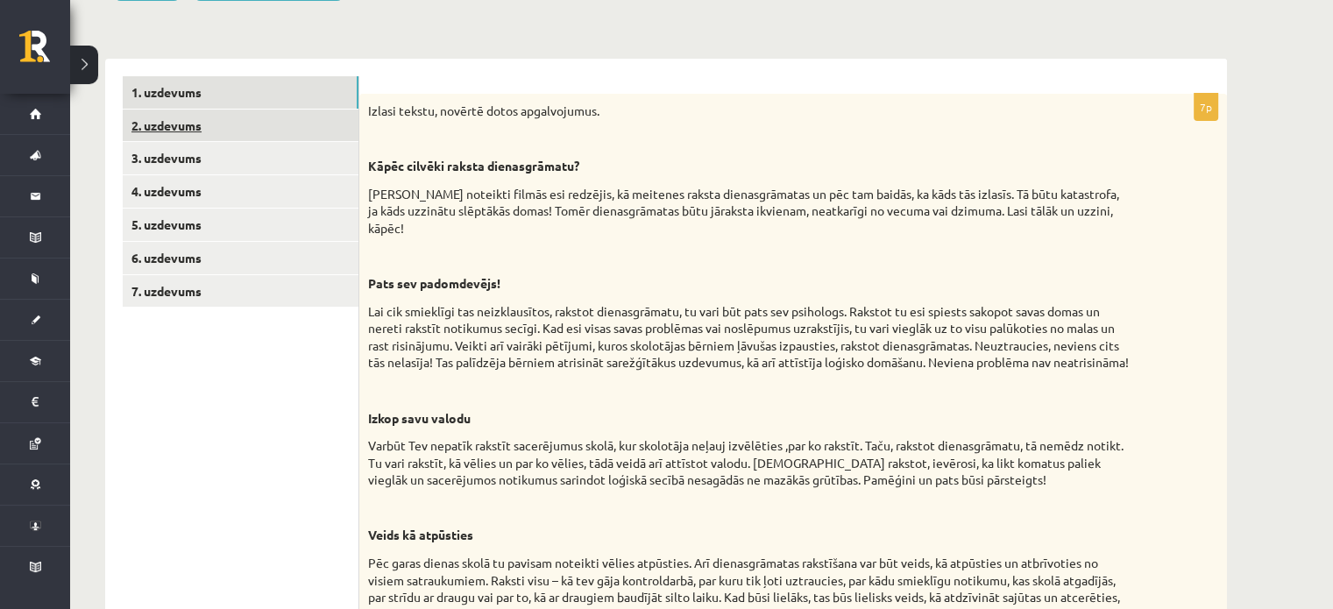
click at [259, 124] on link "2. uzdevums" at bounding box center [241, 126] width 236 height 32
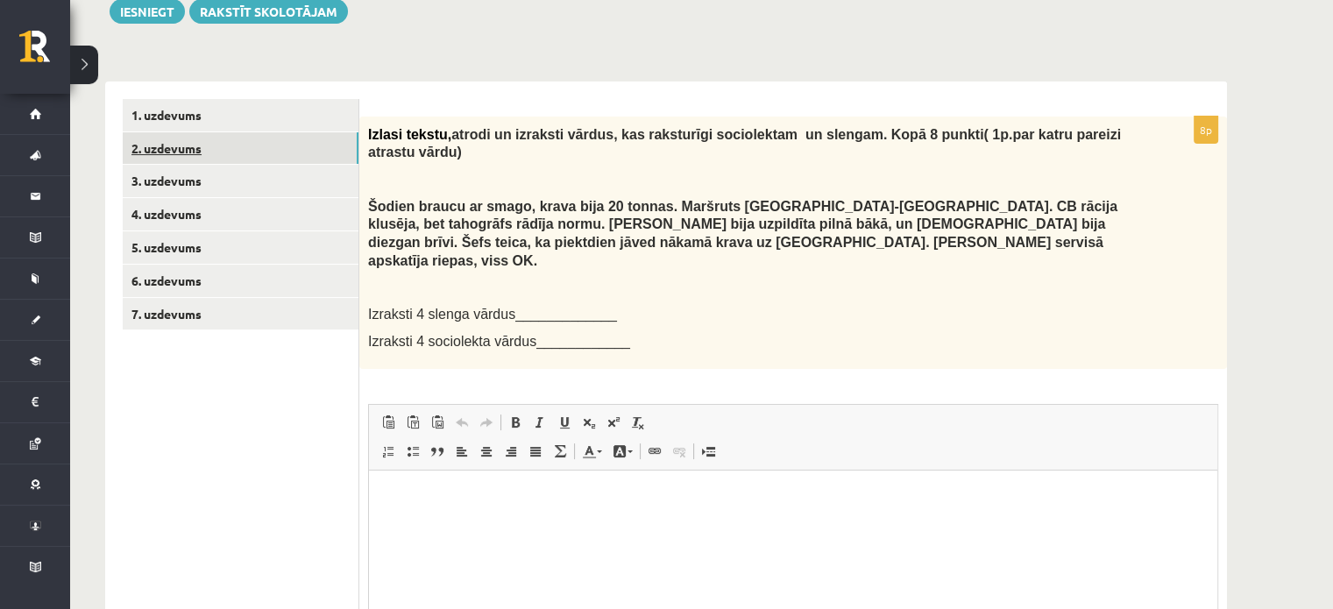
scroll to position [0, 0]
click at [521, 307] on span "Izraksti 4 slenga vārdus_____________" at bounding box center [492, 314] width 249 height 15
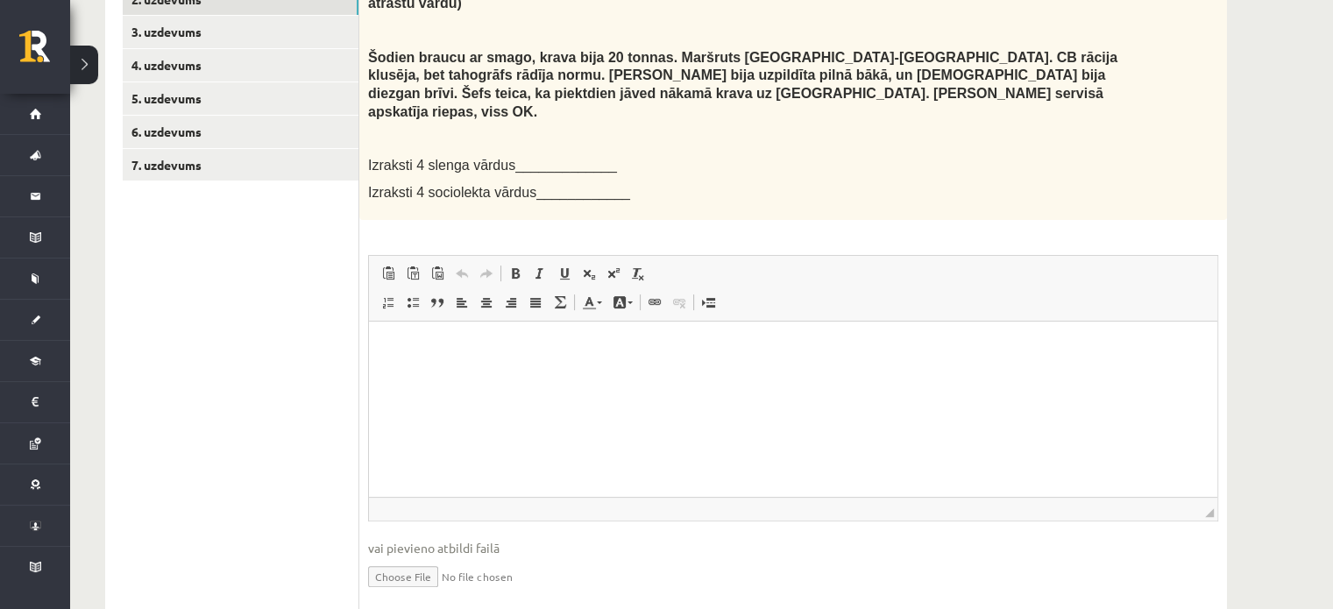
scroll to position [442, 0]
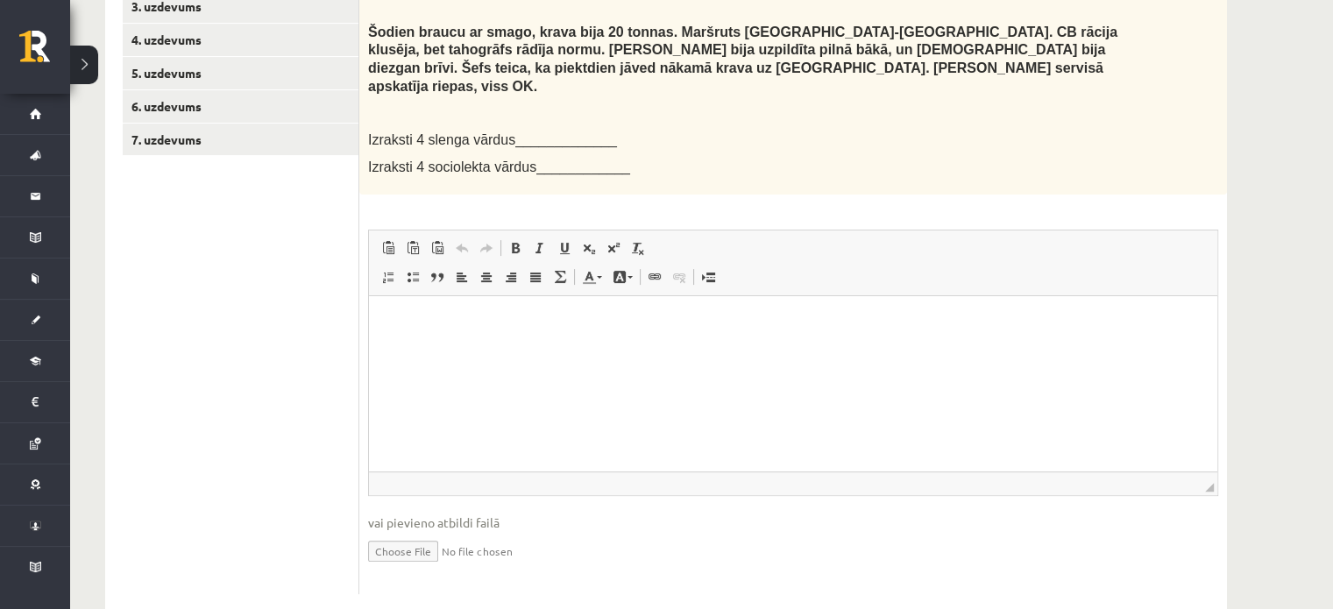
click at [400, 532] on input "file" at bounding box center [793, 550] width 850 height 36
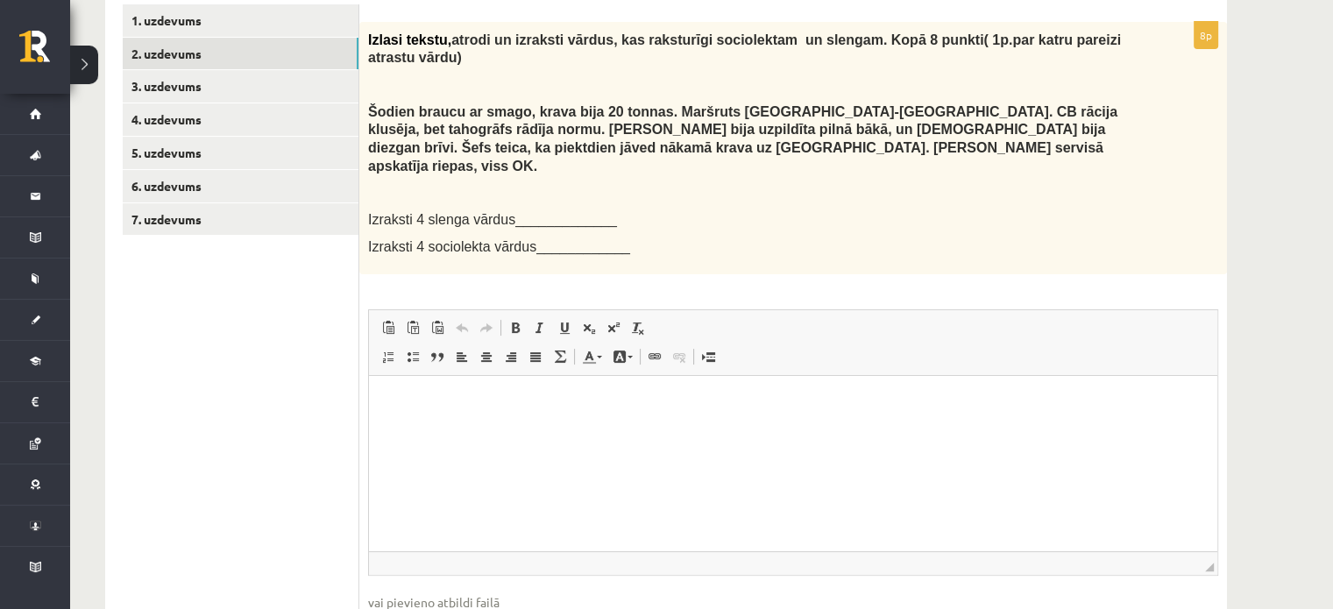
scroll to position [358, 0]
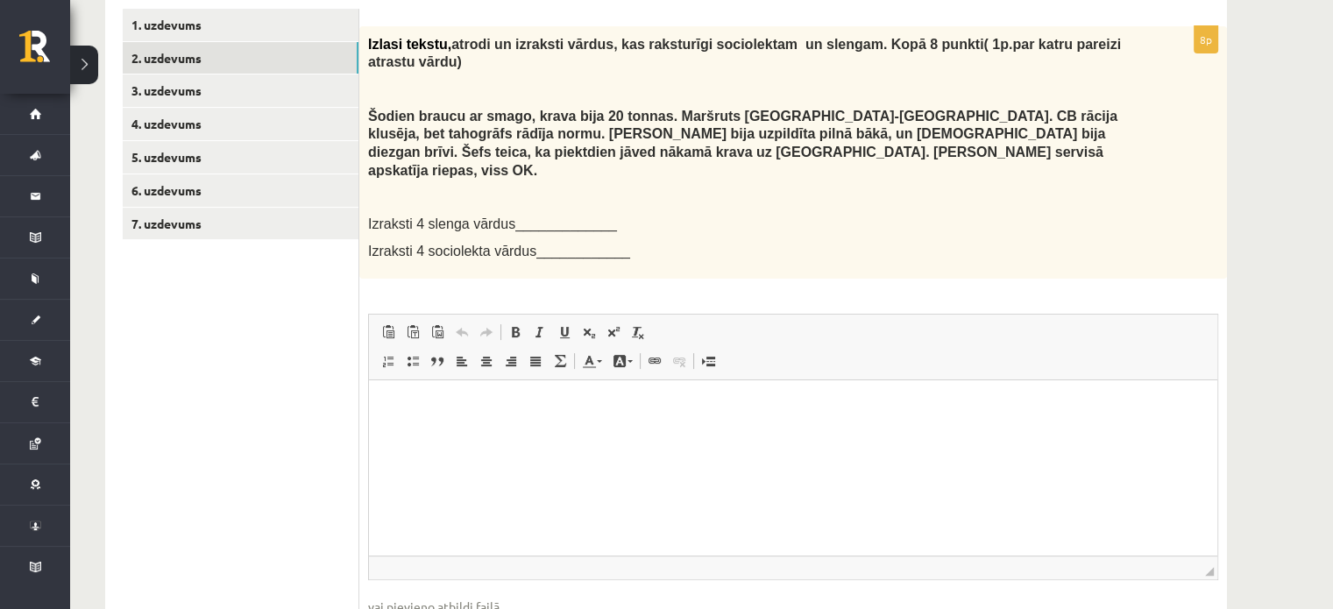
click at [481, 433] on html at bounding box center [793, 405] width 848 height 53
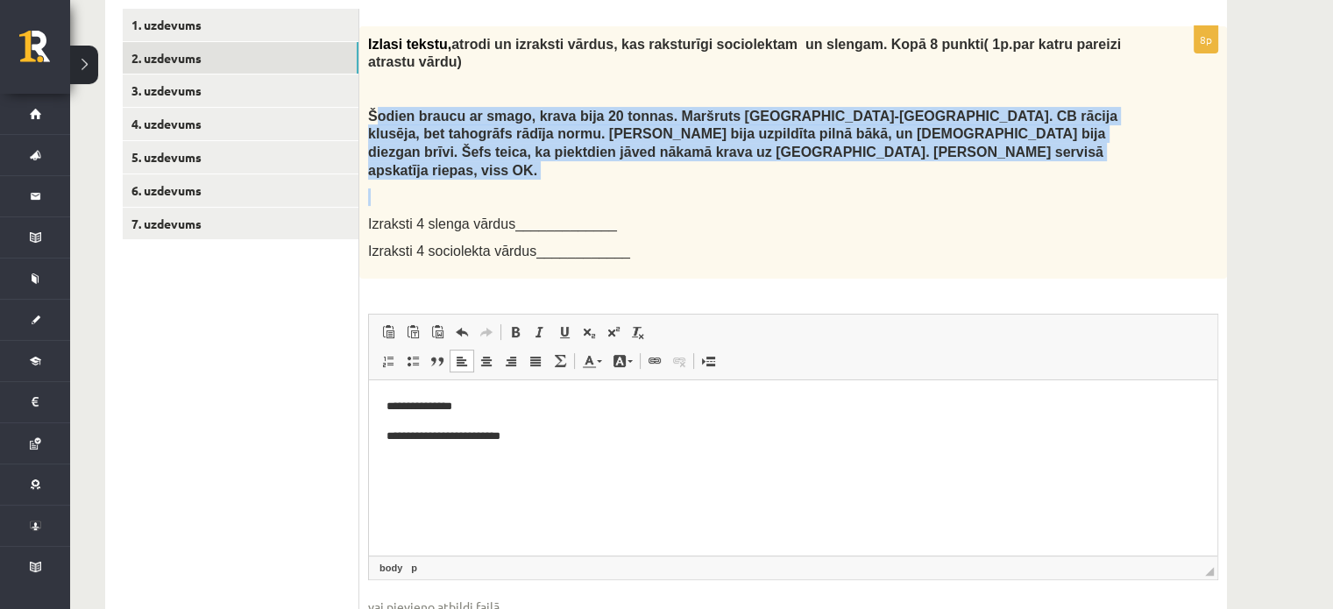
drag, startPoint x: 371, startPoint y: 93, endPoint x: 948, endPoint y: 143, distance: 578.7
click at [968, 157] on div "Izlasi tekstu, atrodi un izraksti vārdus, kas raksturīgi sociolektam un slengam…" at bounding box center [792, 152] width 867 height 252
copy div "Šodien braucu ar smago, krava bija 20 tonnas. Maršruts Rīga-Liepāja. CB rācija …"
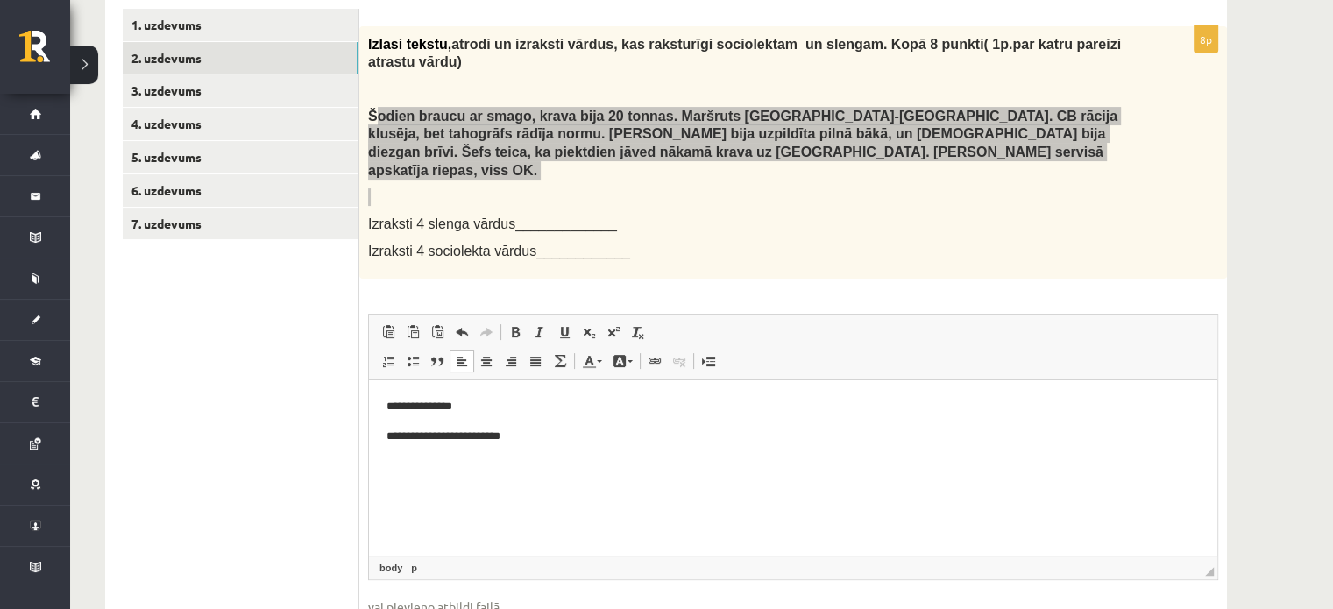
click at [483, 409] on p "**********" at bounding box center [793, 406] width 814 height 18
click at [519, 441] on p "**********" at bounding box center [793, 436] width 814 height 18
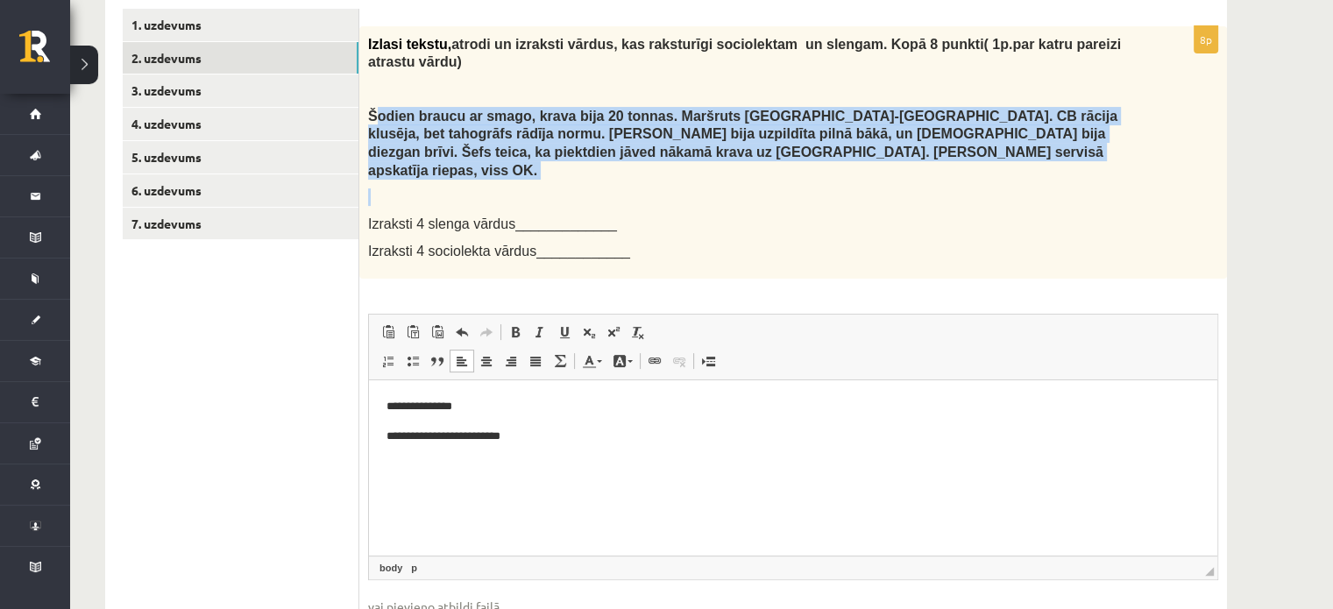
click at [642, 138] on p "Šodien braucu ar smago, krava bija 20 tonnas. Maršruts Rīga-Liepāja. CB rācija …" at bounding box center [749, 143] width 762 height 72
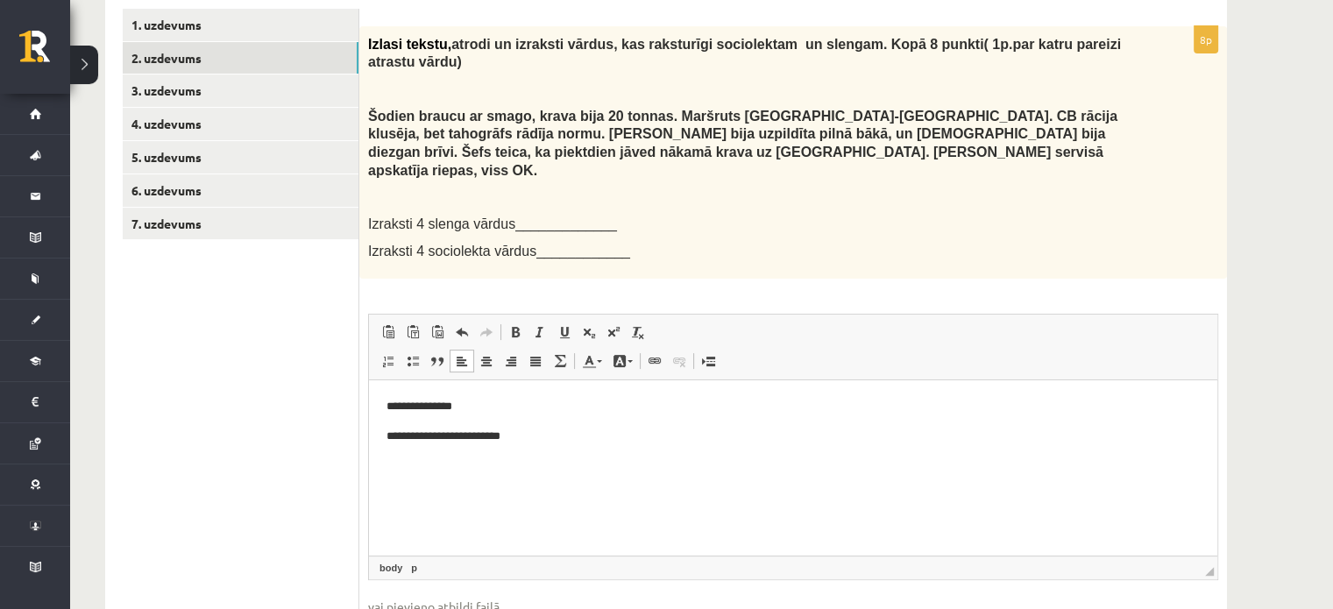
click at [555, 442] on p "**********" at bounding box center [793, 436] width 814 height 18
click at [467, 410] on p "**********" at bounding box center [793, 406] width 814 height 18
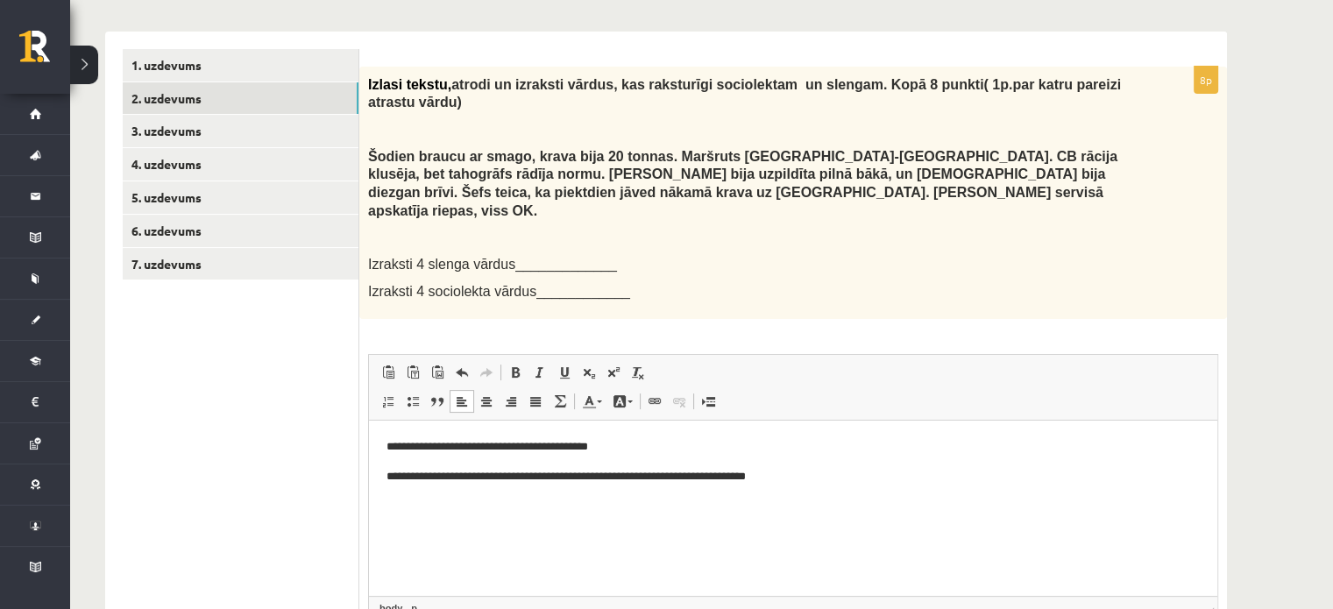
scroll to position [317, 0]
click at [313, 120] on link "3. uzdevums" at bounding box center [241, 132] width 236 height 32
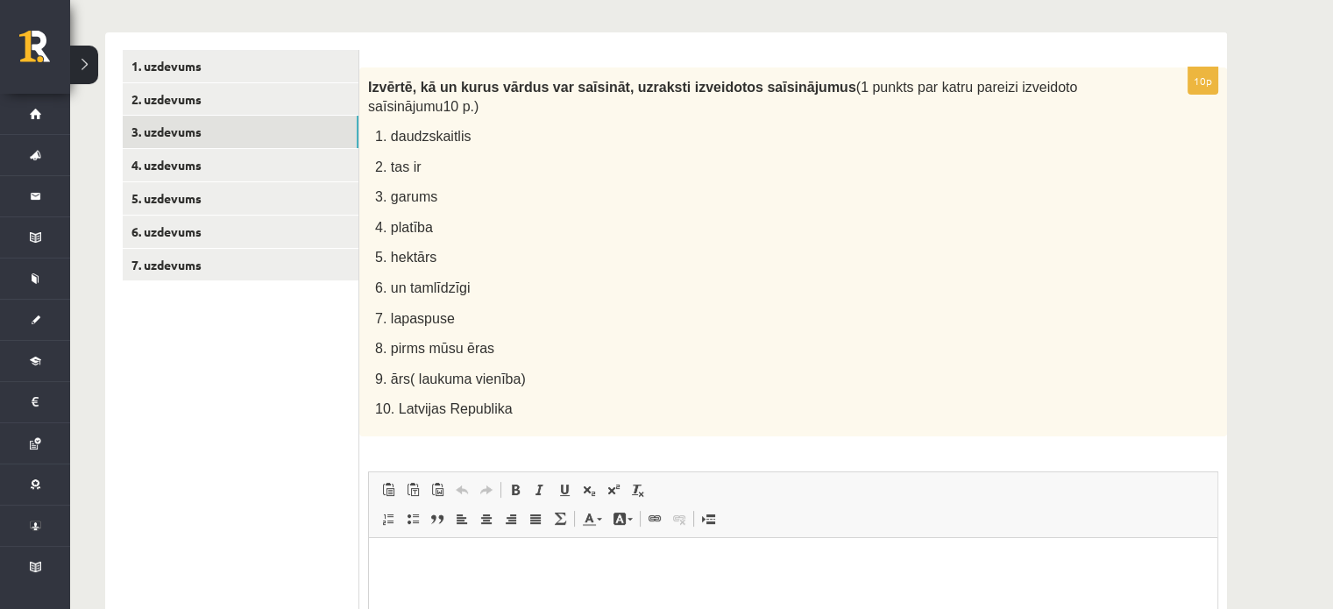
scroll to position [0, 0]
click at [558, 398] on p "10. Latvijas Republika" at bounding box center [752, 408] width 755 height 20
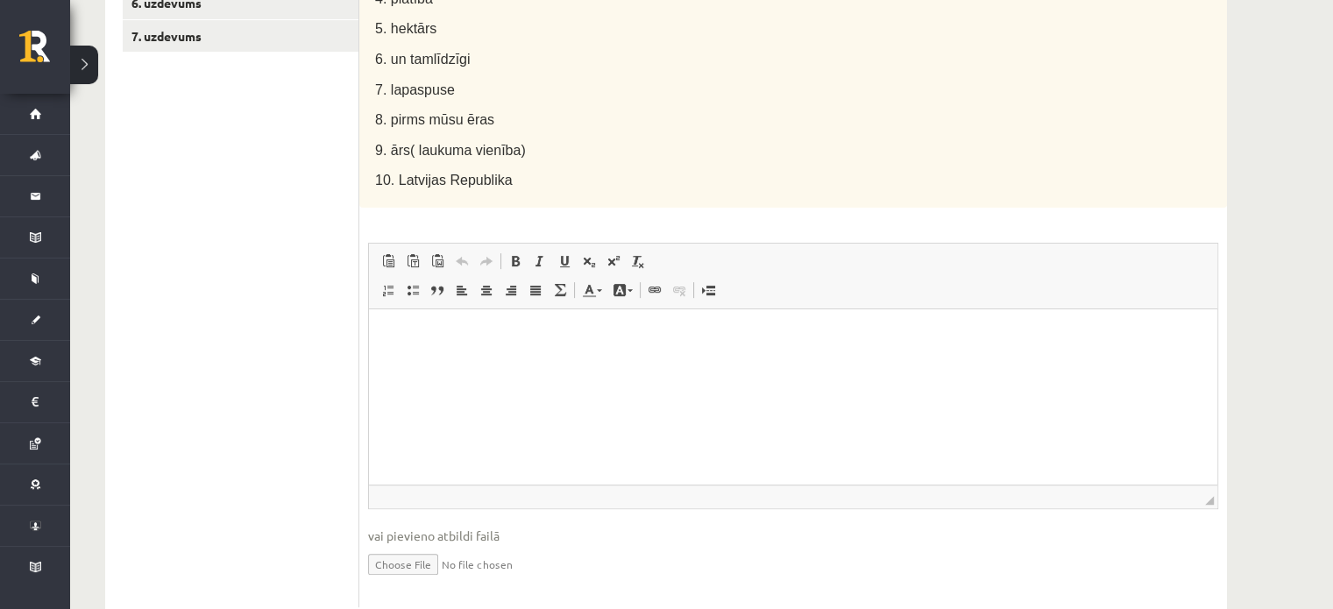
scroll to position [524, 0]
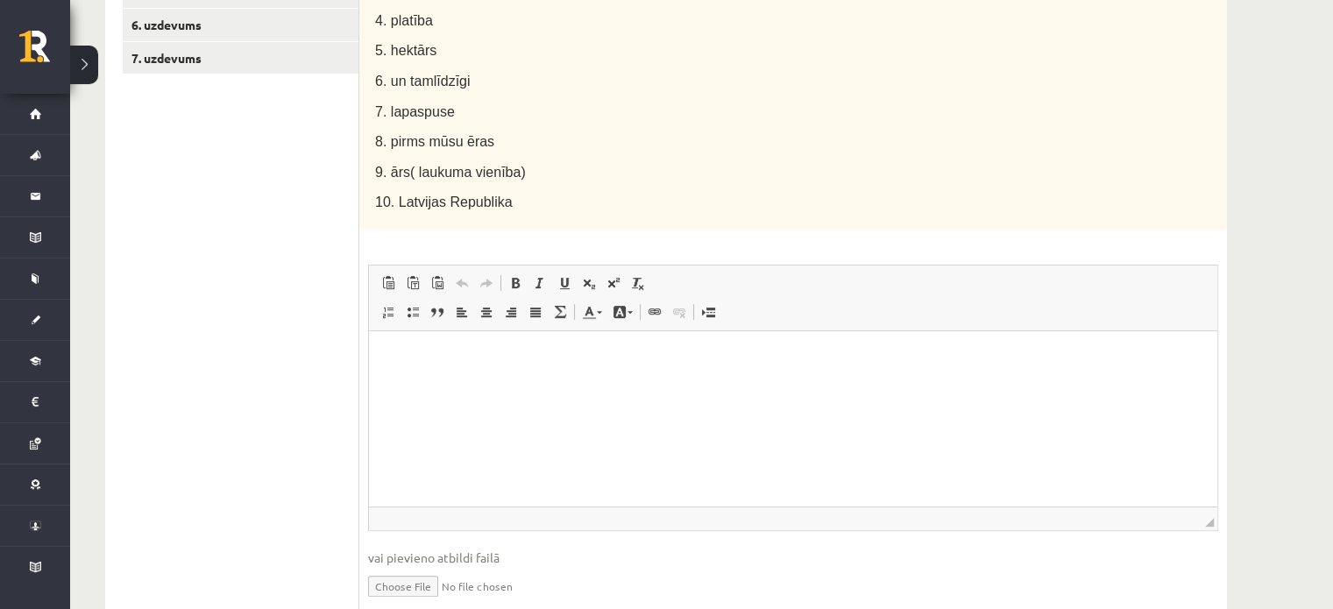
click at [387, 350] on p "Bagātinātā teksta redaktors, wiswyg-editor-user-answer-47363809229340" at bounding box center [792, 357] width 813 height 18
click at [400, 352] on p "**" at bounding box center [793, 357] width 814 height 18
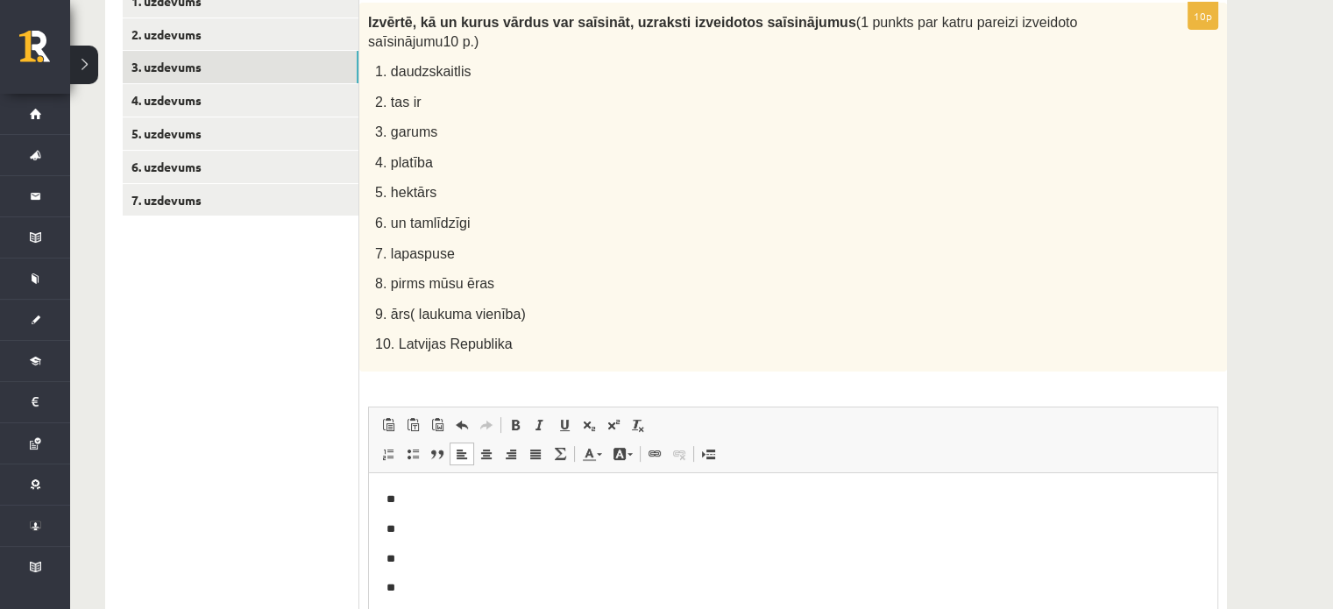
scroll to position [379, 0]
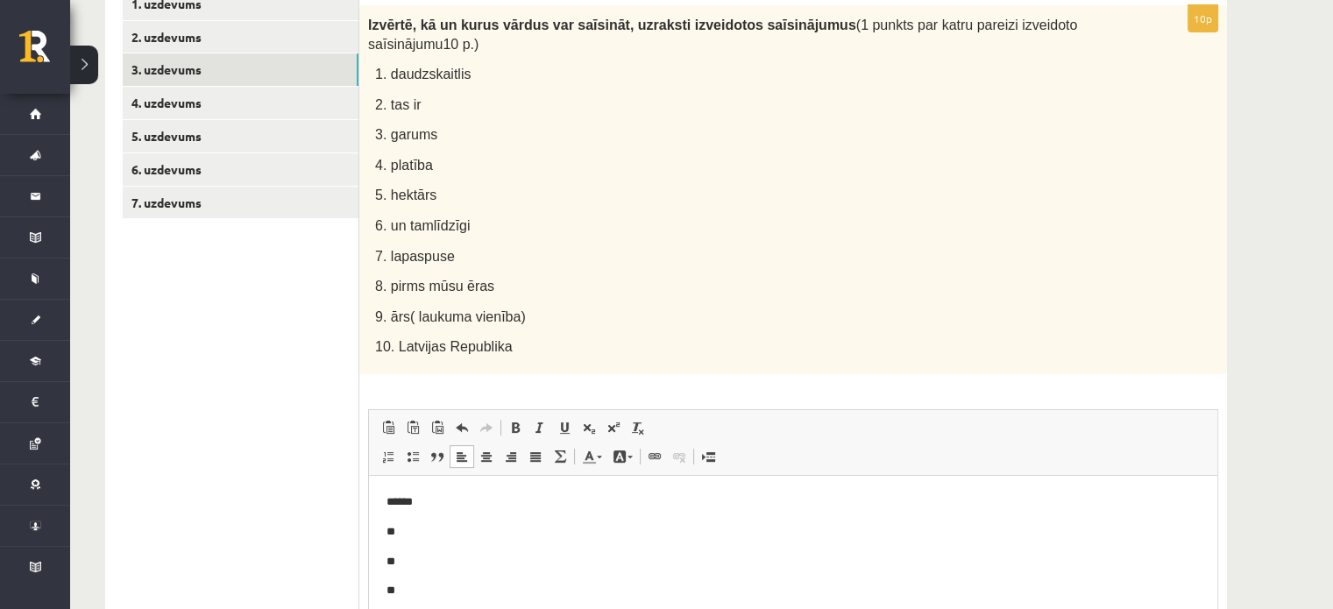
click at [424, 527] on p "**" at bounding box center [793, 532] width 814 height 18
click at [400, 558] on p "**" at bounding box center [793, 562] width 814 height 18
click at [413, 584] on p "**" at bounding box center [793, 591] width 814 height 18
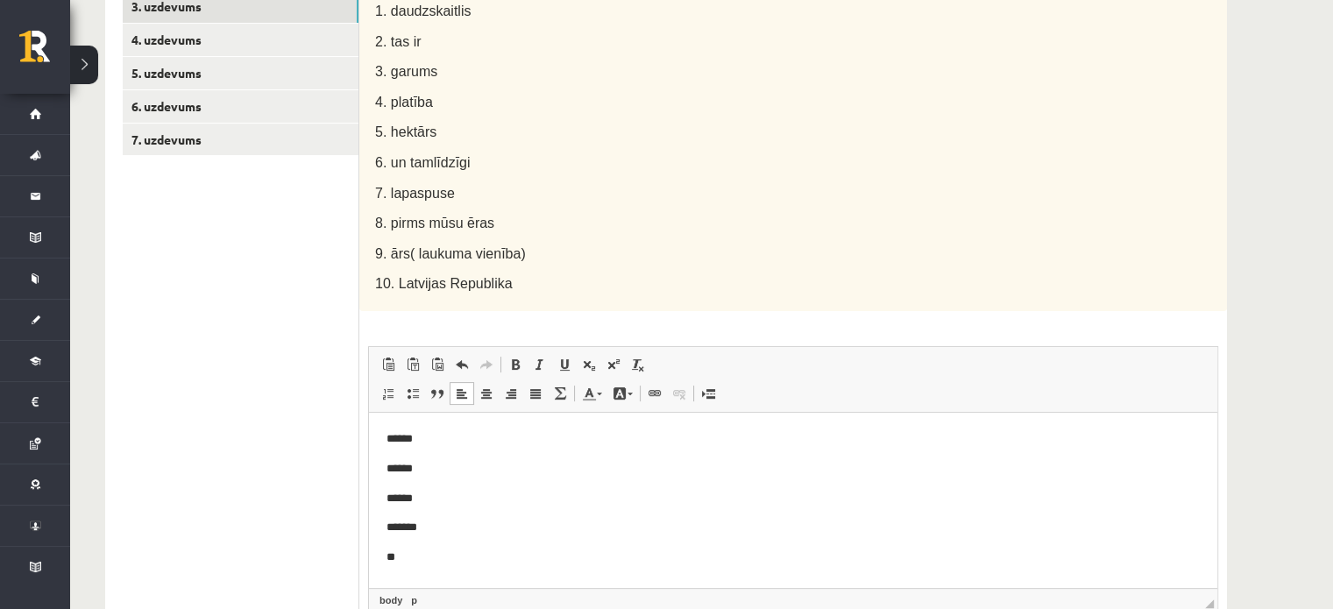
scroll to position [448, 0]
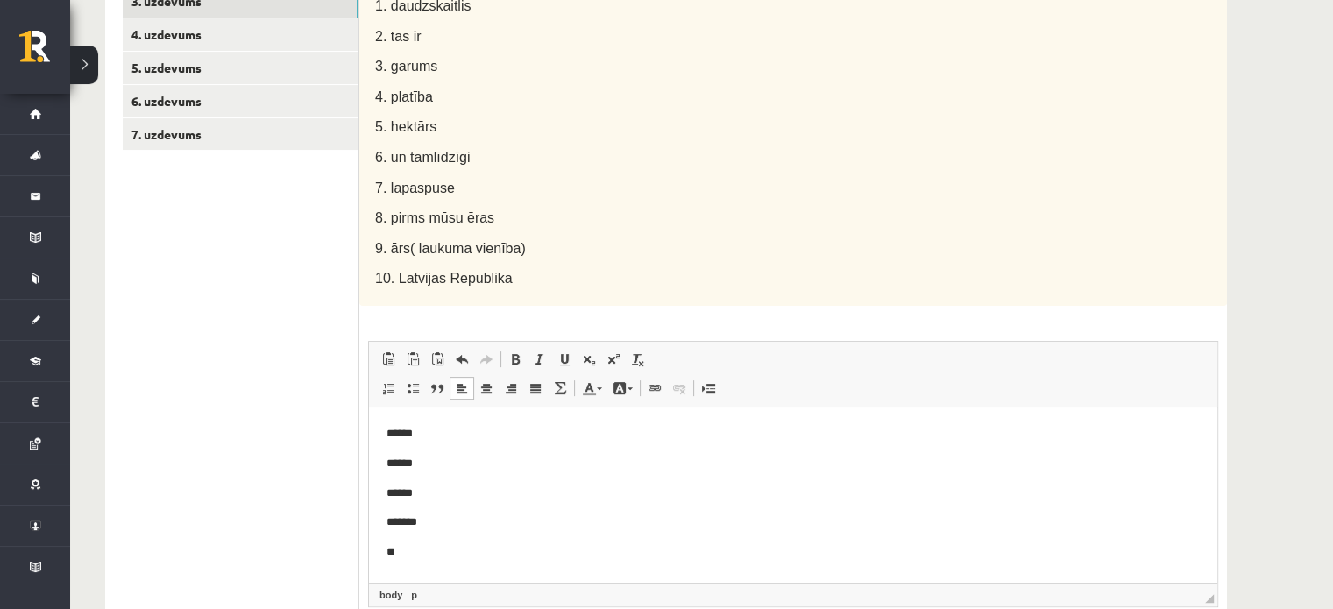
click at [431, 561] on html "****** ****** ****** ******* **" at bounding box center [793, 493] width 848 height 172
click at [393, 553] on p "*****" at bounding box center [793, 551] width 814 height 18
click at [398, 549] on p "******" at bounding box center [793, 551] width 814 height 18
click at [393, 524] on p "*******" at bounding box center [793, 522] width 814 height 18
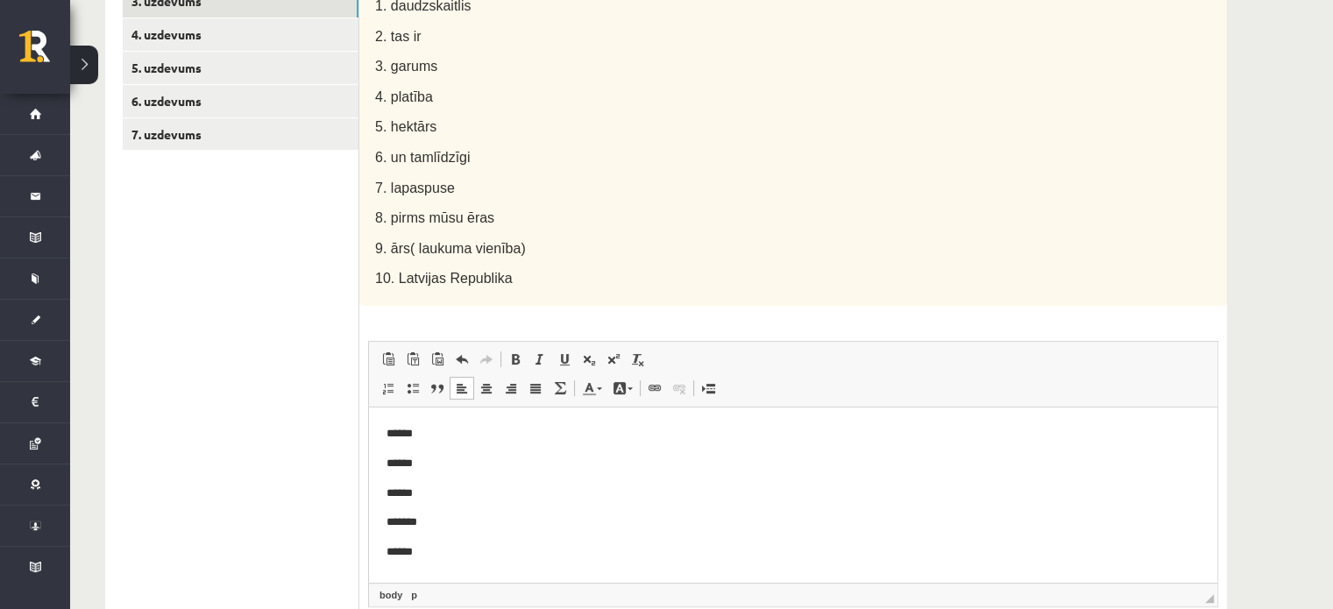
click at [393, 524] on p "*******" at bounding box center [793, 522] width 814 height 18
click at [396, 525] on p "*******" at bounding box center [793, 522] width 814 height 18
click at [396, 495] on p "******" at bounding box center [793, 493] width 814 height 18
click at [395, 462] on p "******" at bounding box center [793, 463] width 814 height 18
click at [395, 431] on p "******" at bounding box center [793, 433] width 814 height 18
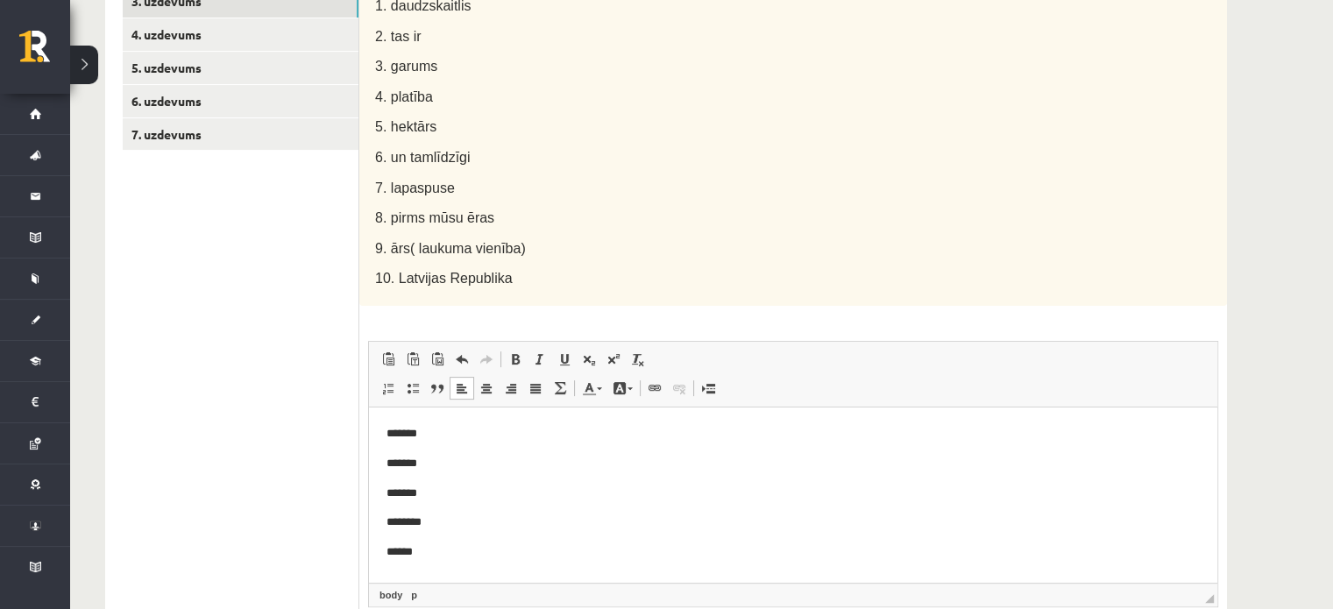
click at [434, 435] on p "*******" at bounding box center [793, 433] width 814 height 18
click at [454, 456] on p "*******" at bounding box center [793, 463] width 814 height 18
click at [467, 464] on p "**********" at bounding box center [793, 463] width 814 height 18
click at [540, 433] on p "**********" at bounding box center [793, 433] width 814 height 18
click at [475, 464] on p "**********" at bounding box center [793, 463] width 814 height 18
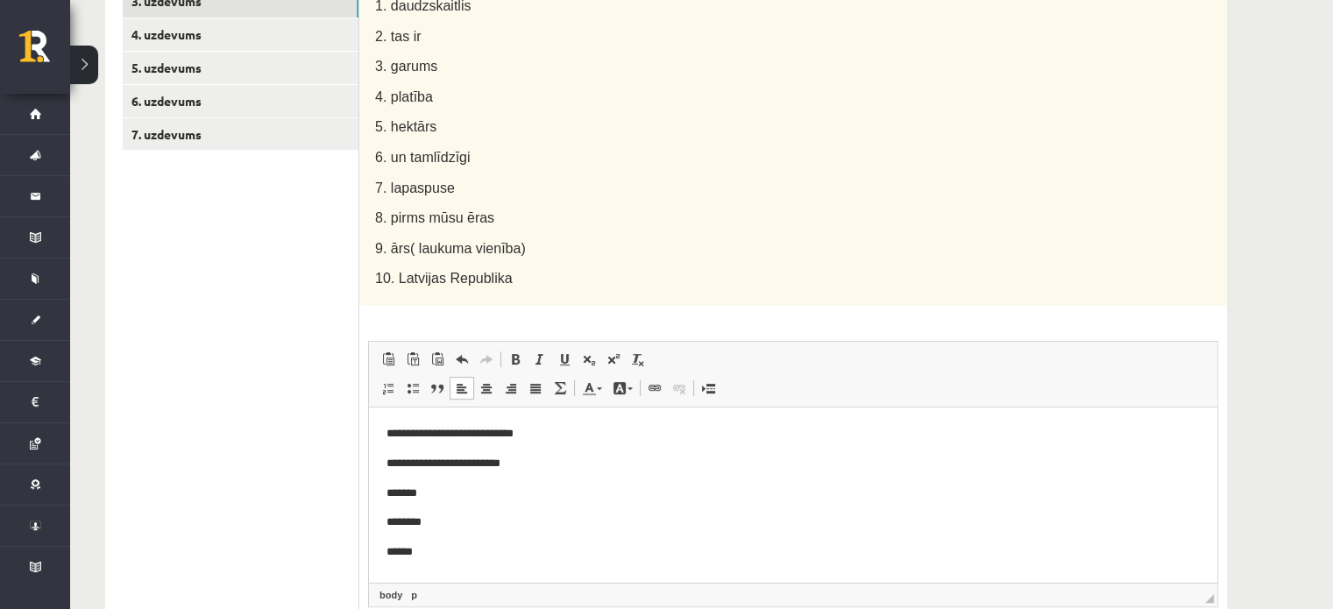
click at [462, 462] on p "**********" at bounding box center [793, 463] width 814 height 18
click at [477, 463] on p "**********" at bounding box center [793, 463] width 814 height 18
click at [442, 492] on p "*******" at bounding box center [793, 493] width 814 height 18
click at [451, 520] on p "********" at bounding box center [793, 522] width 814 height 18
click at [445, 562] on html "**********" at bounding box center [793, 493] width 848 height 172
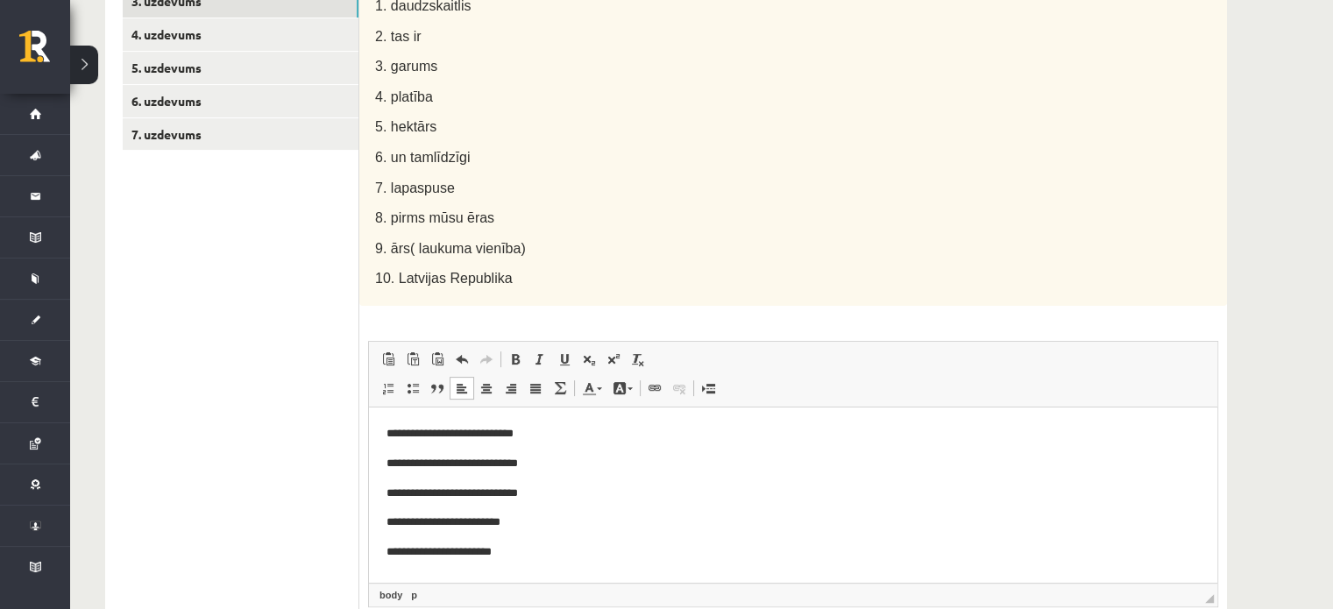
click at [455, 554] on p "**********" at bounding box center [793, 551] width 814 height 18
click at [477, 550] on p "**********" at bounding box center [793, 551] width 814 height 18
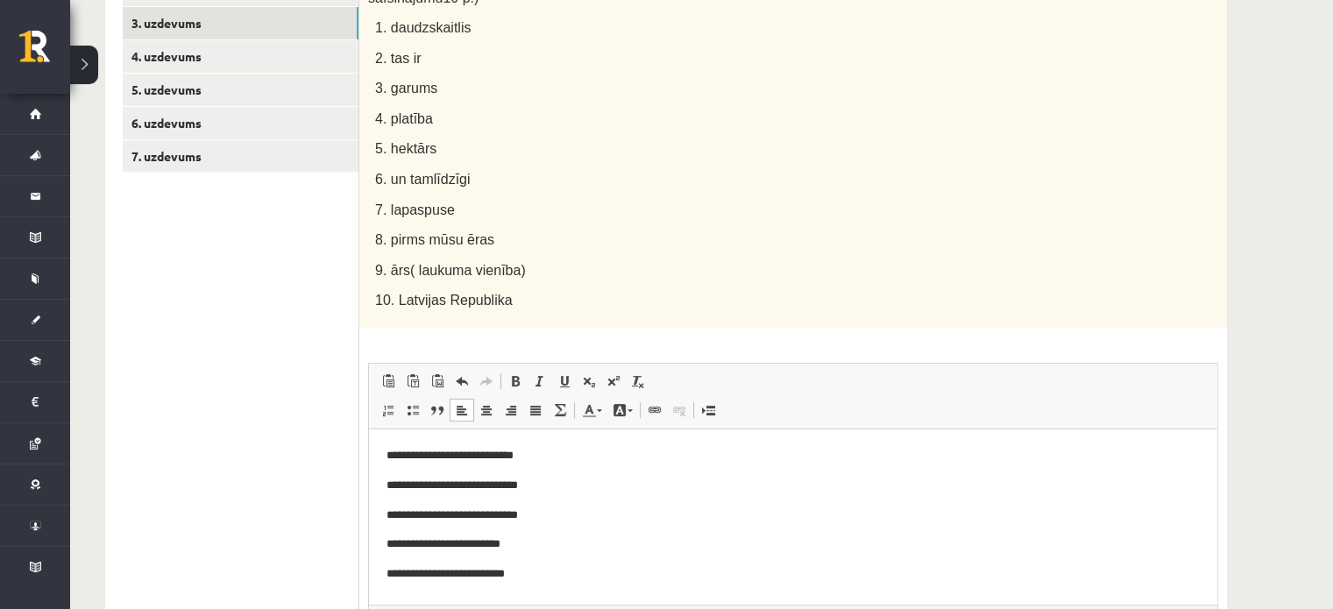
scroll to position [497, 0]
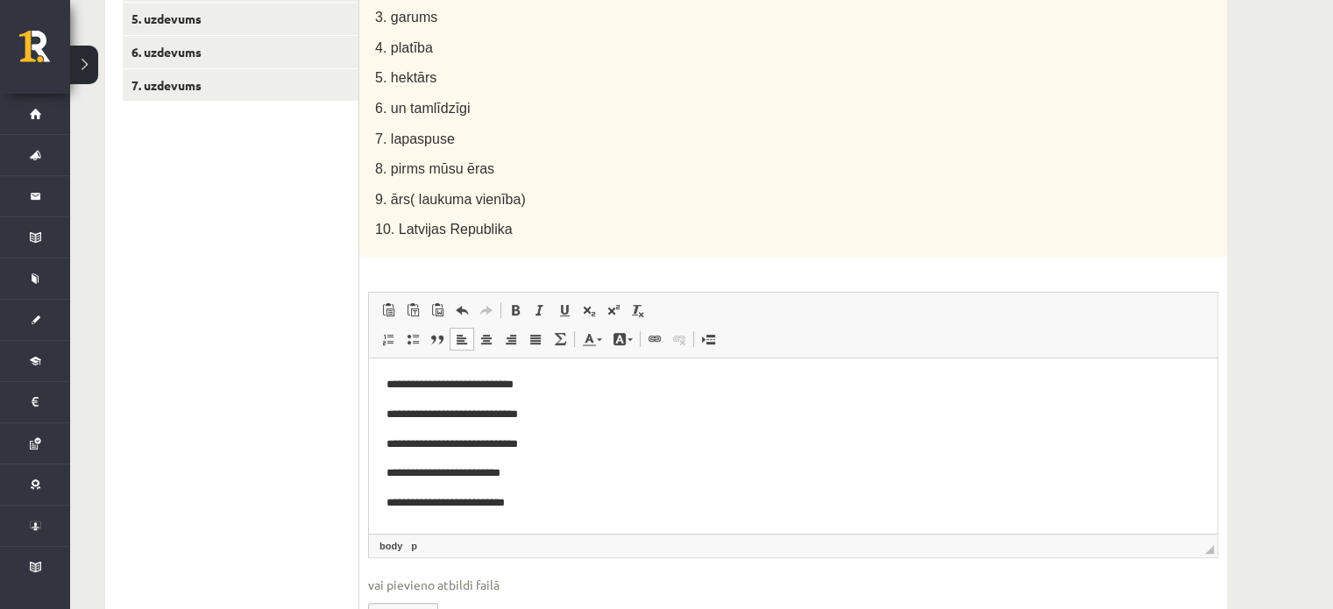
click at [478, 475] on p "**********" at bounding box center [793, 472] width 814 height 18
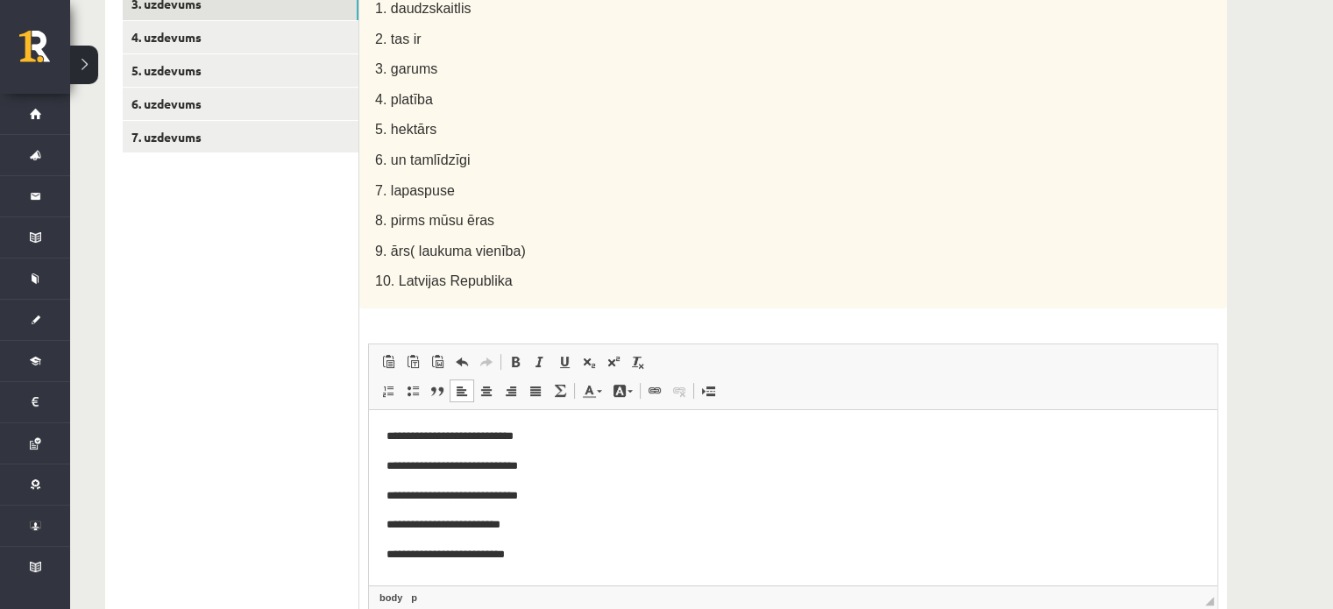
scroll to position [431, 0]
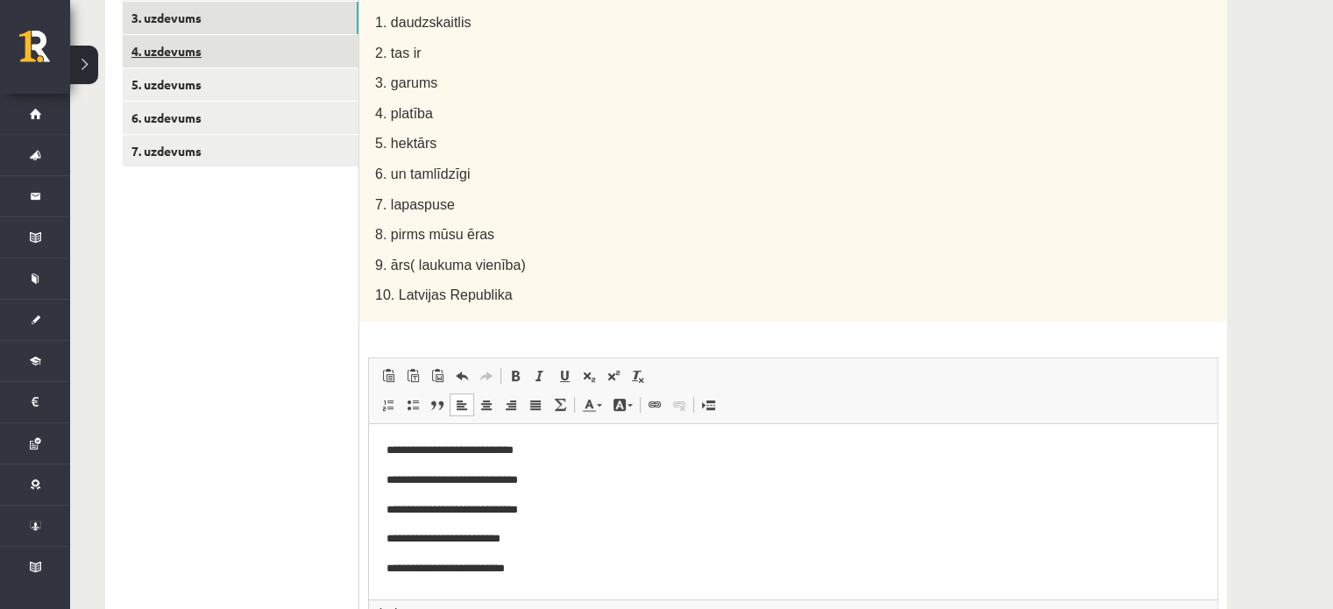
click at [277, 45] on link "4. uzdevums" at bounding box center [241, 51] width 236 height 32
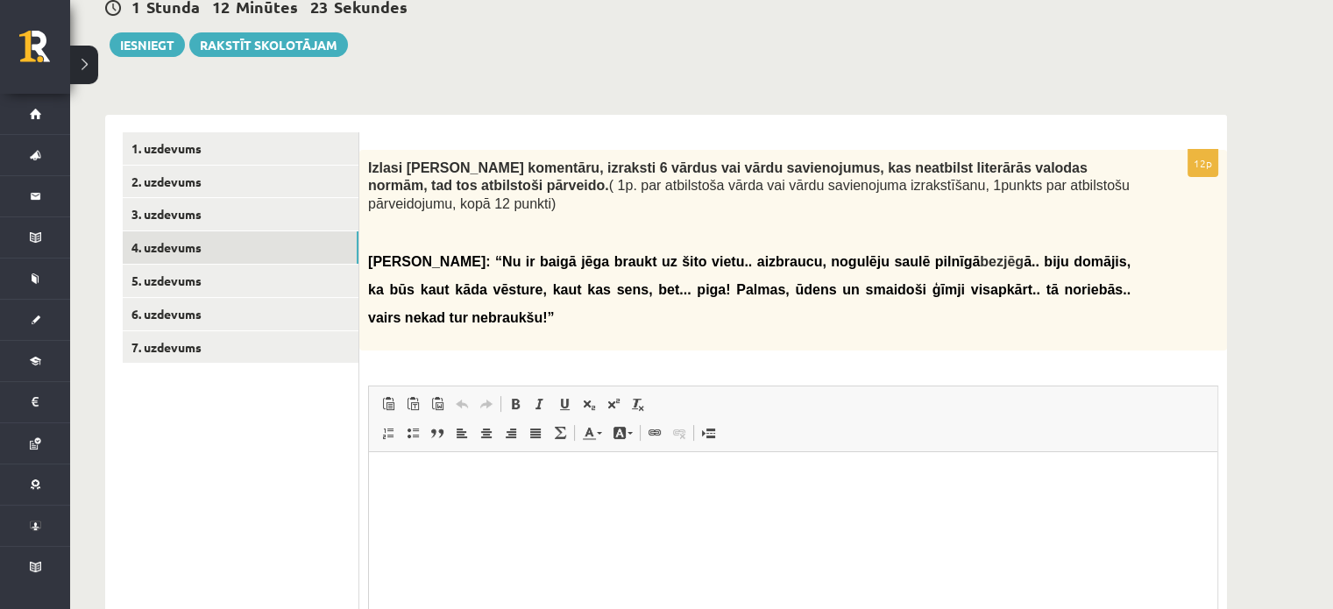
scroll to position [244, 0]
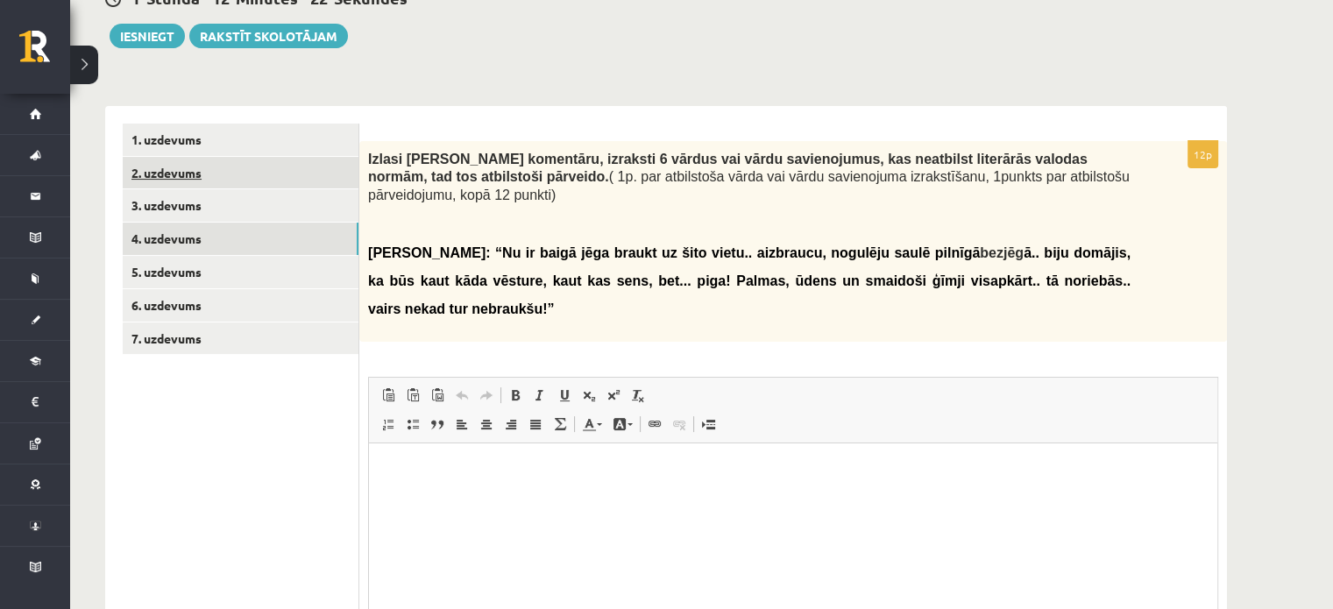
click at [283, 179] on link "2. uzdevums" at bounding box center [241, 173] width 236 height 32
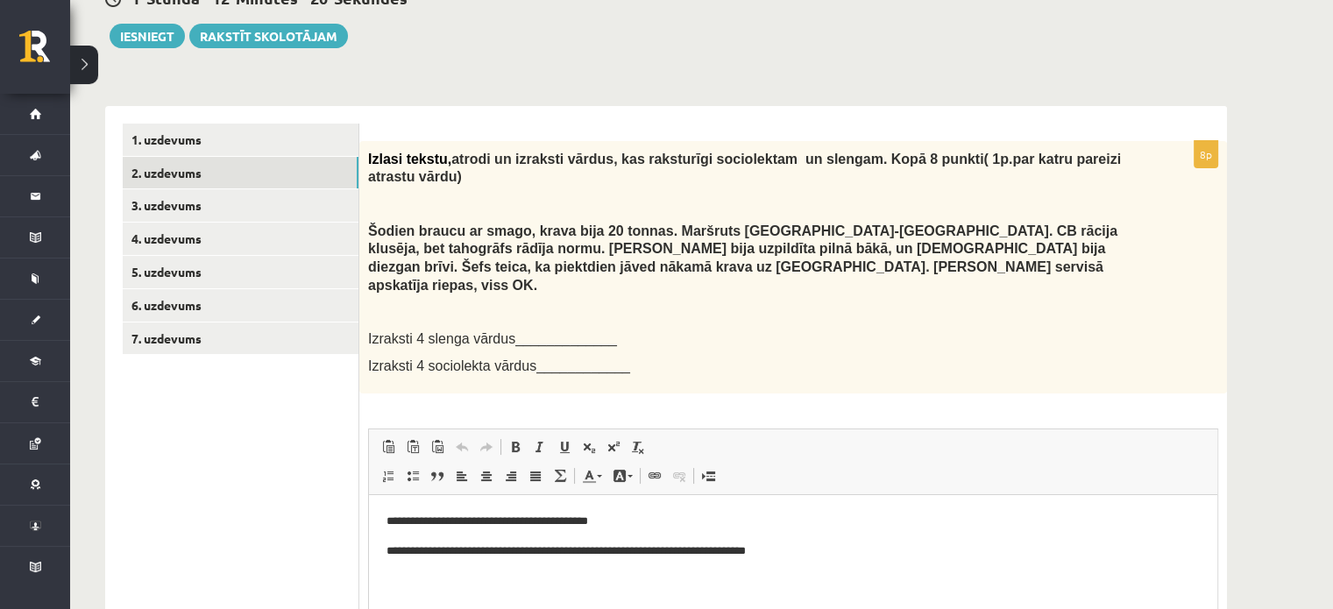
scroll to position [0, 0]
click at [306, 213] on link "3. uzdevums" at bounding box center [241, 205] width 236 height 32
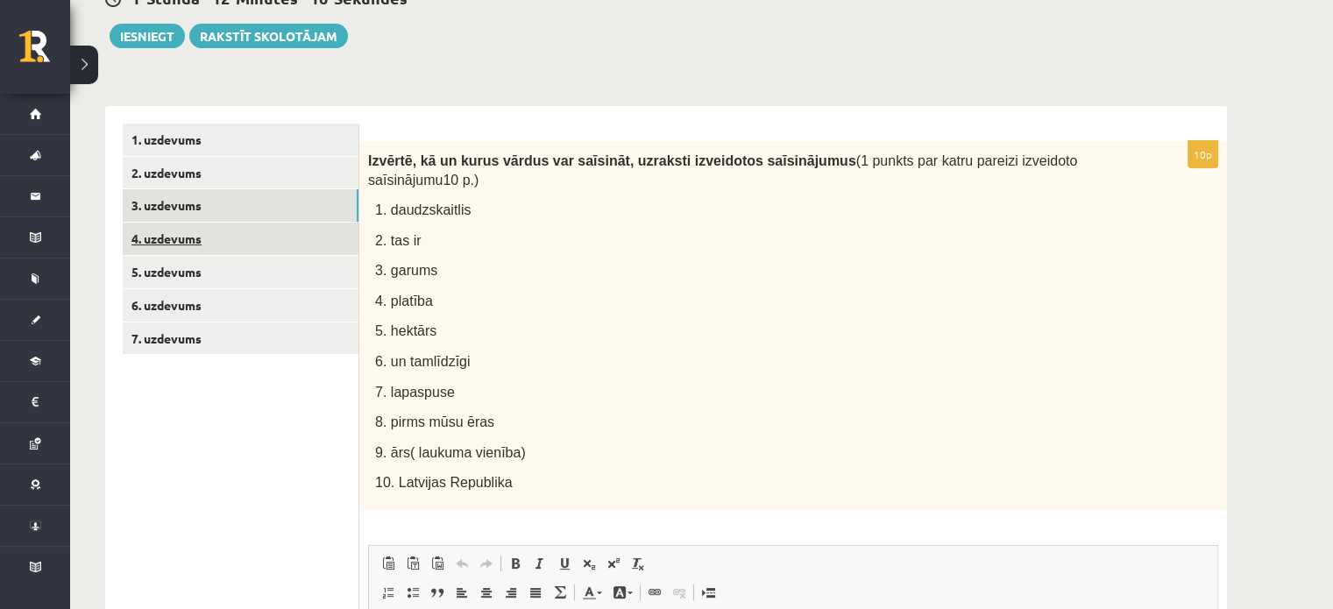
click at [291, 237] on link "4. uzdevums" at bounding box center [241, 239] width 236 height 32
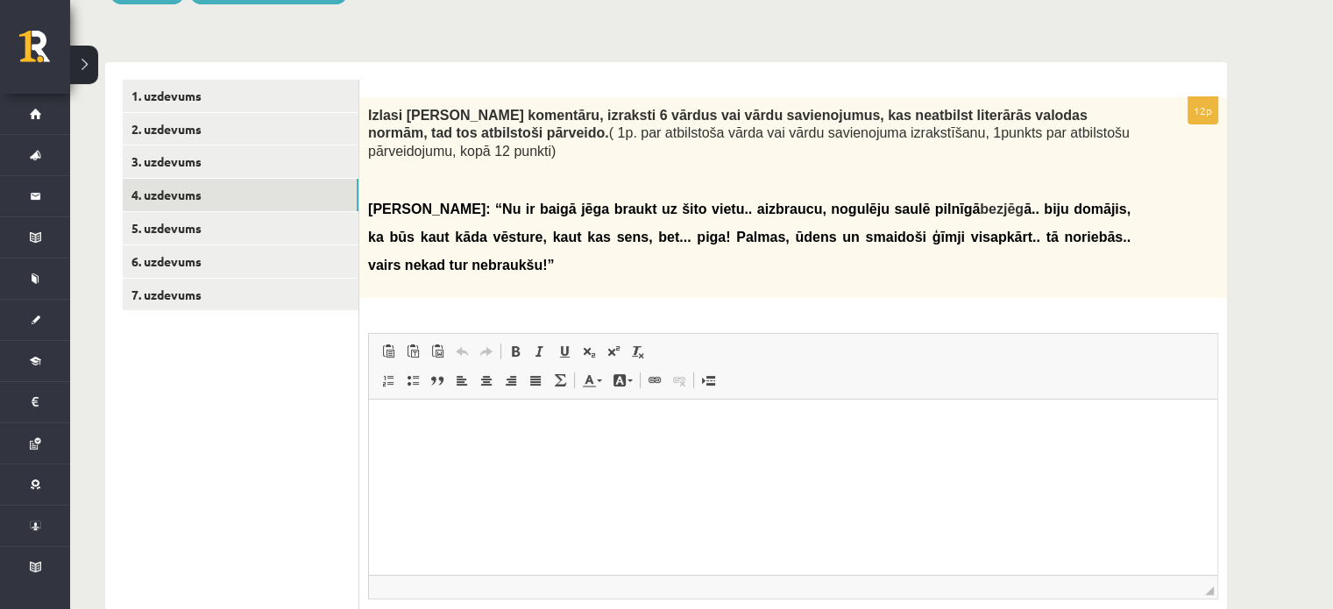
scroll to position [295, 0]
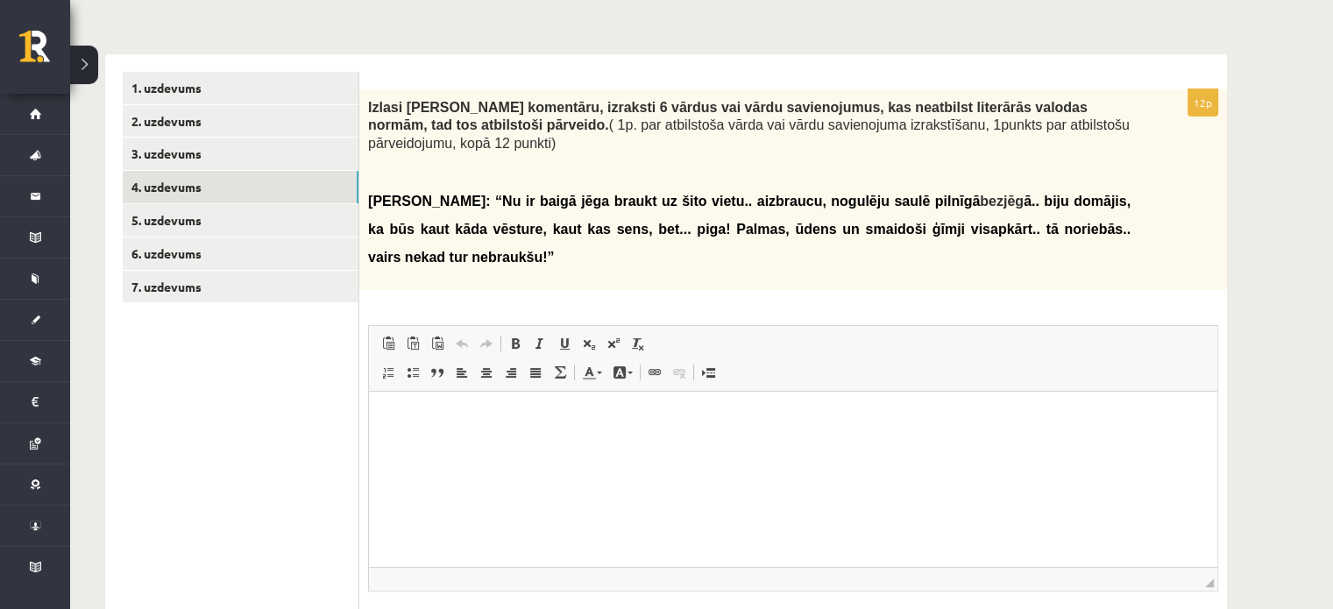
click at [390, 420] on p "Bagātinātā teksta redaktors, wiswyg-editor-user-answer-47363857534620" at bounding box center [792, 418] width 813 height 18
click at [382, 407] on html at bounding box center [793, 418] width 848 height 53
click at [407, 418] on p "**" at bounding box center [786, 412] width 801 height 18
click at [365, 104] on div "Izlasi Kārļa komentāru, izraksti 6 vārdus vai vārdu savienojumus, kas neatbilst…" at bounding box center [792, 189] width 867 height 201
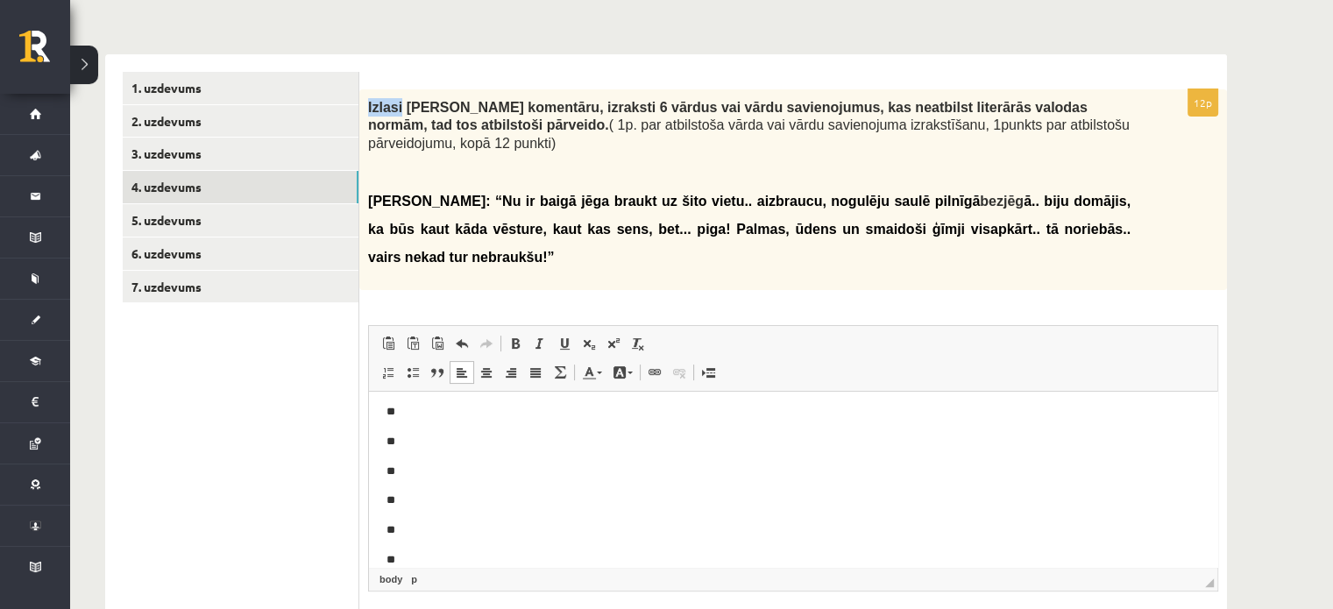
click at [371, 105] on div "Izlasi Kārļa komentāru, izraksti 6 vārdus vai vārdu savienojumus, kas neatbilst…" at bounding box center [792, 189] width 867 height 201
click at [382, 161] on p at bounding box center [749, 170] width 762 height 18
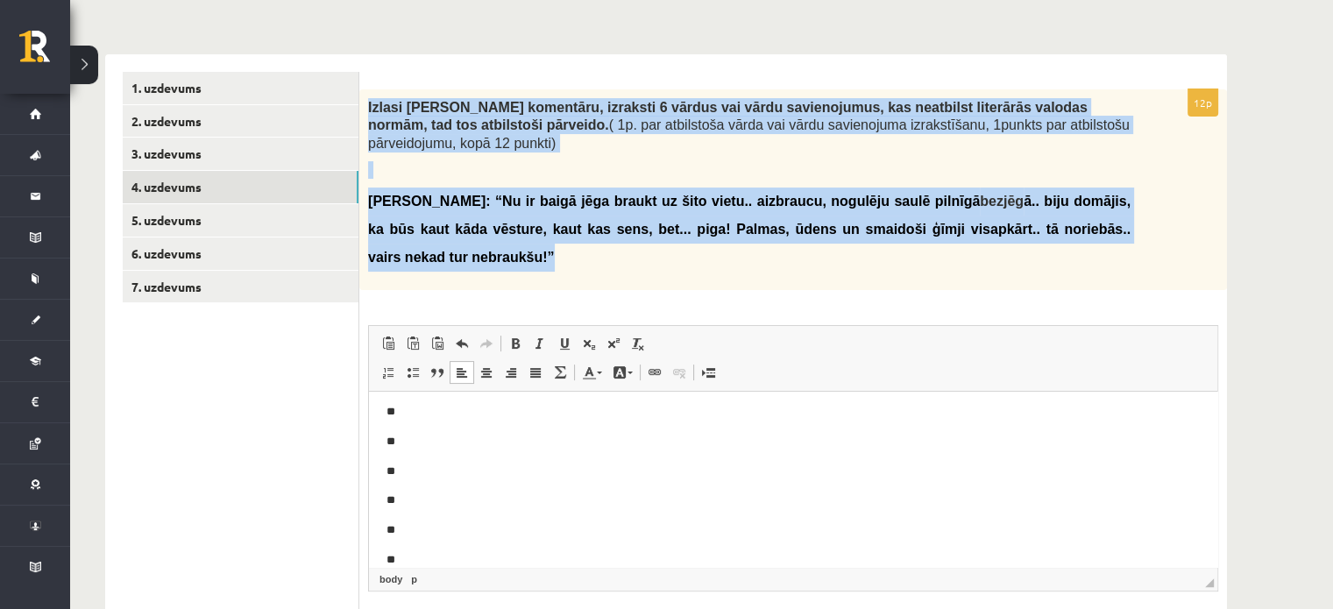
drag, startPoint x: 368, startPoint y: 105, endPoint x: 1001, endPoint y: 216, distance: 642.1
click at [1001, 216] on div "Izlasi Kārļa komentāru, izraksti 6 vārdus vai vārdu savienojumus, kas neatbilst…" at bounding box center [792, 189] width 867 height 201
copy div "Izlasi Kārļa komentāru, izraksti 6 vārdus vai vārdu savienojumus, kas neatbilst…"
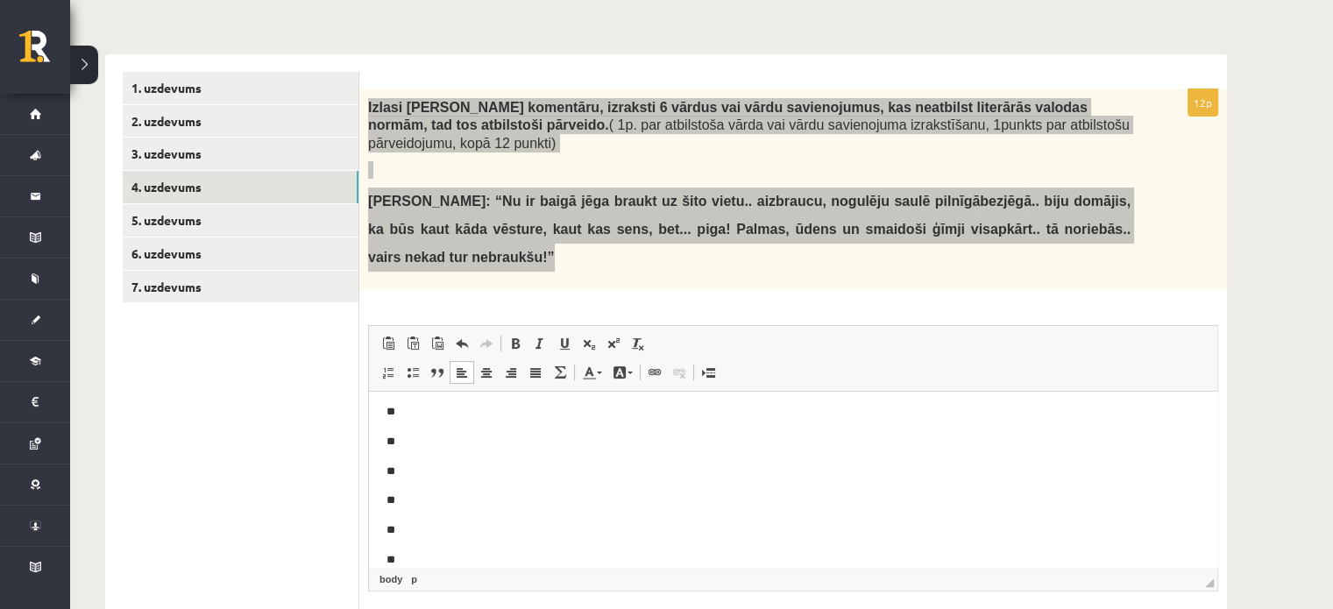
click at [407, 413] on p "**" at bounding box center [786, 412] width 801 height 18
click at [418, 443] on p "**" at bounding box center [786, 442] width 801 height 18
click at [417, 471] on p "**" at bounding box center [786, 472] width 801 height 18
click at [405, 504] on p "**" at bounding box center [786, 501] width 801 height 18
click at [412, 530] on p "**" at bounding box center [786, 530] width 801 height 18
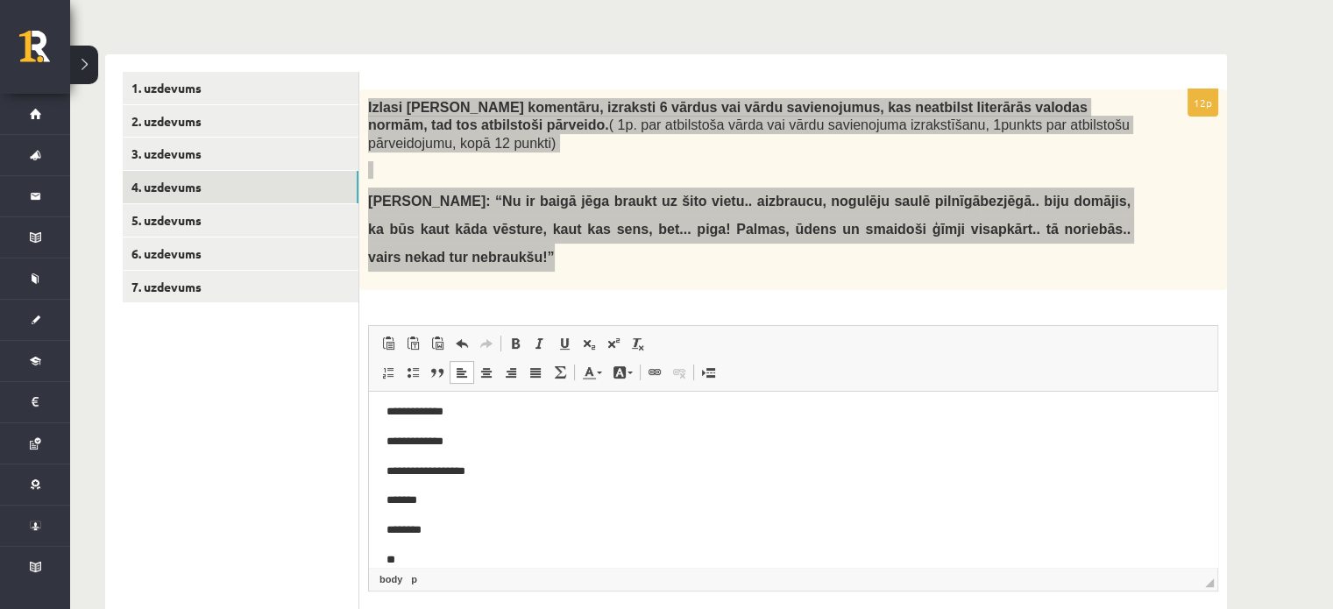
click at [415, 555] on p "**" at bounding box center [786, 560] width 801 height 18
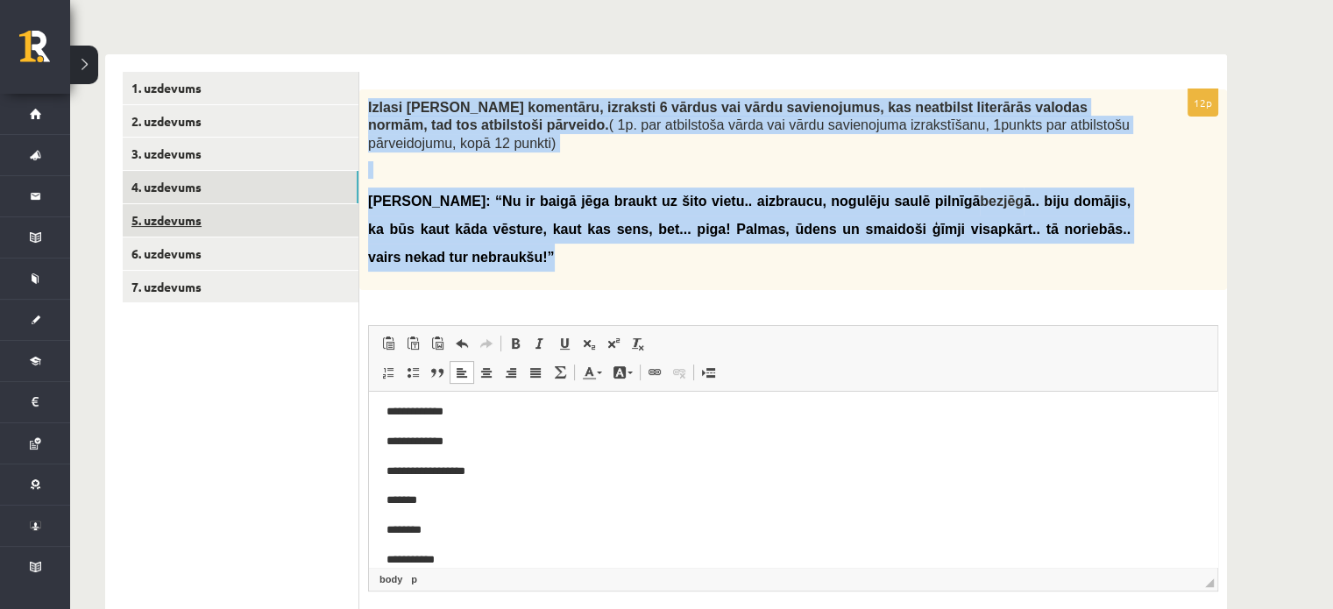
click at [170, 215] on link "5. uzdevums" at bounding box center [241, 220] width 236 height 32
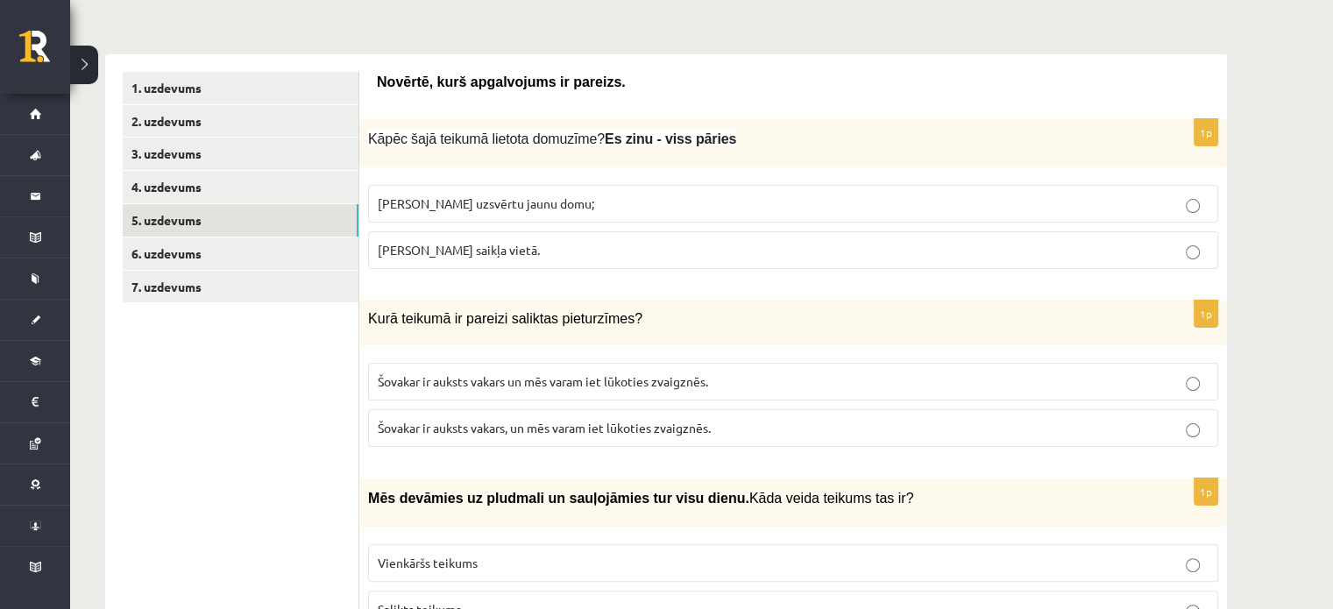
click at [494, 213] on label "Lai uzsvērtu jaunu domu;" at bounding box center [793, 204] width 850 height 38
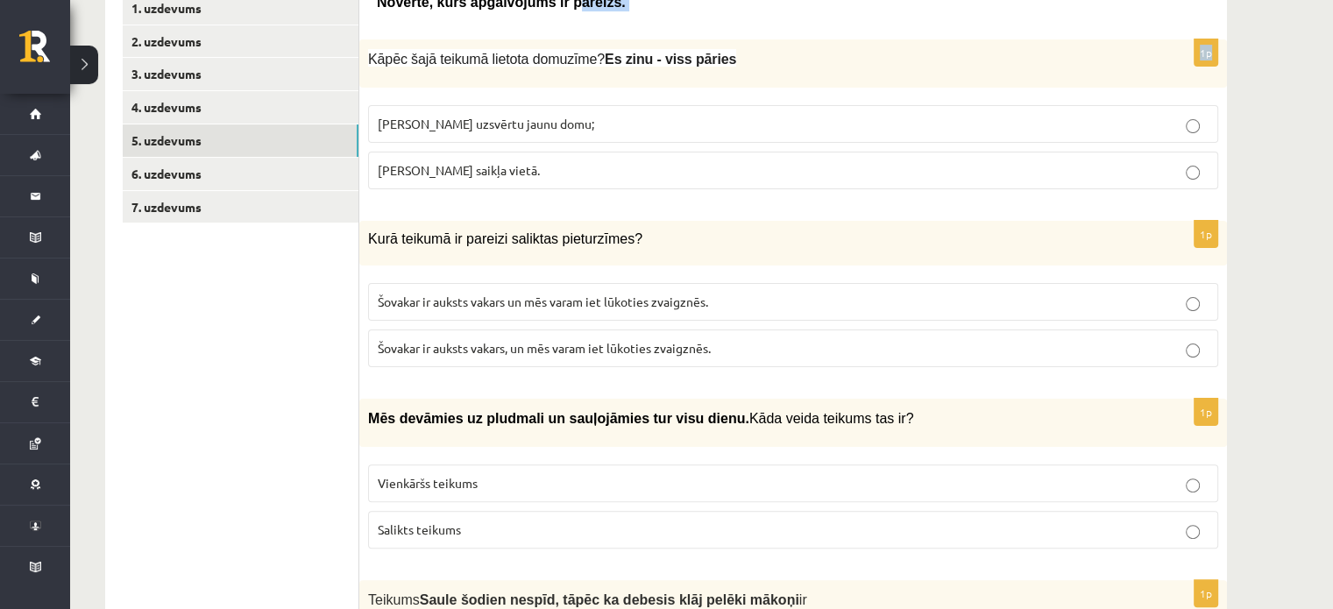
scroll to position [369, 0]
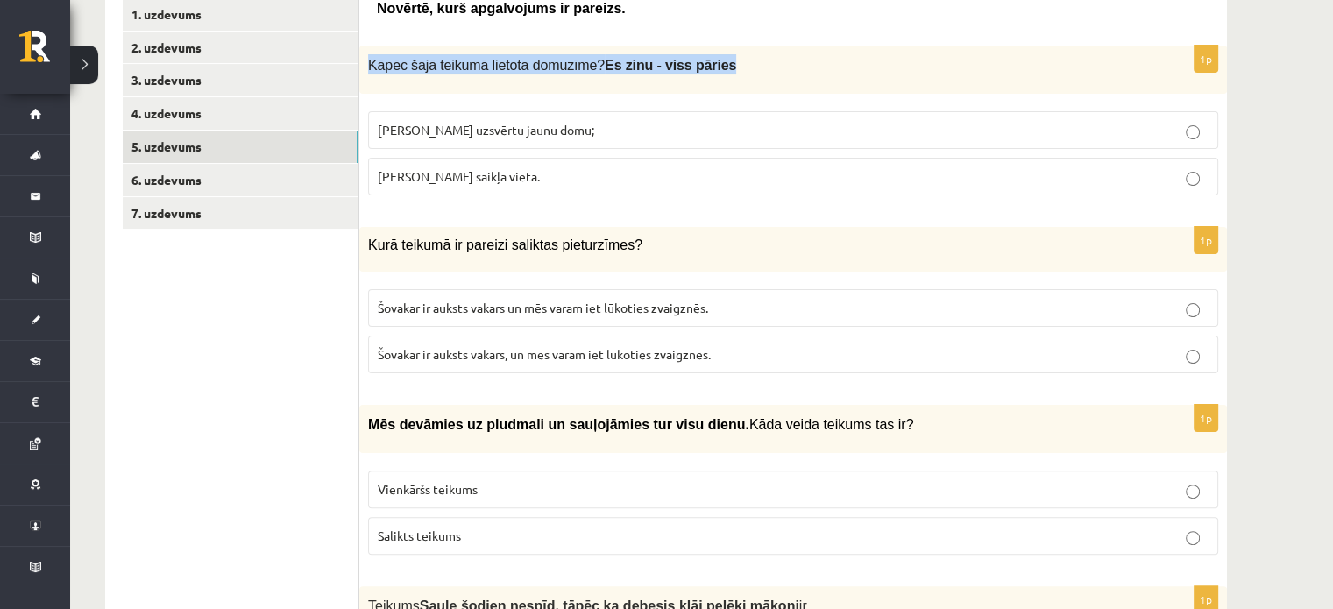
drag, startPoint x: 366, startPoint y: 17, endPoint x: 687, endPoint y: 67, distance: 324.7
click at [700, 69] on div "Kāpēc šajā teikumā lietota domuzīme? Es zinu - viss pāries" at bounding box center [792, 70] width 867 height 48
copy span "Kāpēc šajā teikumā lietota domuzīme? Es zinu - viss pāries"
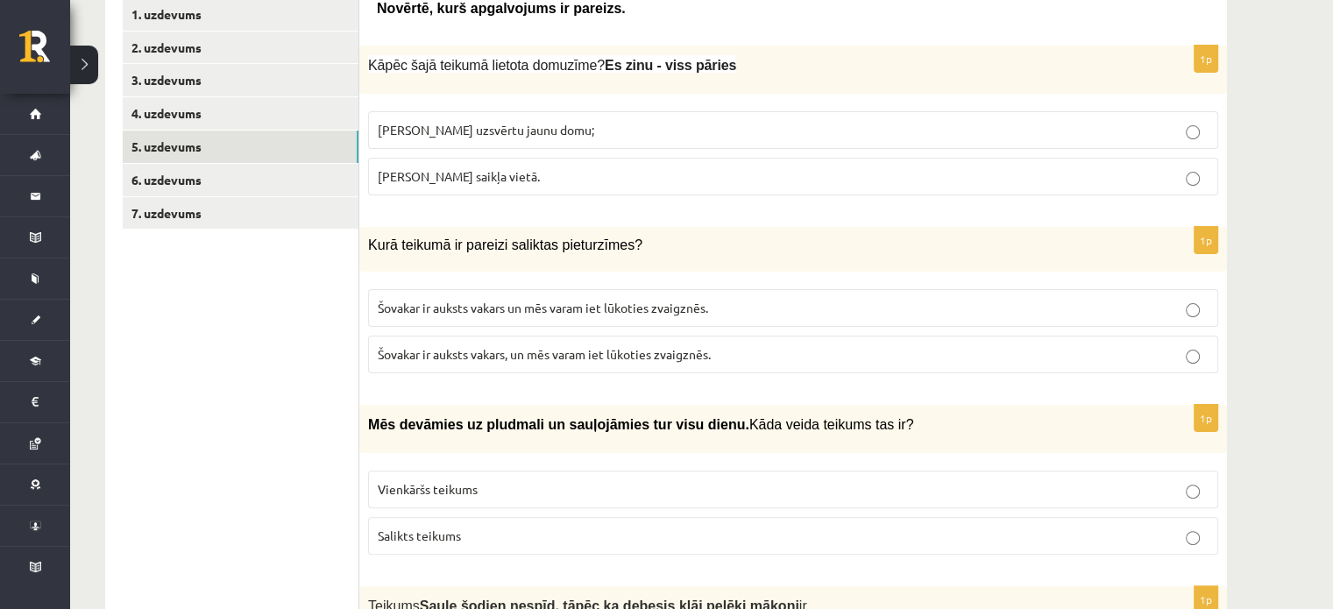
click at [650, 126] on p "Lai uzsvērtu jaunu domu;" at bounding box center [793, 130] width 831 height 18
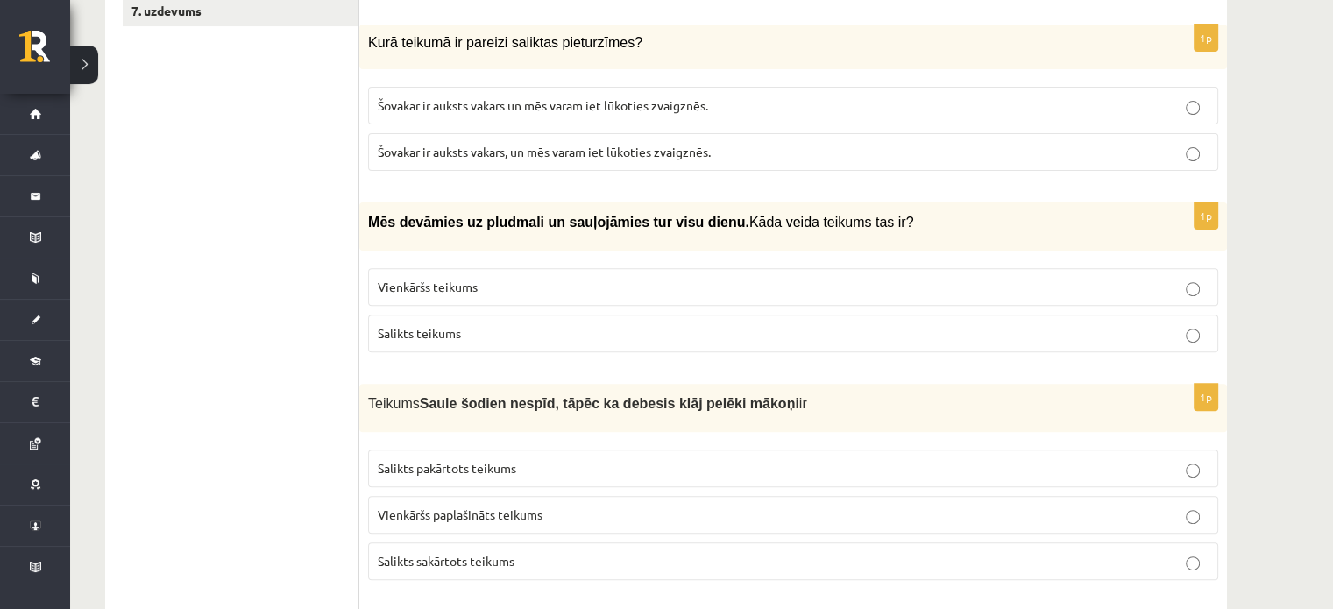
scroll to position [577, 0]
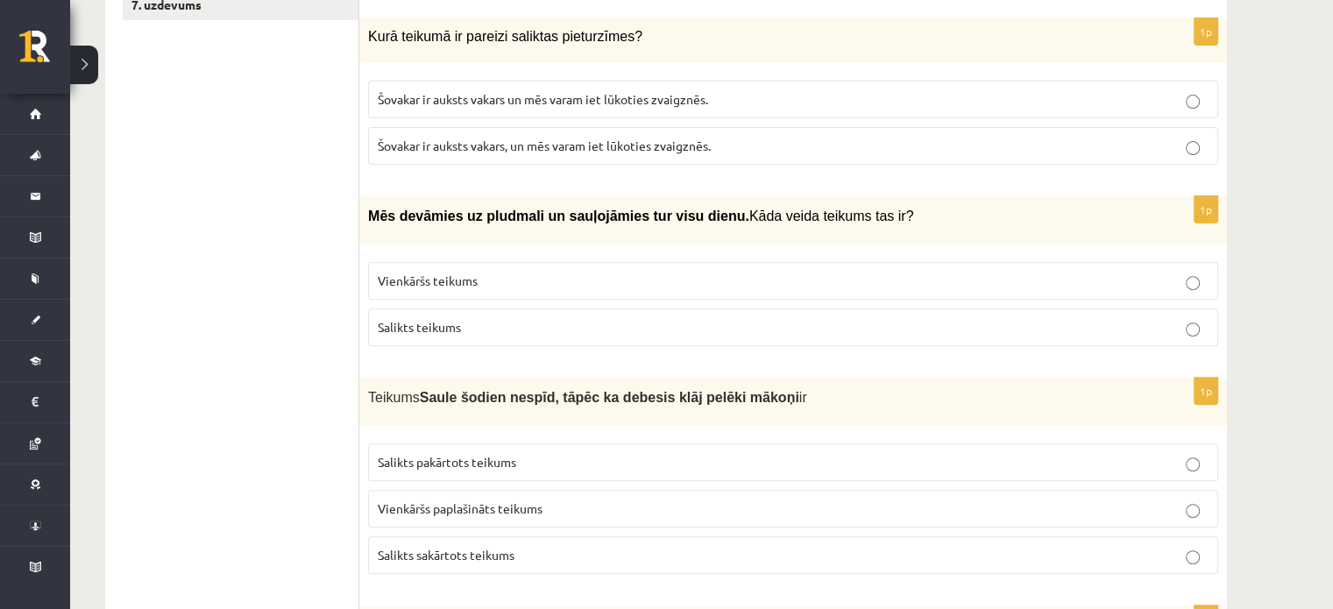
click at [955, 97] on p "Šovakar ir auksts vakars un mēs varam iet lūkoties zvaigznēs." at bounding box center [793, 99] width 831 height 18
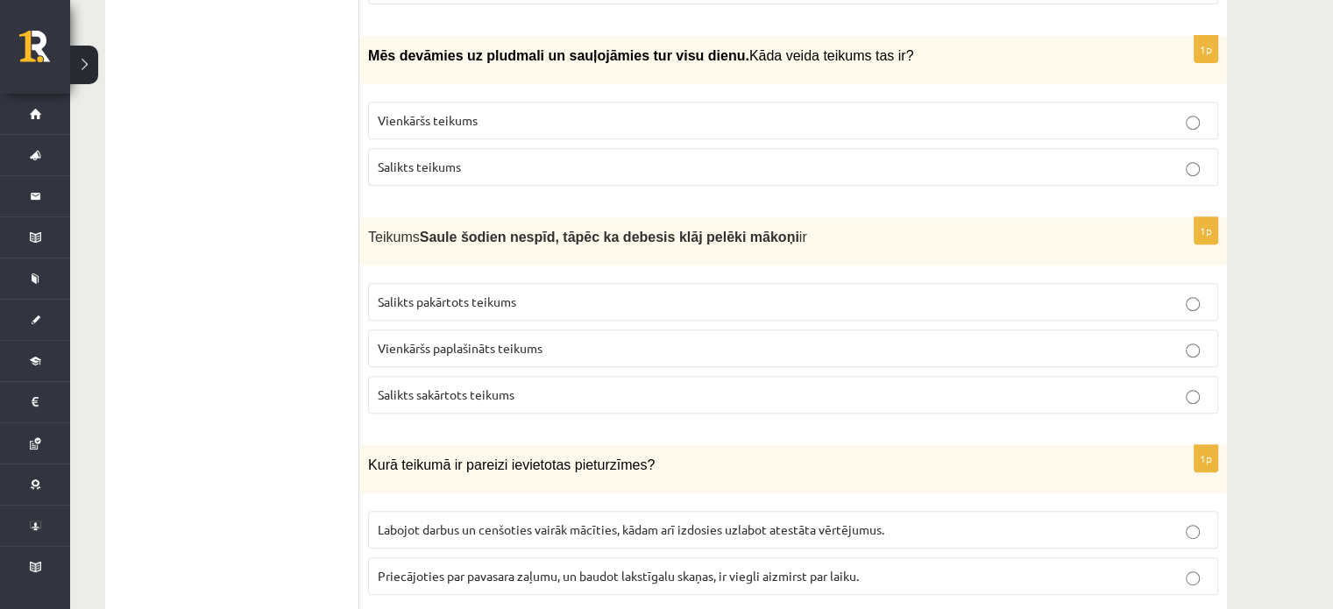
scroll to position [740, 0]
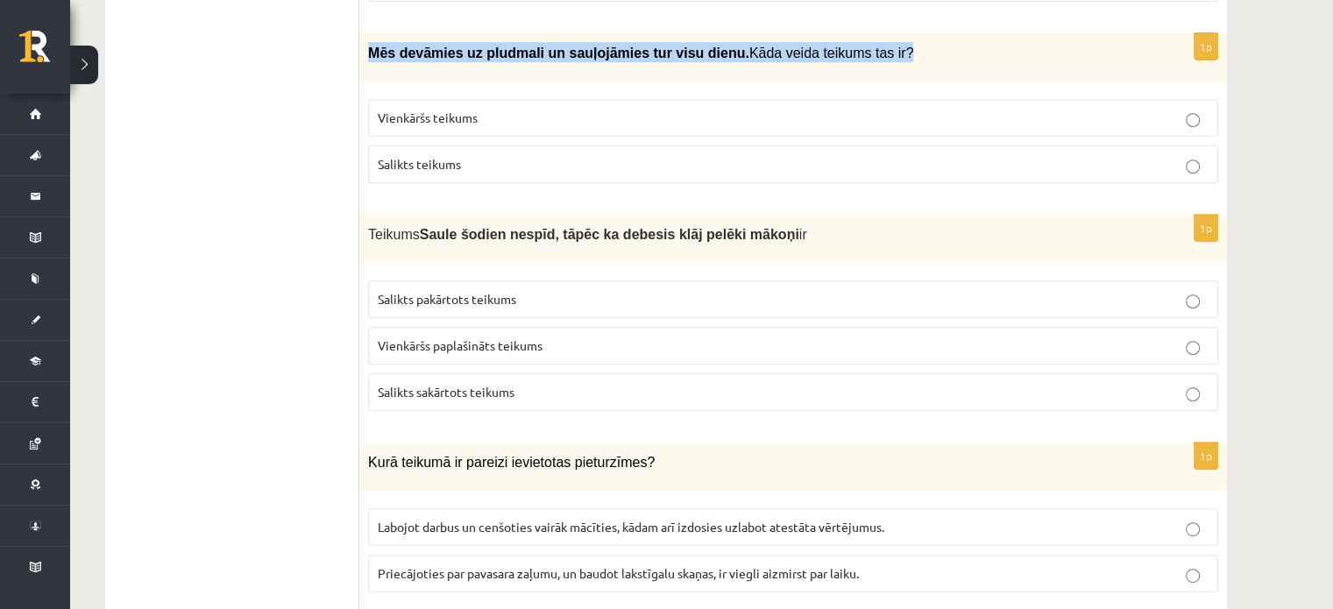
drag, startPoint x: 369, startPoint y: 48, endPoint x: 875, endPoint y: 38, distance: 506.5
click at [875, 38] on div "Mēs devāmies uz pludmali un sauļojāmies tur visu dienu. Kāda veida teikums tas …" at bounding box center [792, 57] width 867 height 48
copy p "Mēs devāmies uz pludmali un sauļojāmies tur visu dienu. Kāda veida teikums tas …"
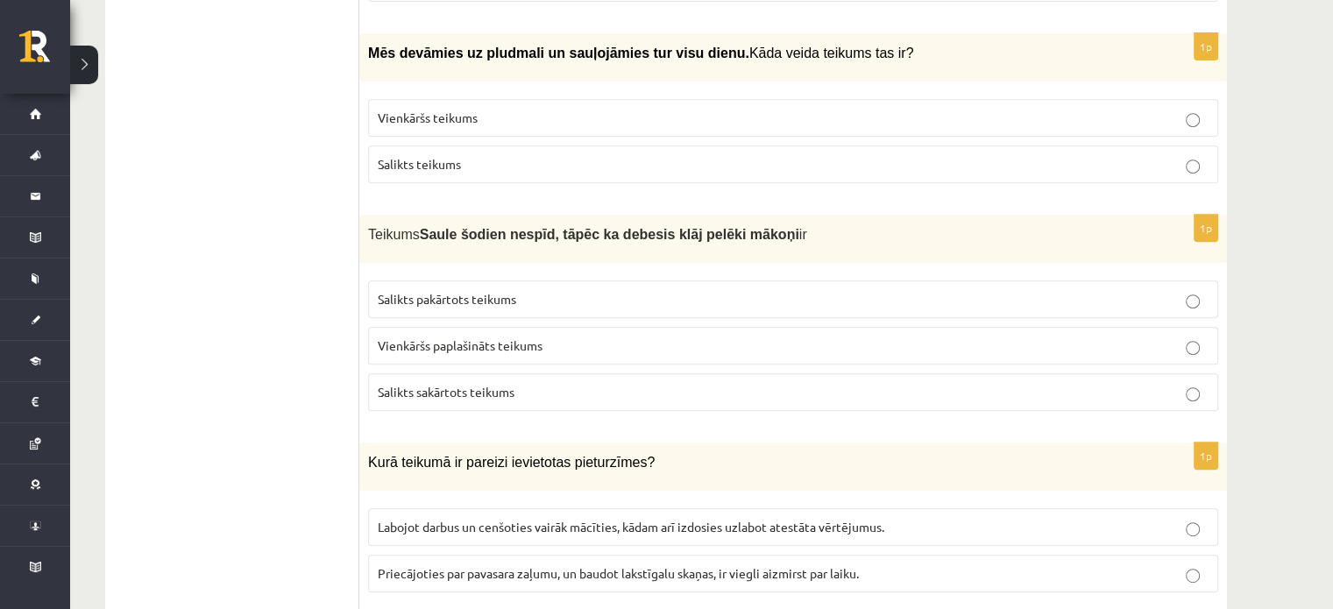
click at [702, 104] on label "Vienkāršs teikums" at bounding box center [793, 118] width 850 height 38
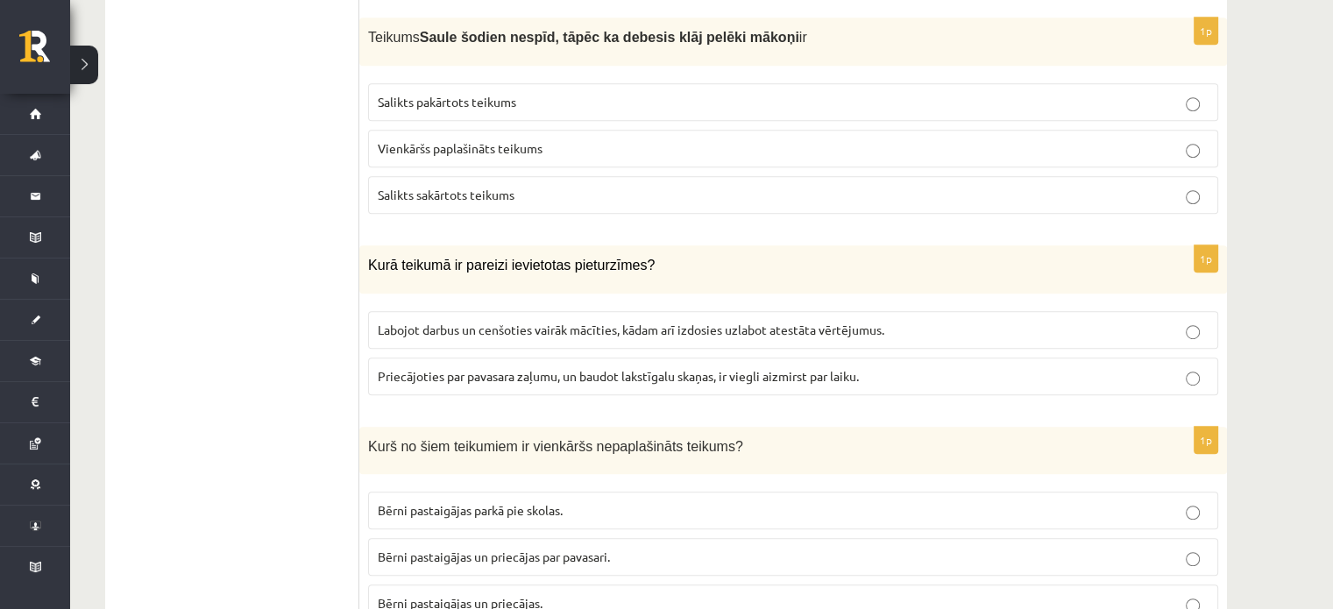
scroll to position [940, 0]
click at [516, 140] on span "Vienkāršs paplašināts teikums" at bounding box center [460, 146] width 165 height 16
click at [506, 184] on span "Salikts sakārtots teikums" at bounding box center [446, 192] width 137 height 16
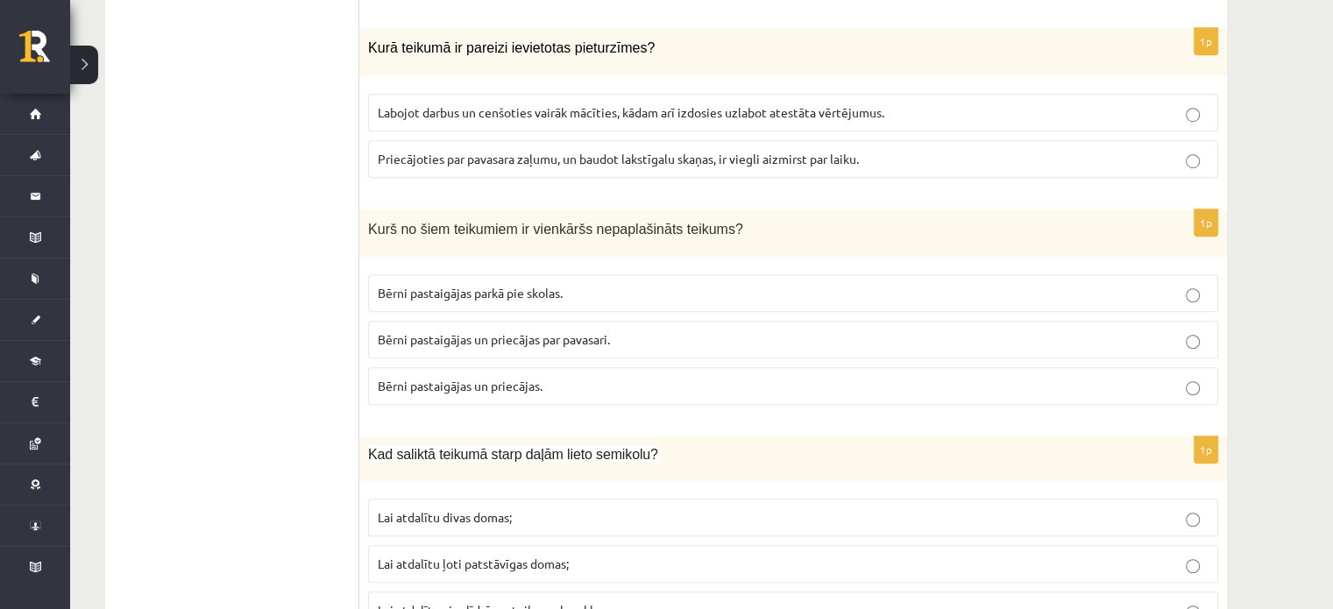
scroll to position [1167, 0]
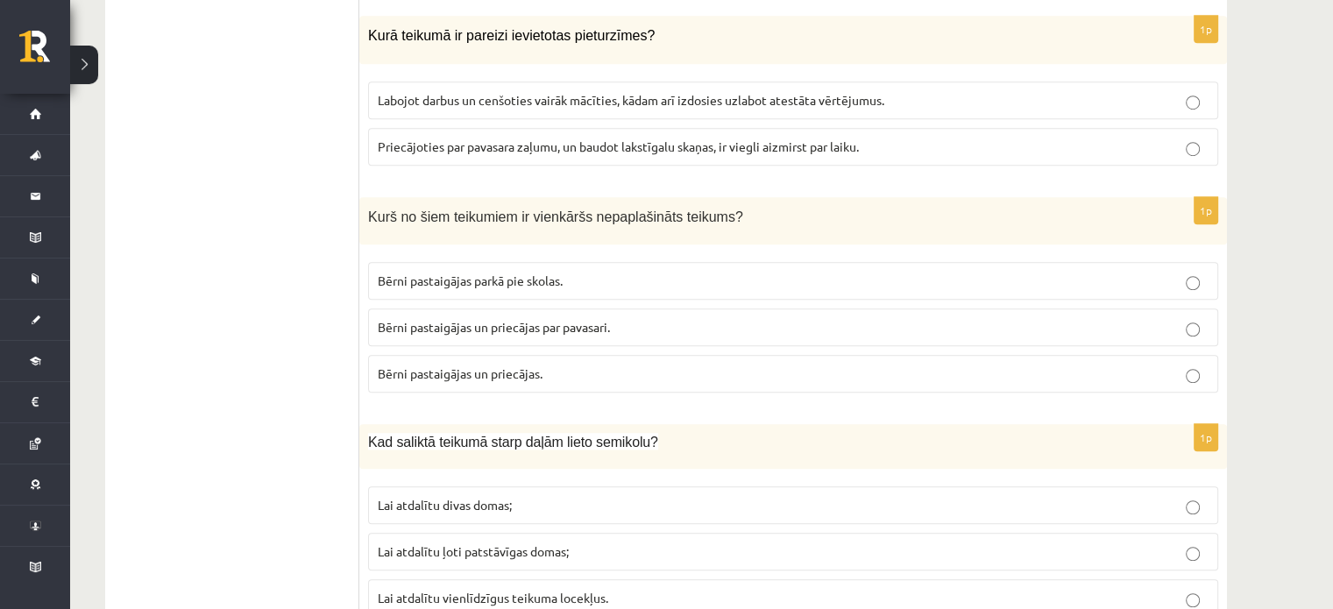
click at [534, 108] on label "Labojot darbus un cenšoties vairāk mācīties, kādam arī izdosies uzlabot atestāt…" at bounding box center [793, 100] width 850 height 38
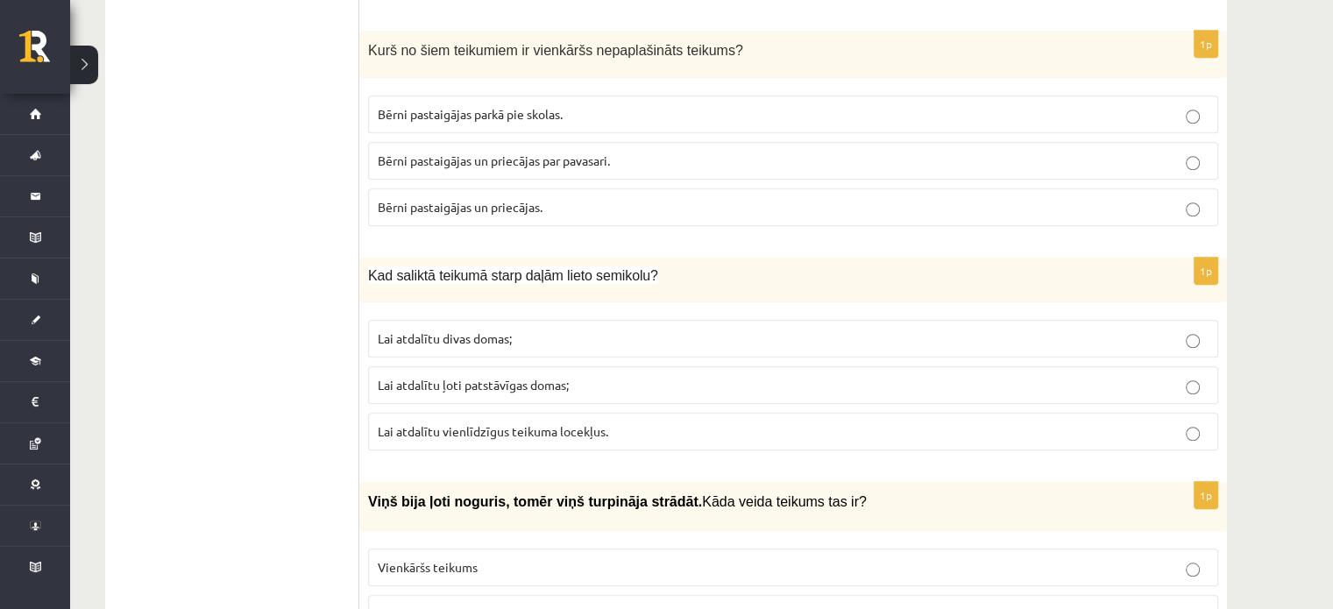
scroll to position [1336, 0]
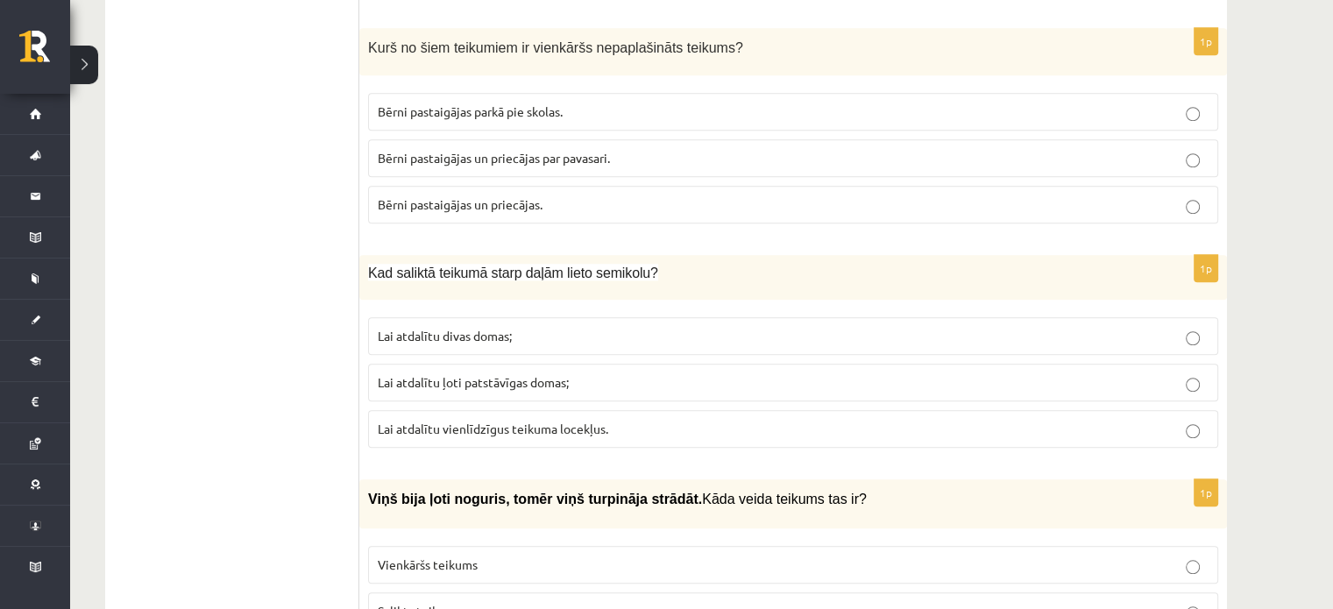
click at [1101, 203] on p "Bērni pastaigājas un priecājas." at bounding box center [793, 204] width 831 height 18
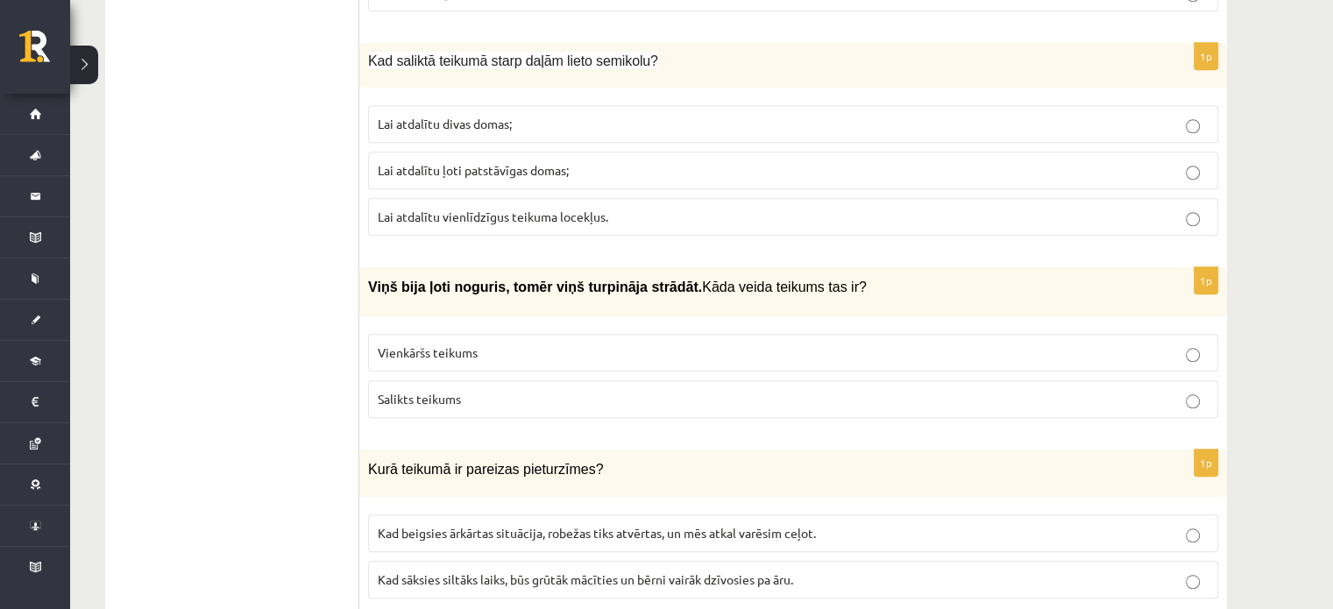
scroll to position [1556, 0]
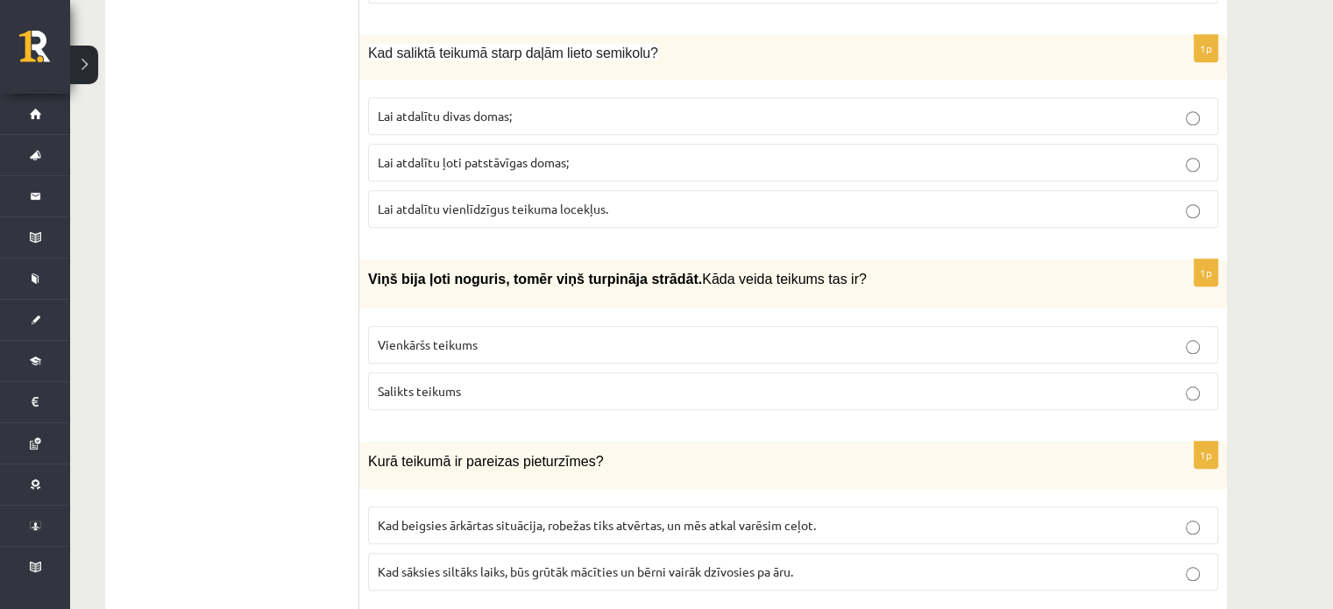
click at [1107, 111] on p "Lai atdalītu divas domas;" at bounding box center [793, 116] width 831 height 18
click at [806, 206] on p "Lai atdalītu vienlīdzīgus teikuma locekļus." at bounding box center [793, 209] width 831 height 18
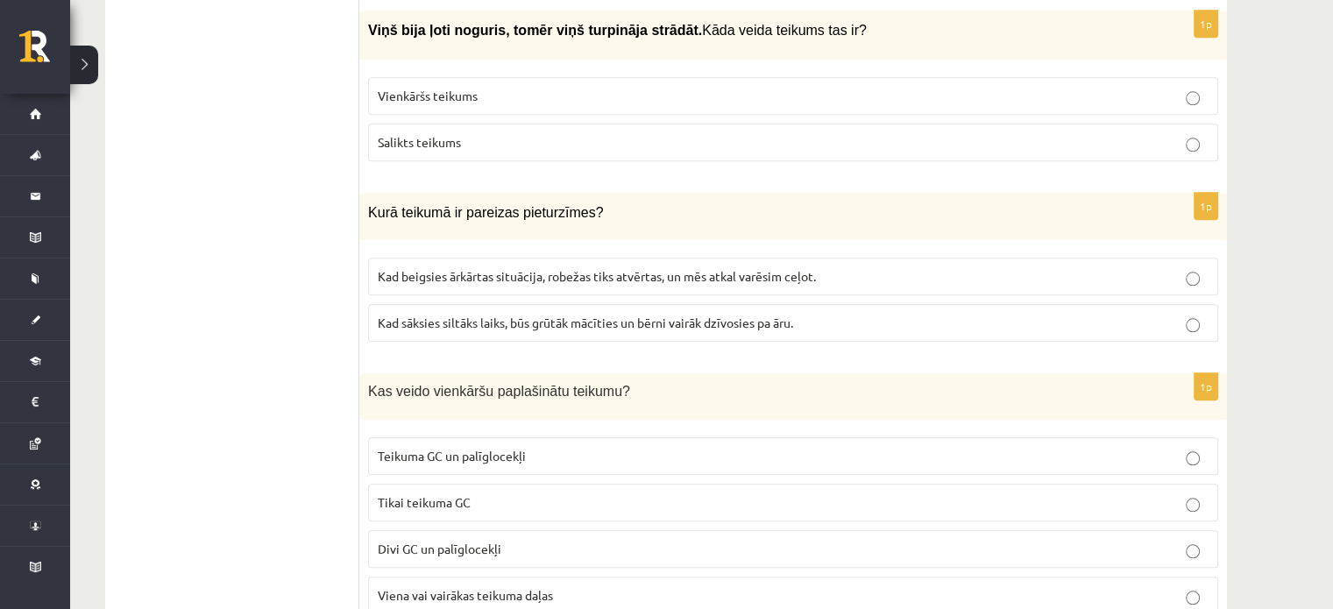
scroll to position [1798, 0]
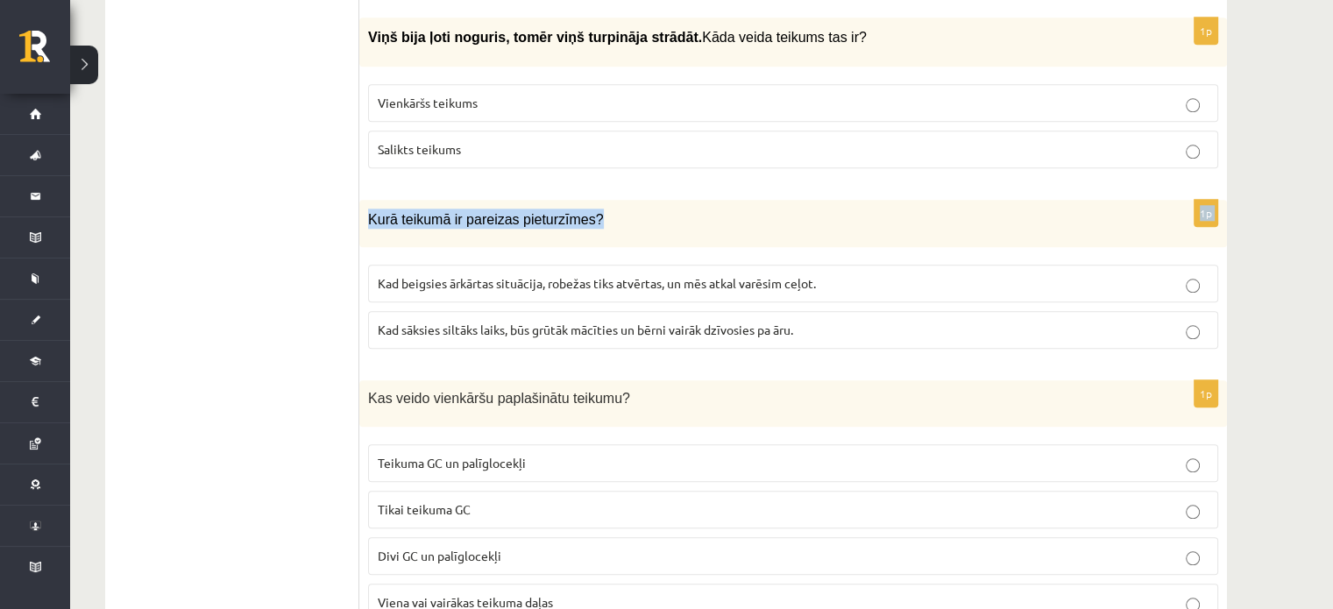
drag, startPoint x: 920, startPoint y: 180, endPoint x: 924, endPoint y: 138, distance: 41.4
click at [924, 140] on p "Salikts teikums" at bounding box center [793, 149] width 831 height 18
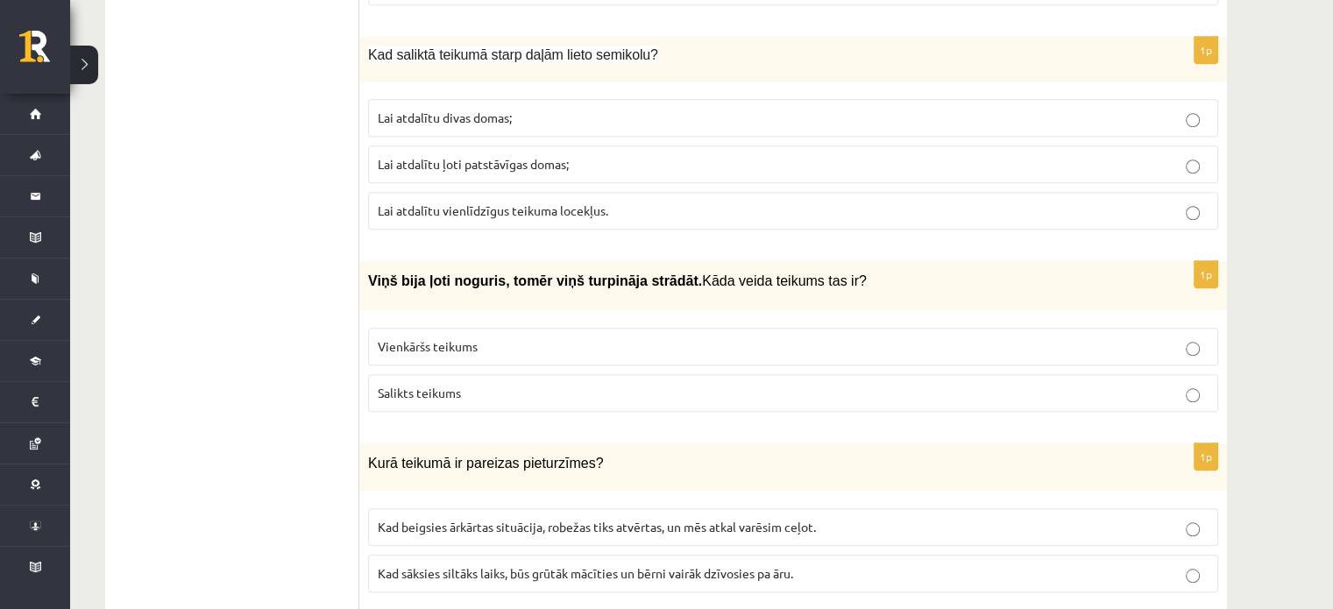
scroll to position [1542, 0]
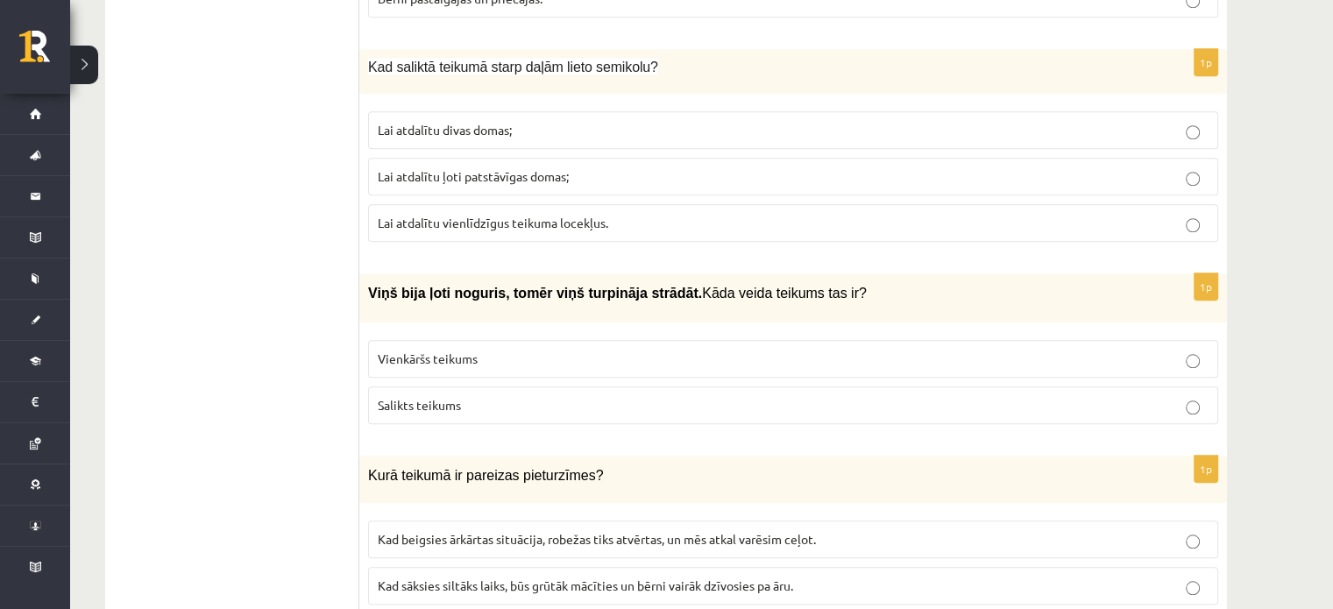
click at [1172, 111] on label "Lai atdalītu divas domas;" at bounding box center [793, 130] width 850 height 38
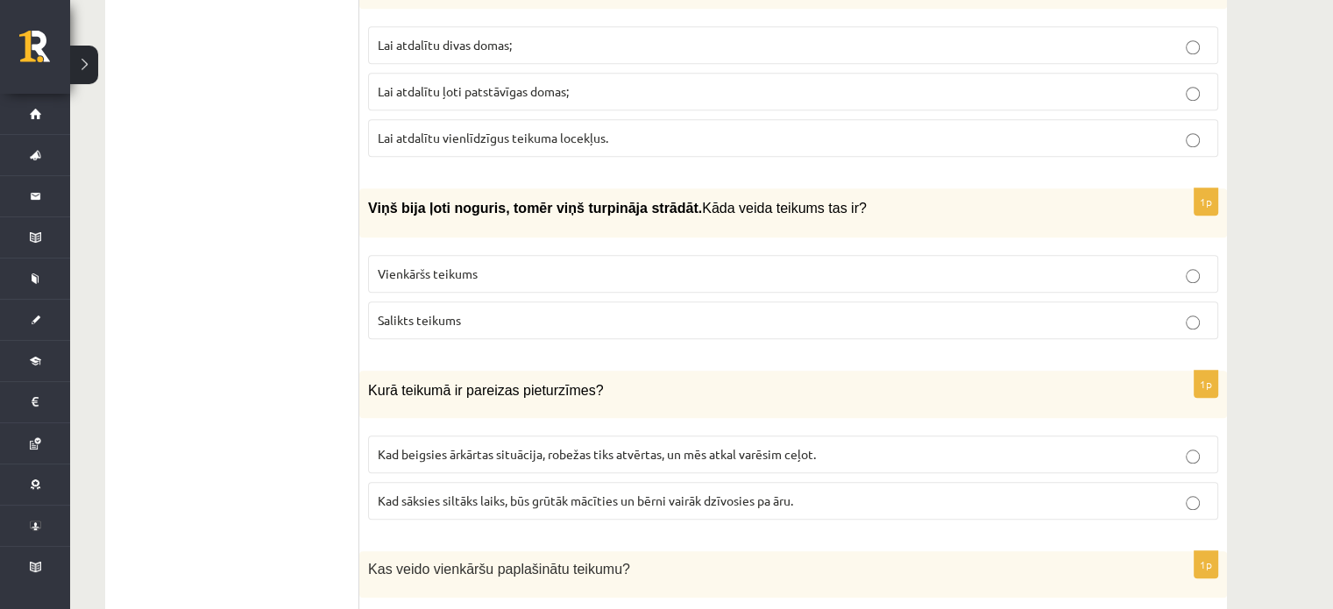
scroll to position [1865, 0]
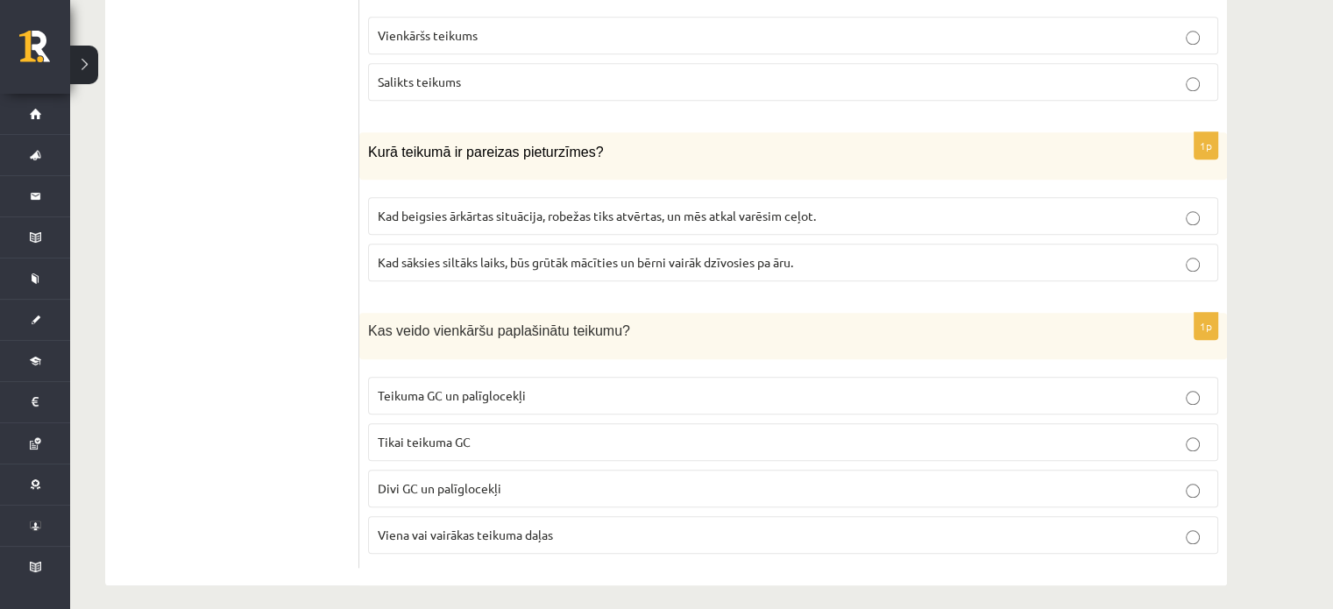
click at [892, 253] on p "Kad sāksies siltāks laiks, būs grūtāk mācīties un bērni vairāk dzīvosies pa āru." at bounding box center [793, 262] width 831 height 18
click at [813, 220] on label "Kad beigsies ārkārtas situācija, robežas tiks atvērtas, un mēs atkal varēsim ce…" at bounding box center [793, 216] width 850 height 38
click at [531, 386] on p "Teikuma GC un palīglocekļi" at bounding box center [793, 395] width 831 height 18
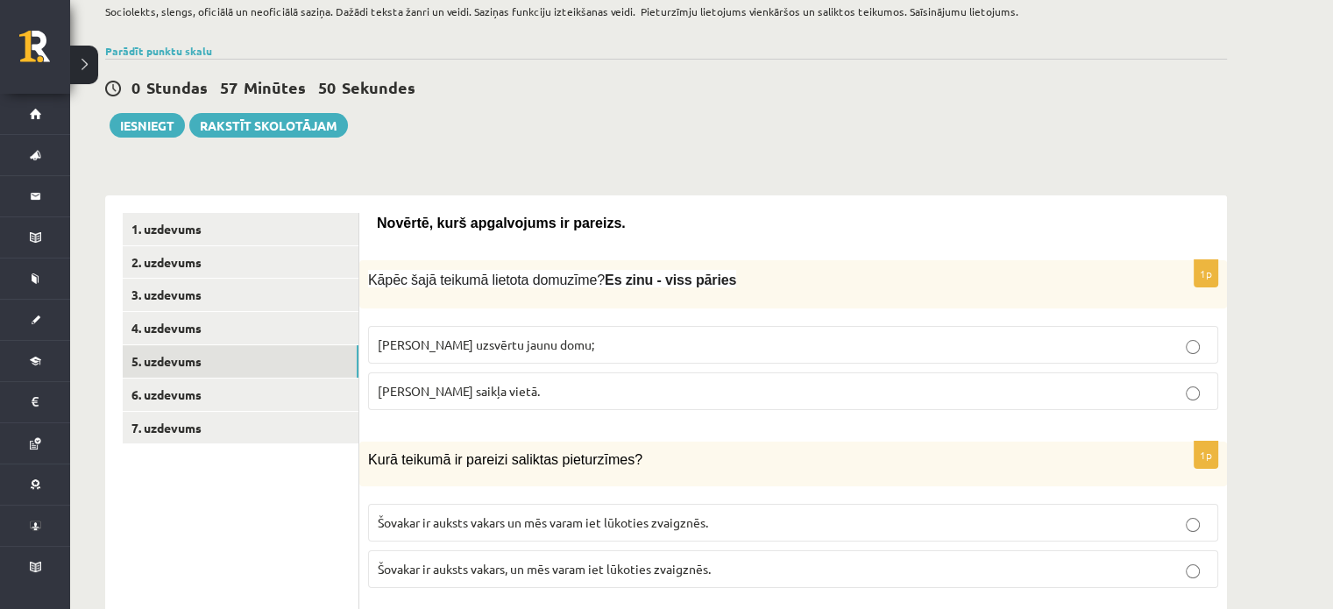
scroll to position [145, 0]
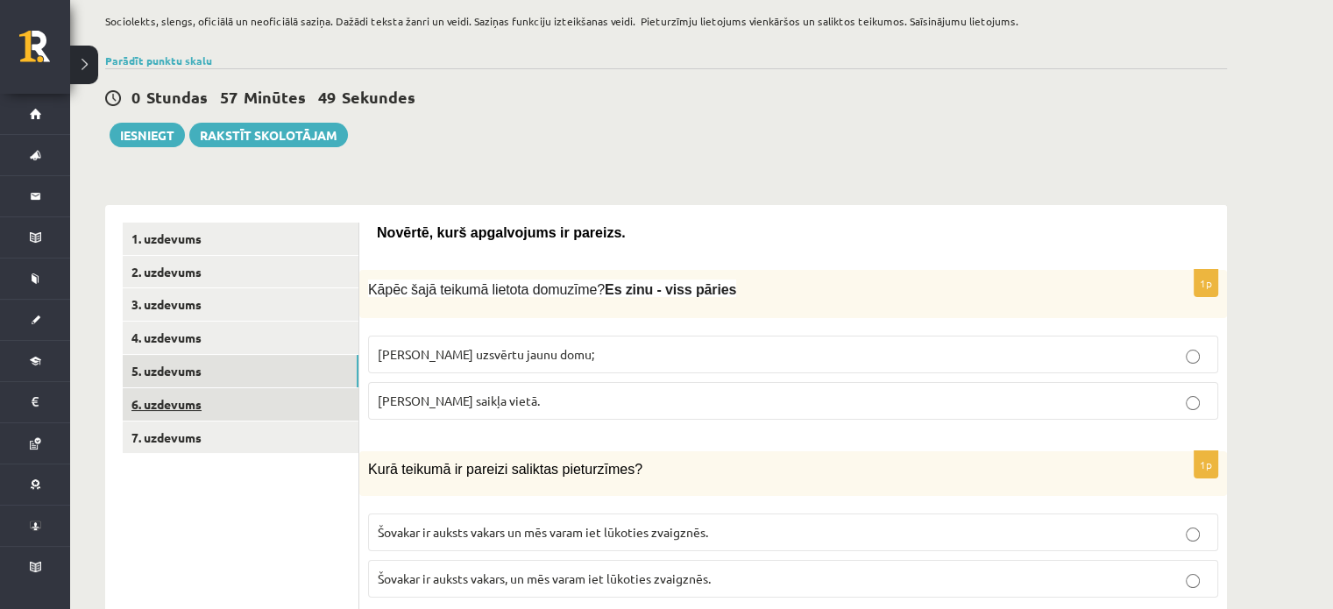
click at [242, 407] on link "6. uzdevums" at bounding box center [241, 404] width 236 height 32
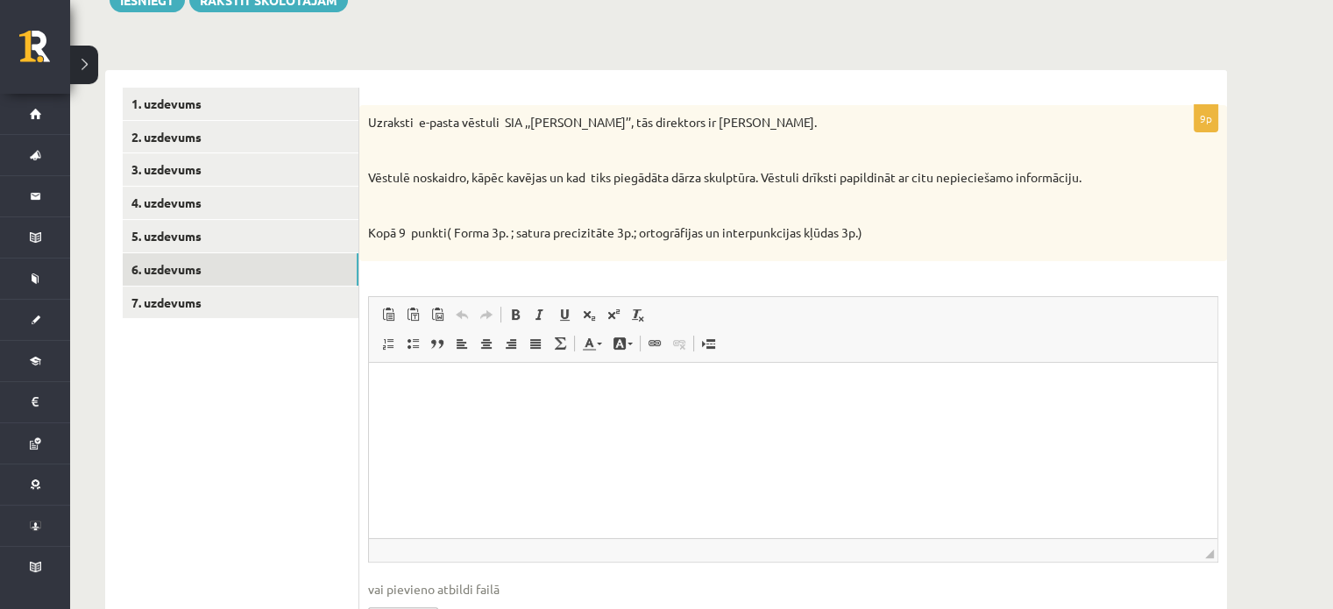
scroll to position [275, 0]
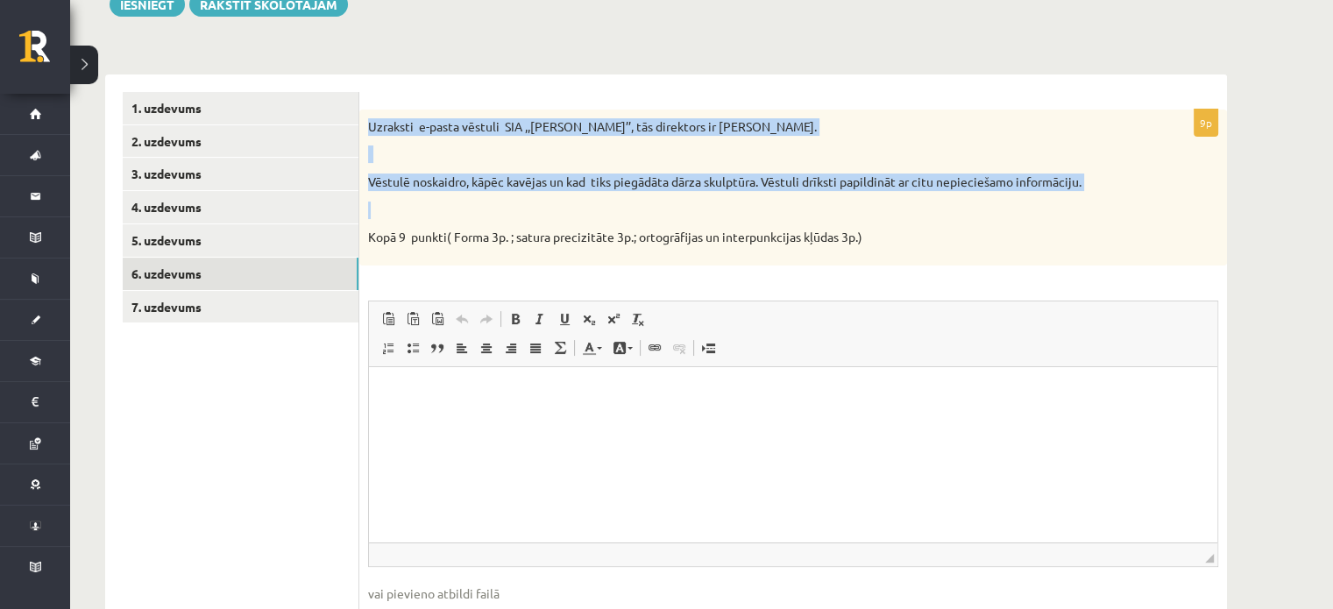
drag, startPoint x: 368, startPoint y: 129, endPoint x: 880, endPoint y: 210, distance: 518.1
click at [880, 210] on div "Uzraksti e-pasta vēstuli SIA ,,Puķīte’’, tās direktors ir Ingus Auza. Vēstulē n…" at bounding box center [792, 188] width 867 height 156
copy div "Uzraksti e-pasta vēstuli SIA ,,Puķīte’’, tās direktors ir Ingus Auza. Vēstulē n…"
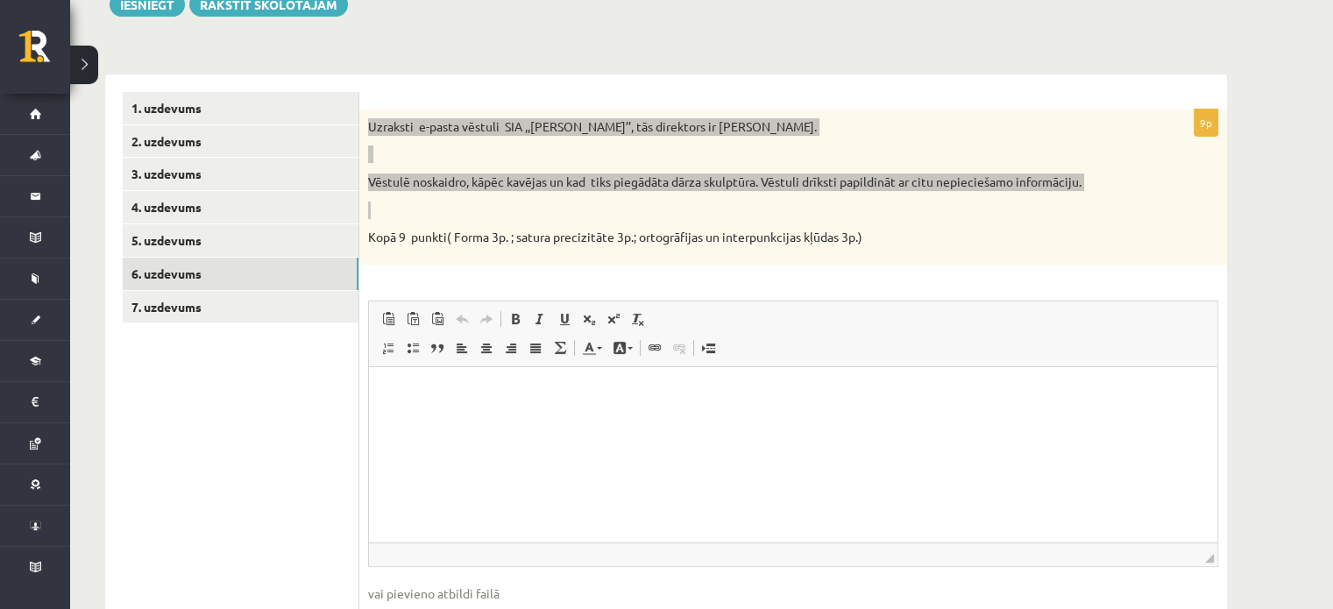
click at [382, 400] on html at bounding box center [793, 392] width 848 height 53
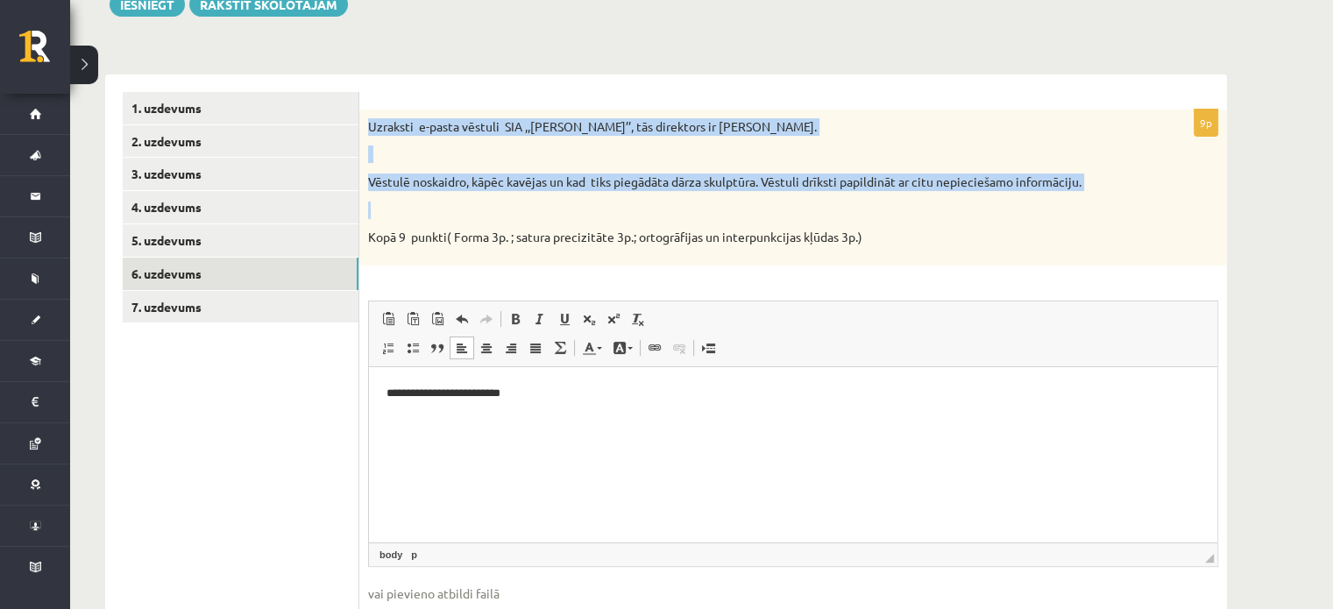
click at [473, 195] on div "Uzraksti e-pasta vēstuli SIA ,,Puķīte’’, tās direktors ir Ingus Auza. Vēstulē n…" at bounding box center [792, 188] width 867 height 156
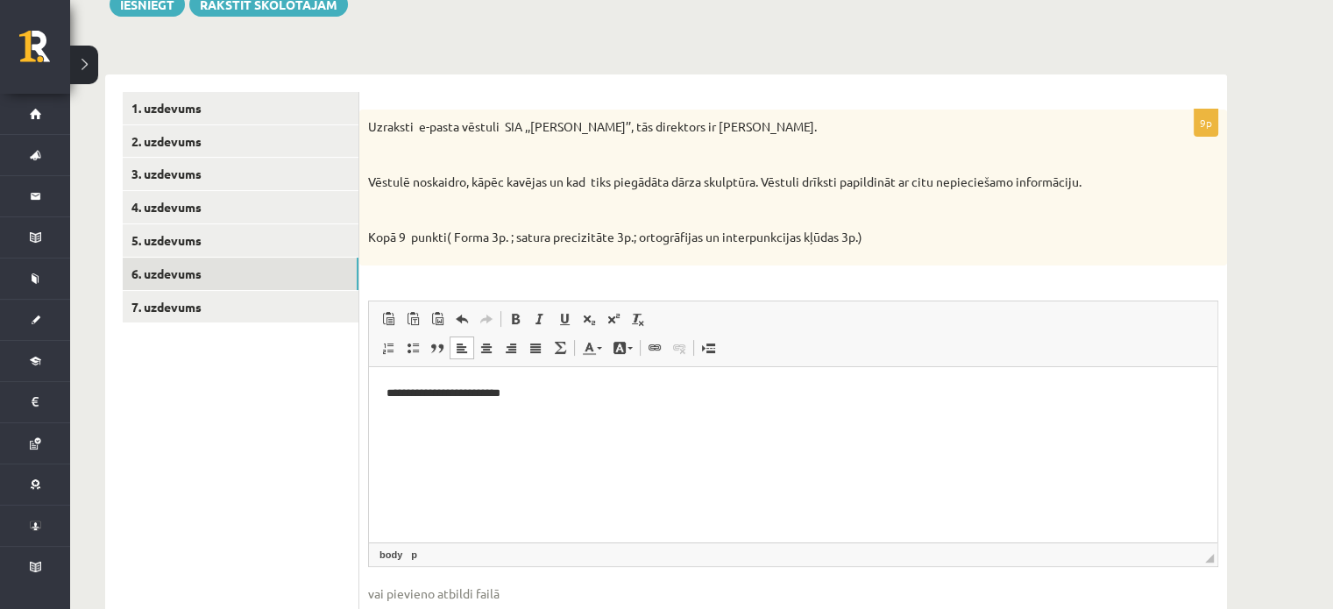
click at [457, 423] on p "Bagātinātā teksta redaktors, wiswyg-editor-user-answer-47363725090840" at bounding box center [792, 423] width 813 height 18
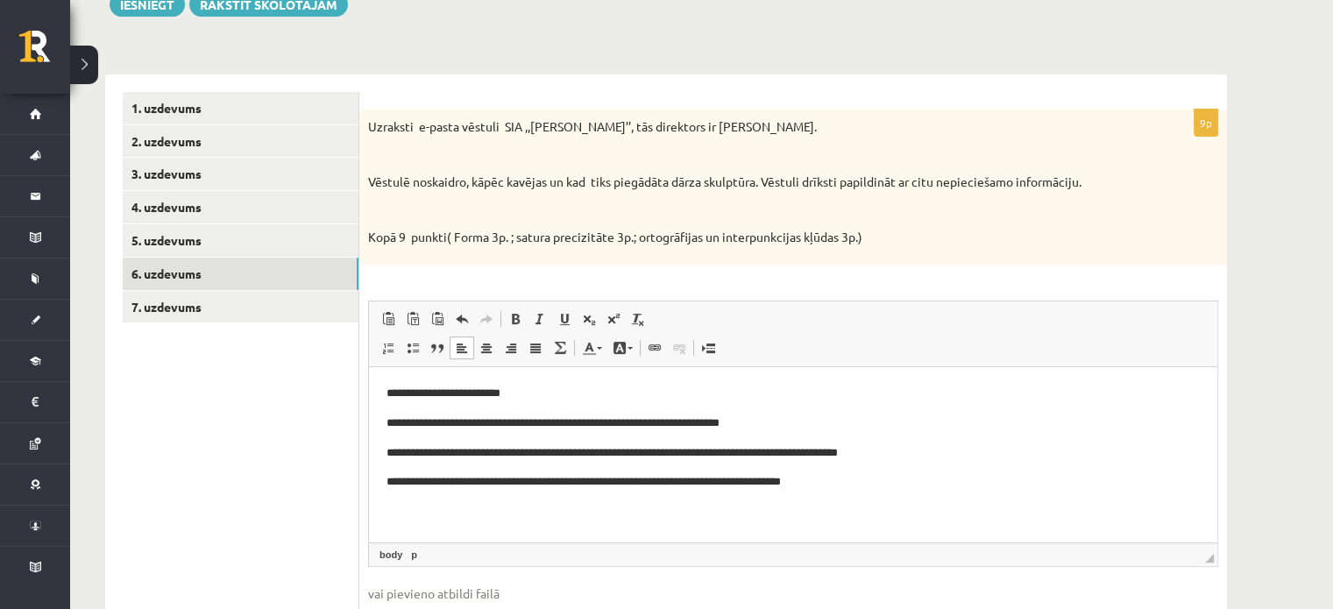
click at [687, 483] on p "**********" at bounding box center [793, 481] width 814 height 18
click at [852, 485] on p "**********" at bounding box center [793, 481] width 814 height 18
click at [856, 485] on p "**********" at bounding box center [793, 481] width 814 height 18
click at [329, 308] on link "7. uzdevums" at bounding box center [241, 307] width 236 height 32
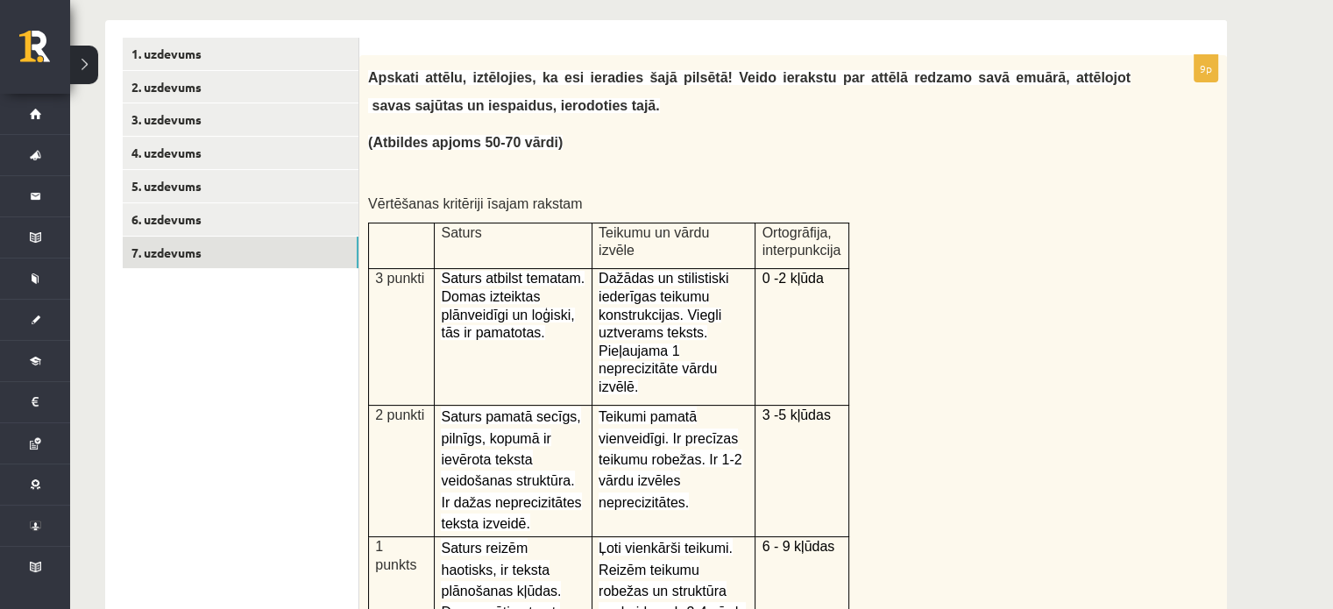
scroll to position [329, 0]
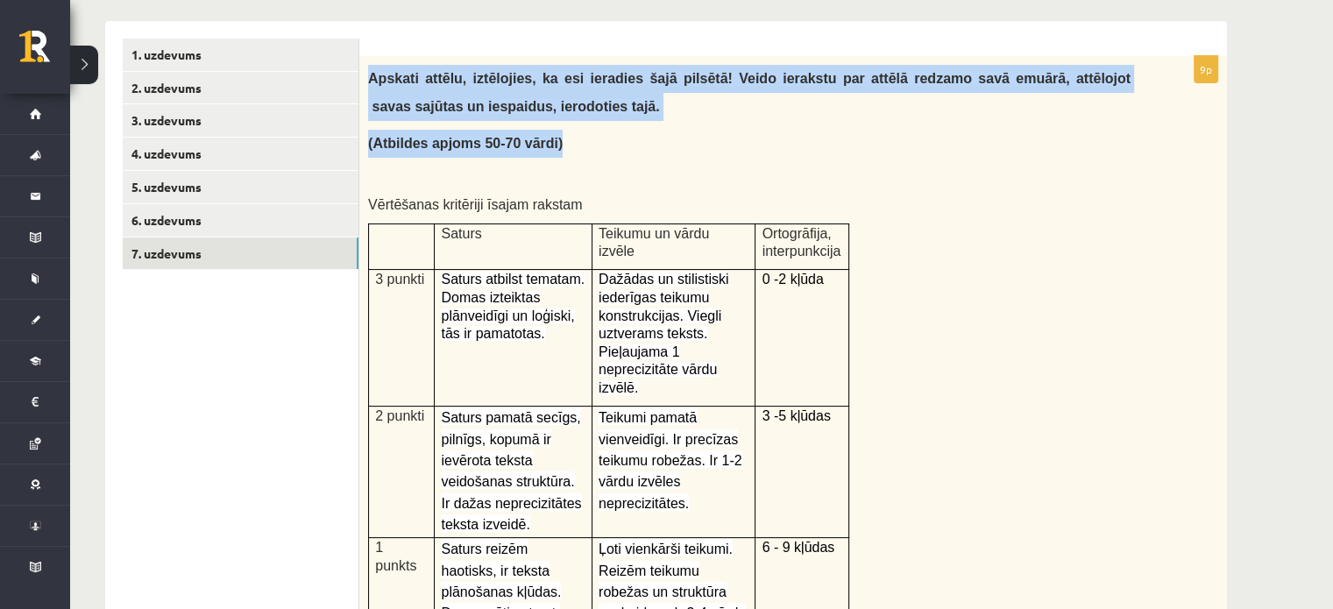
drag, startPoint x: 366, startPoint y: 76, endPoint x: 559, endPoint y: 143, distance: 203.9
click at [574, 141] on div "Apskati attēlu, iztēlojies, ka esi ieradies šajā pilsētā! Veido ierakstu par at…" at bounding box center [792, 356] width 867 height 601
copy div "Apskati attēlu, iztēlojies, ka esi ieradies šajā pilsētā! Veido ierakstu par at…"
click at [312, 398] on ul "1. uzdevums 2. uzdevums 3. uzdevums 4. uzdevums 5. uzdevums 6. uzdevums 7. uzde…" at bounding box center [241, 596] width 237 height 1114
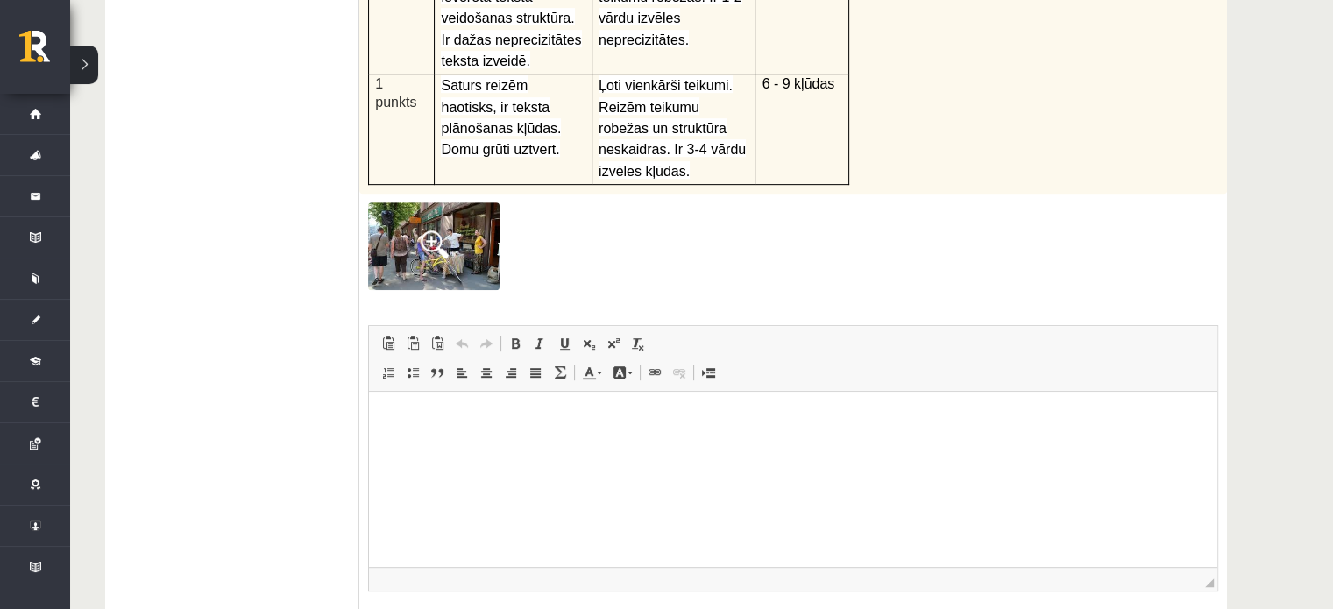
scroll to position [804, 0]
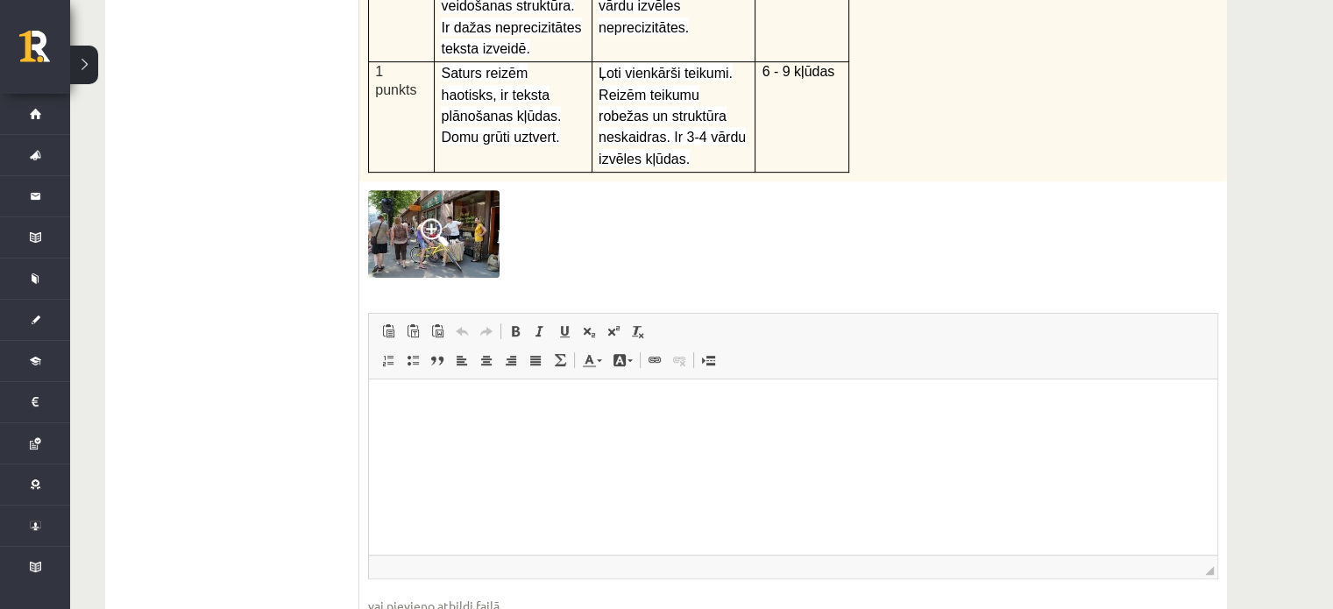
click at [747, 416] on html at bounding box center [793, 404] width 848 height 53
click at [468, 407] on p "**********" at bounding box center [793, 405] width 814 height 18
click at [474, 409] on p "**********" at bounding box center [793, 405] width 814 height 18
click at [590, 407] on p "**********" at bounding box center [793, 405] width 814 height 18
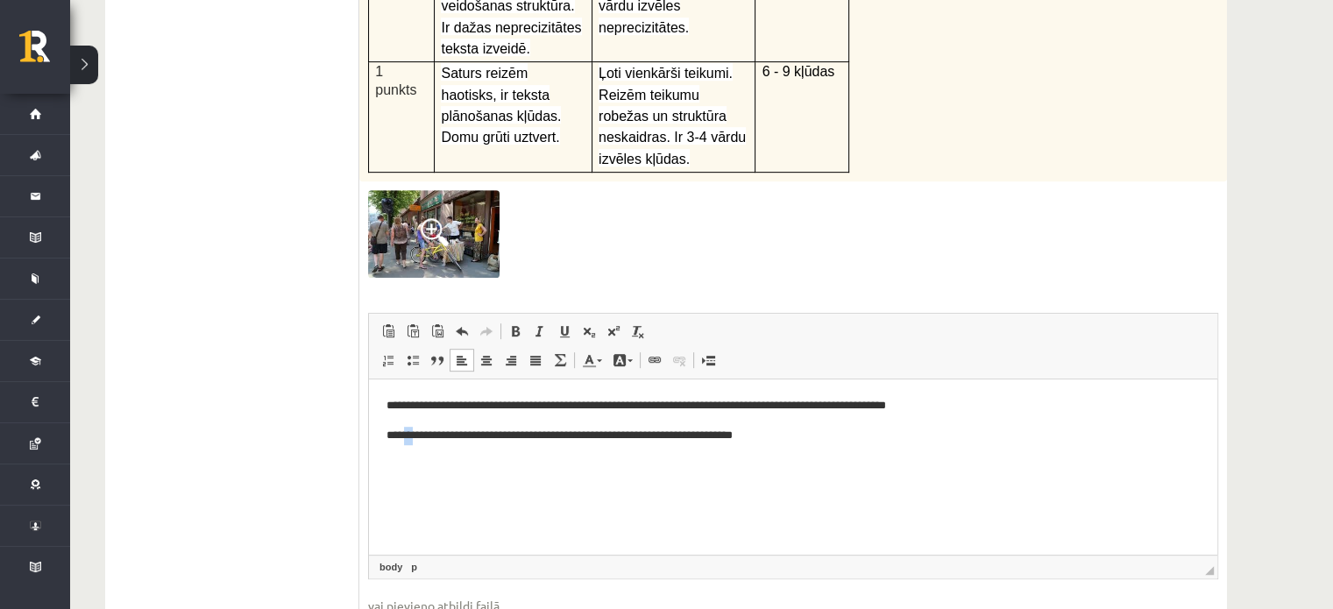
click at [412, 439] on p "**********" at bounding box center [793, 435] width 814 height 18
click at [400, 438] on p "**********" at bounding box center [793, 435] width 814 height 18
click at [409, 437] on p "**********" at bounding box center [793, 435] width 814 height 18
click at [933, 435] on p "**********" at bounding box center [793, 435] width 814 height 18
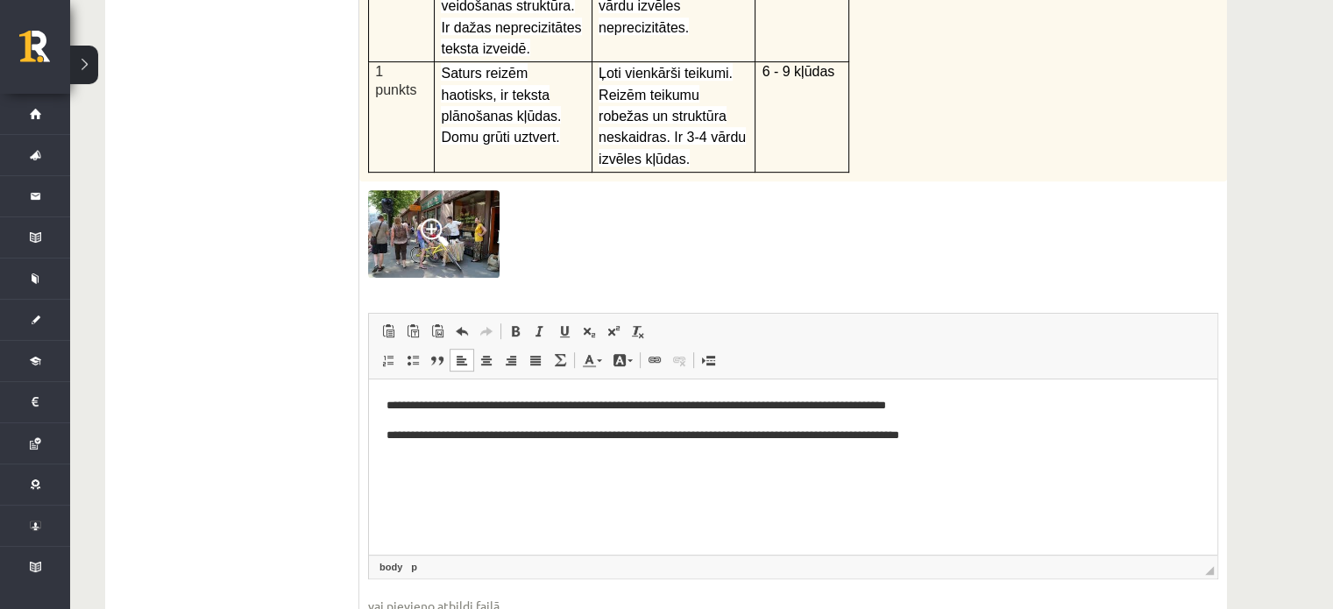
click at [436, 218] on span at bounding box center [435, 232] width 28 height 28
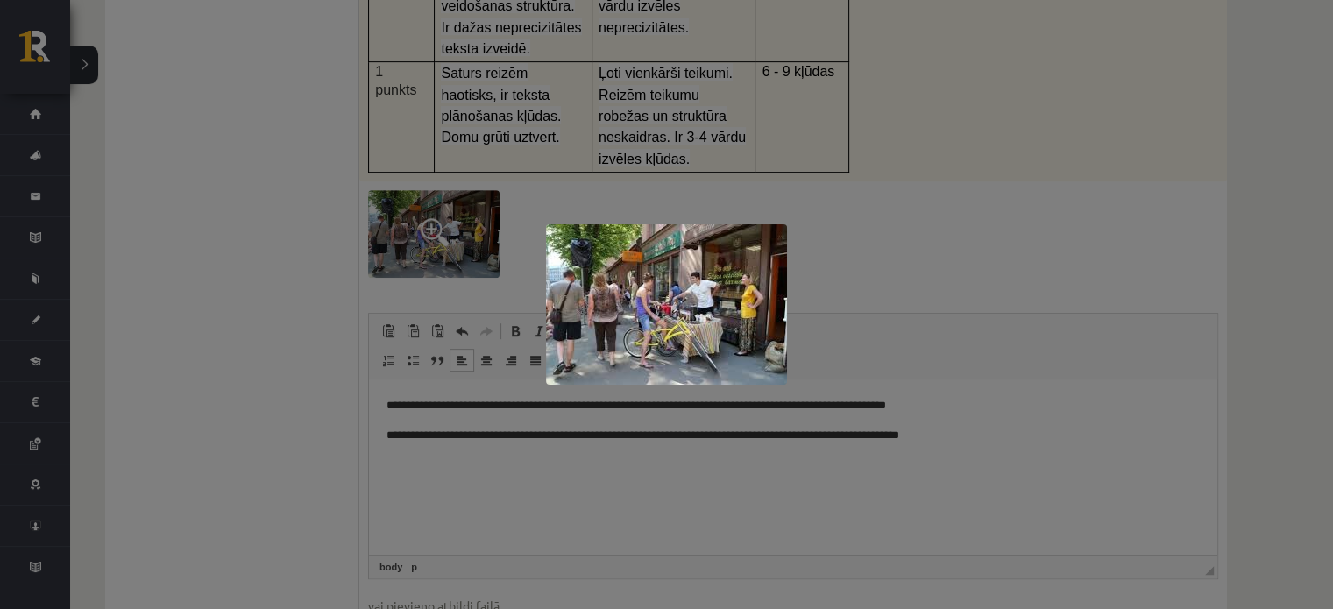
click at [310, 159] on div at bounding box center [666, 304] width 1333 height 609
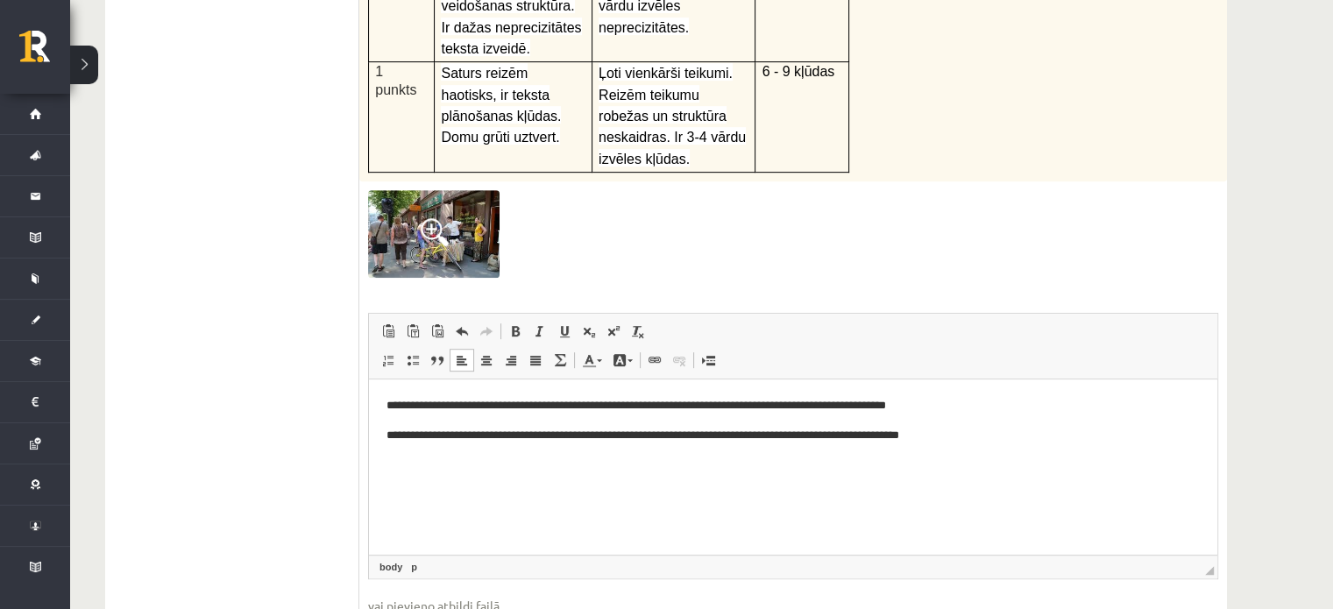
click at [379, 435] on html "**********" at bounding box center [793, 419] width 848 height 83
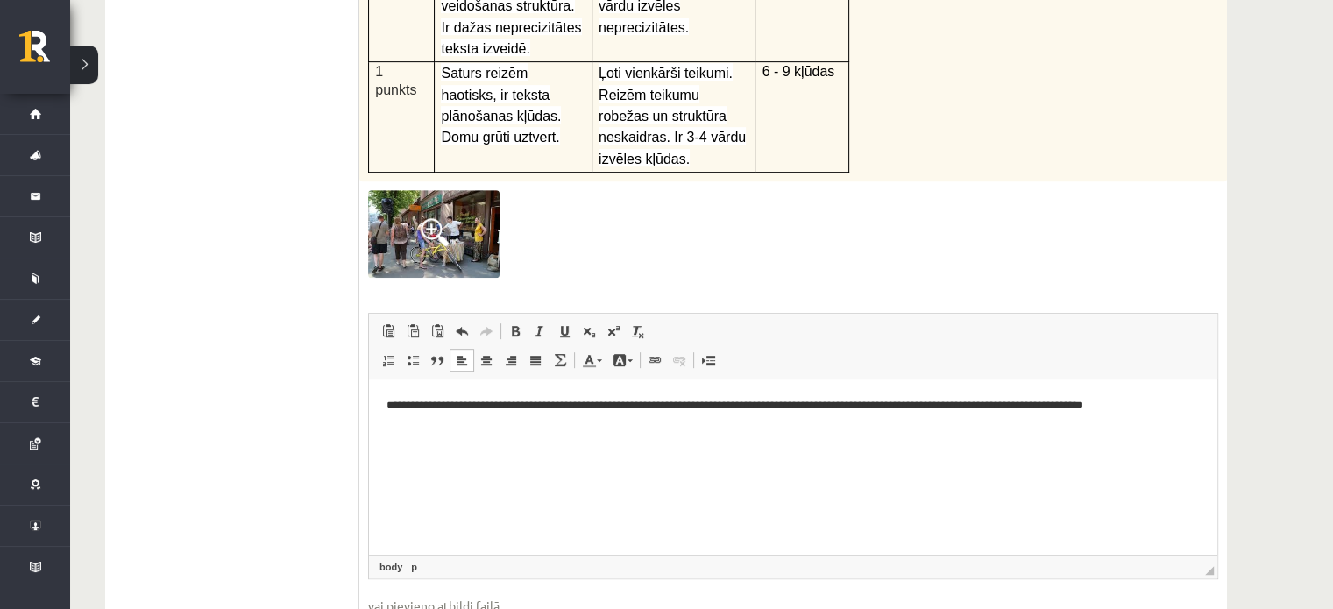
click at [1140, 412] on p "**********" at bounding box center [793, 405] width 814 height 18
click at [447, 218] on span at bounding box center [435, 232] width 28 height 28
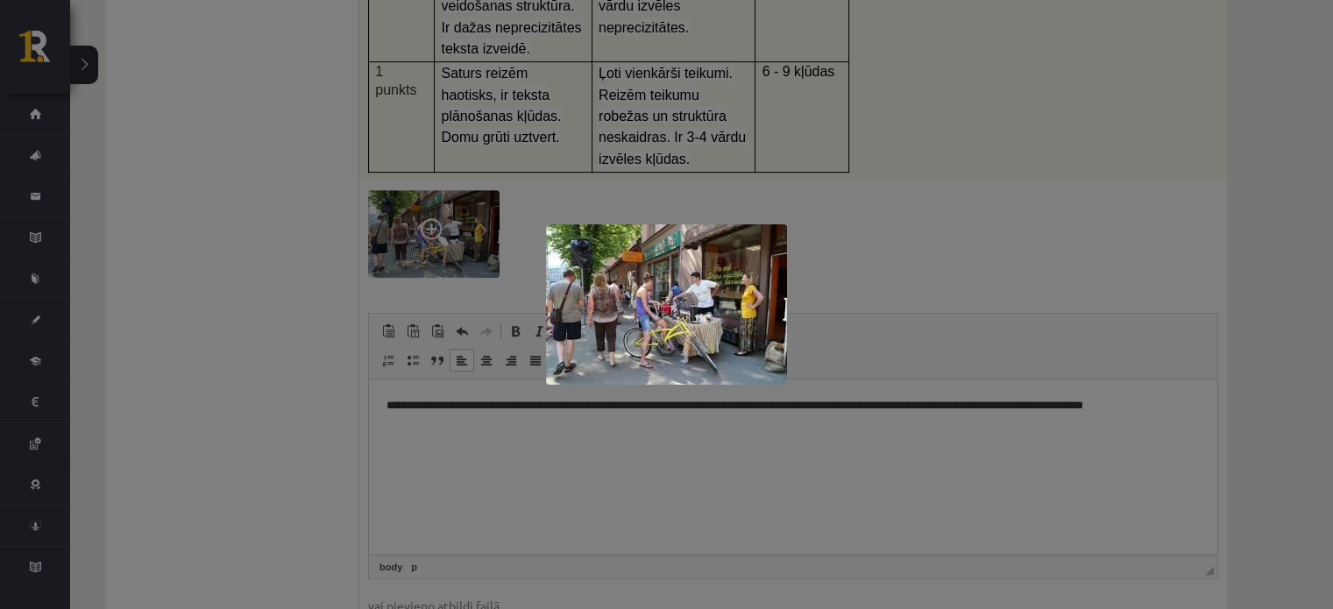
click at [328, 221] on div at bounding box center [666, 304] width 1333 height 609
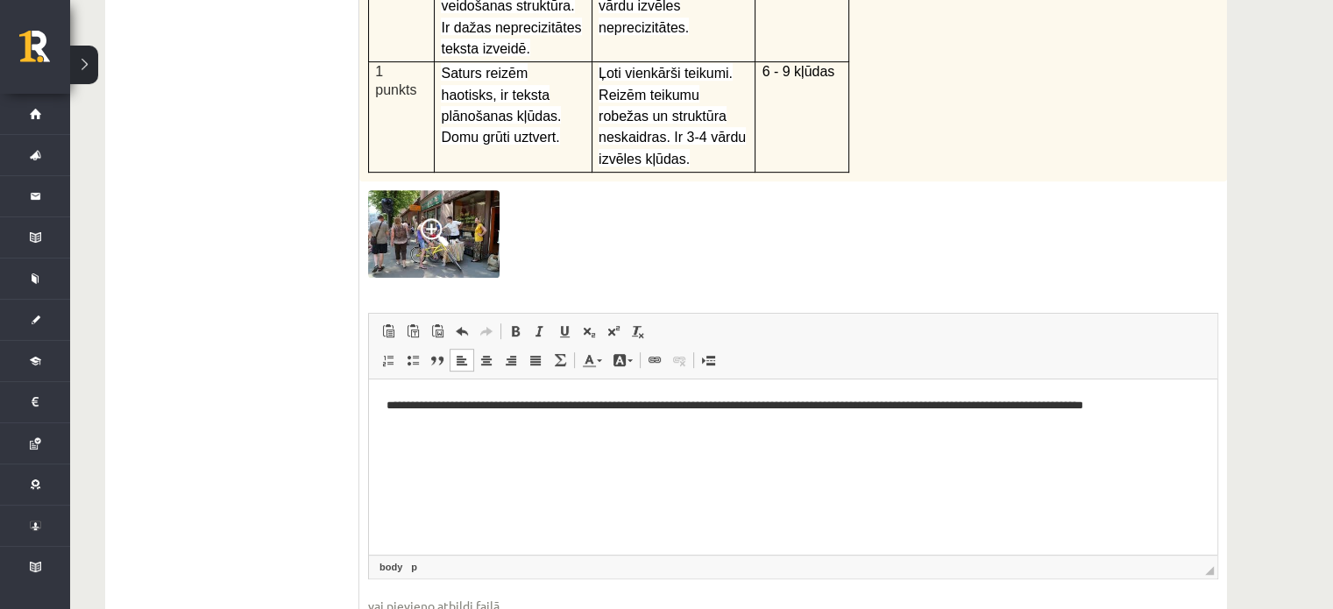
drag, startPoint x: 1332, startPoint y: 444, endPoint x: 1336, endPoint y: 377, distance: 67.6
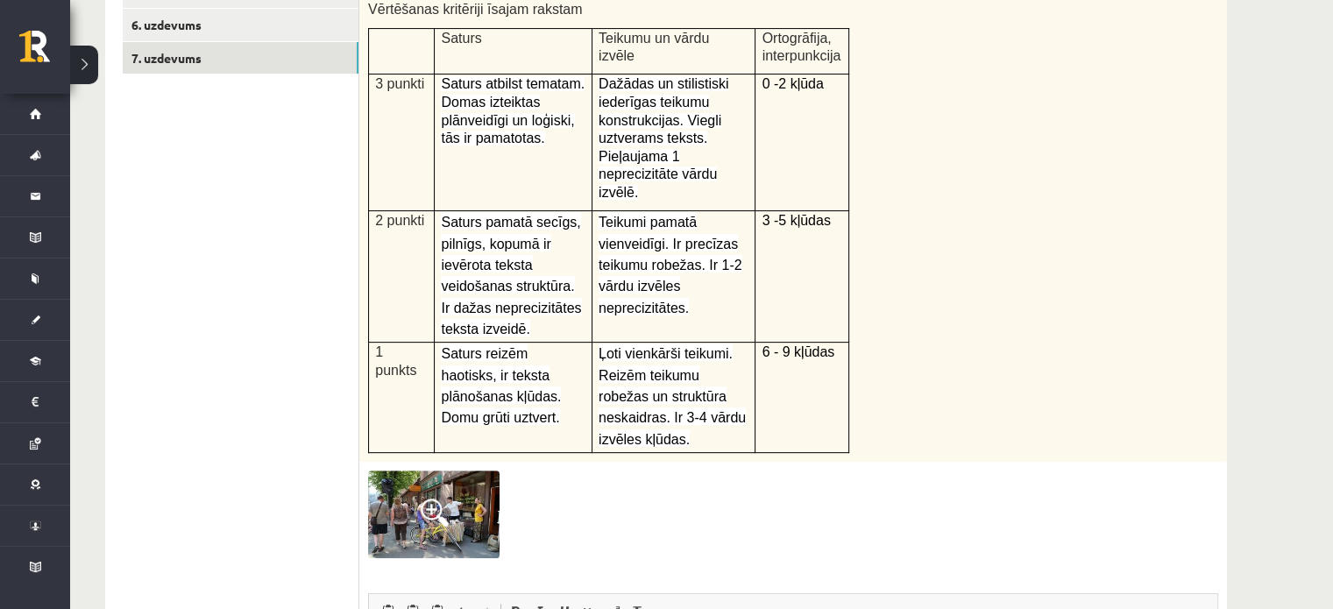
scroll to position [543, 0]
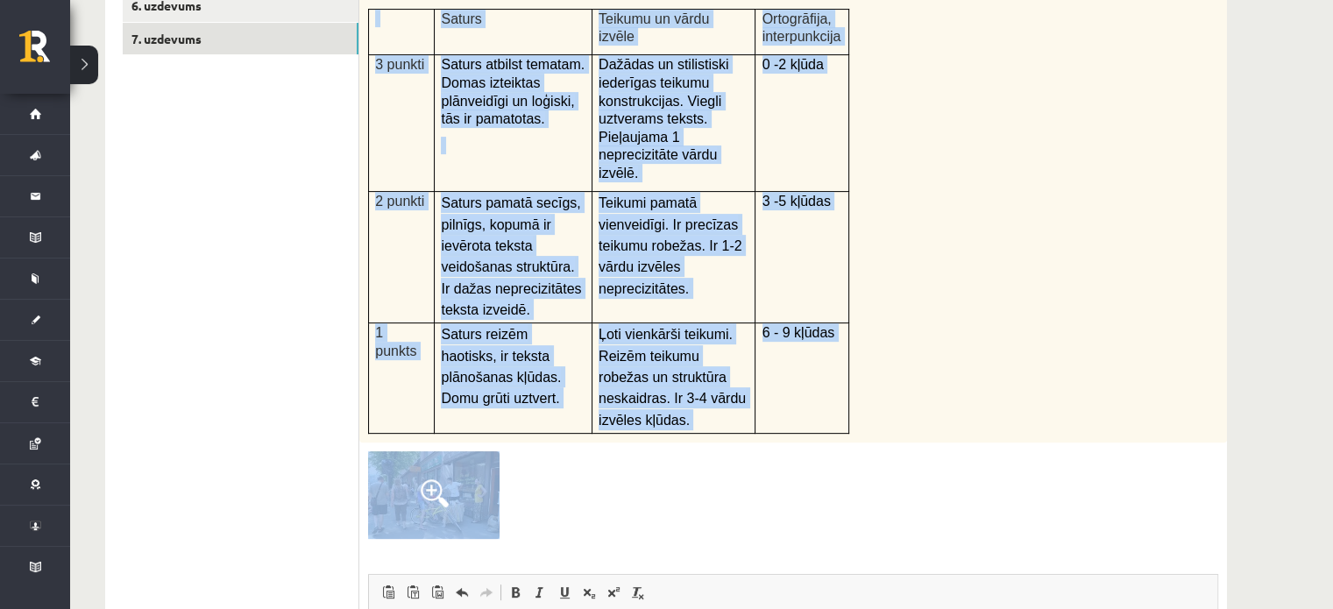
drag, startPoint x: 1320, startPoint y: 343, endPoint x: 1335, endPoint y: 394, distance: 53.8
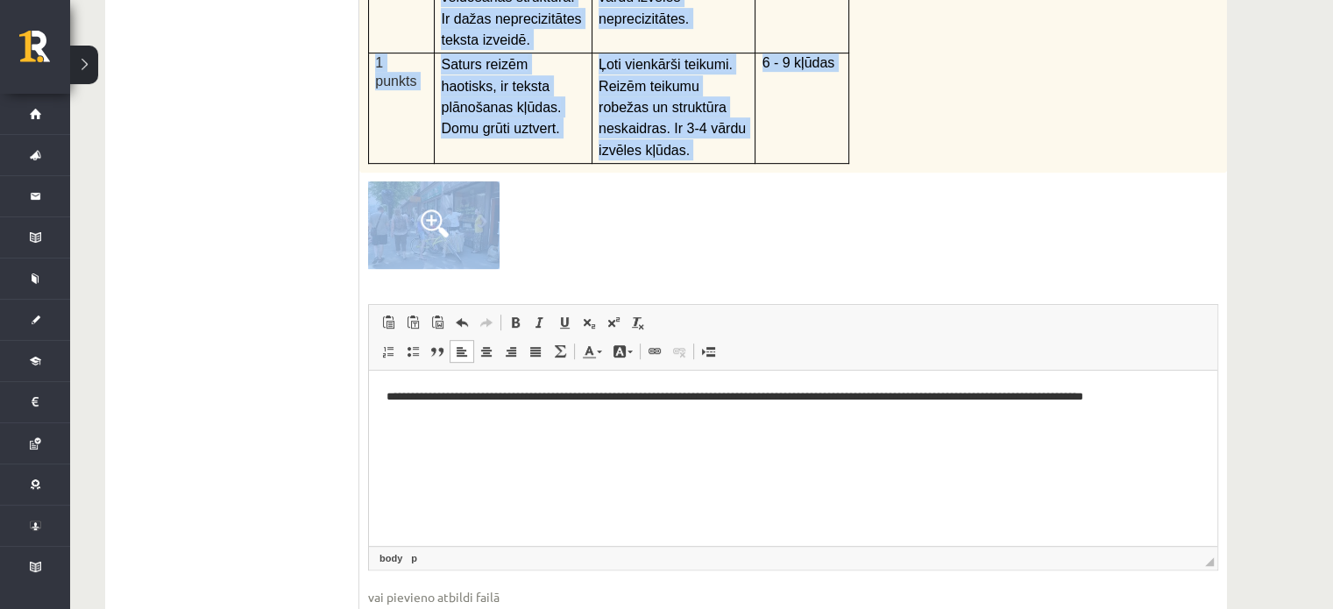
scroll to position [810, 0]
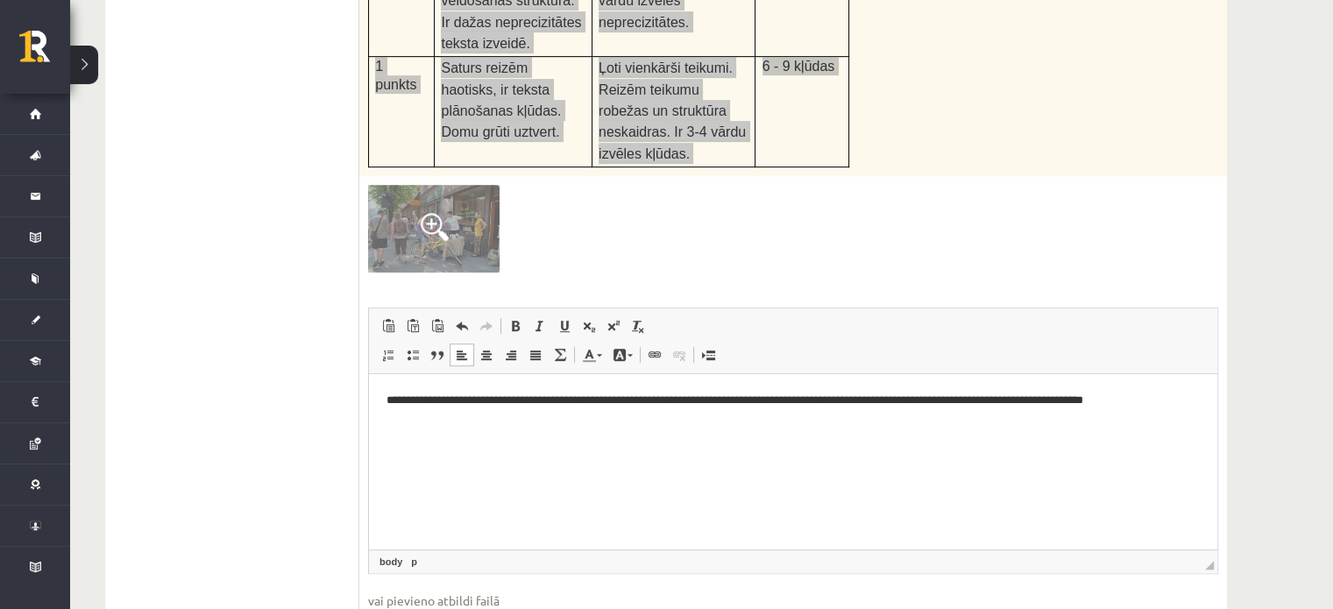
click at [1159, 427] on html "**********" at bounding box center [793, 399] width 848 height 53
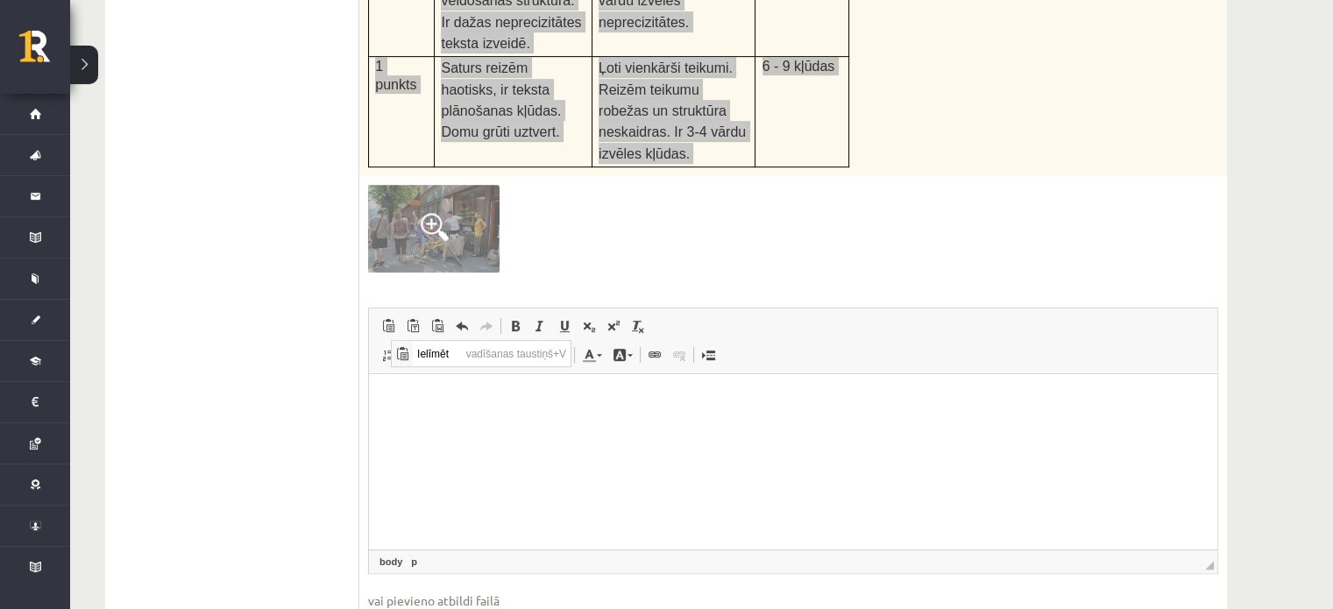
scroll to position [0, 0]
click at [428, 359] on span "Ielīmēt" at bounding box center [436, 352] width 49 height 25
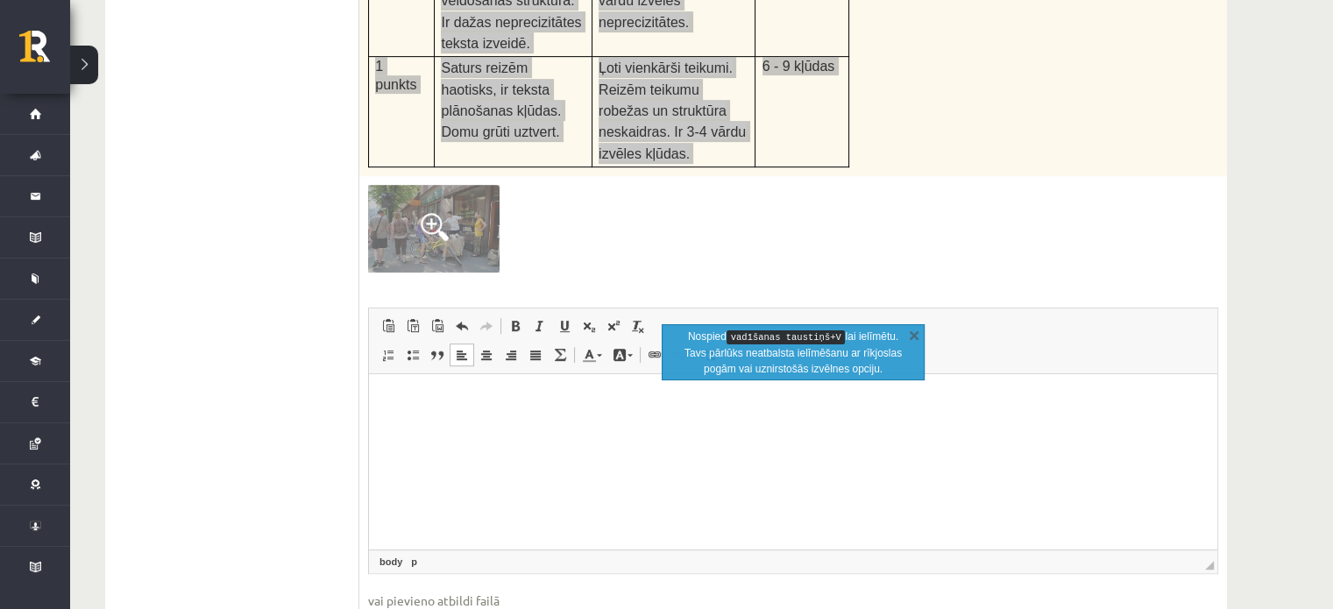
click at [595, 427] on html at bounding box center [793, 399] width 848 height 53
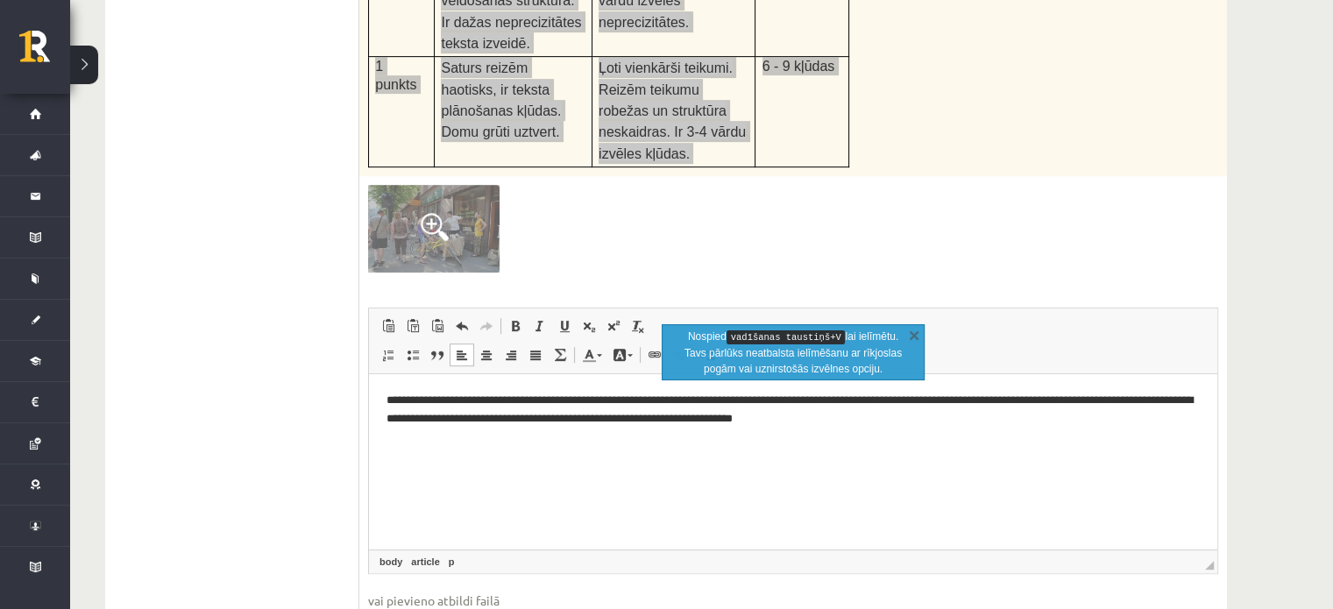
click at [632, 445] on html "**********" at bounding box center [793, 409] width 848 height 72
click at [713, 445] on html "**********" at bounding box center [793, 409] width 848 height 72
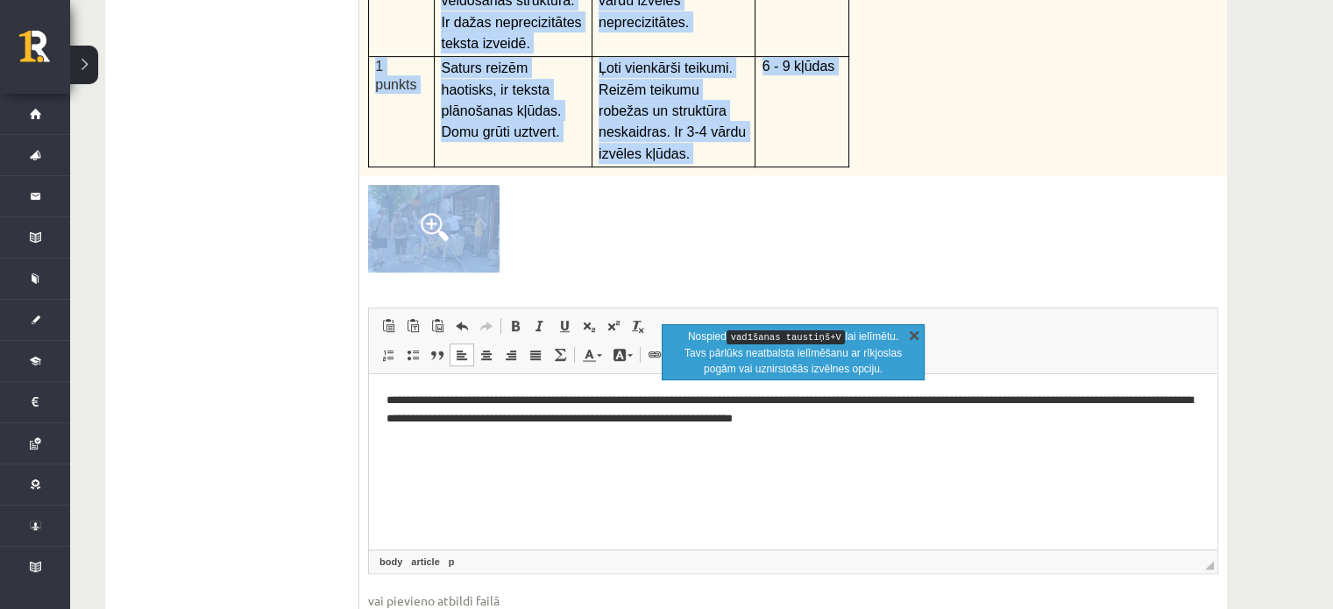
click at [912, 338] on link "X" at bounding box center [914, 335] width 18 height 18
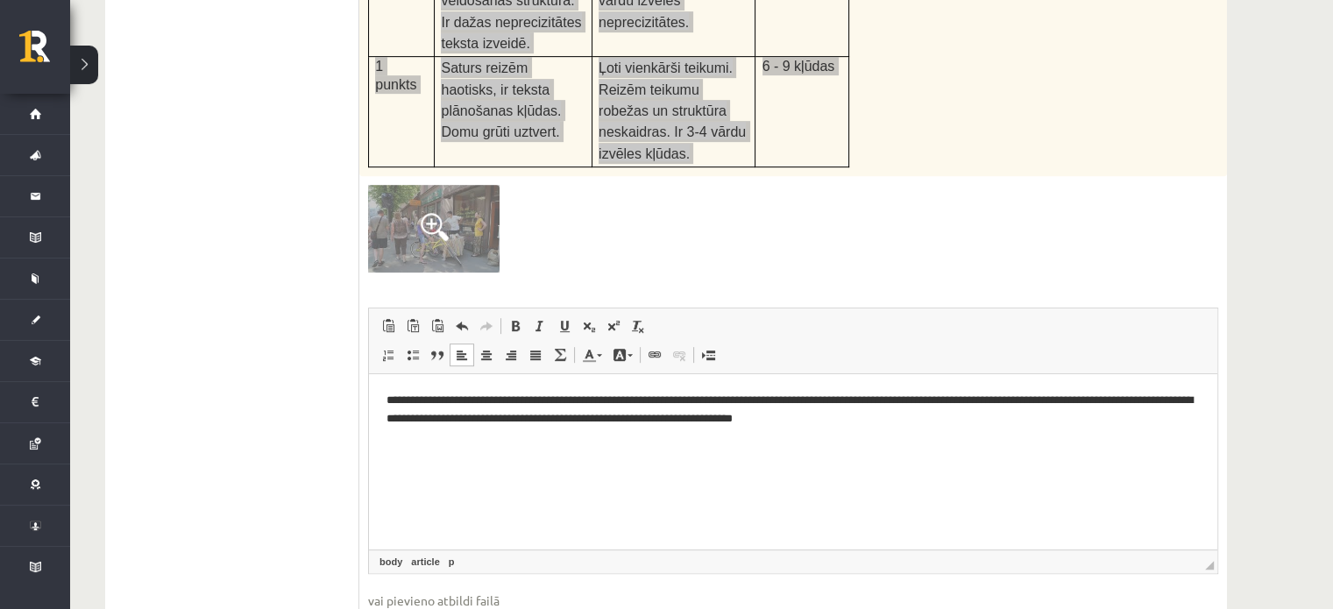
click at [901, 427] on p "**********" at bounding box center [793, 409] width 814 height 37
click at [857, 397] on p "**********" at bounding box center [793, 409] width 814 height 37
click at [548, 418] on p "**********" at bounding box center [793, 409] width 814 height 37
click at [654, 418] on p "**********" at bounding box center [793, 409] width 814 height 37
click at [655, 420] on p "**********" at bounding box center [793, 409] width 814 height 37
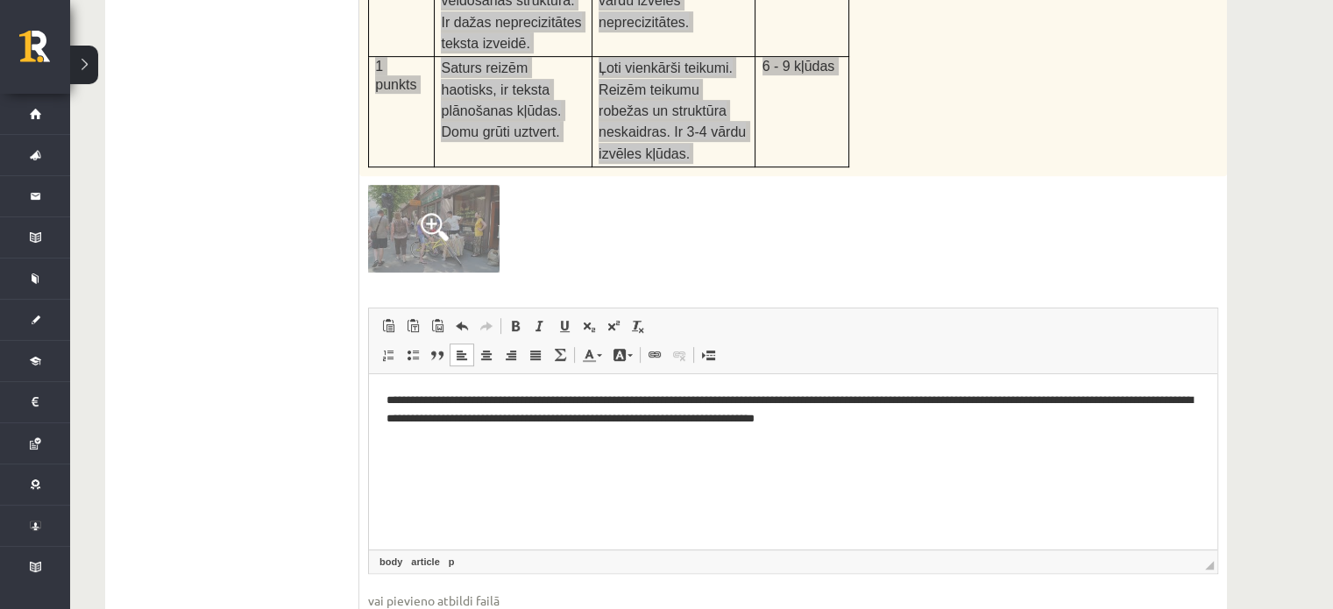
click at [421, 400] on p "**********" at bounding box center [793, 409] width 814 height 37
click at [510, 400] on p "**********" at bounding box center [793, 409] width 814 height 37
click at [585, 400] on p "**********" at bounding box center [793, 409] width 814 height 37
click at [1203, 400] on html "**********" at bounding box center [793, 409] width 848 height 72
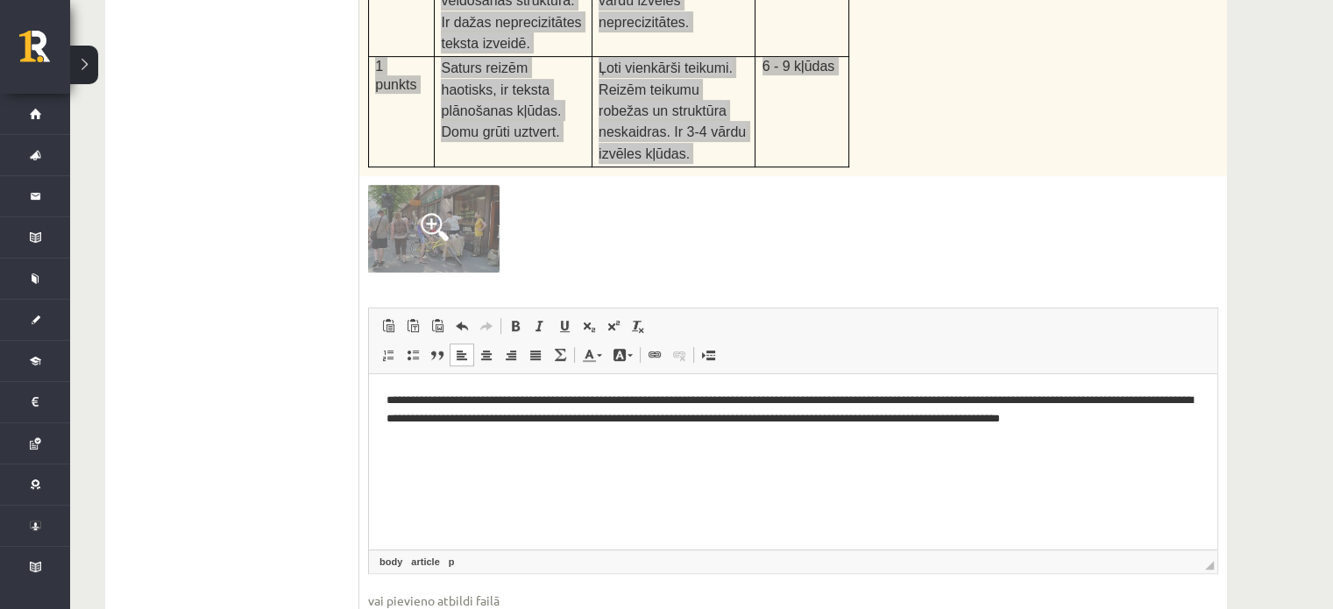
click at [711, 400] on p "**********" at bounding box center [793, 409] width 814 height 37
click at [716, 397] on p "**********" at bounding box center [793, 409] width 814 height 37
click at [1195, 417] on p "**********" at bounding box center [793, 409] width 814 height 37
click at [1169, 418] on p "**********" at bounding box center [793, 418] width 814 height 54
click at [481, 439] on p "**********" at bounding box center [793, 418] width 814 height 54
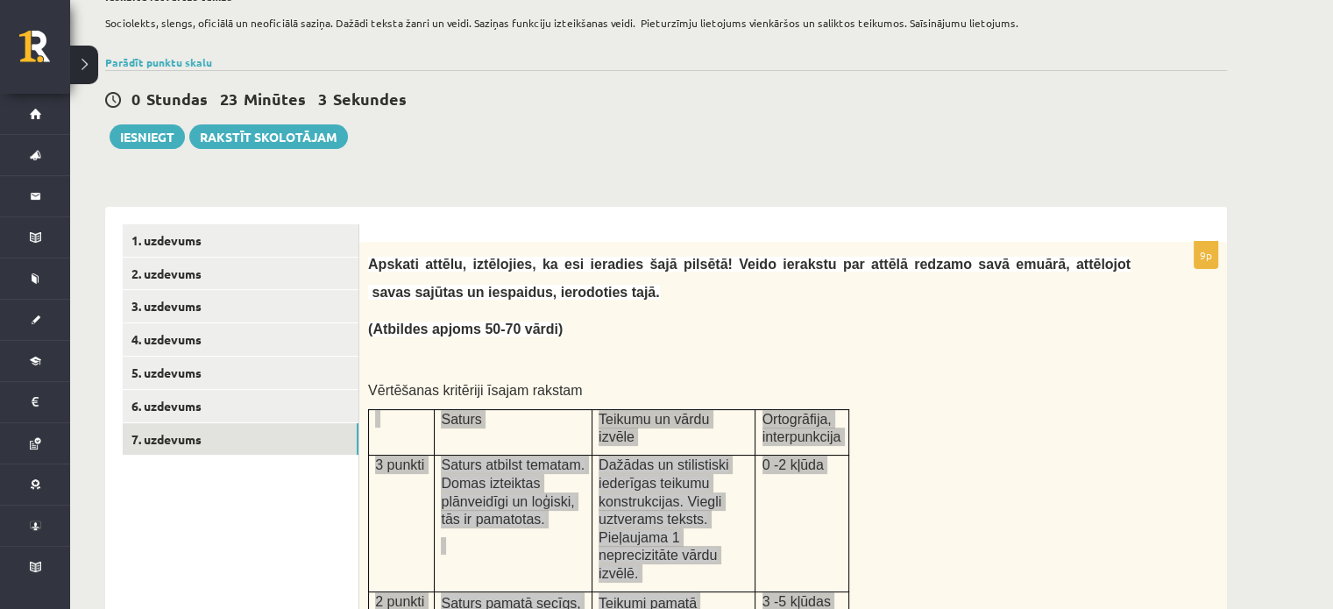
scroll to position [124, 0]
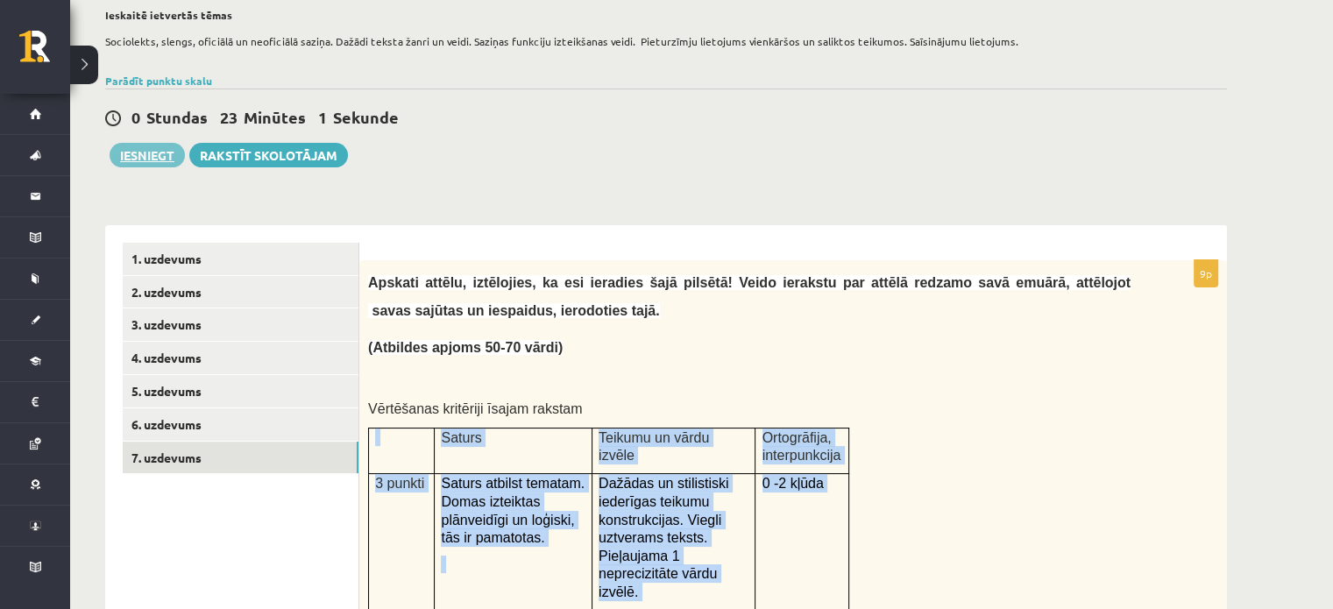
click at [132, 152] on button "Iesniegt" at bounding box center [147, 155] width 75 height 25
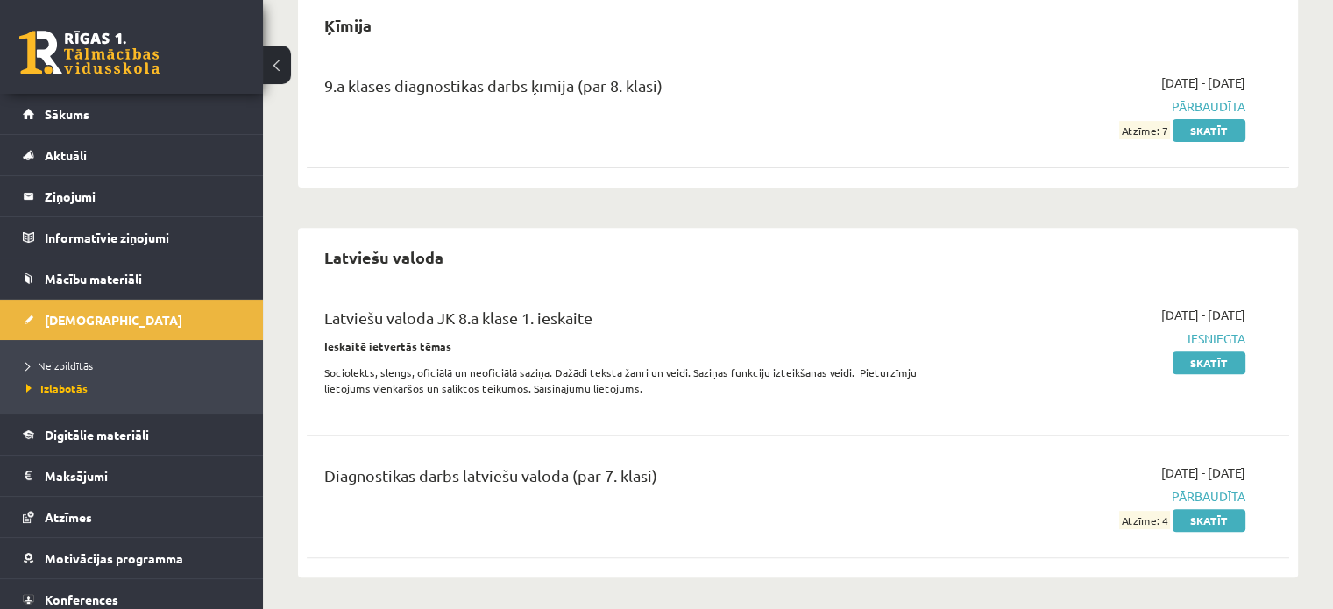
scroll to position [643, 0]
click at [1196, 516] on link "Skatīt" at bounding box center [1208, 518] width 73 height 23
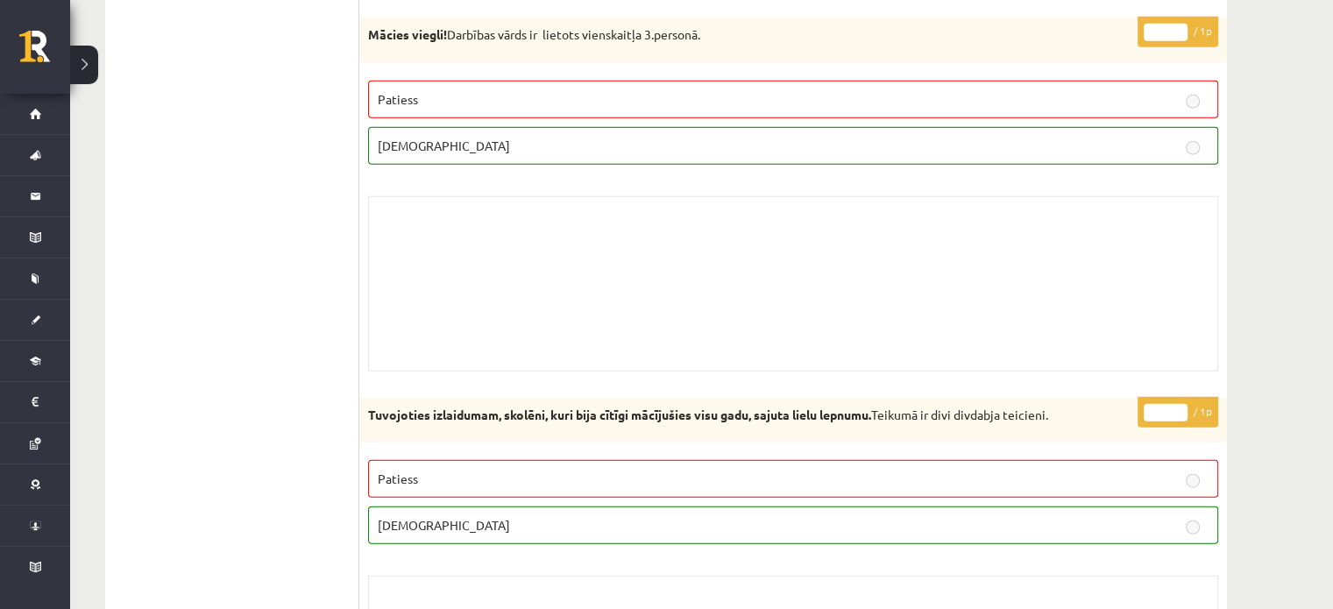
scroll to position [11127, 0]
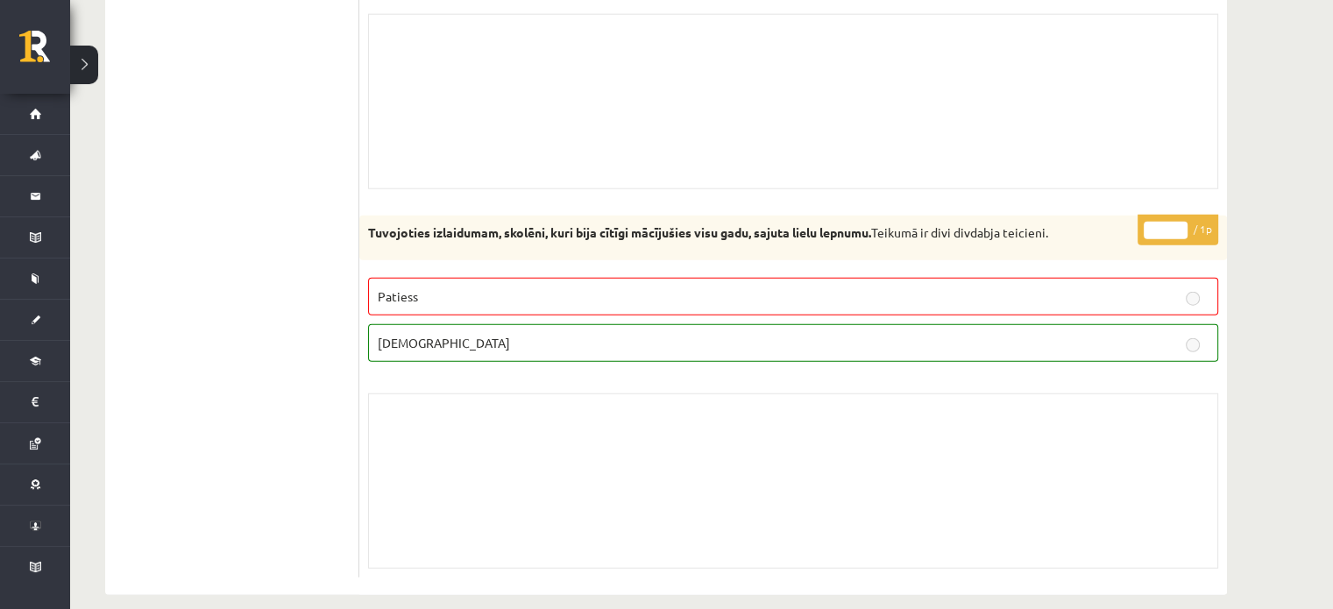
click at [90, 66] on button at bounding box center [84, 65] width 28 height 39
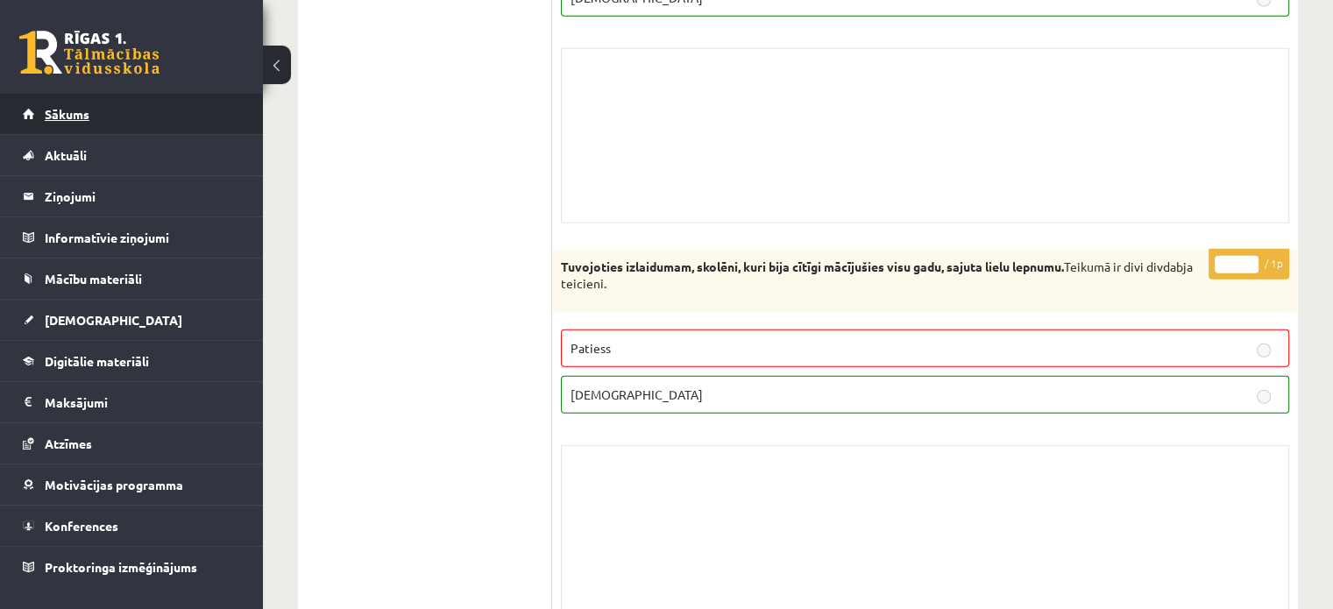
click at [103, 106] on link "Sākums" at bounding box center [132, 114] width 218 height 40
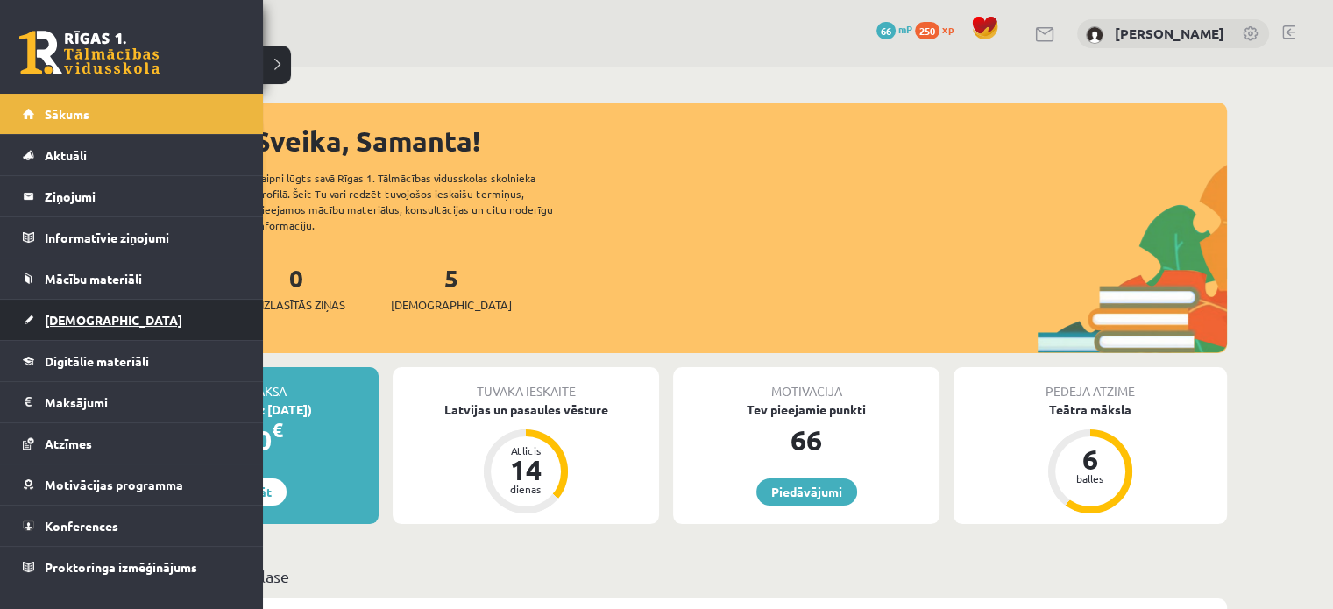
click at [79, 315] on span "[DEMOGRAPHIC_DATA]" at bounding box center [114, 320] width 138 height 16
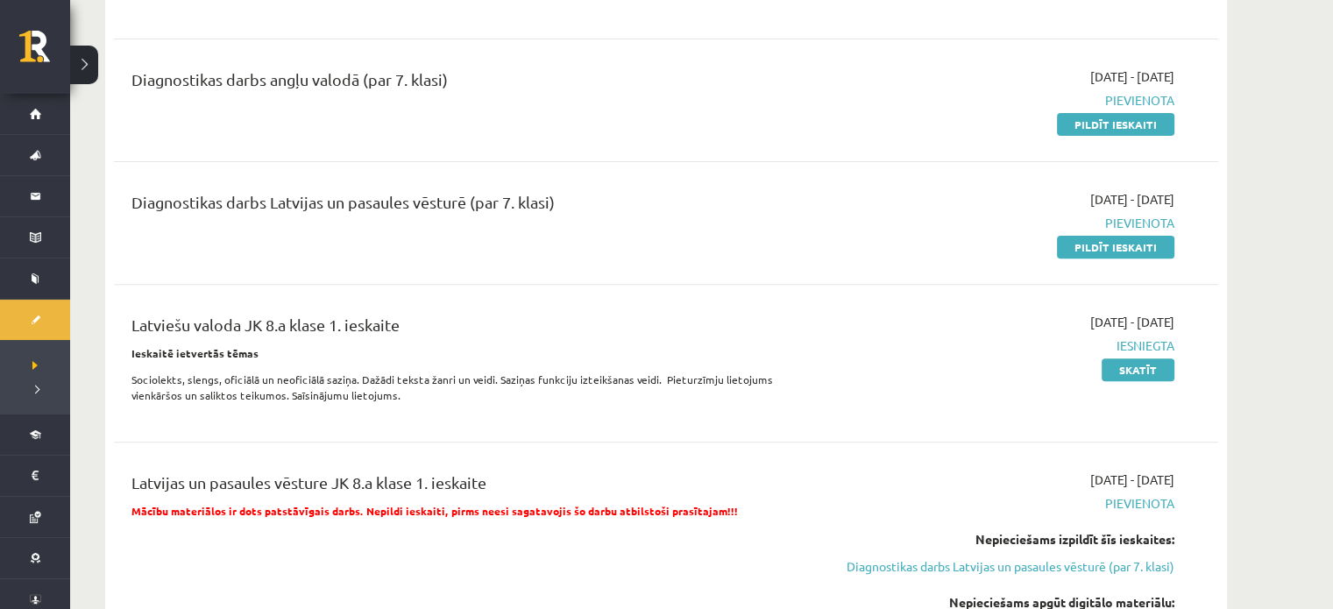
scroll to position [649, 0]
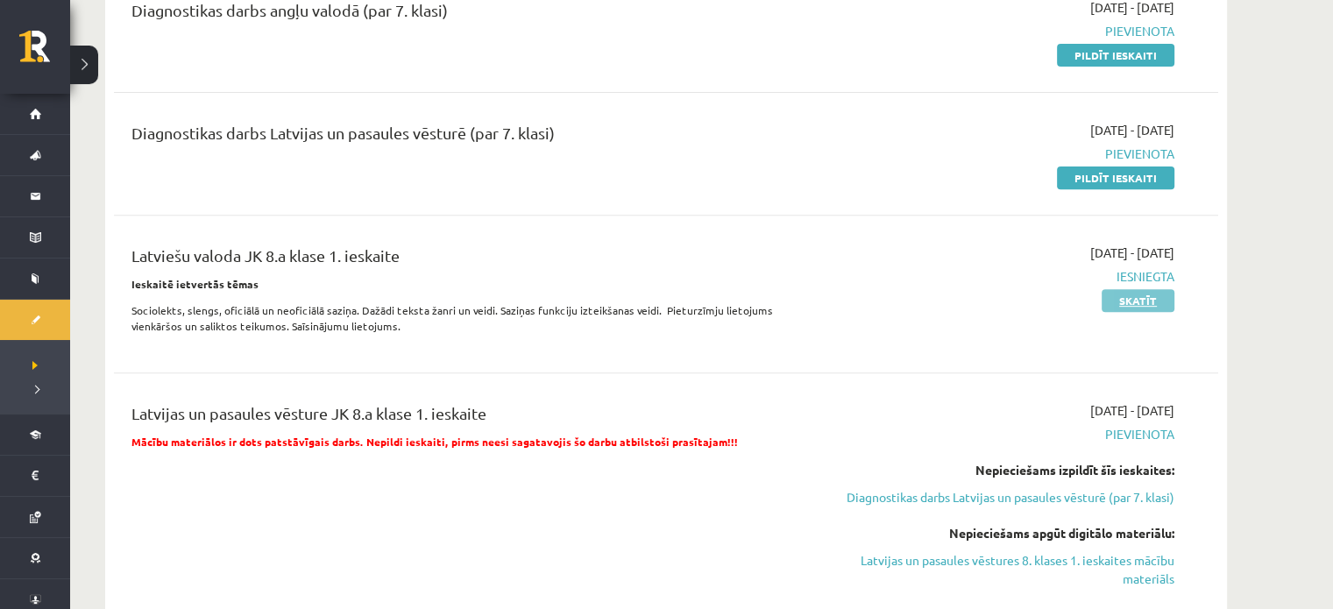
click at [1121, 303] on link "Skatīt" at bounding box center [1137, 300] width 73 height 23
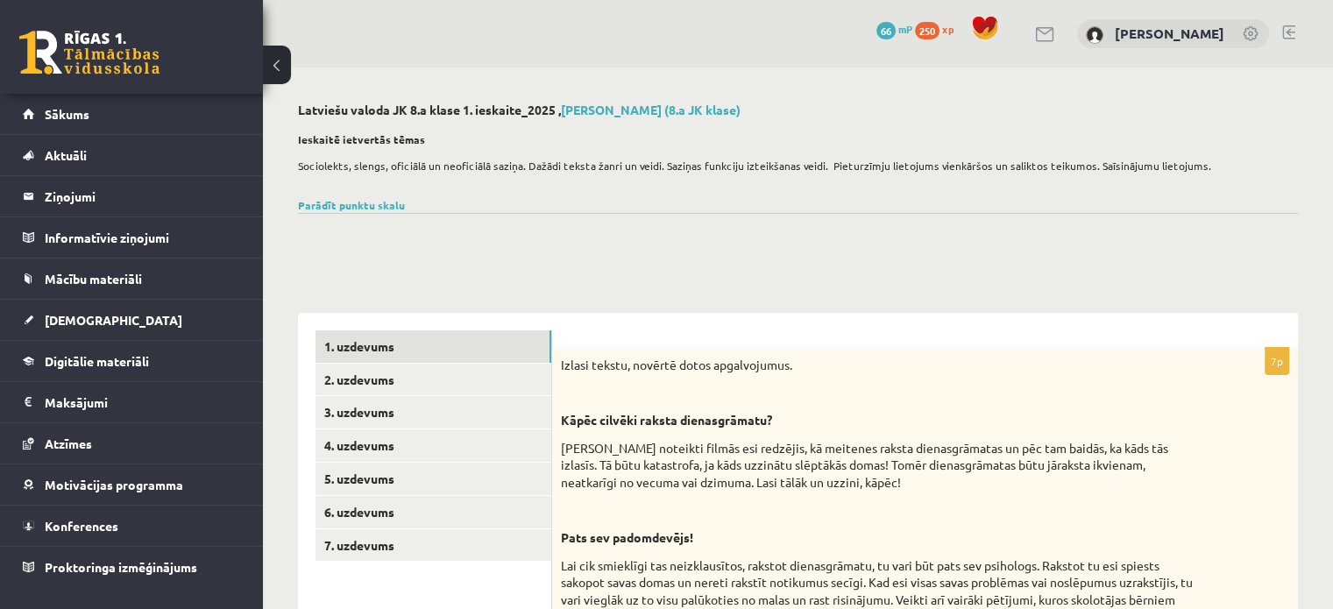
click at [277, 65] on button at bounding box center [277, 65] width 28 height 39
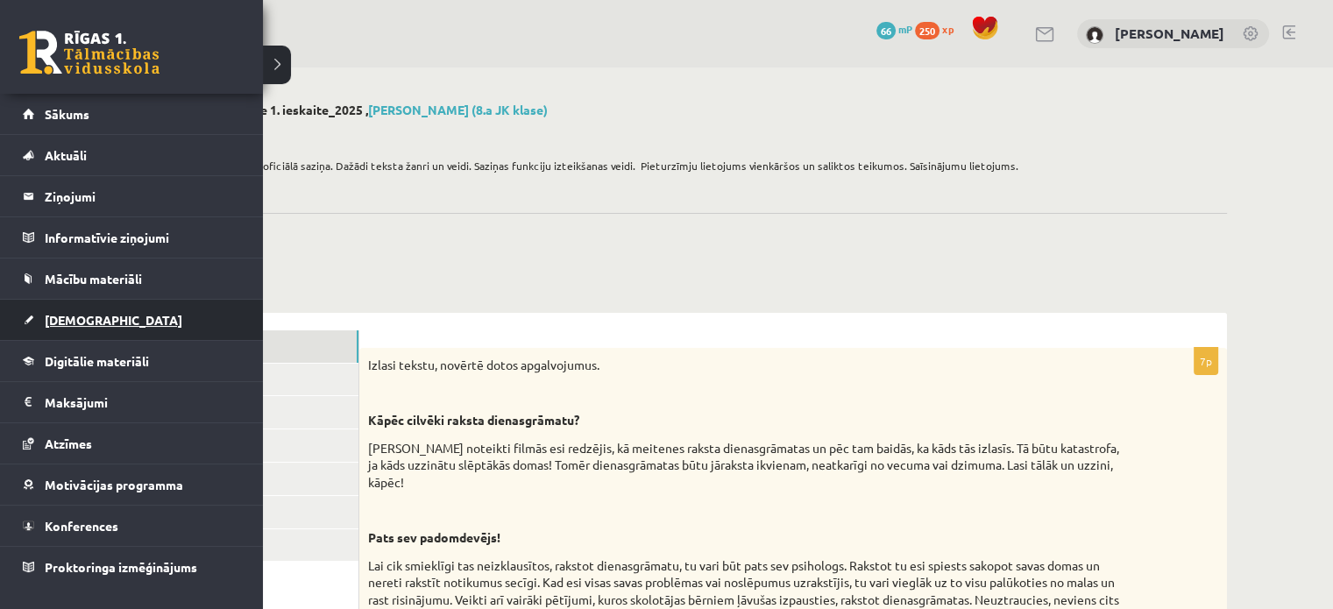
click at [64, 312] on span "[DEMOGRAPHIC_DATA]" at bounding box center [114, 320] width 138 height 16
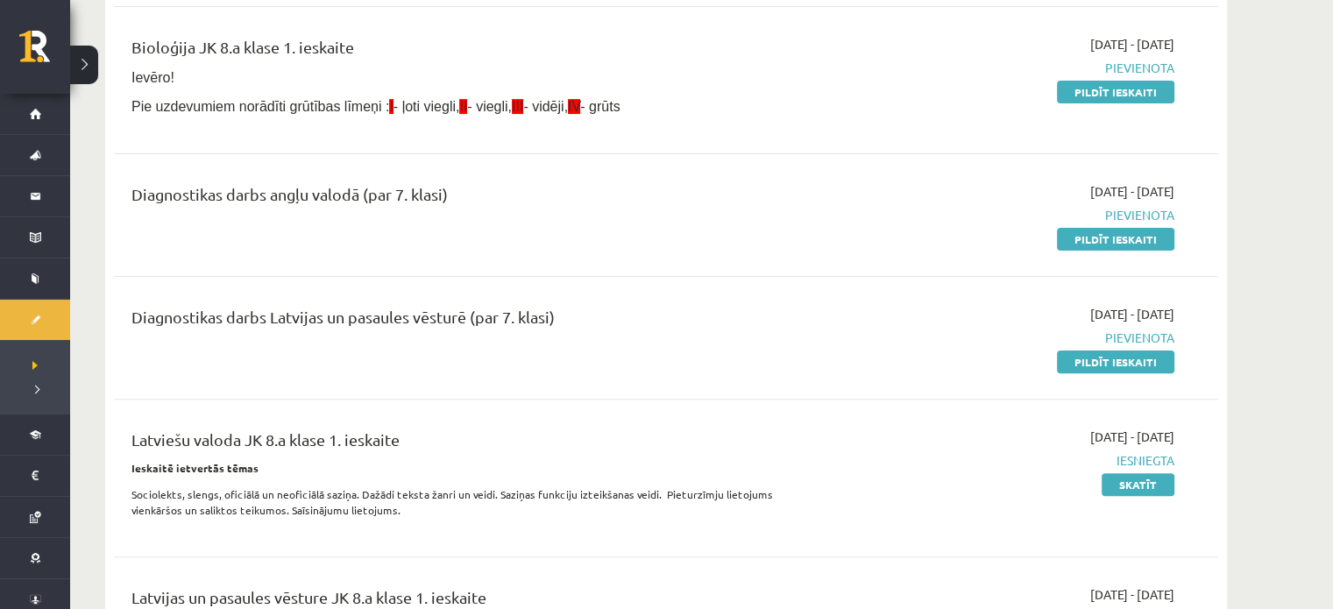
scroll to position [442, 0]
